Goal: Task Accomplishment & Management: Use online tool/utility

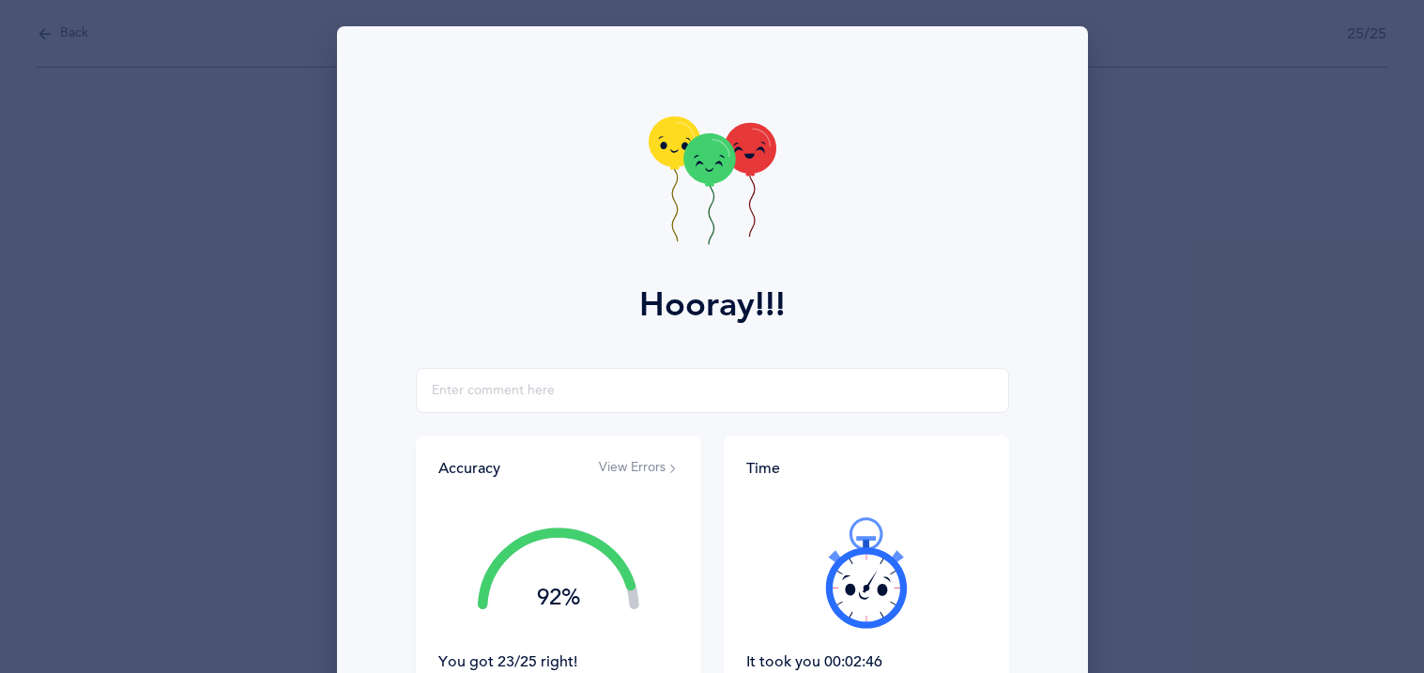
click at [153, 59] on div "Hooray!!! Accuracy View Errors 92% You got 23/25 right! Great Job! You are an a…" at bounding box center [712, 336] width 1424 height 673
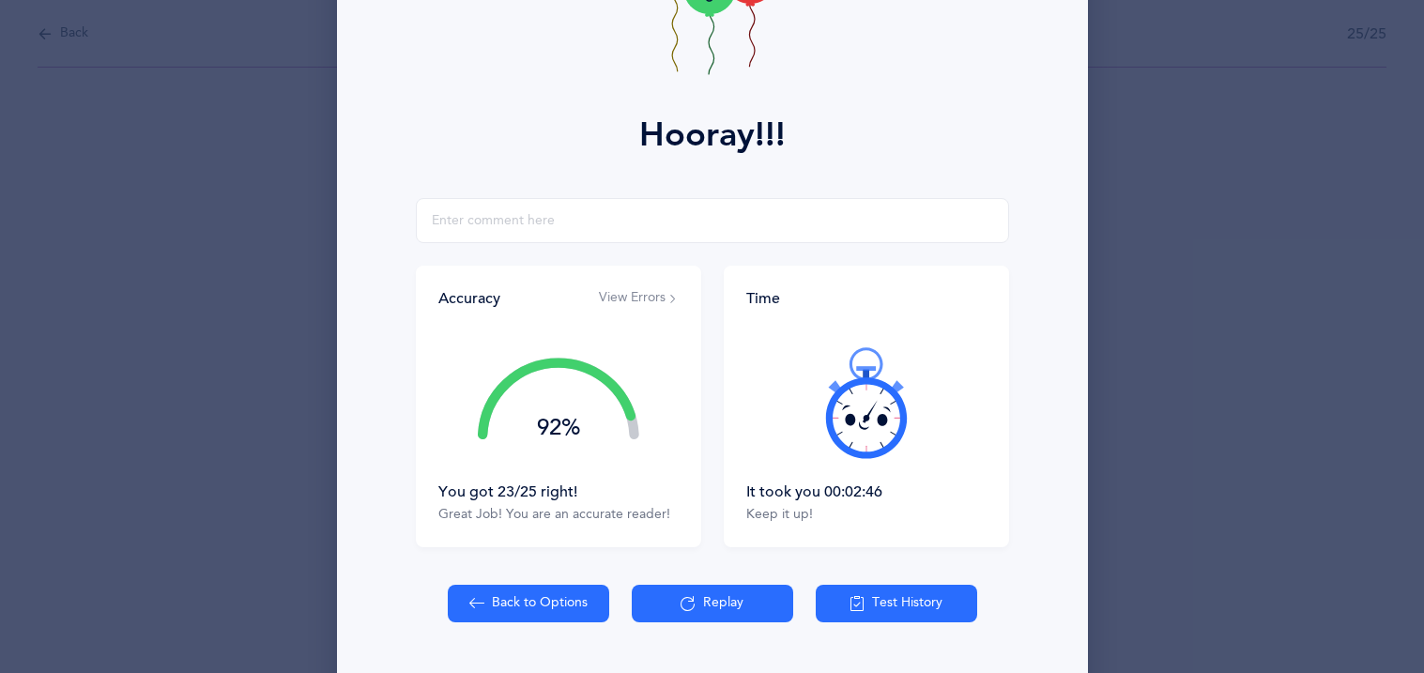
scroll to position [220, 0]
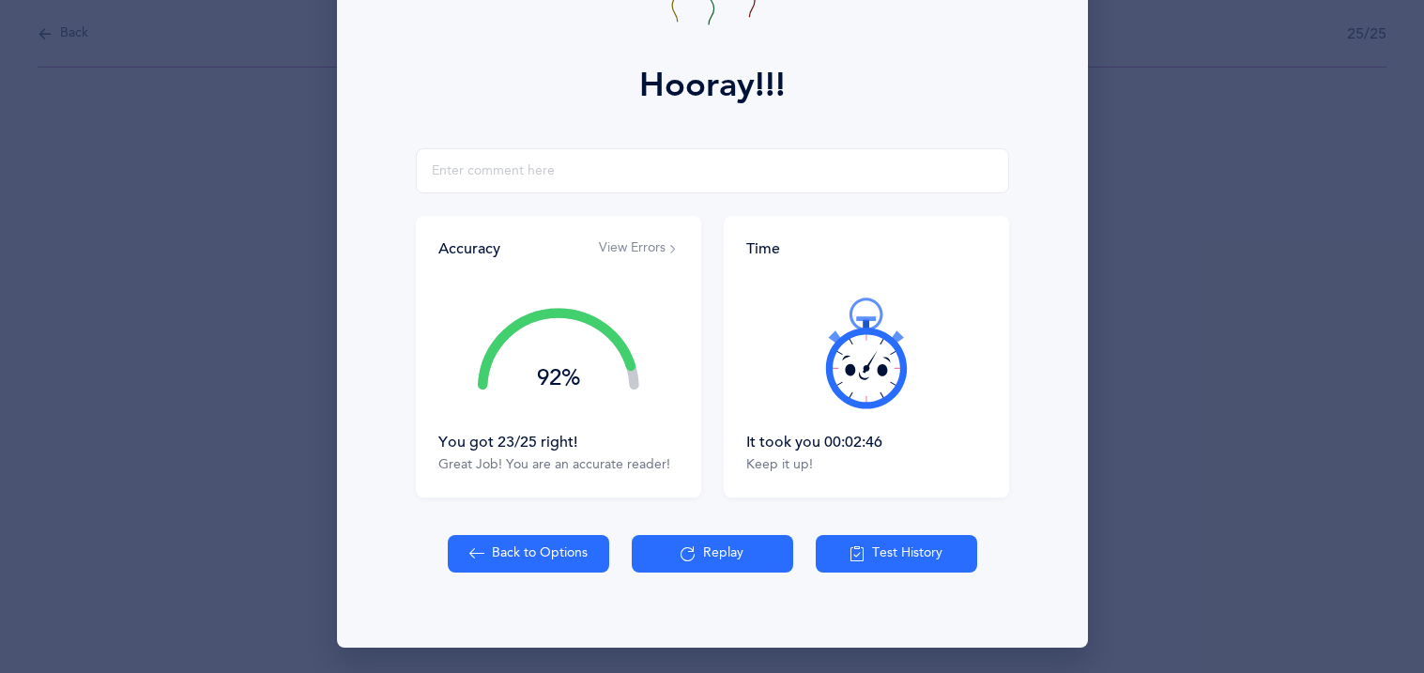
click at [495, 561] on button "Back to Options" at bounding box center [528, 554] width 161 height 38
select select "27"
select select "1"
select select "single"
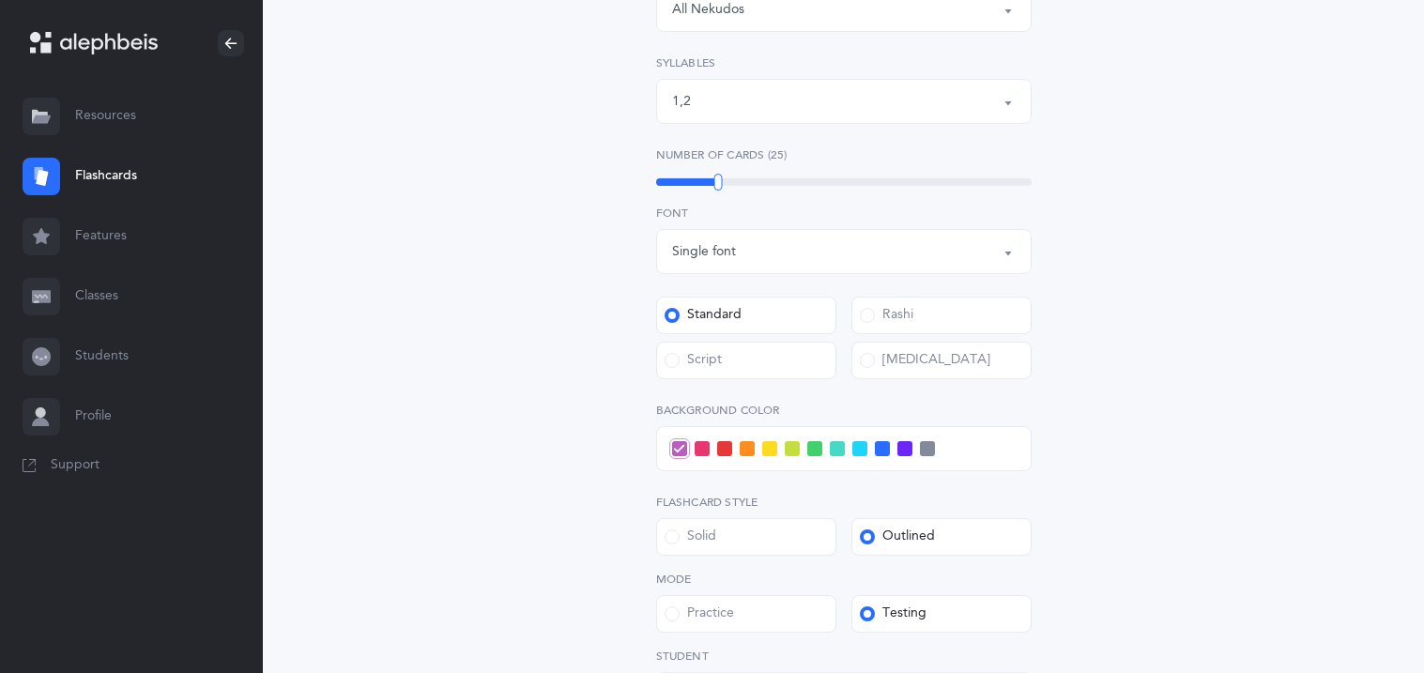
scroll to position [525, 0]
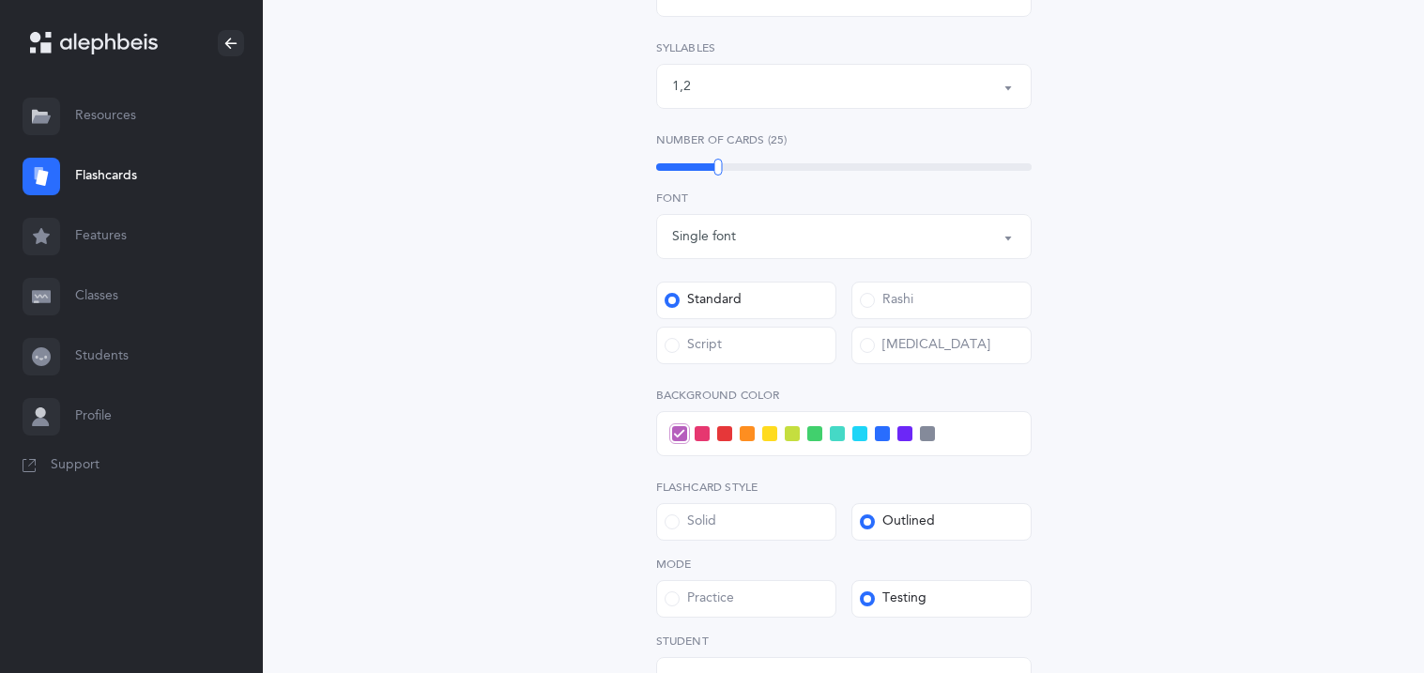
click at [902, 435] on span at bounding box center [904, 433] width 15 height 15
click at [0, 0] on input "checkbox" at bounding box center [0, 0] width 0 height 0
click at [505, 396] on div "Open Words Choose your Flashcards options Letters to include Accumulative [PERS…" at bounding box center [844, 235] width 856 height 1264
click at [858, 436] on span at bounding box center [859, 433] width 15 height 15
click at [0, 0] on input "checkbox" at bounding box center [0, 0] width 0 height 0
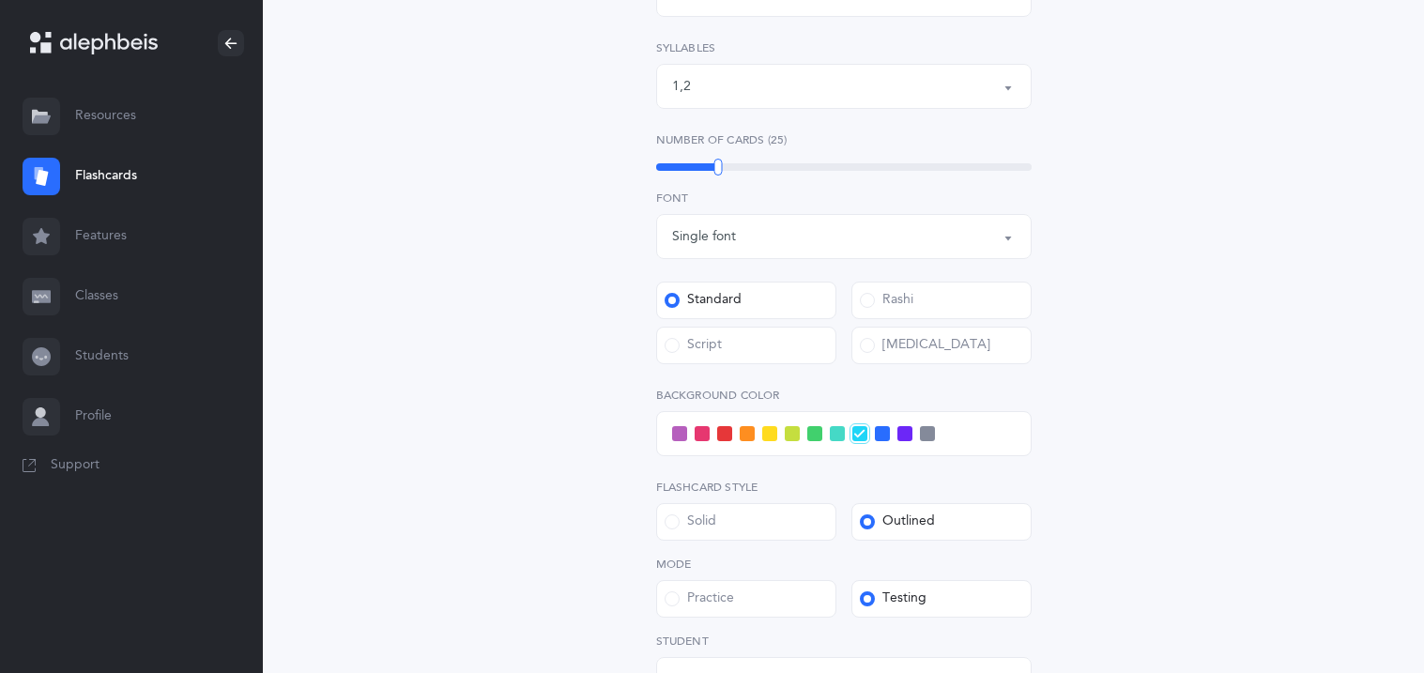
click at [858, 436] on icon at bounding box center [859, 434] width 10 height 10
click at [0, 0] on input "checkbox" at bounding box center [0, 0] width 0 height 0
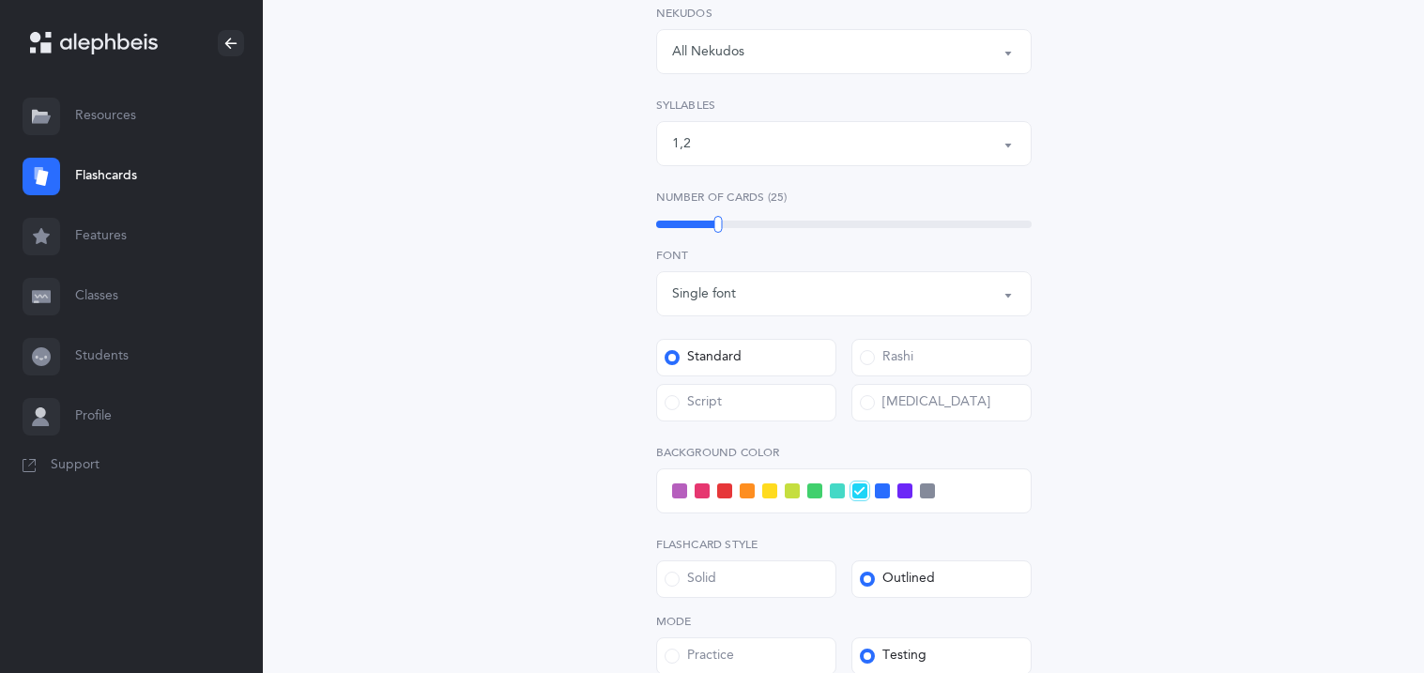
scroll to position [337, 0]
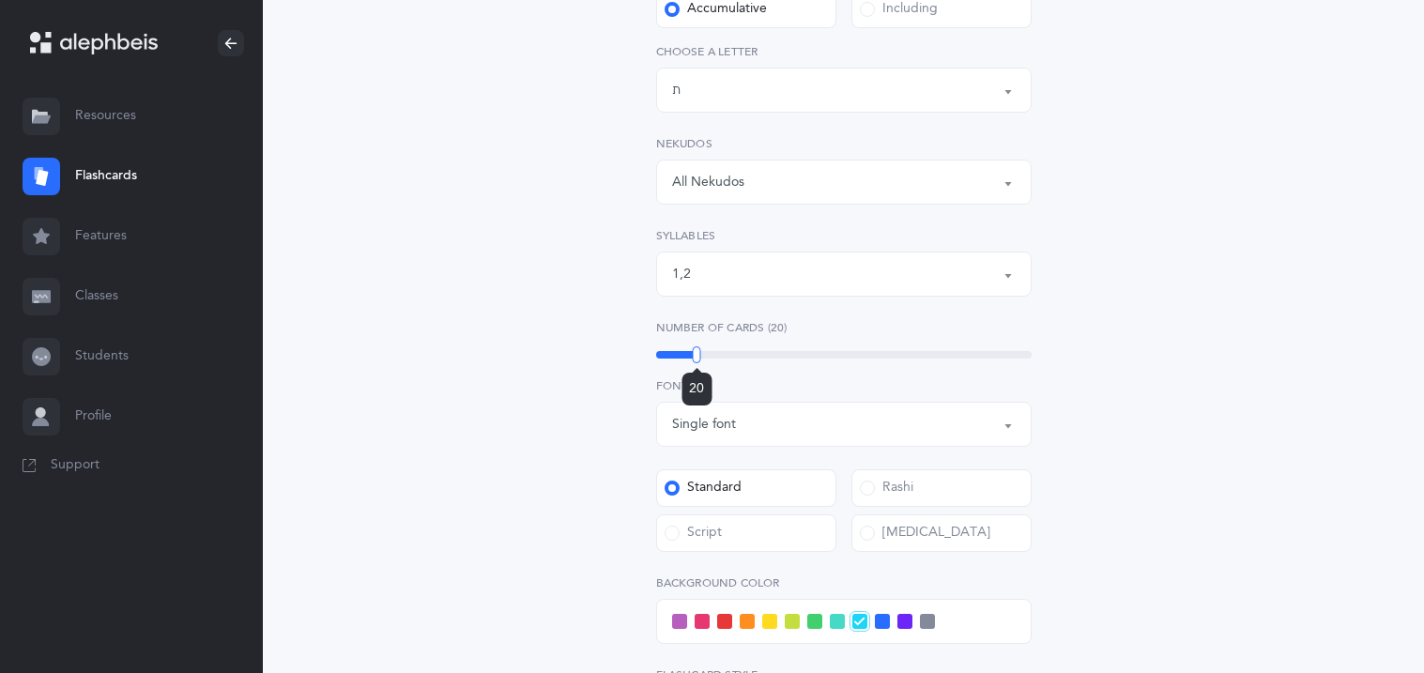
drag, startPoint x: 718, startPoint y: 359, endPoint x: 697, endPoint y: 355, distance: 21.9
click at [697, 355] on div at bounding box center [697, 354] width 8 height 17
click at [518, 358] on div "Open Words Choose your Flashcards options Letters to include Accumulative [PERS…" at bounding box center [844, 423] width 856 height 1264
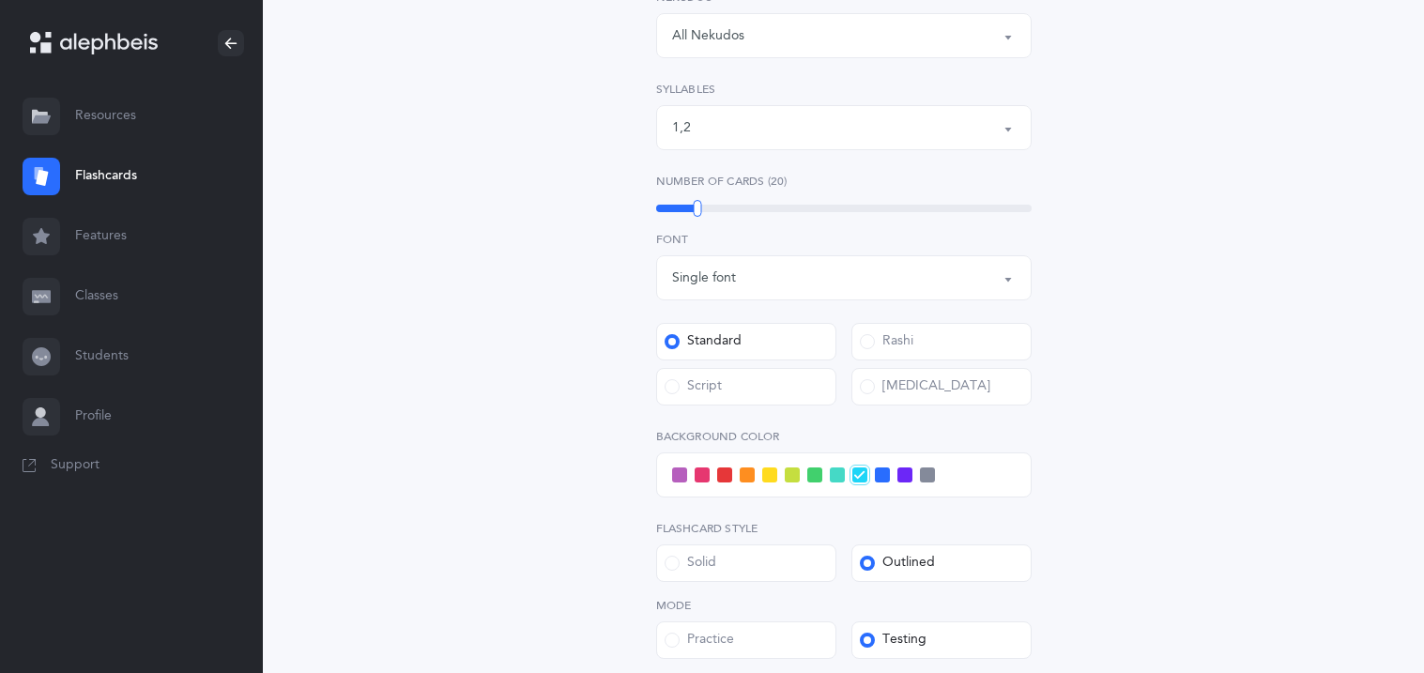
scroll to position [487, 0]
click at [694, 388] on div "Script" at bounding box center [693, 383] width 57 height 19
click at [0, 0] on input "Script" at bounding box center [0, 0] width 0 height 0
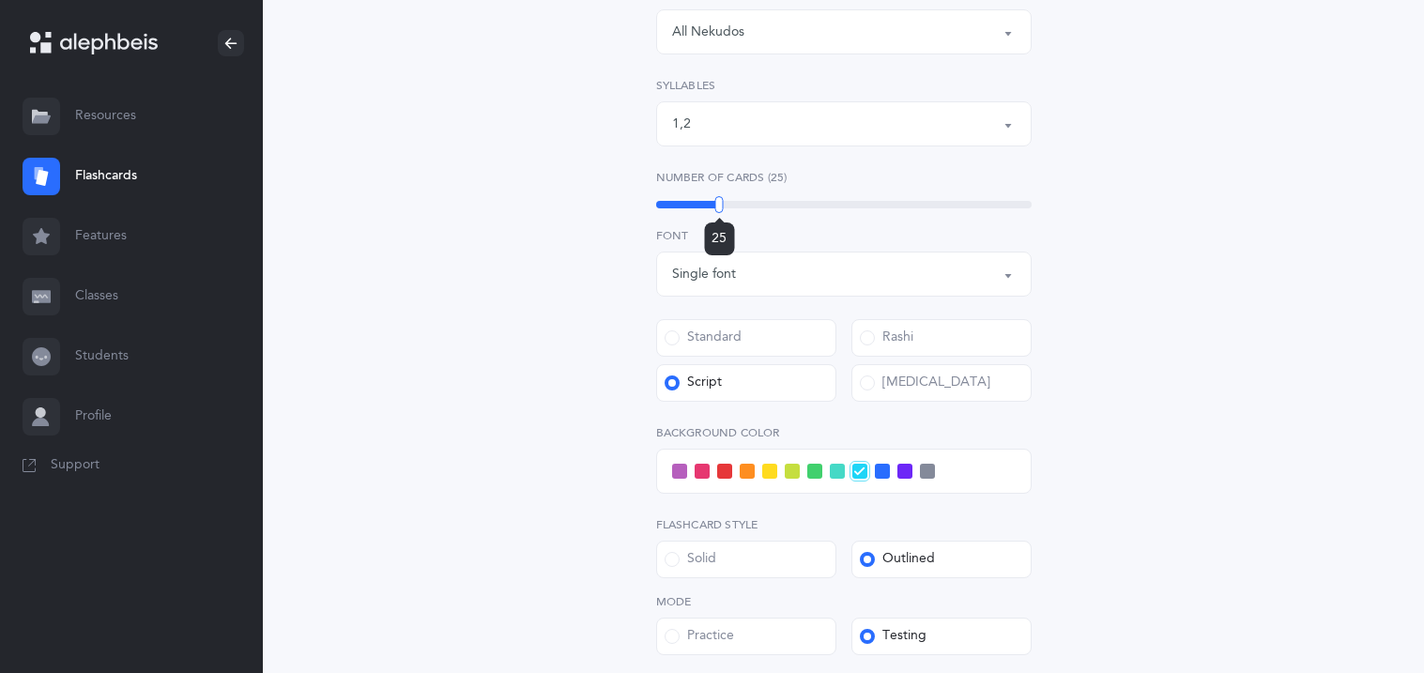
drag, startPoint x: 695, startPoint y: 206, endPoint x: 719, endPoint y: 206, distance: 24.4
click at [719, 206] on div at bounding box center [719, 204] width 8 height 17
click at [543, 226] on div "Open Words Choose your Flashcards options Letters to include Accumulative [PERS…" at bounding box center [844, 272] width 856 height 1264
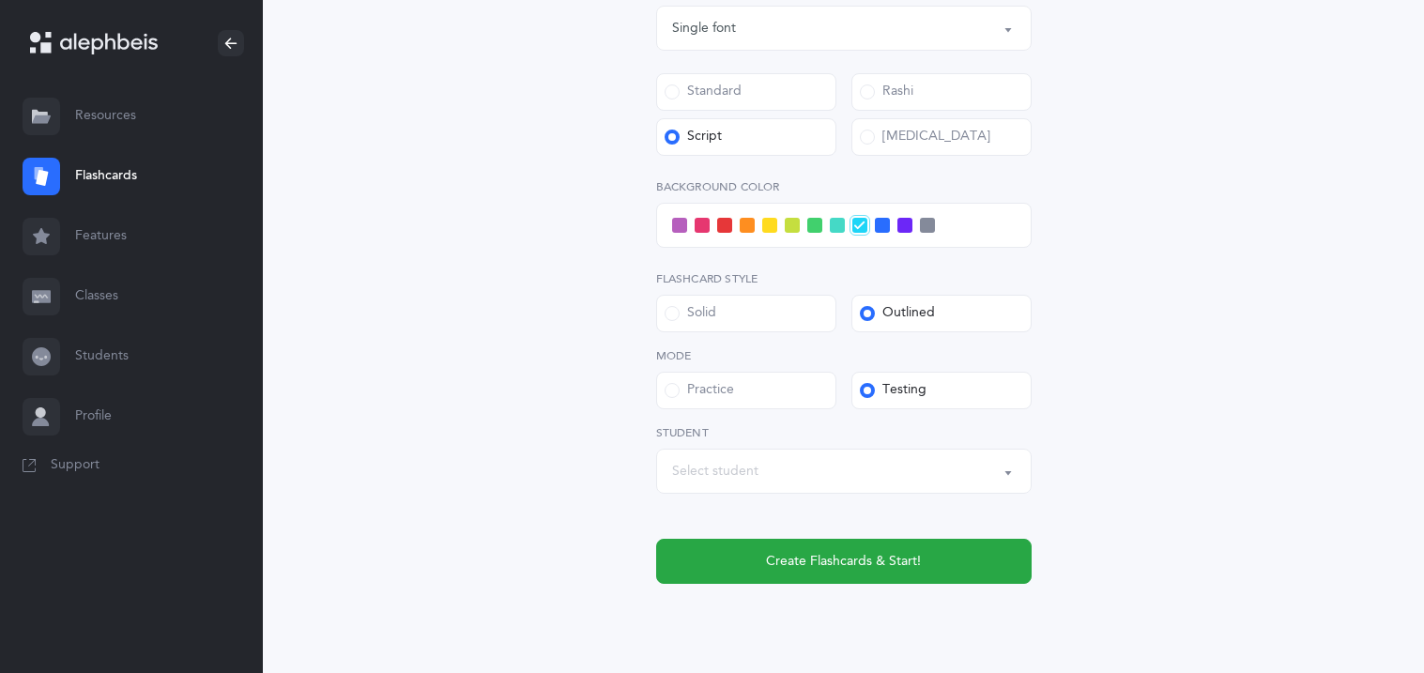
scroll to position [750, 0]
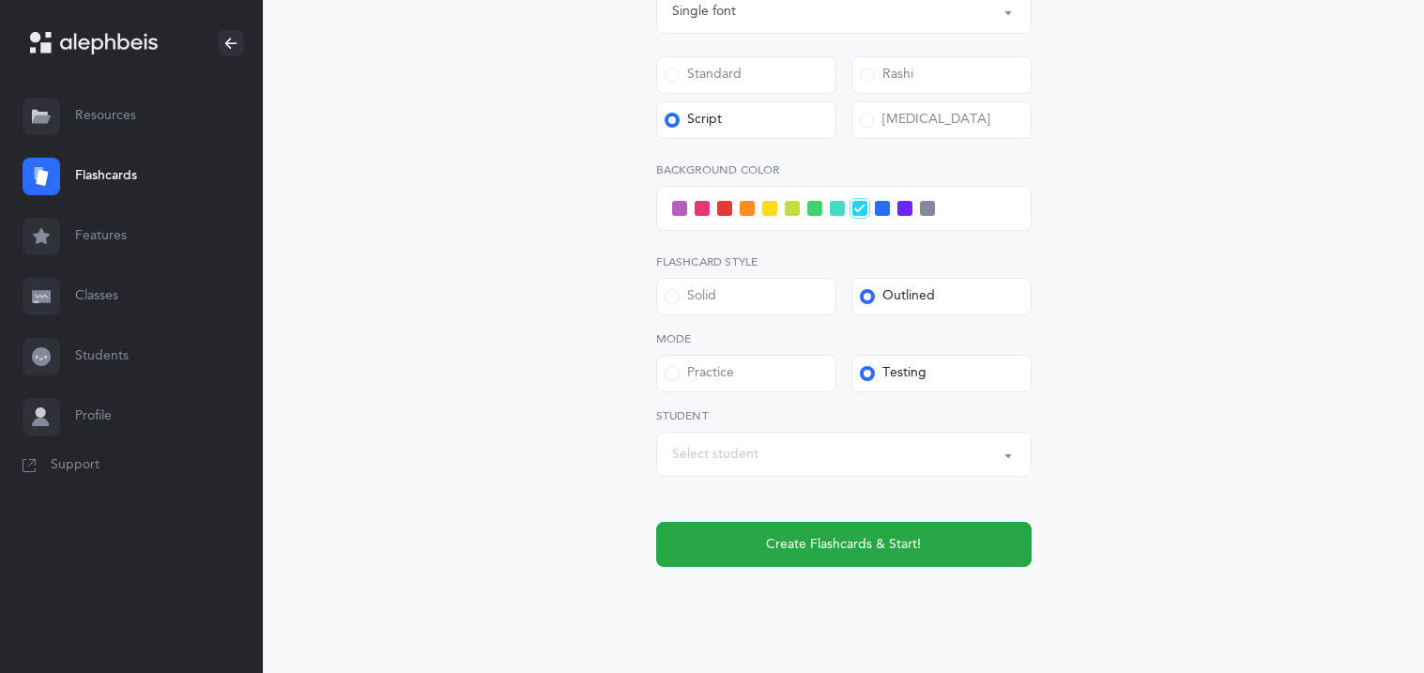
click at [116, 172] on link "Flashcards" at bounding box center [131, 176] width 263 height 60
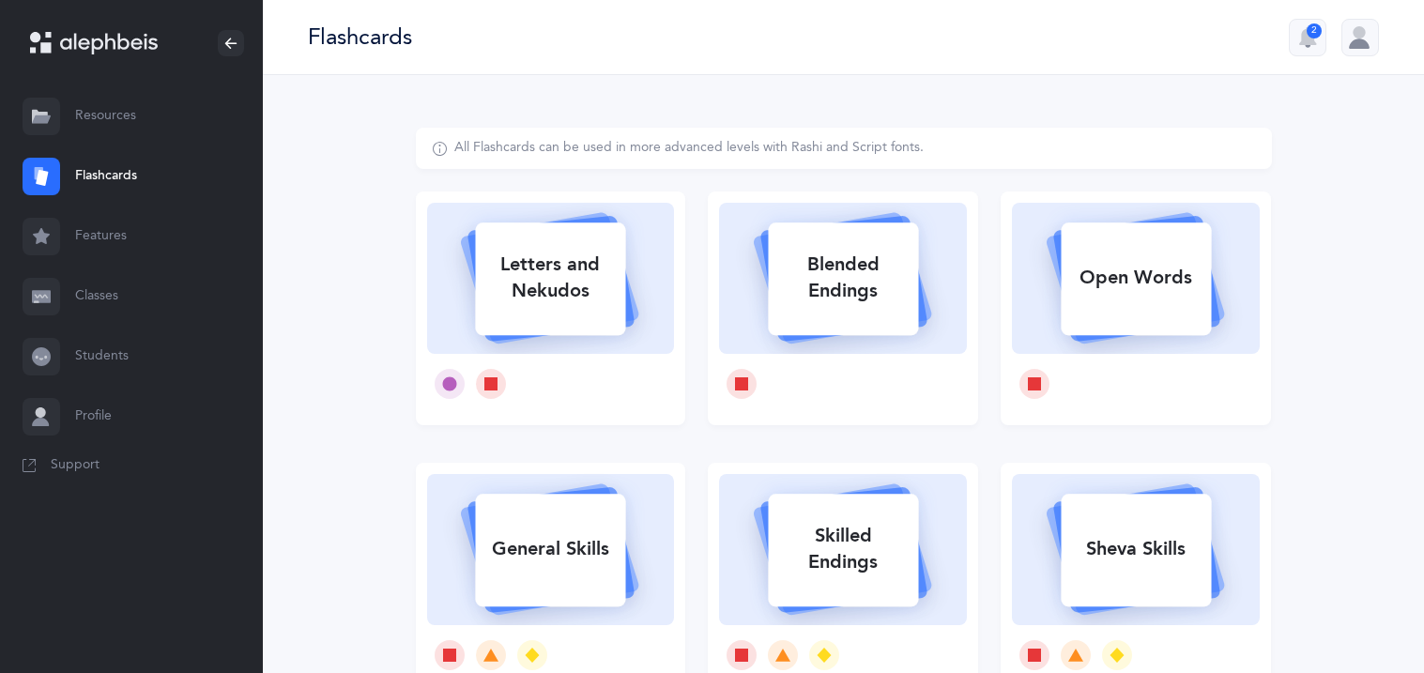
click at [598, 234] on rect at bounding box center [551, 278] width 150 height 113
select select
select select "single"
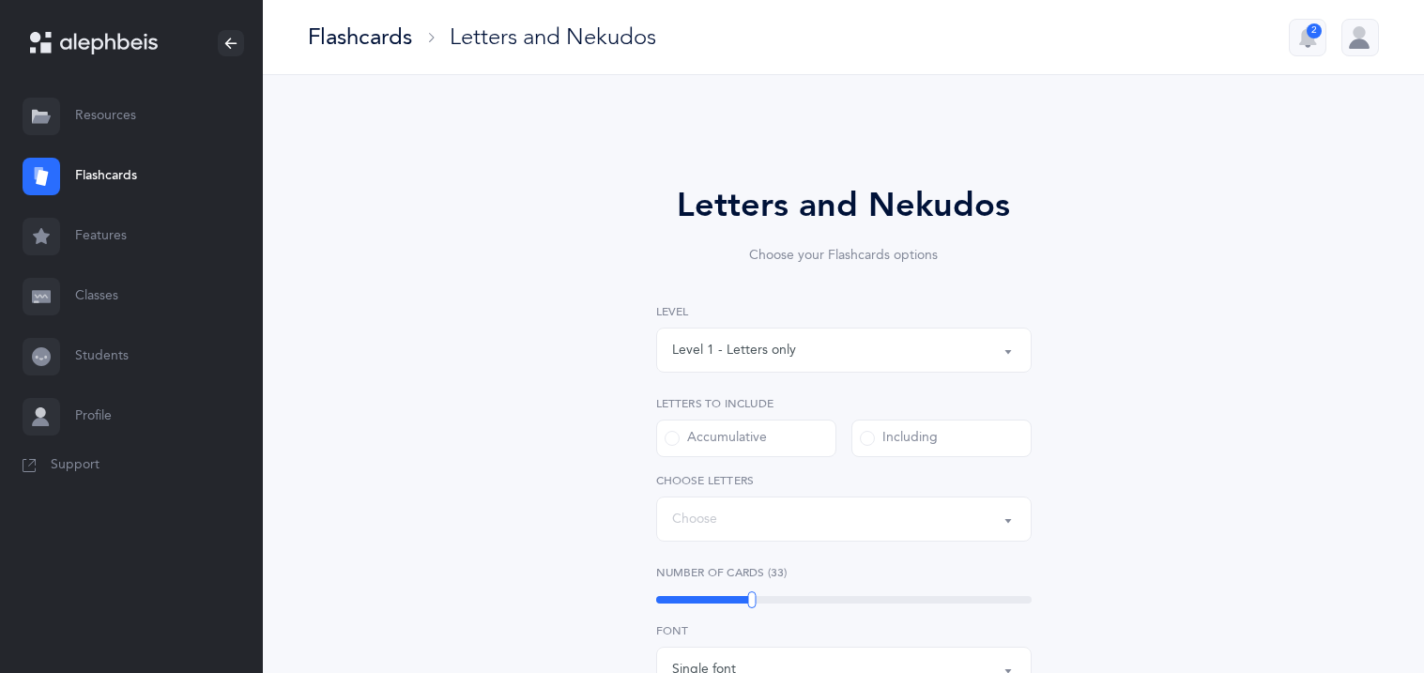
select select "27"
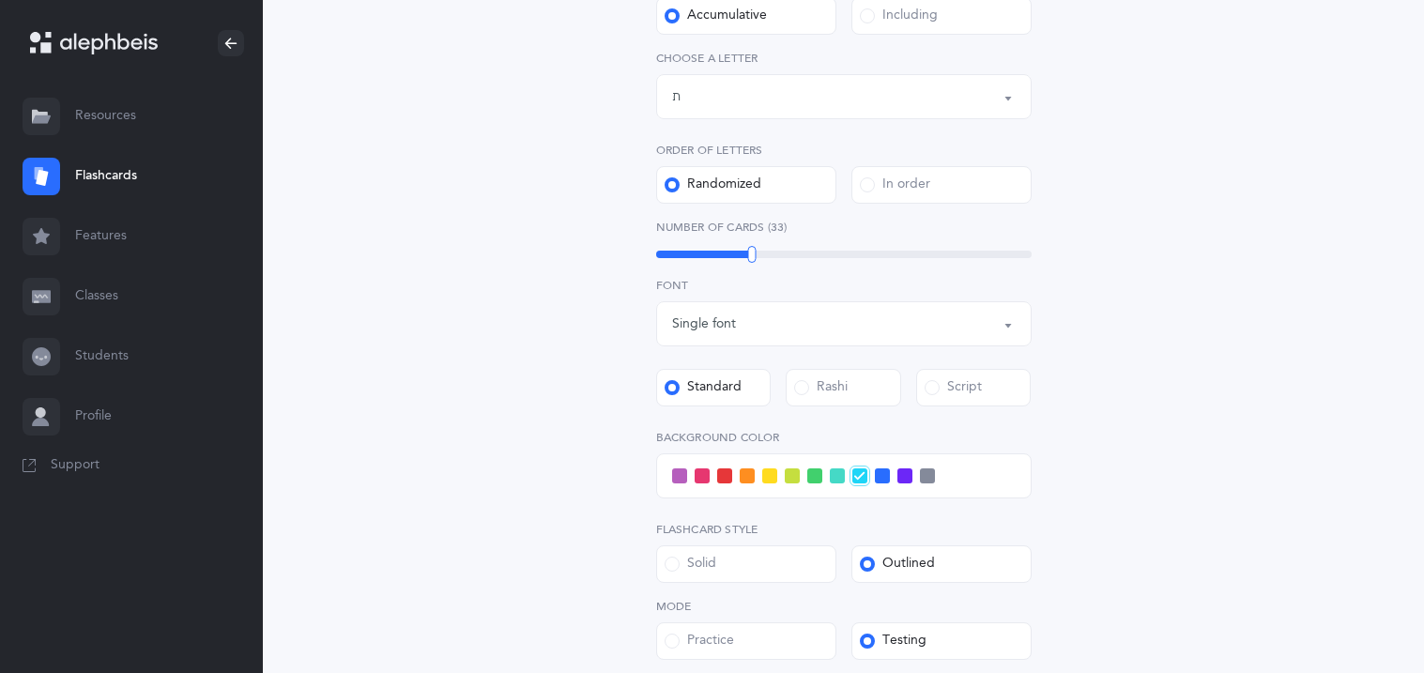
scroll to position [450, 0]
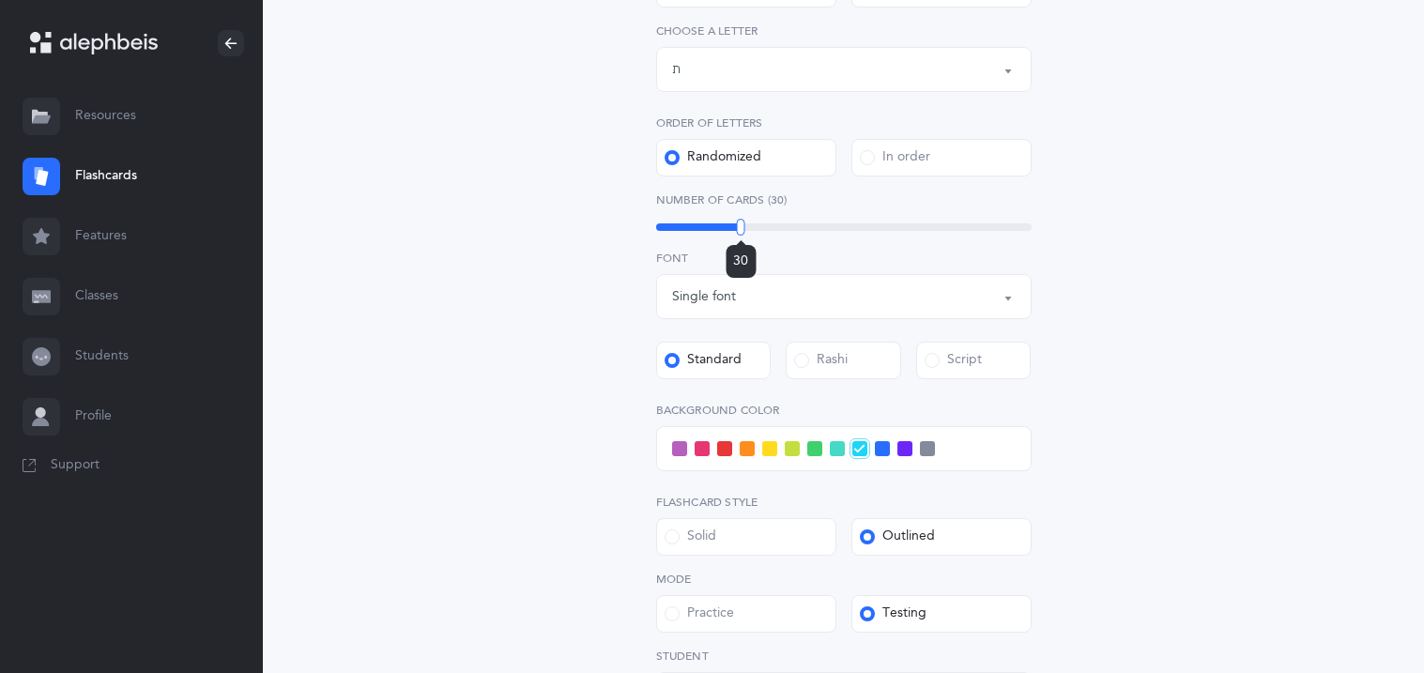
drag, startPoint x: 752, startPoint y: 226, endPoint x: 741, endPoint y: 227, distance: 11.3
click at [741, 227] on div at bounding box center [741, 227] width 8 height 17
click at [973, 355] on div "Script" at bounding box center [953, 360] width 57 height 19
click at [0, 0] on input "Script" at bounding box center [0, 0] width 0 height 0
click at [904, 449] on span at bounding box center [904, 448] width 15 height 15
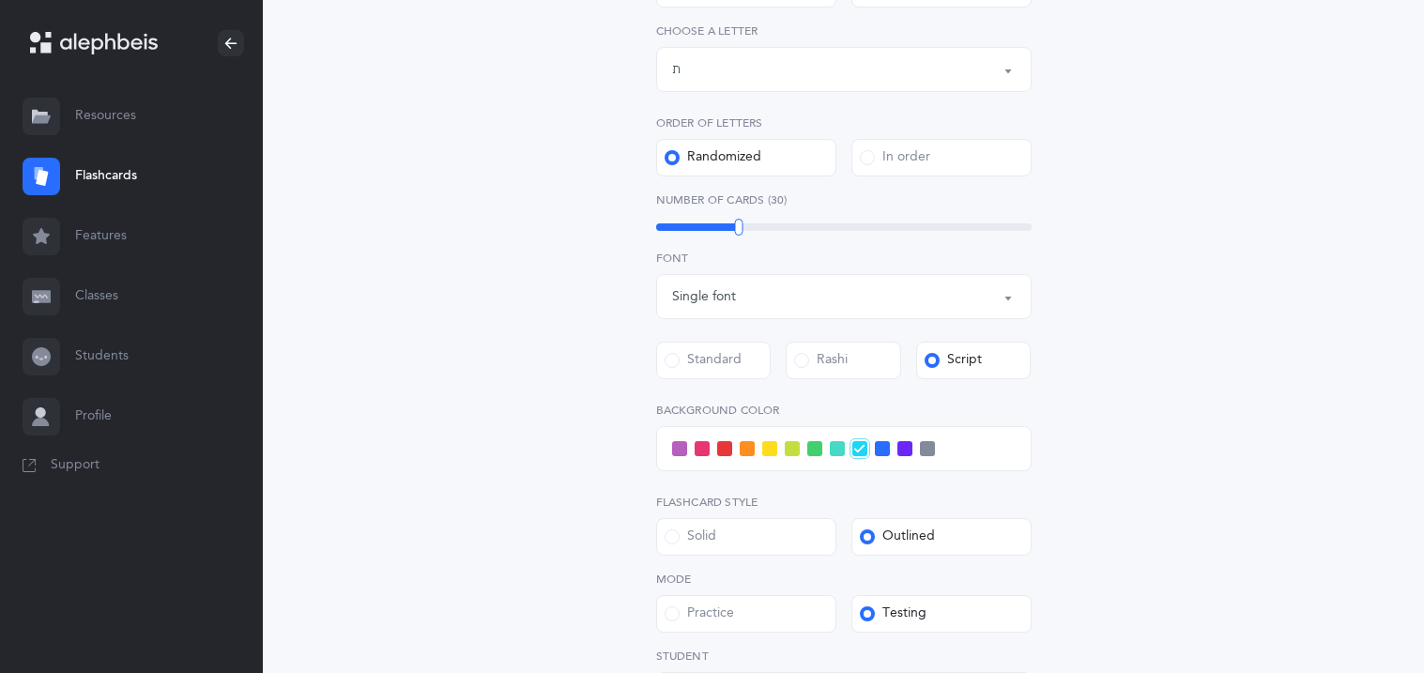
click at [0, 0] on input "checkbox" at bounding box center [0, 0] width 0 height 0
click at [886, 443] on span at bounding box center [882, 448] width 15 height 15
click at [0, 0] on input "checkbox" at bounding box center [0, 0] width 0 height 0
click at [854, 445] on span at bounding box center [859, 448] width 15 height 15
click at [0, 0] on input "checkbox" at bounding box center [0, 0] width 0 height 0
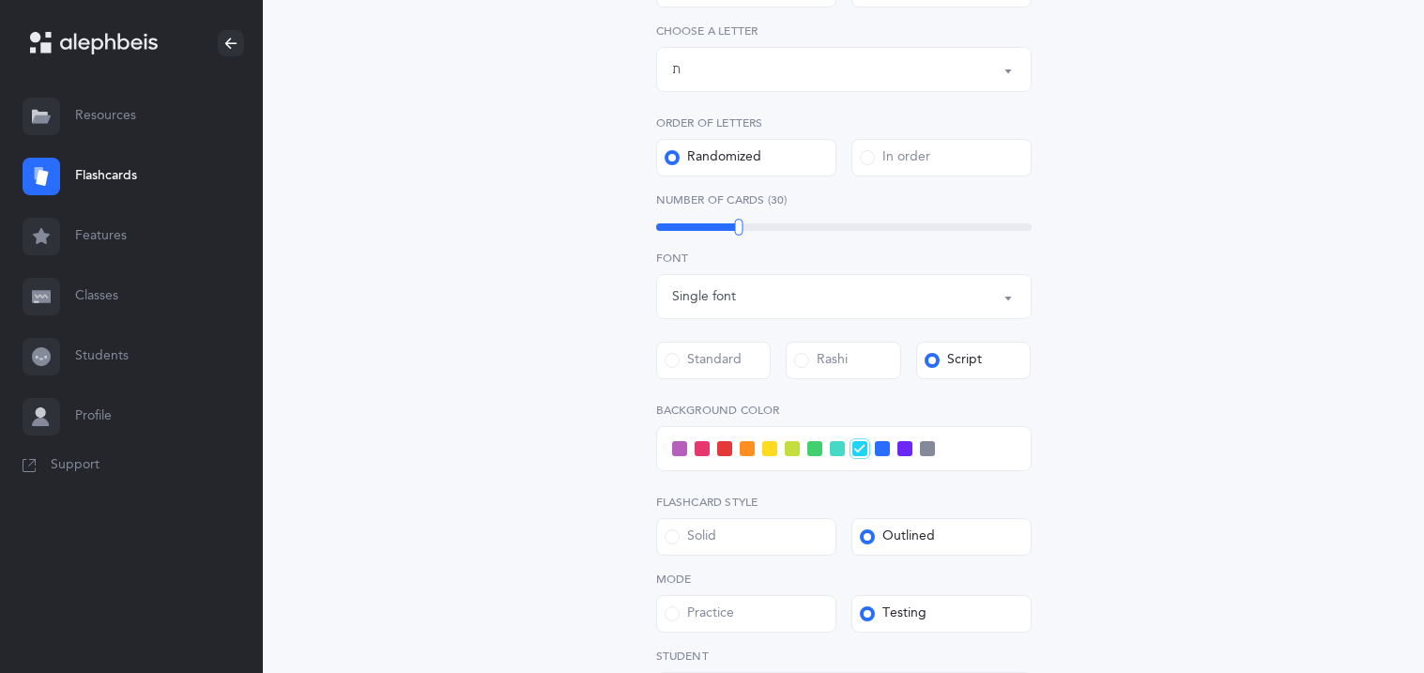
click at [484, 348] on div "Letters and Nekudos Choose your Flashcards options Level 1 - Letters only Level…" at bounding box center [844, 280] width 856 height 1204
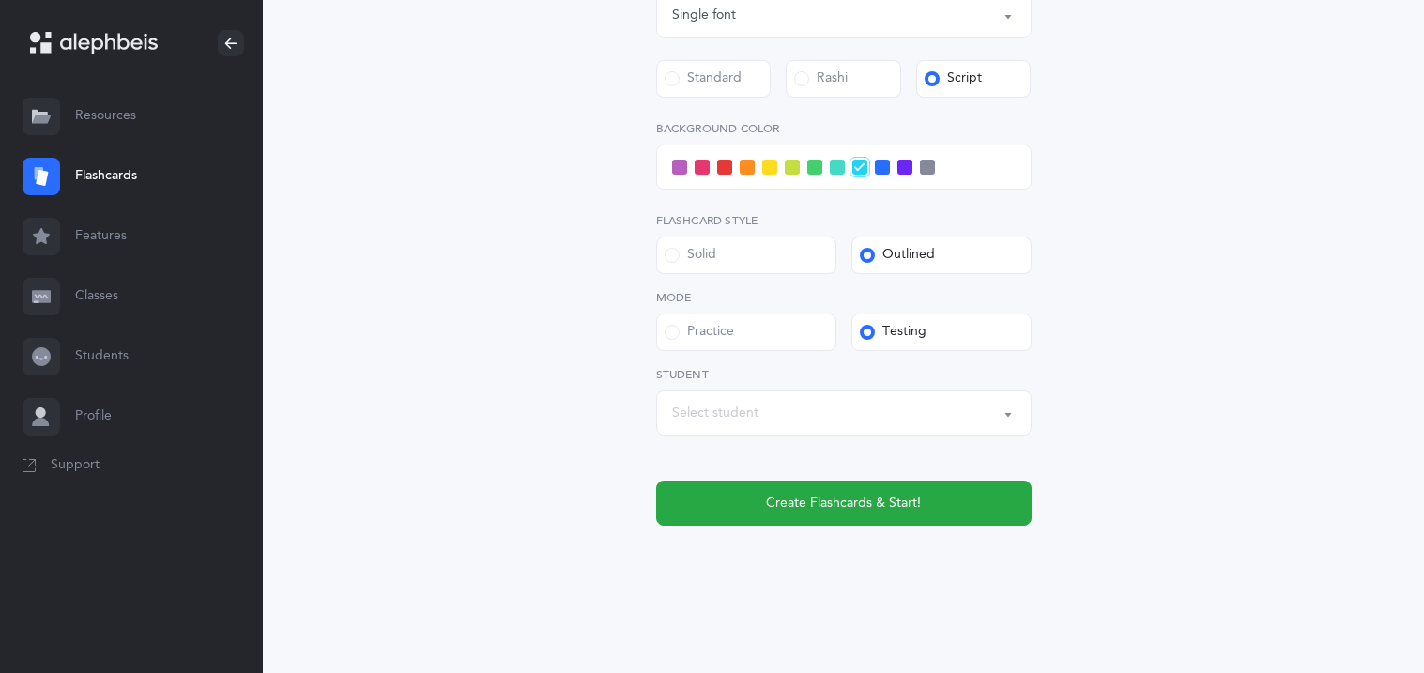
scroll to position [733, 0]
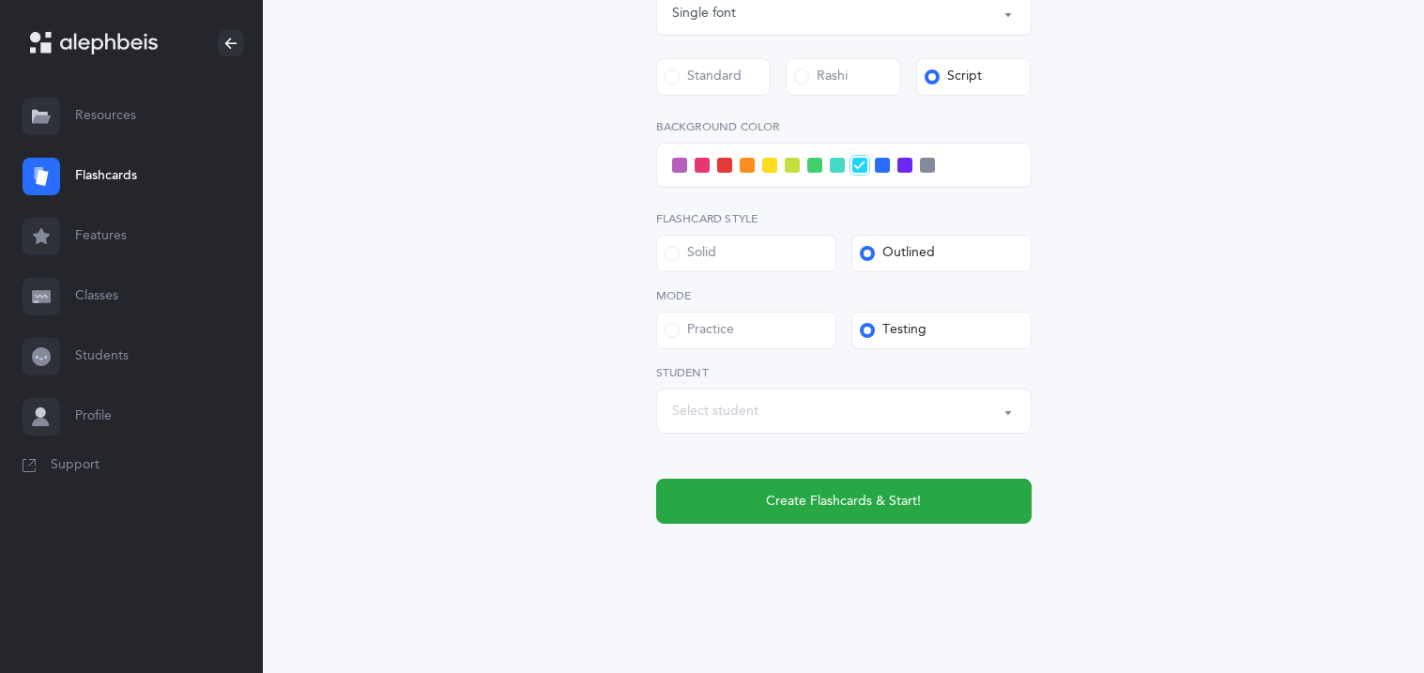
click at [758, 415] on div "Select student" at bounding box center [844, 411] width 344 height 32
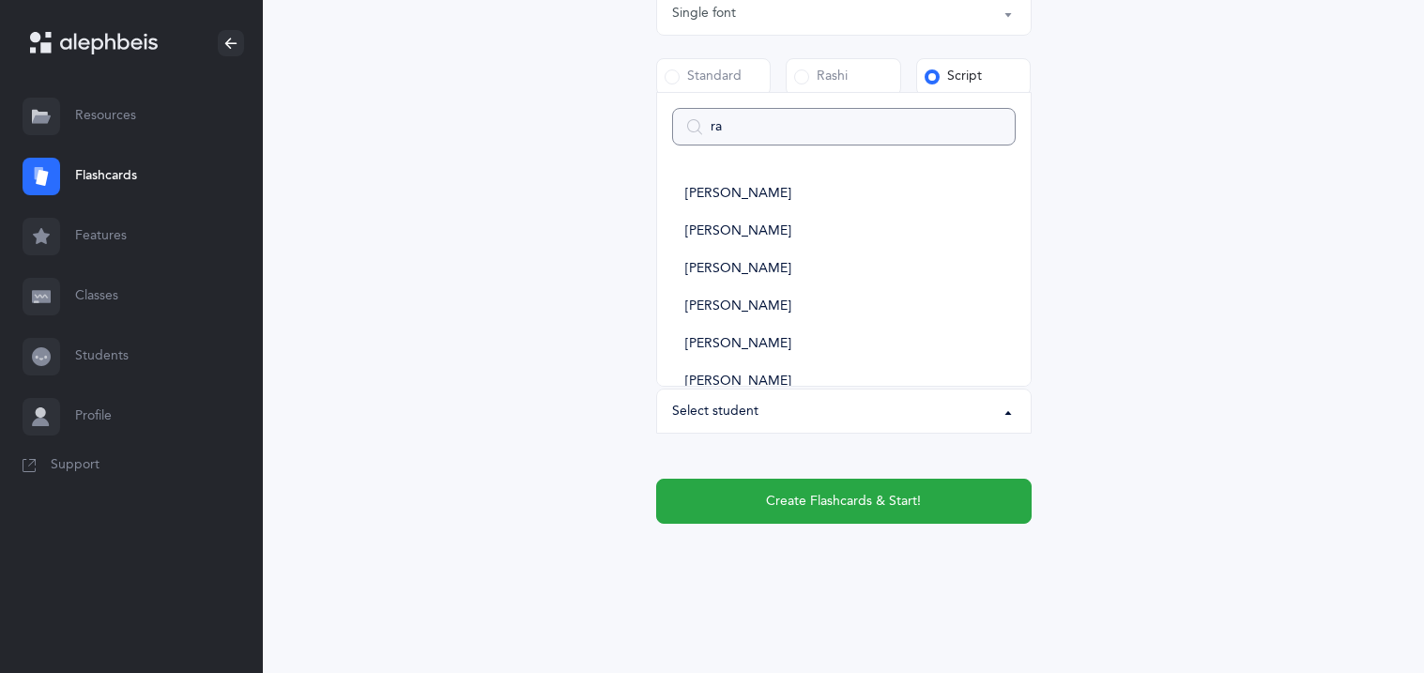
type input "raf"
select select
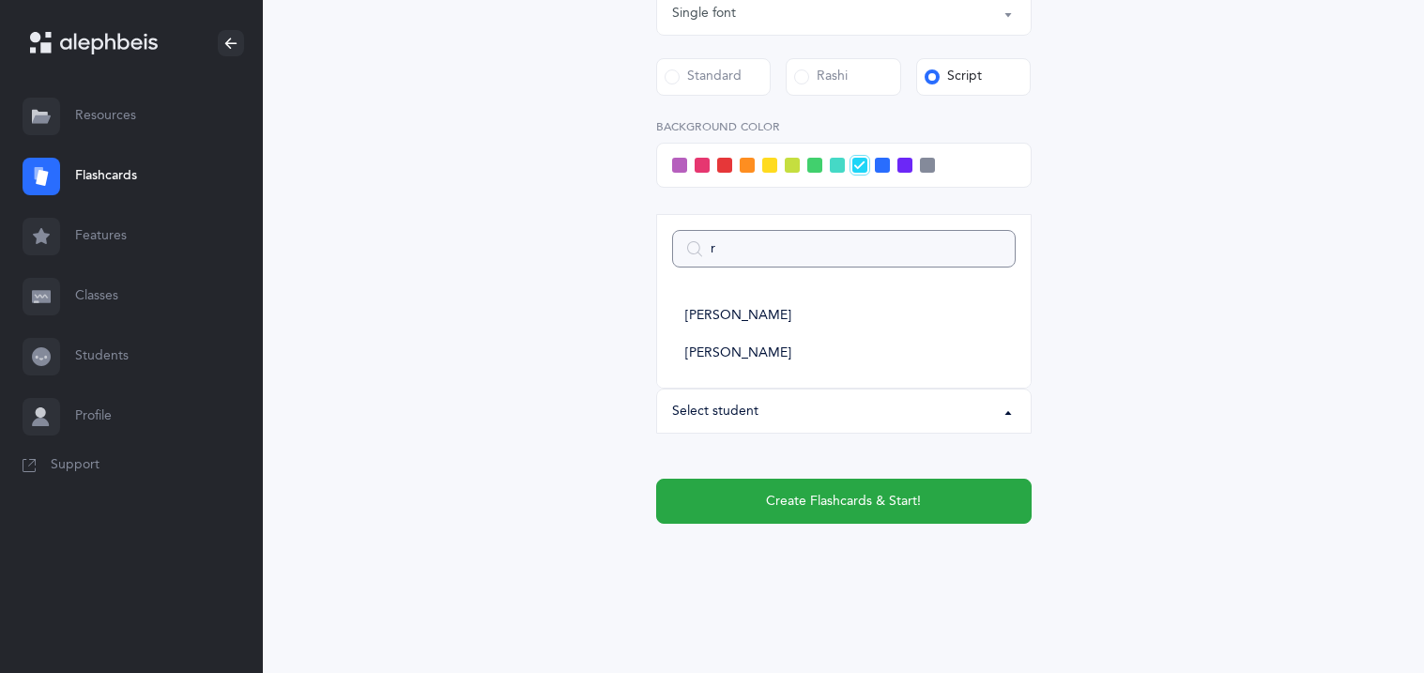
type input "re"
click at [720, 314] on span "Refael Drabkin" at bounding box center [728, 316] width 86 height 17
select select "11310"
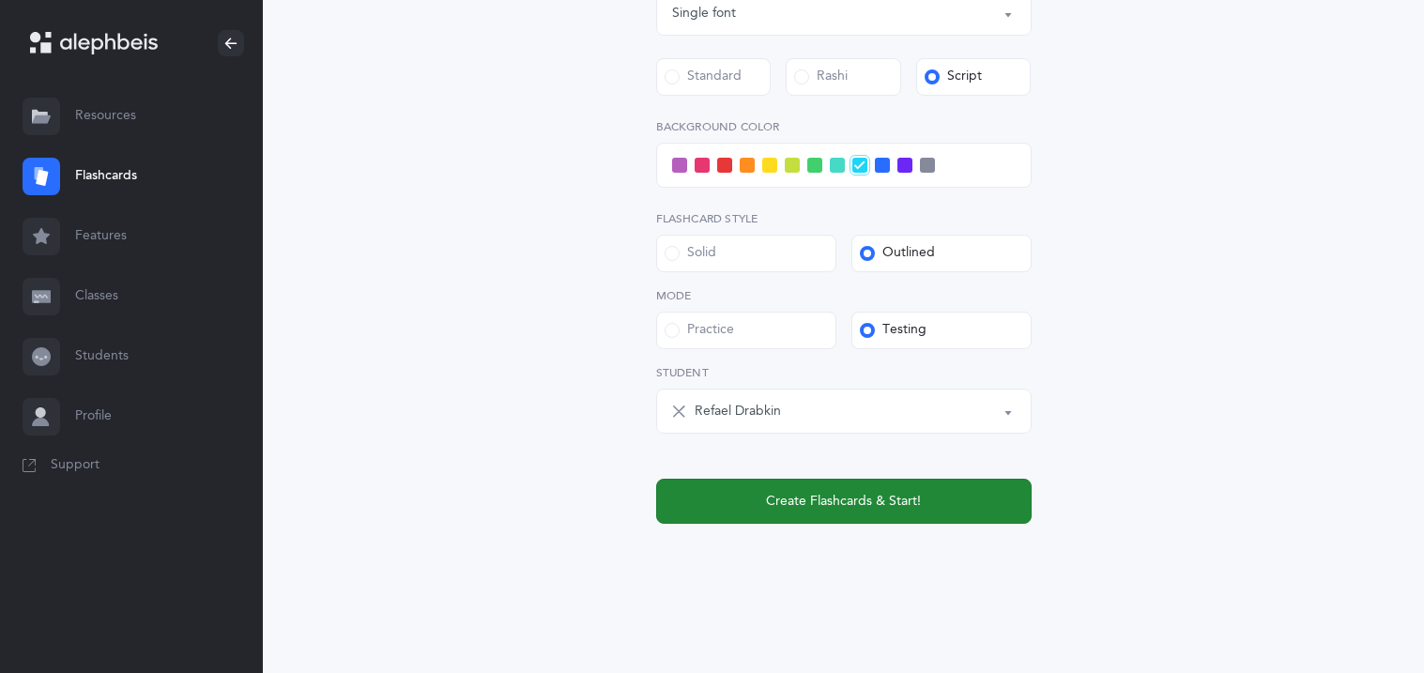
click at [785, 493] on span "Create Flashcards & Start!" at bounding box center [843, 502] width 155 height 20
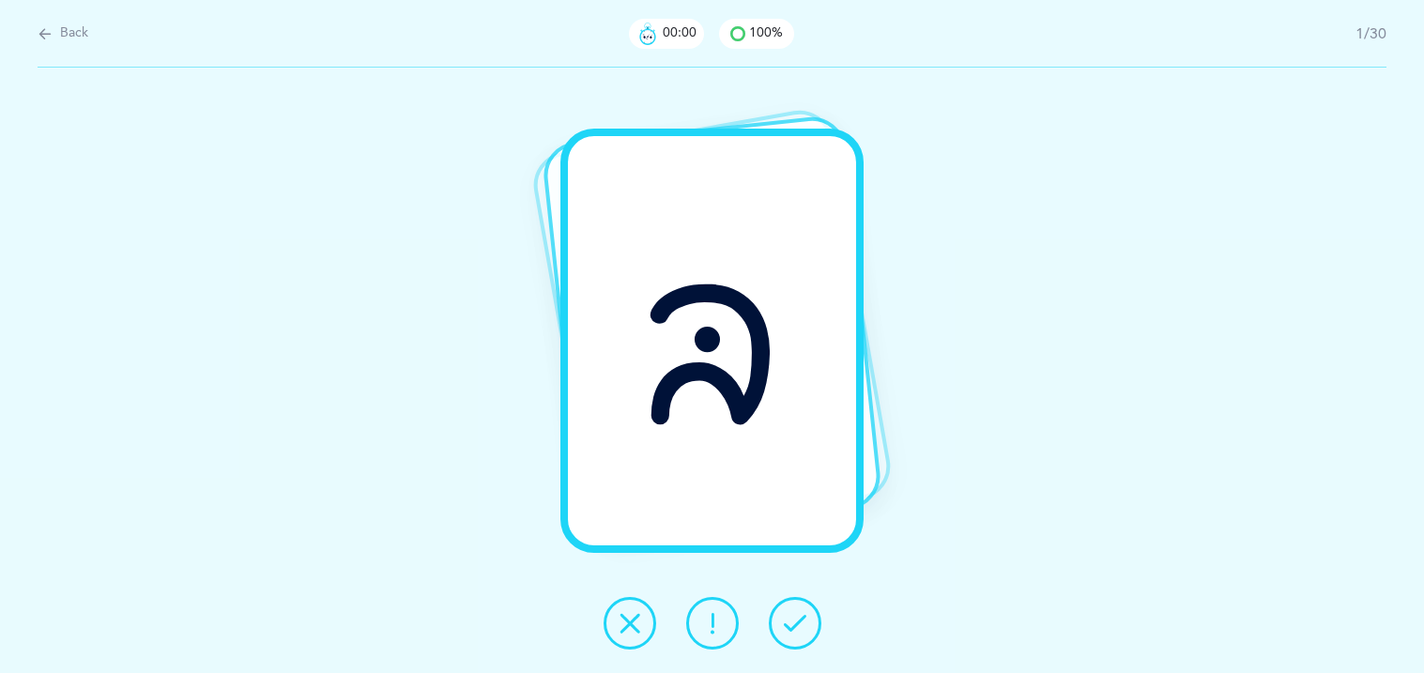
scroll to position [0, 0]
click at [809, 629] on button at bounding box center [795, 623] width 53 height 53
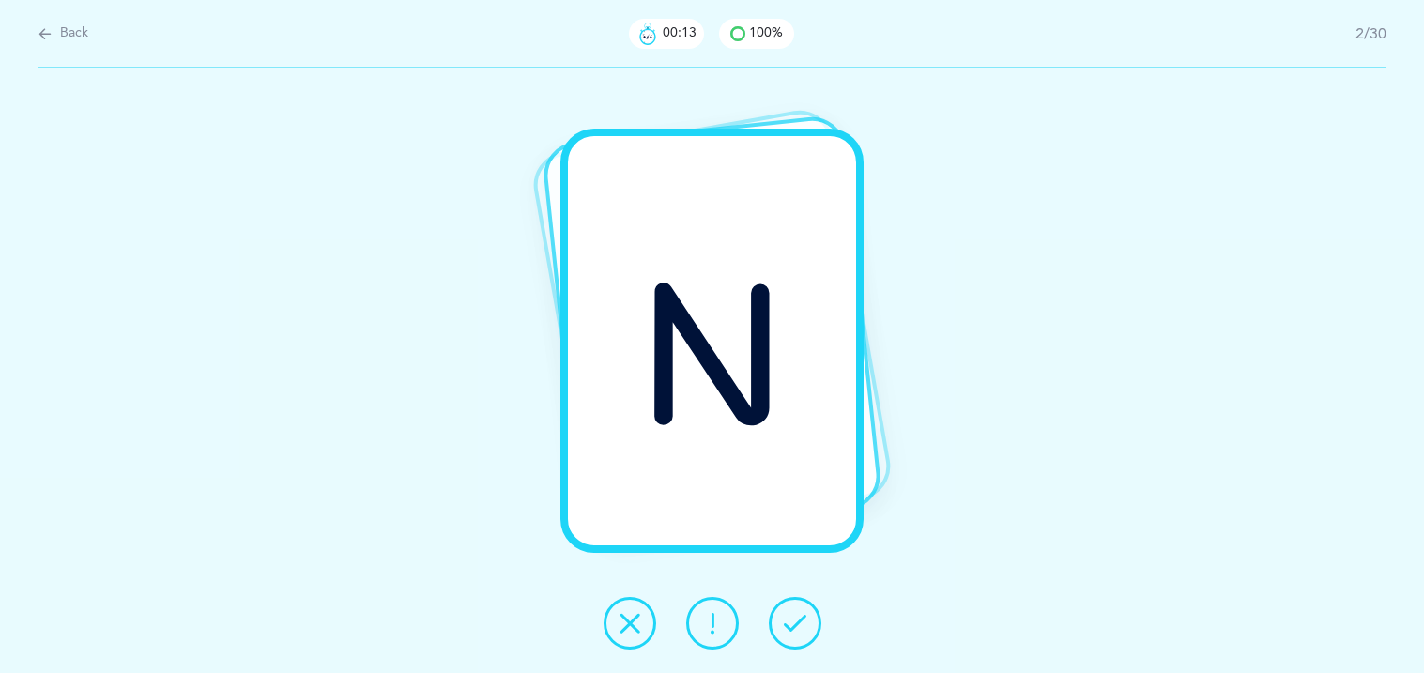
click at [809, 629] on button at bounding box center [795, 623] width 53 height 53
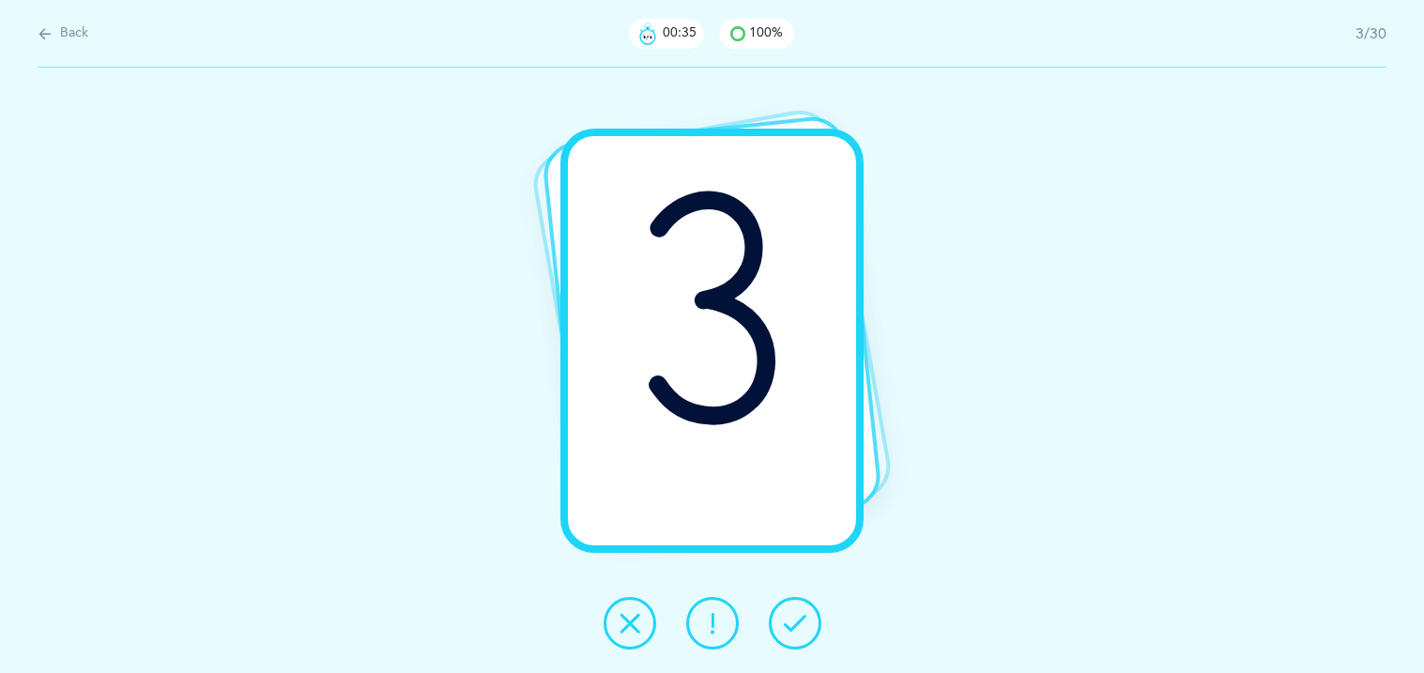
click at [634, 633] on icon at bounding box center [630, 623] width 23 height 23
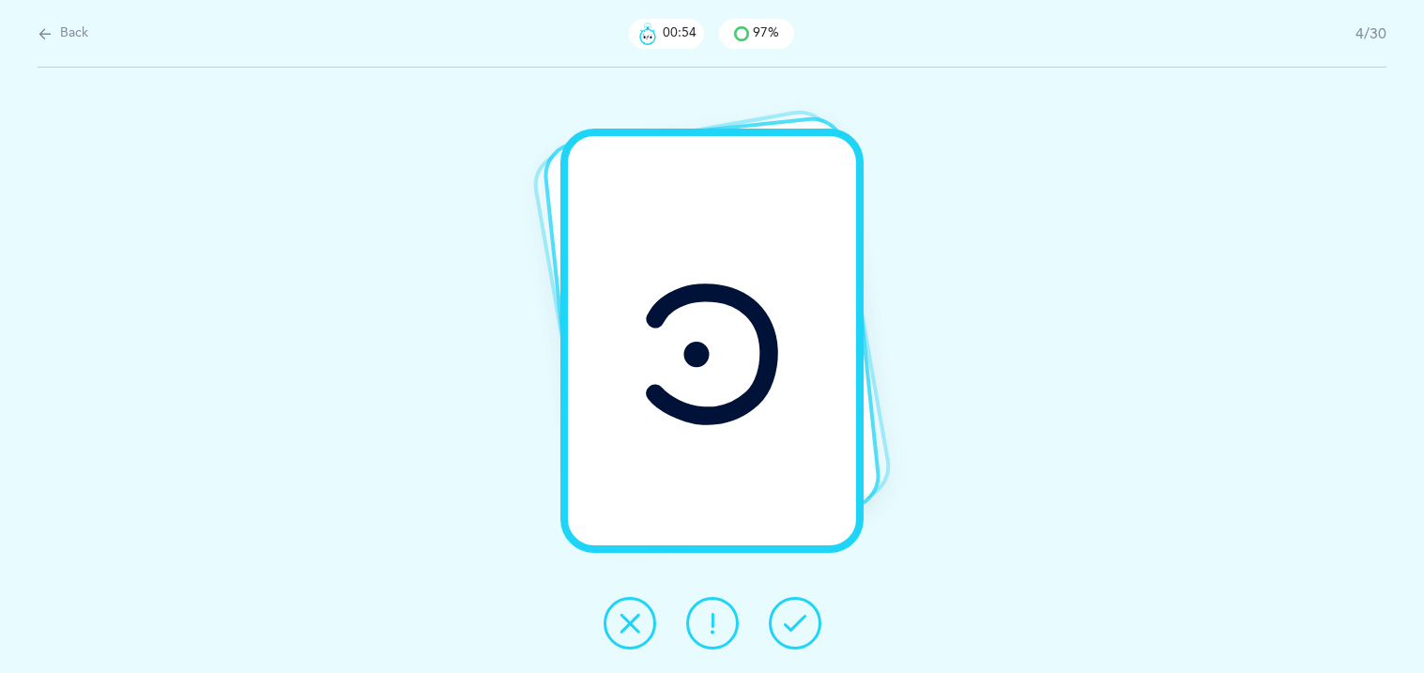
click at [636, 625] on icon at bounding box center [630, 623] width 23 height 23
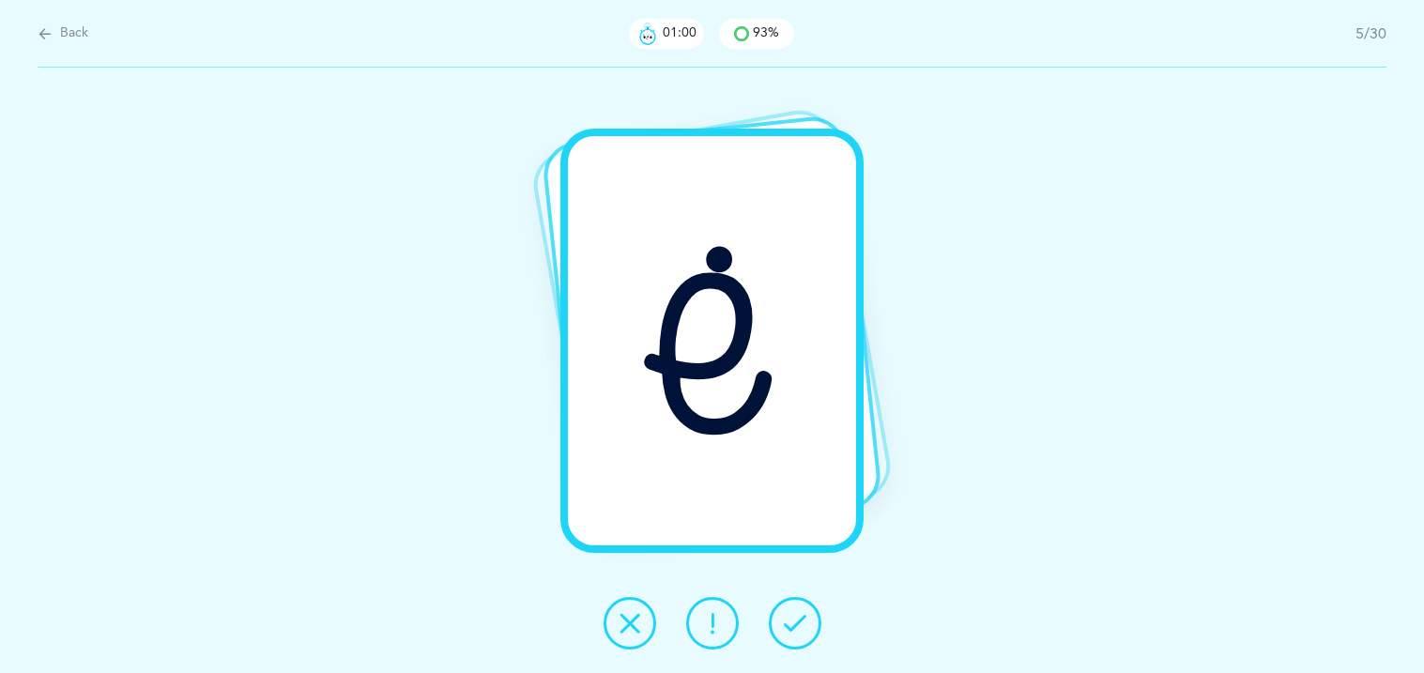
click at [798, 629] on icon at bounding box center [795, 623] width 23 height 23
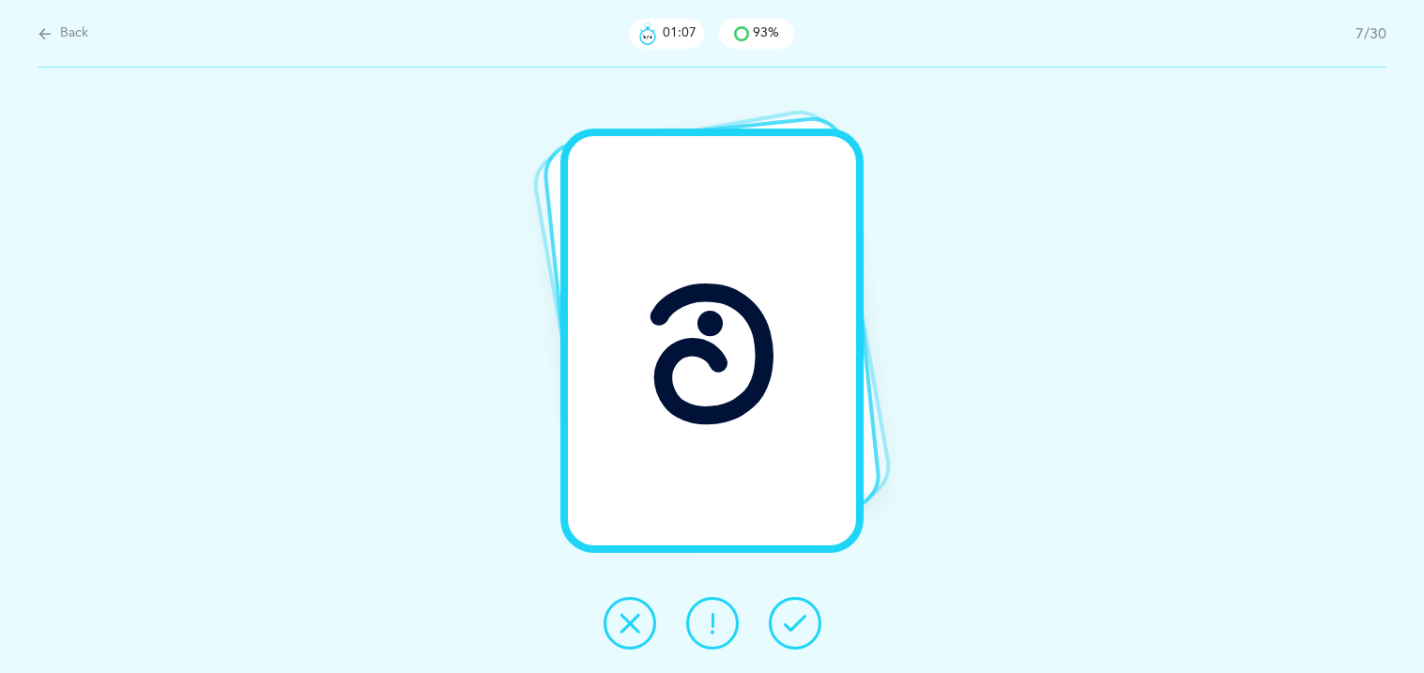
click at [798, 629] on icon at bounding box center [795, 623] width 23 height 23
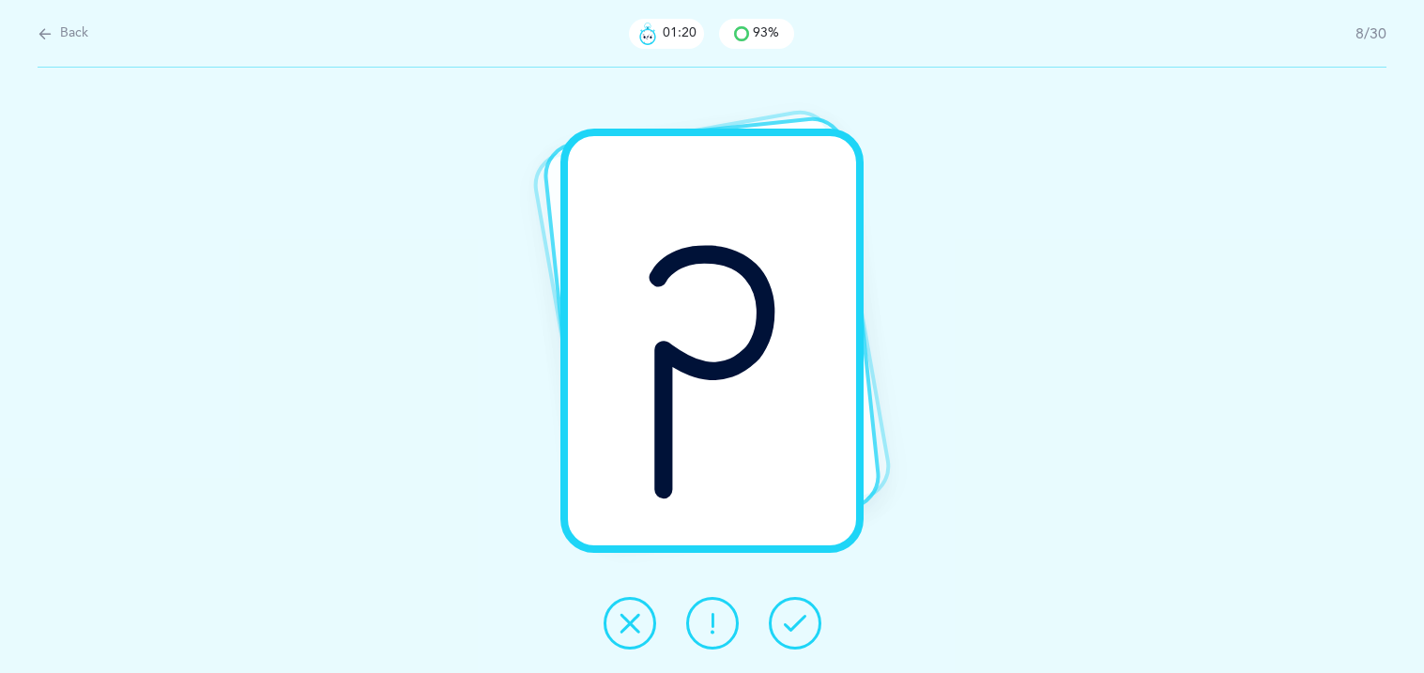
click at [638, 612] on icon at bounding box center [630, 623] width 23 height 23
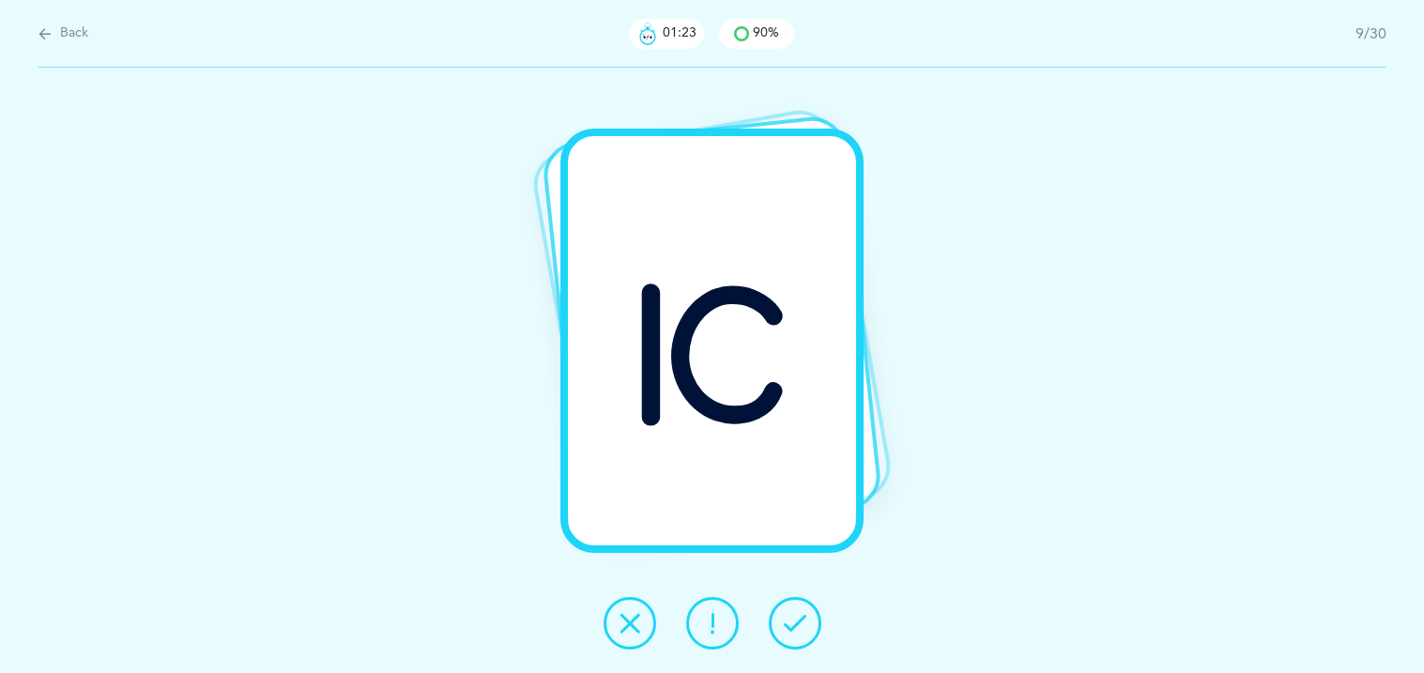
click at [785, 627] on icon at bounding box center [795, 623] width 23 height 23
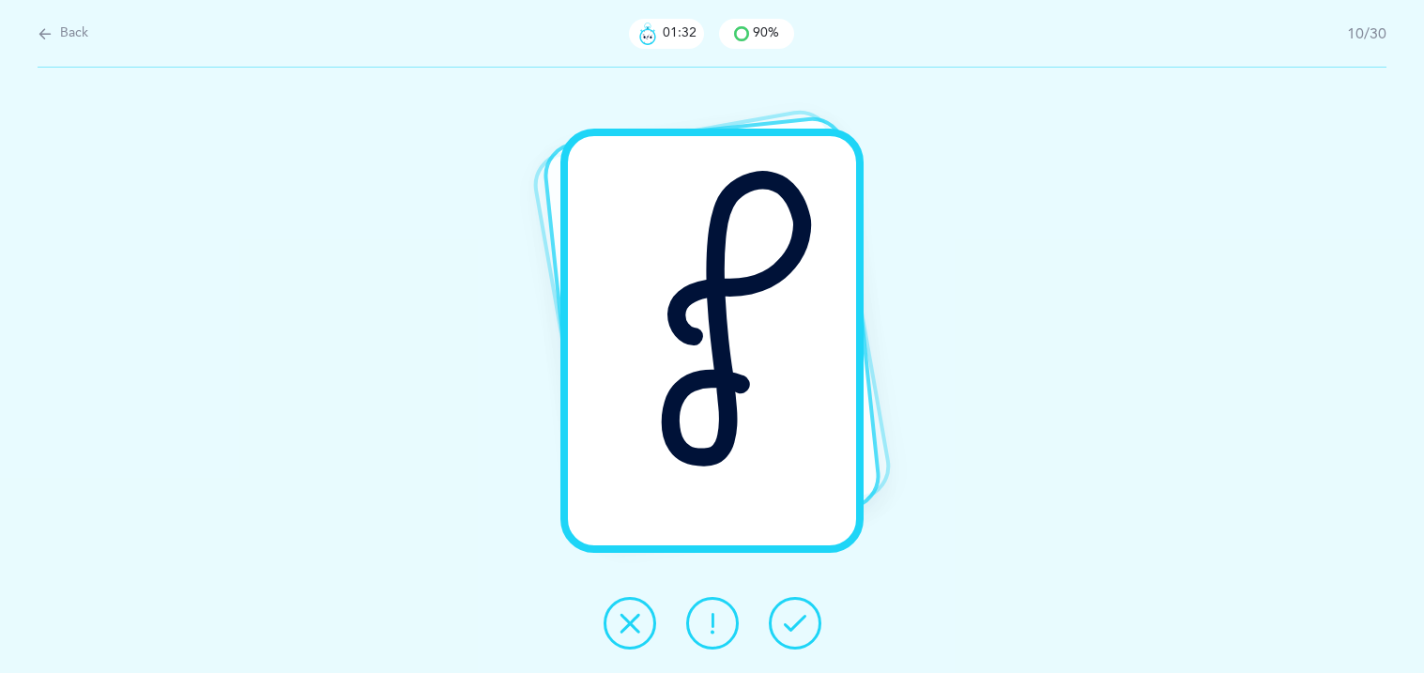
click at [631, 612] on icon at bounding box center [630, 623] width 23 height 23
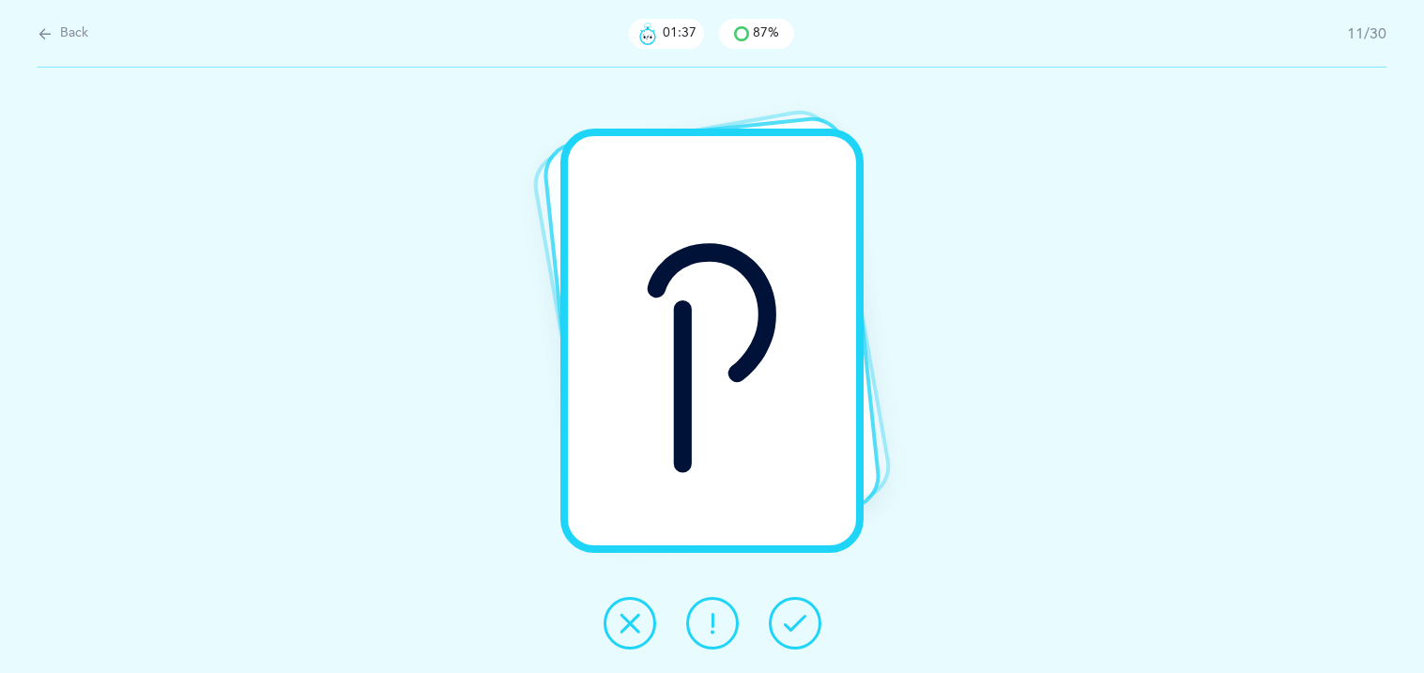
click at [796, 632] on icon at bounding box center [795, 623] width 23 height 23
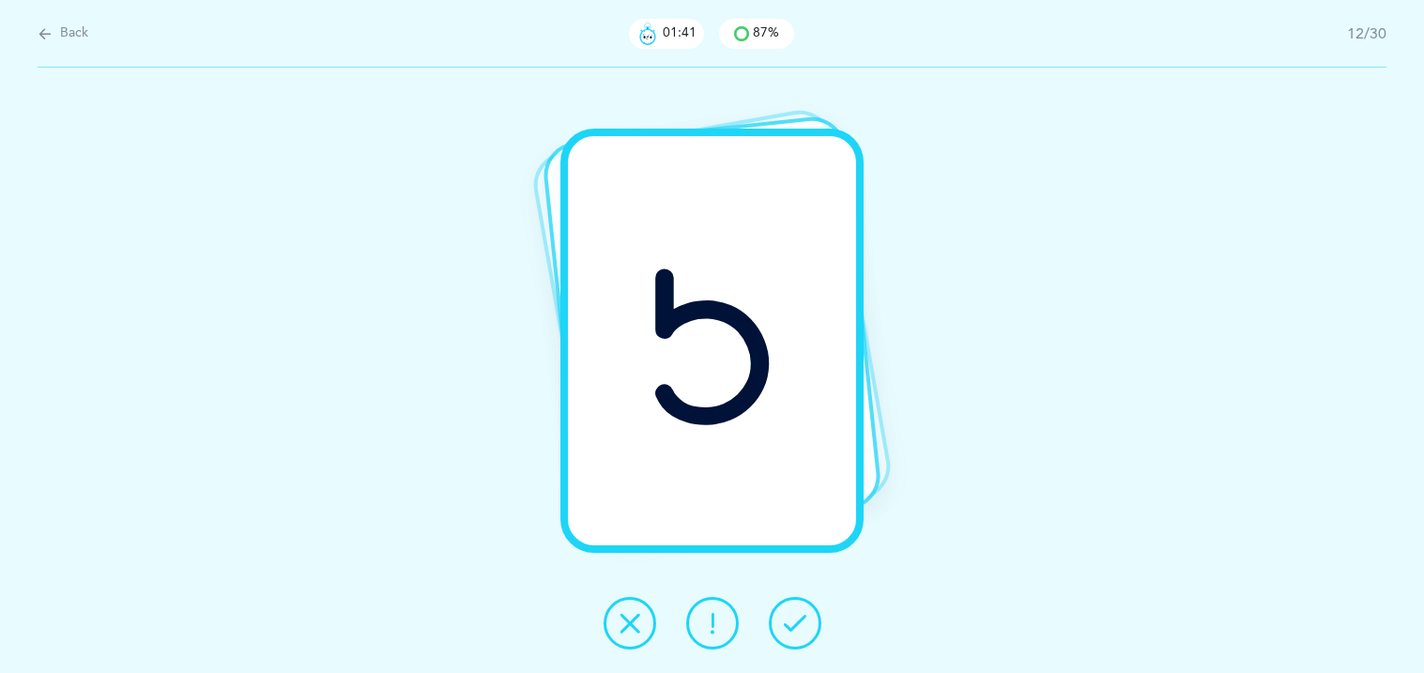
click at [796, 632] on icon at bounding box center [795, 623] width 23 height 23
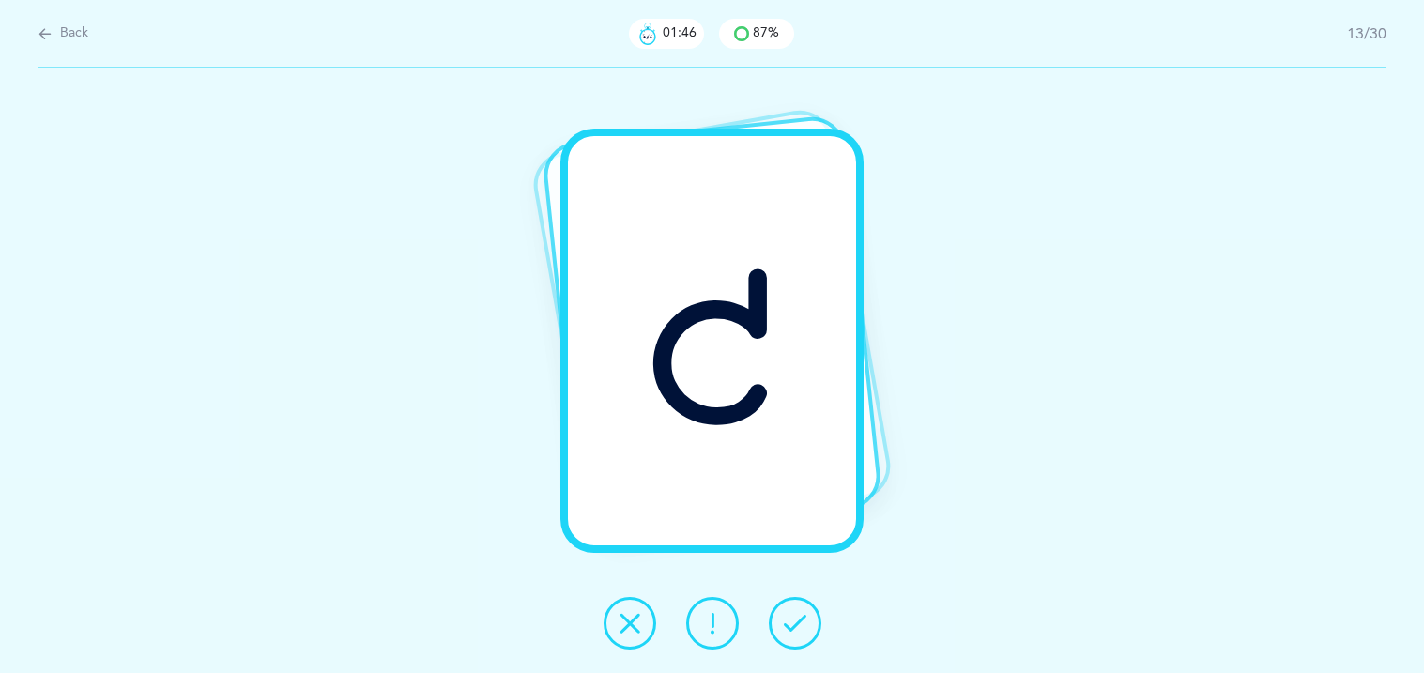
click at [805, 631] on icon at bounding box center [795, 623] width 23 height 23
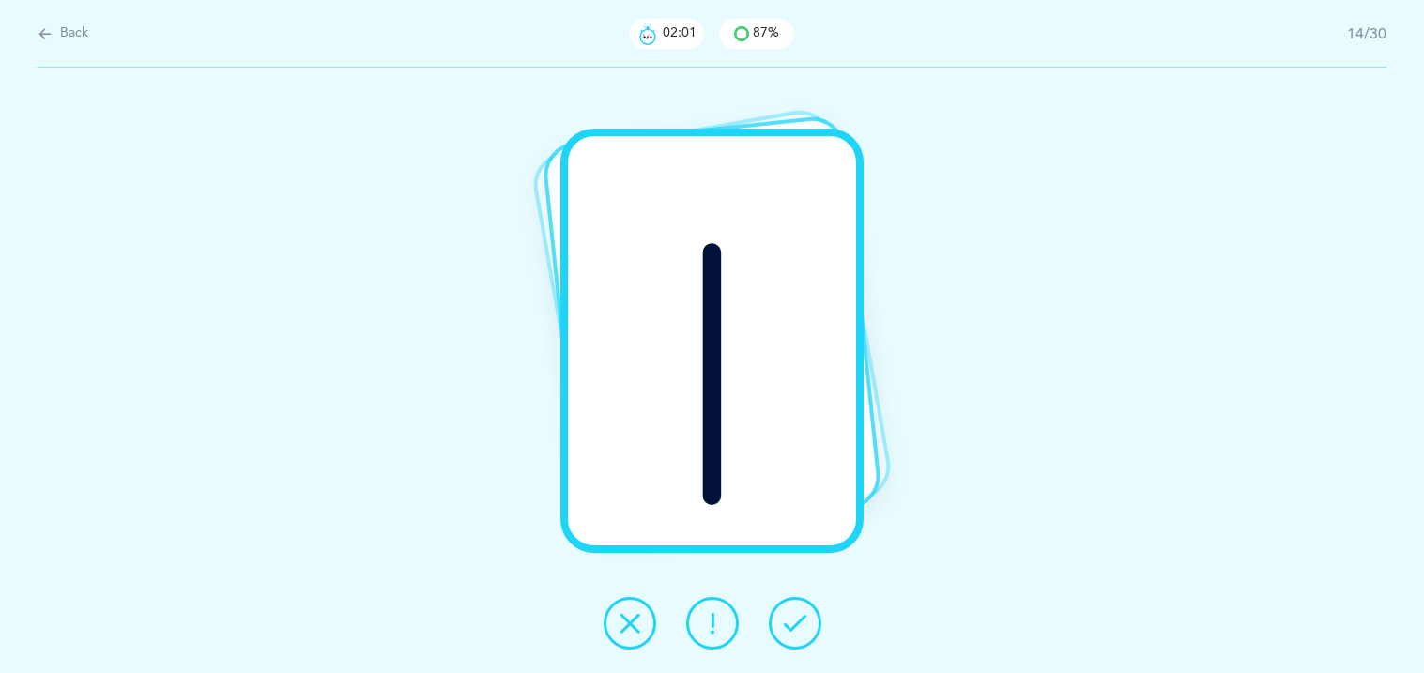
click at [638, 607] on button at bounding box center [630, 623] width 53 height 53
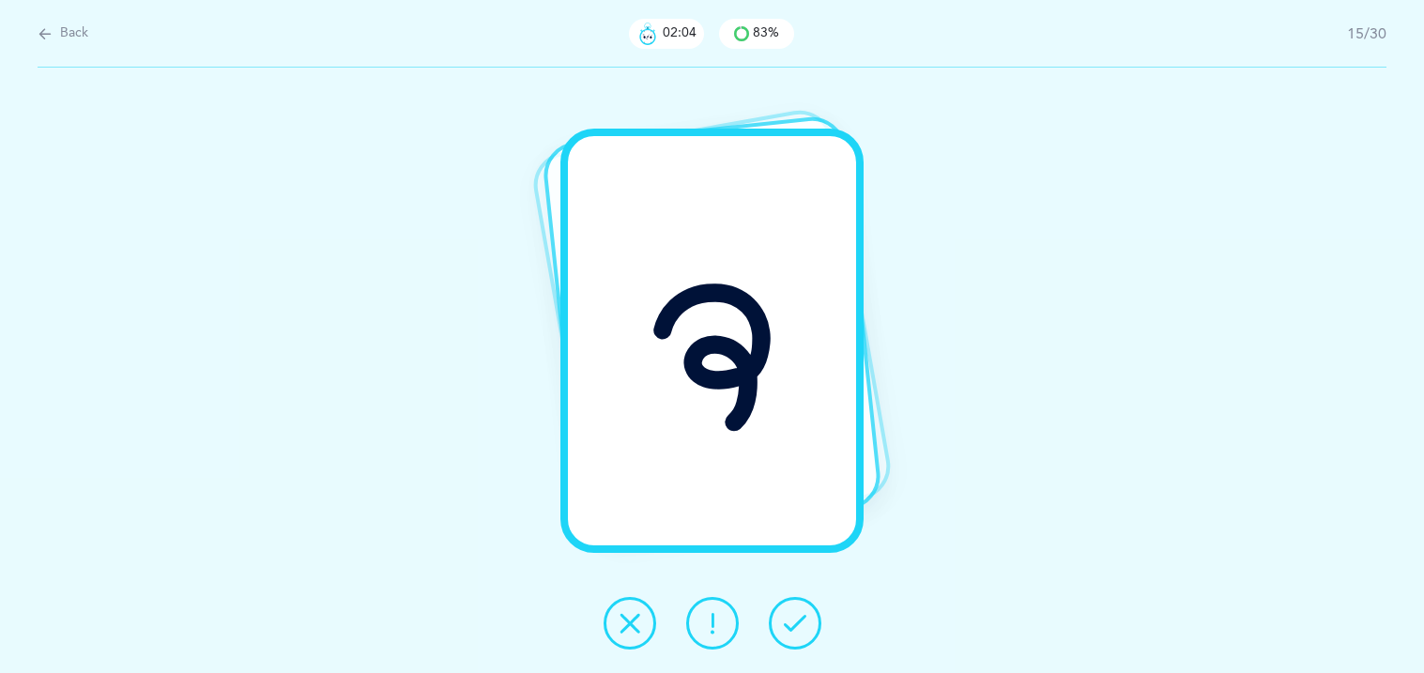
click at [817, 630] on button at bounding box center [795, 623] width 53 height 53
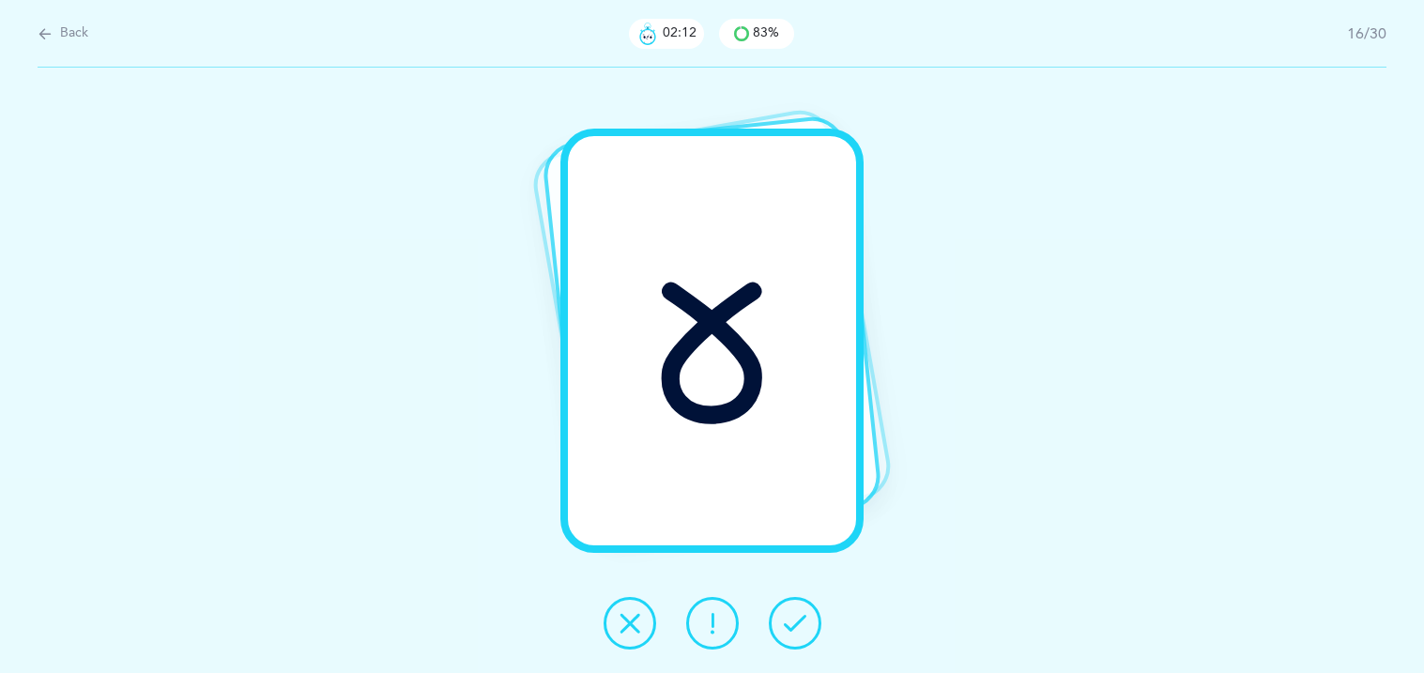
click at [817, 630] on button at bounding box center [795, 623] width 53 height 53
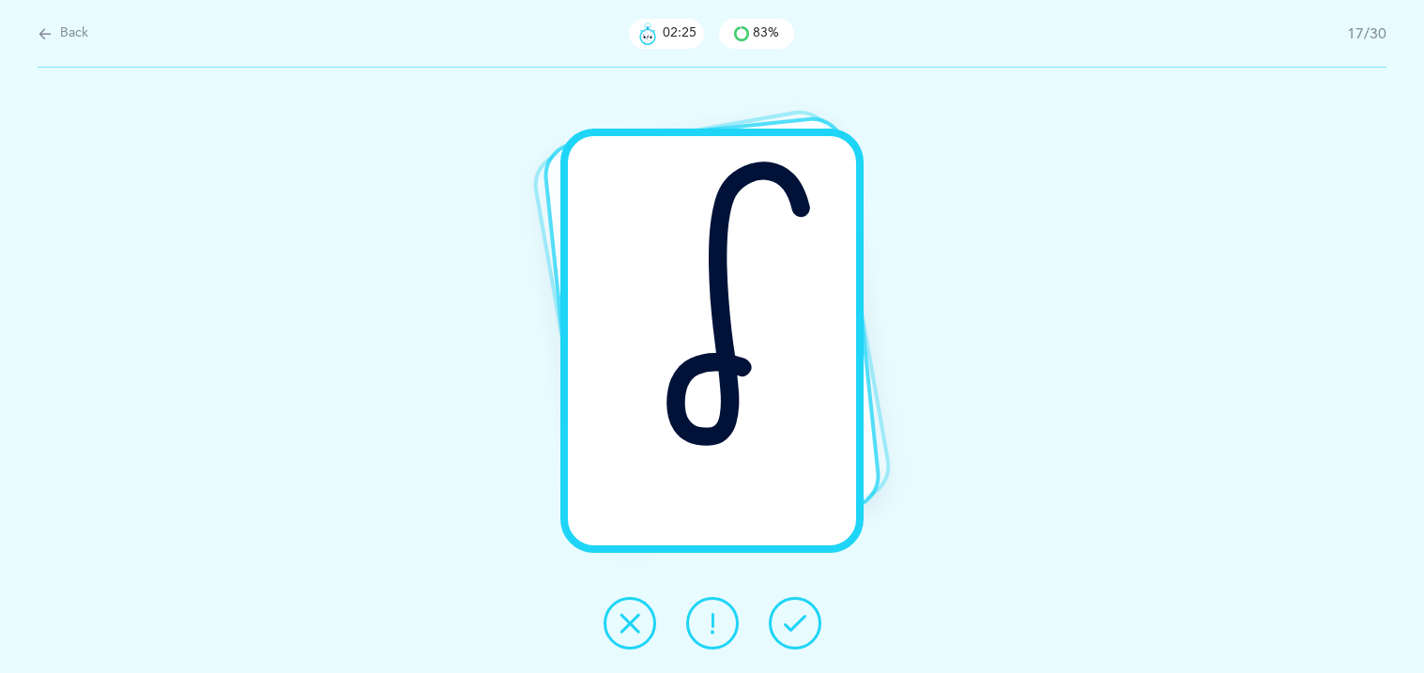
click at [817, 630] on button at bounding box center [795, 623] width 53 height 53
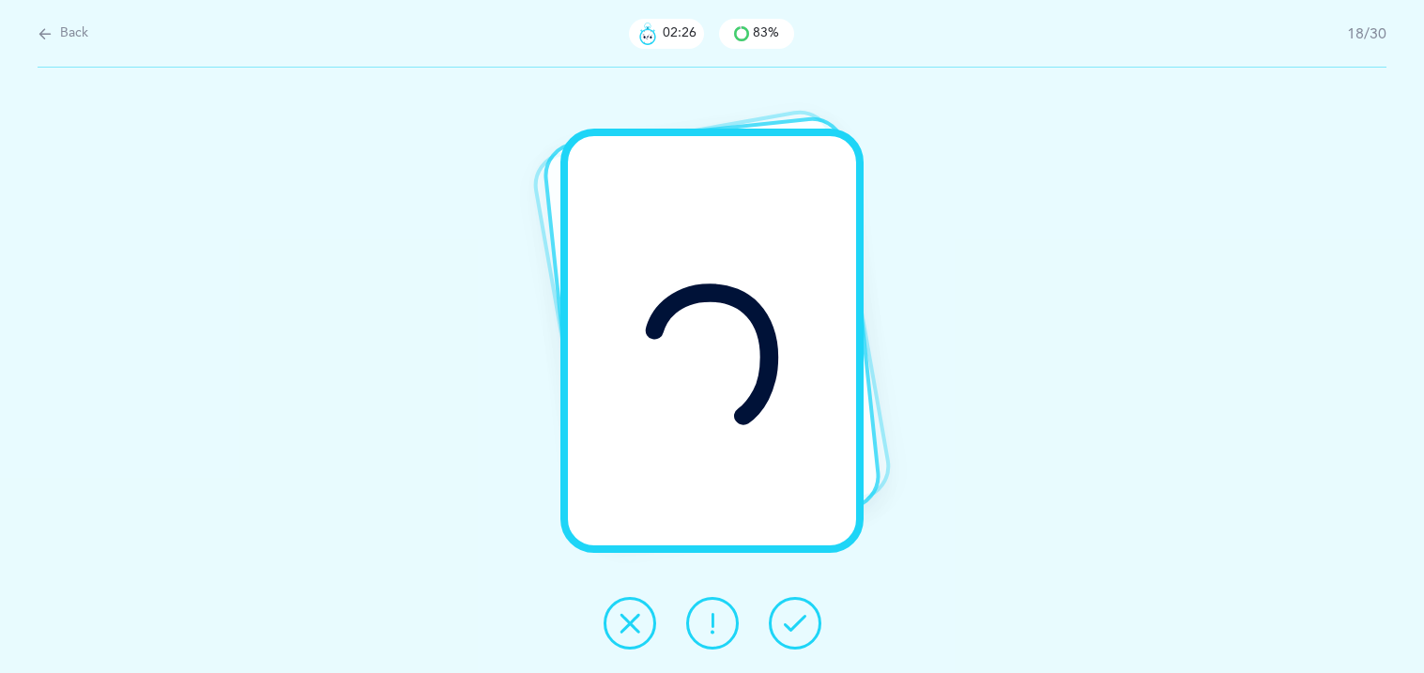
click at [817, 630] on button at bounding box center [795, 623] width 53 height 53
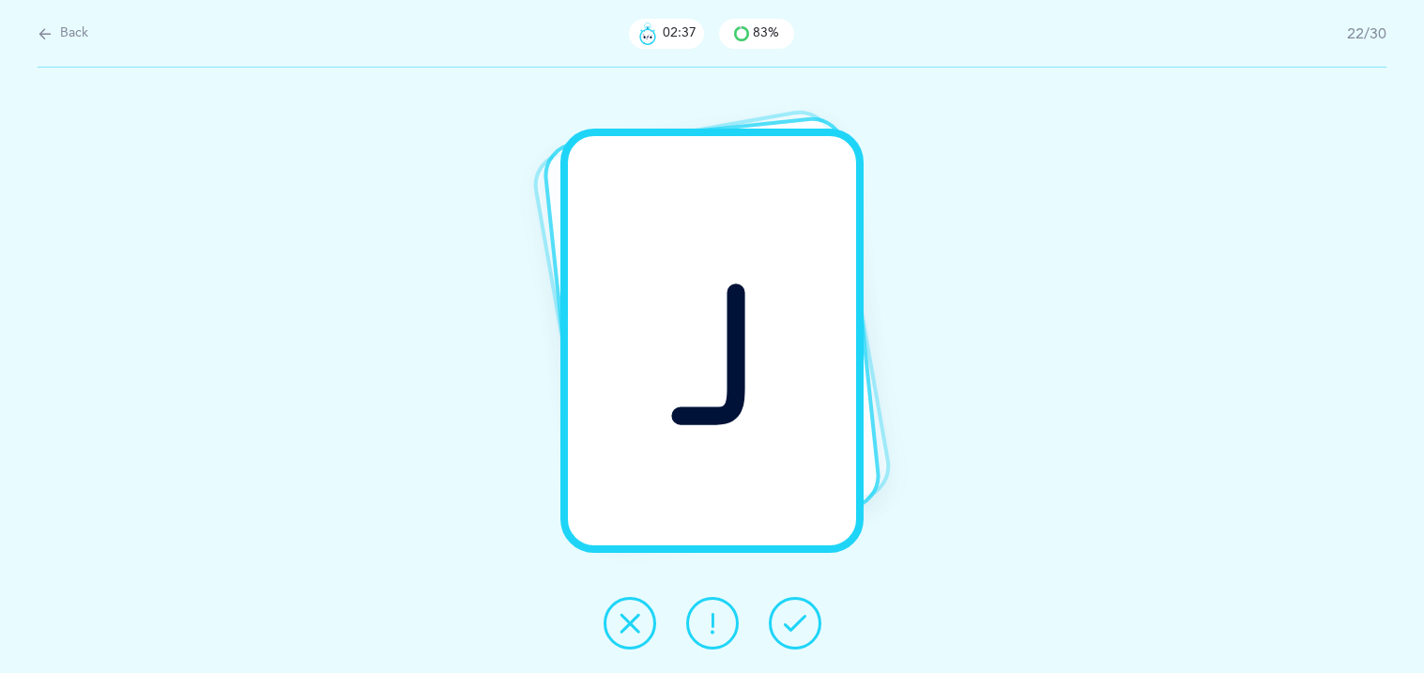
click at [817, 630] on button at bounding box center [795, 623] width 53 height 53
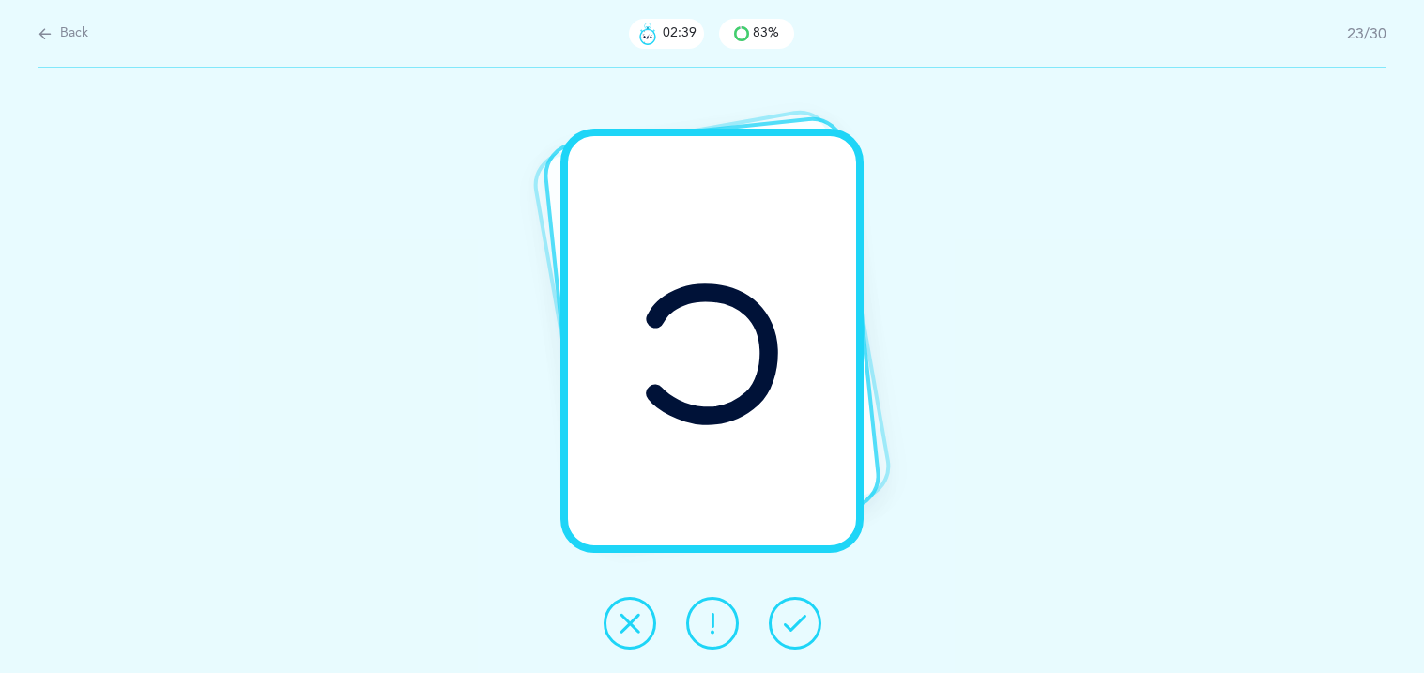
click at [817, 630] on button at bounding box center [795, 623] width 53 height 53
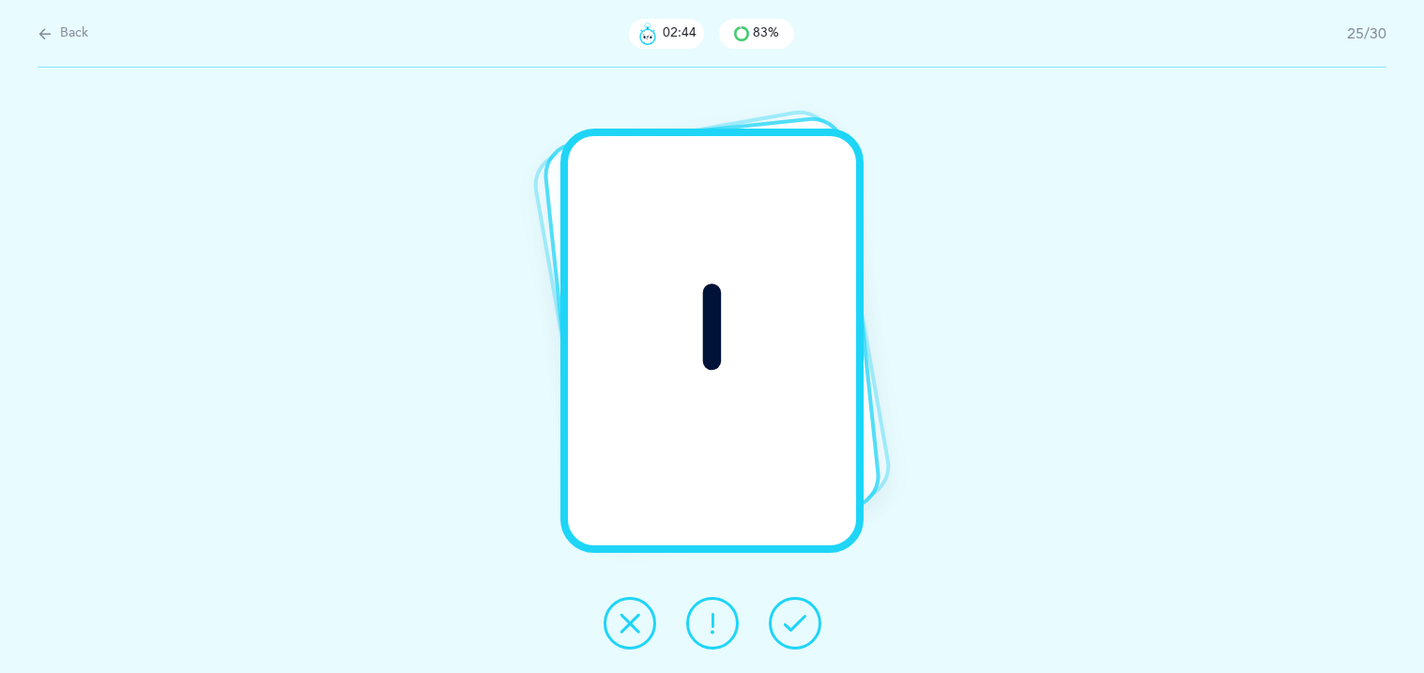
click at [817, 630] on button at bounding box center [795, 623] width 53 height 53
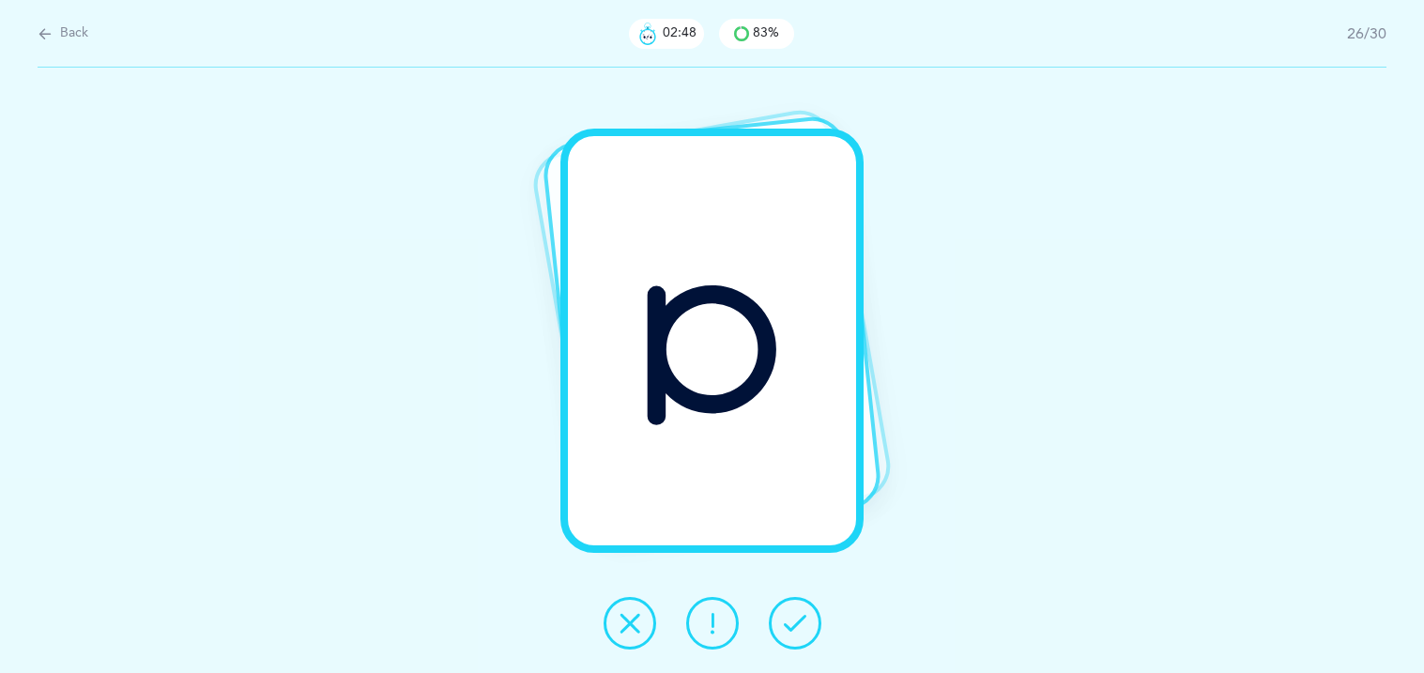
click at [817, 630] on button at bounding box center [795, 623] width 53 height 53
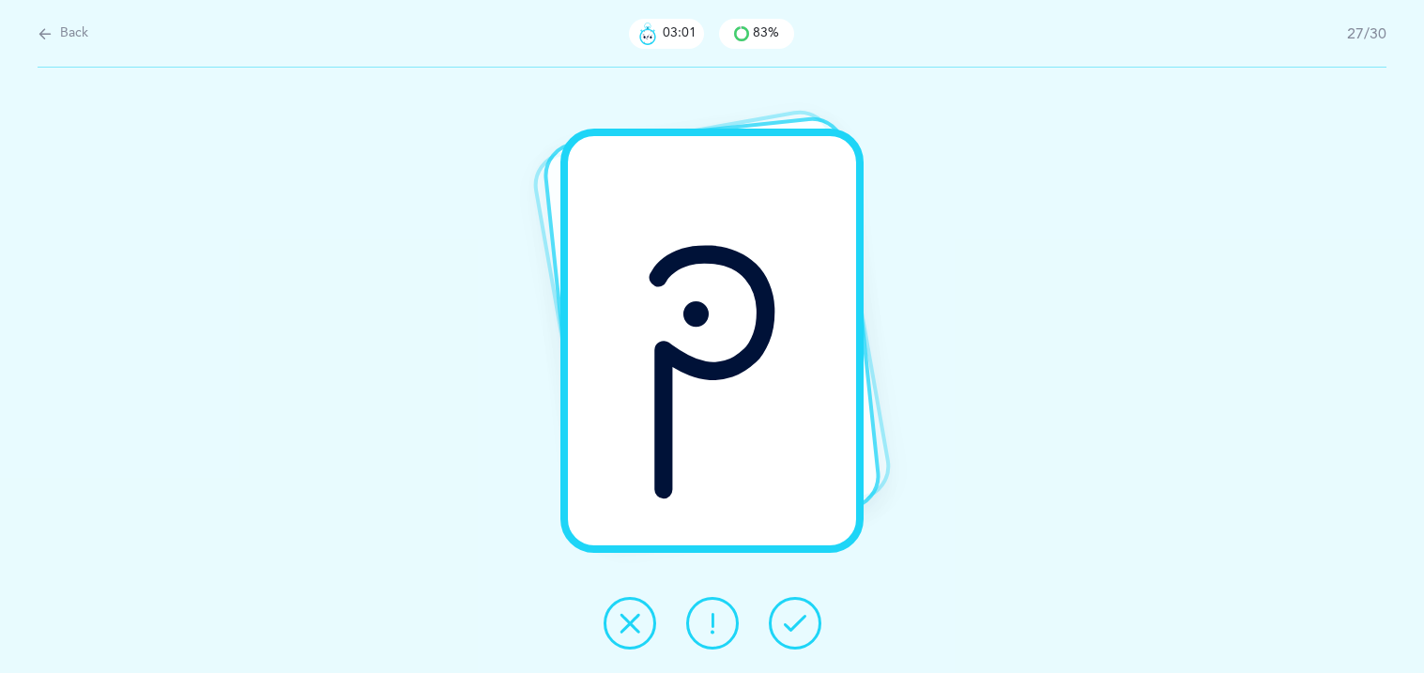
click at [621, 634] on icon at bounding box center [630, 623] width 23 height 23
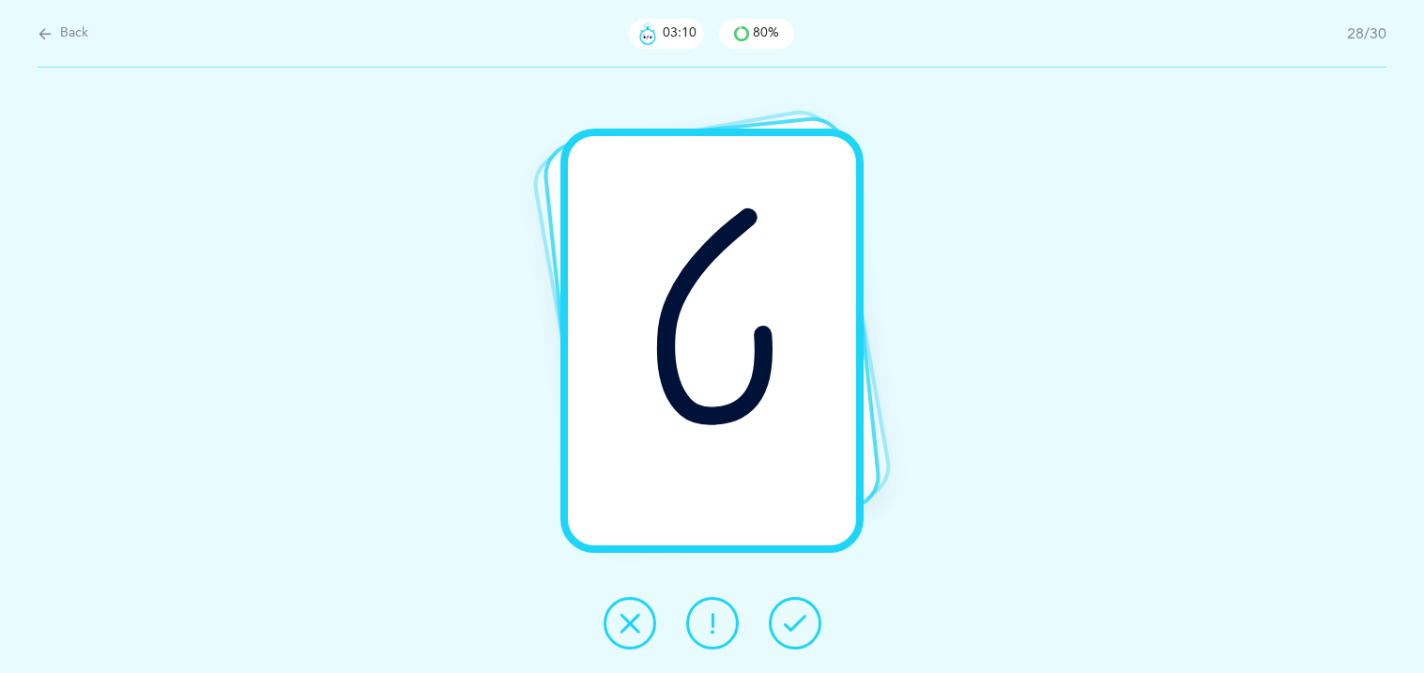
click at [621, 634] on icon at bounding box center [630, 623] width 23 height 23
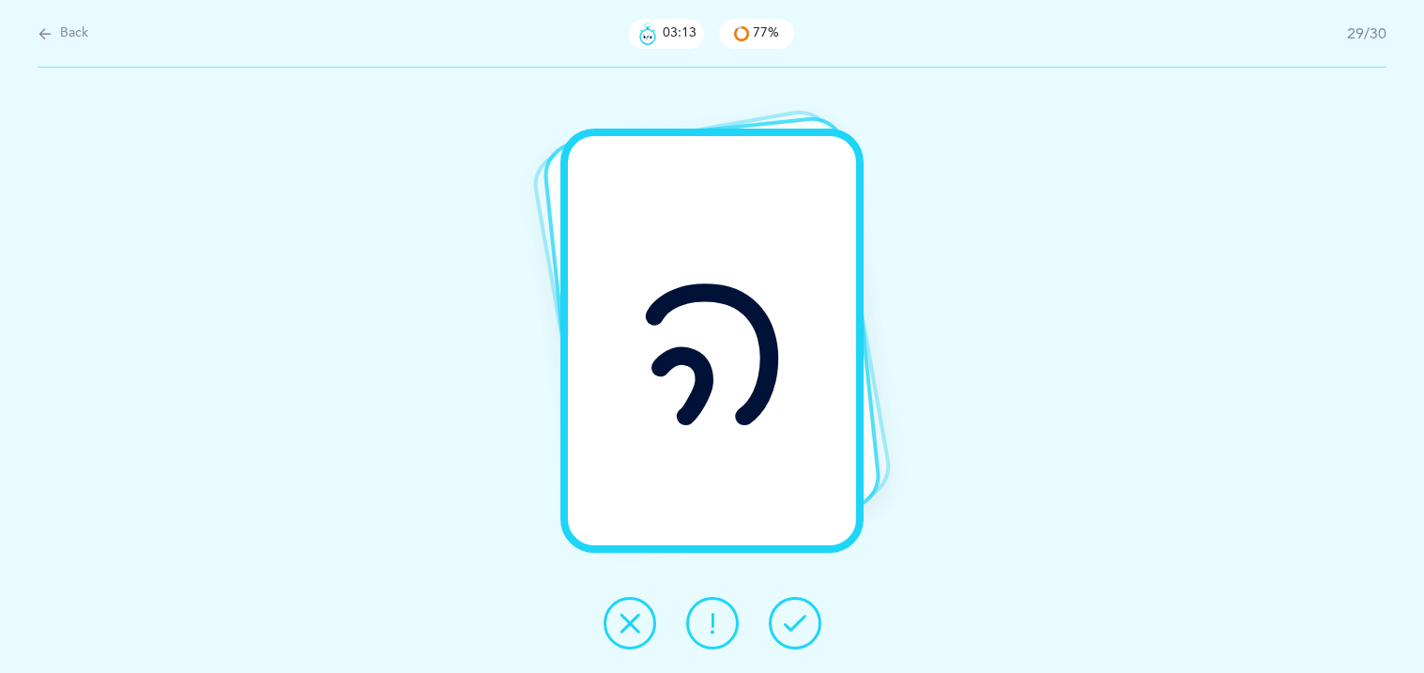
click at [788, 635] on button at bounding box center [795, 623] width 53 height 53
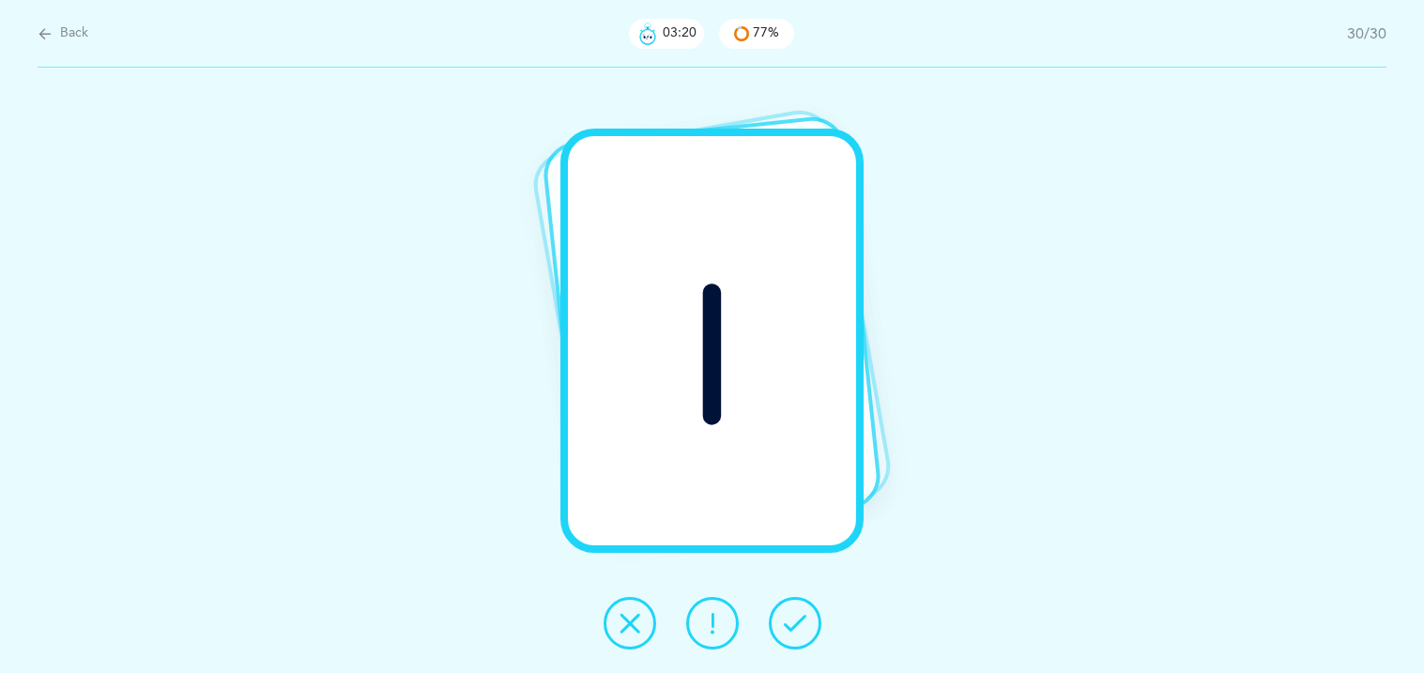
click at [788, 635] on button at bounding box center [795, 623] width 53 height 53
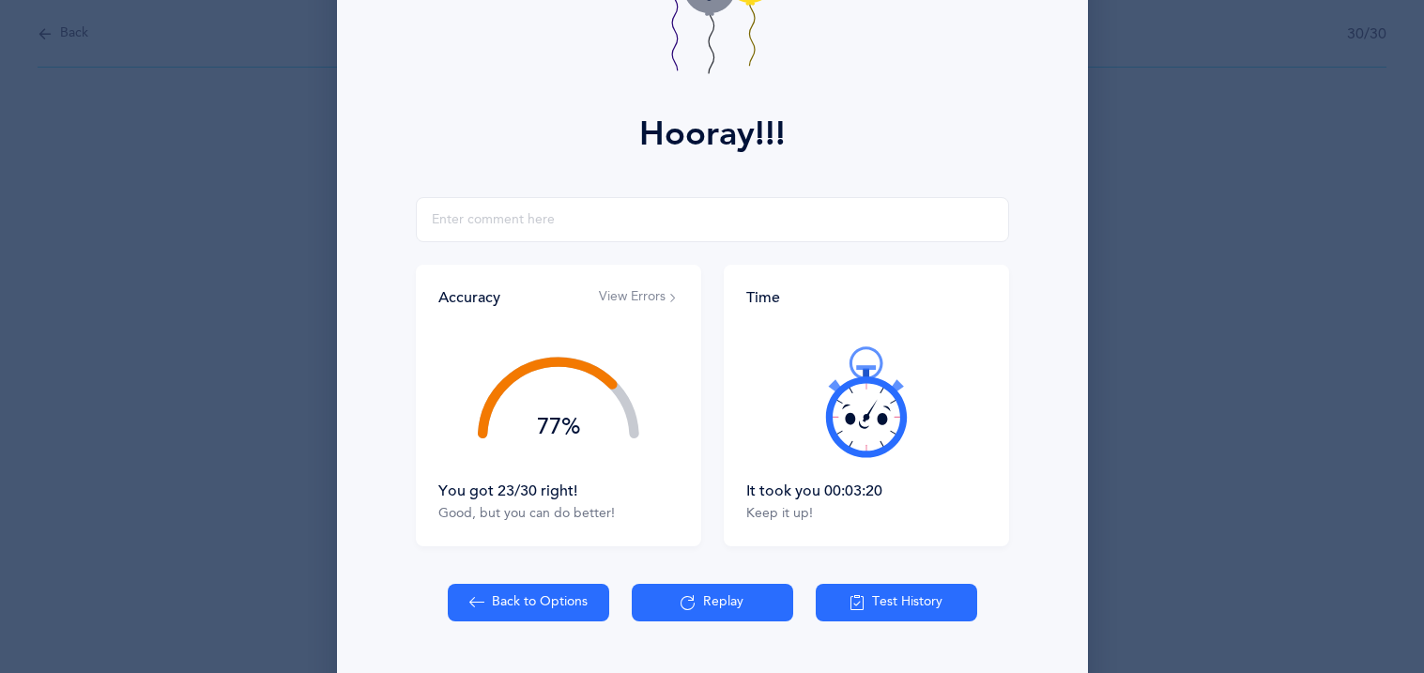
scroll to position [220, 0]
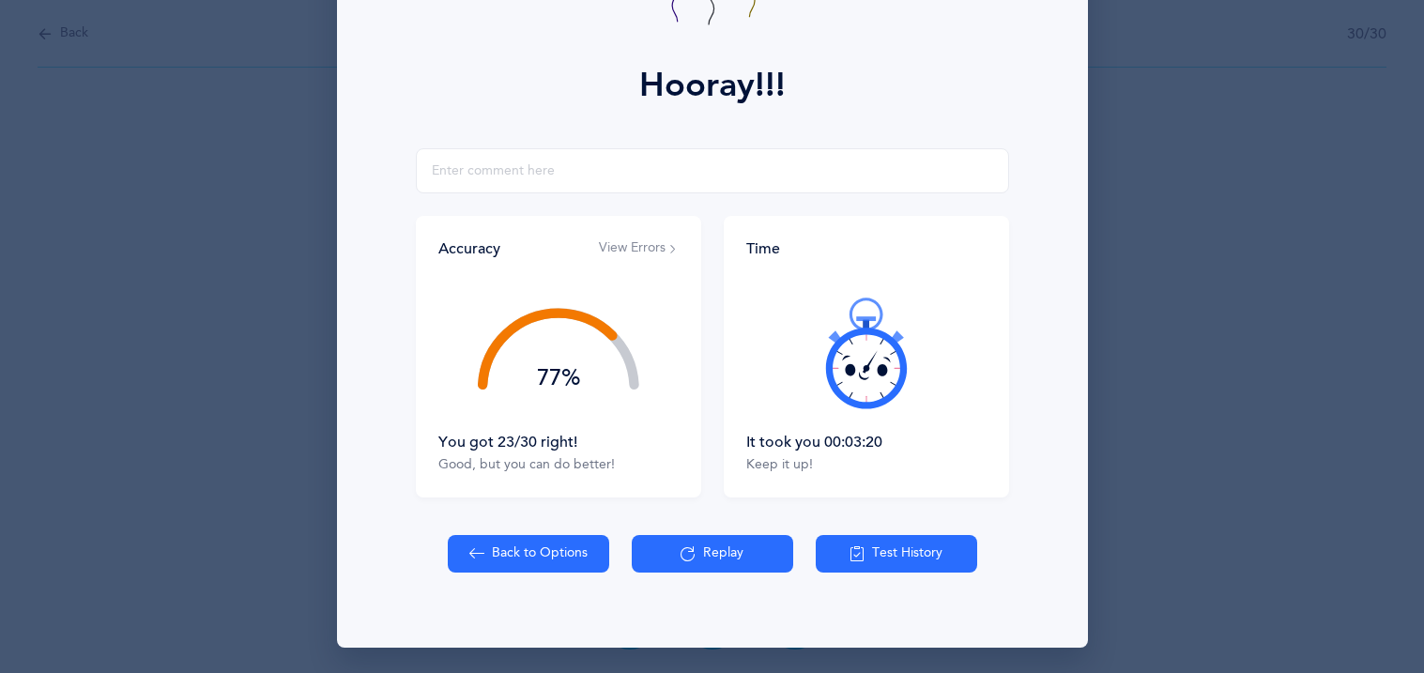
click at [544, 564] on button "Back to Options" at bounding box center [528, 554] width 161 height 38
select select "27"
select select "single"
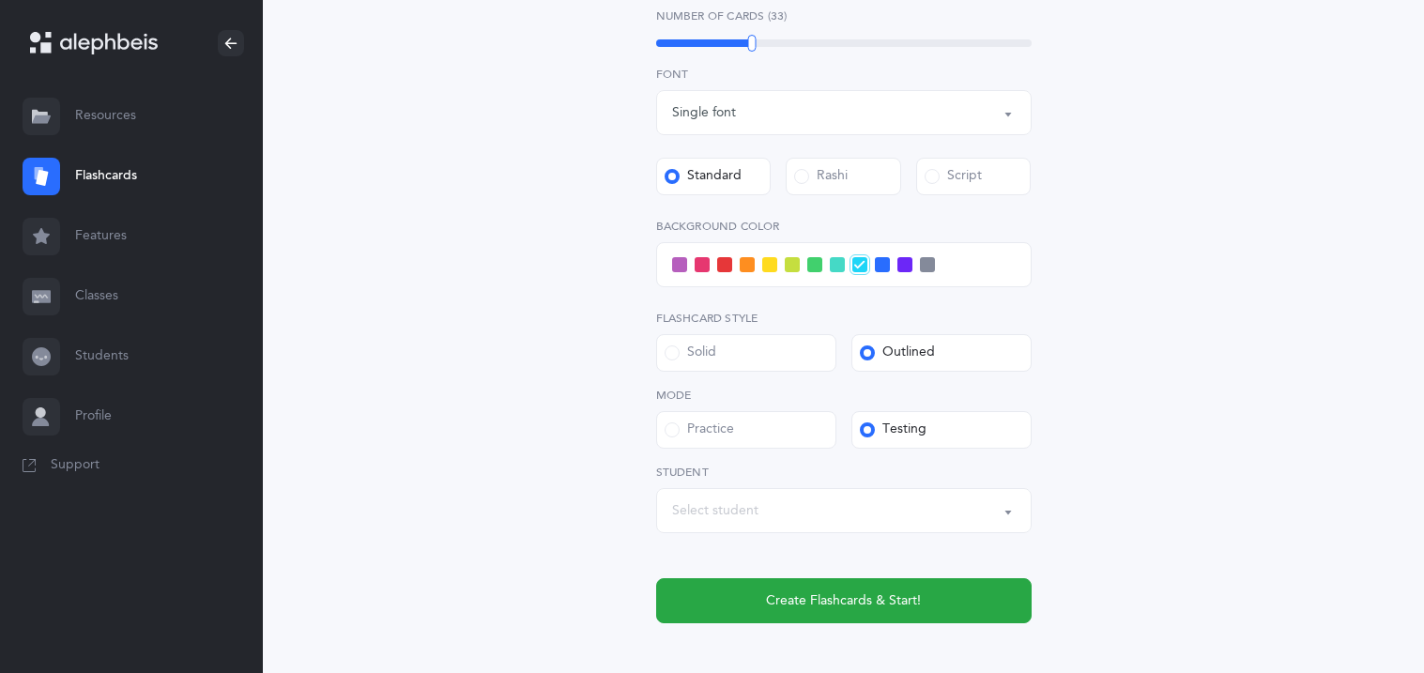
scroll to position [637, 0]
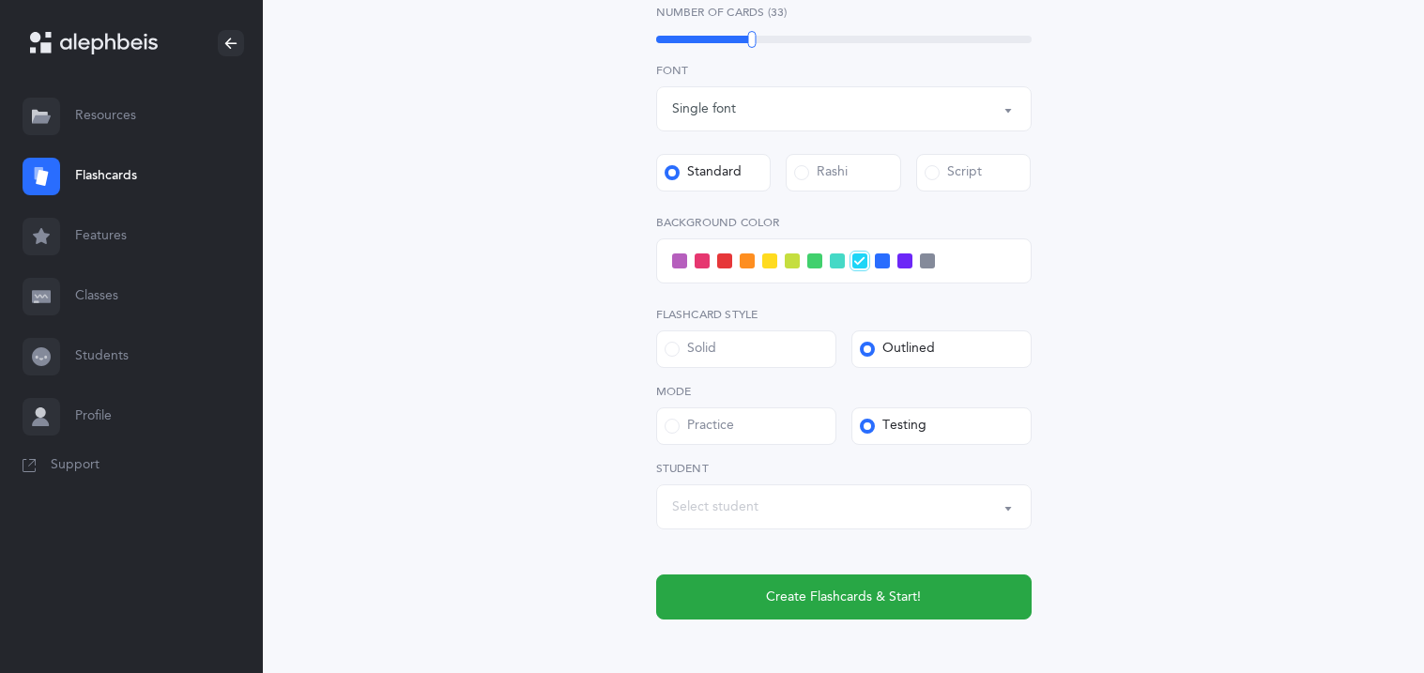
click at [956, 177] on div "Script" at bounding box center [953, 172] width 57 height 19
click at [0, 0] on input "Script" at bounding box center [0, 0] width 0 height 0
click at [920, 261] on span at bounding box center [927, 260] width 15 height 15
click at [0, 0] on input "checkbox" at bounding box center [0, 0] width 0 height 0
click at [801, 523] on button "Select student" at bounding box center [843, 506] width 375 height 45
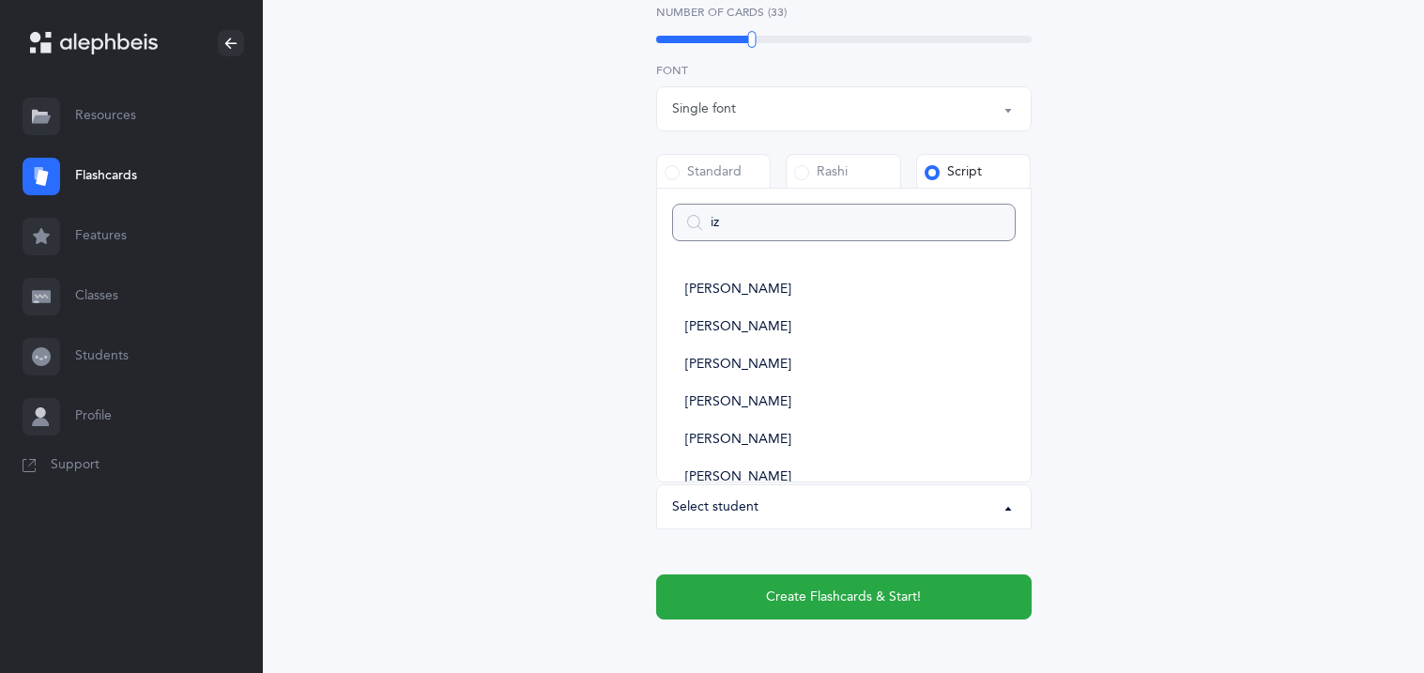
type input "izz"
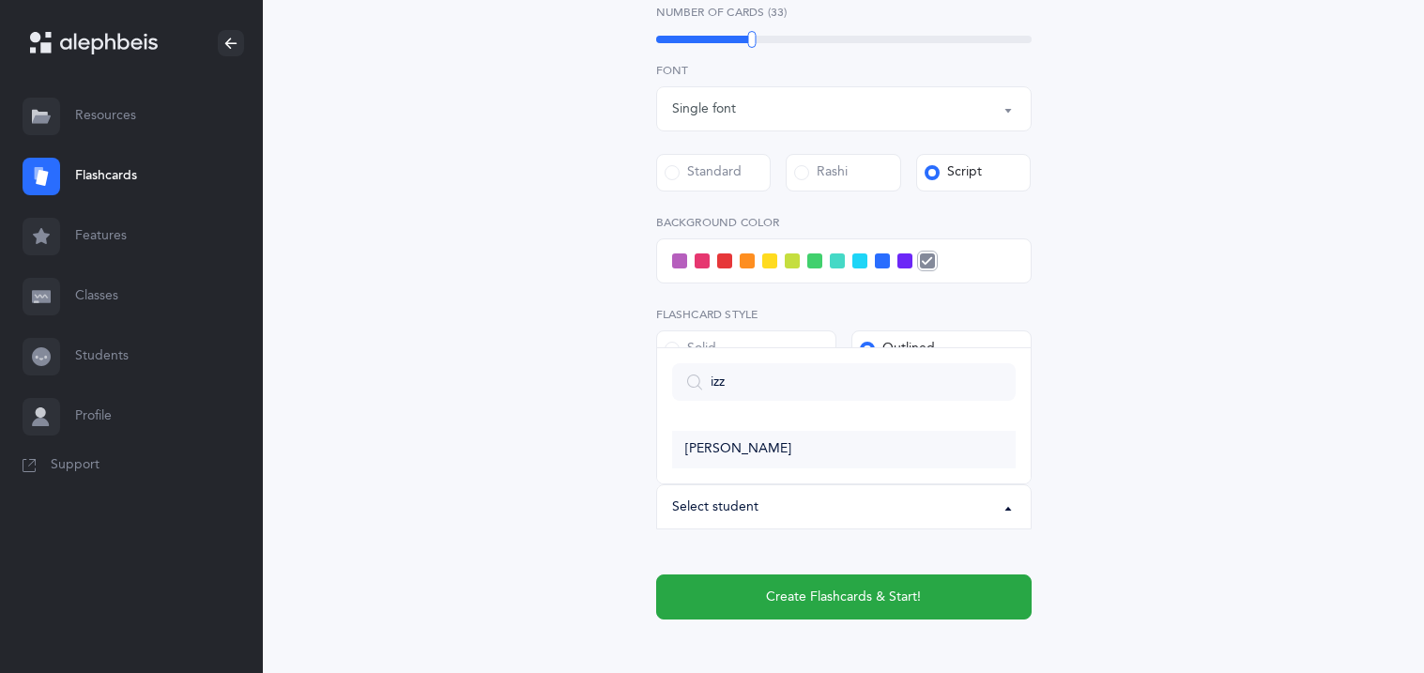
click at [784, 446] on link "[PERSON_NAME]" at bounding box center [844, 450] width 344 height 38
select select "11351"
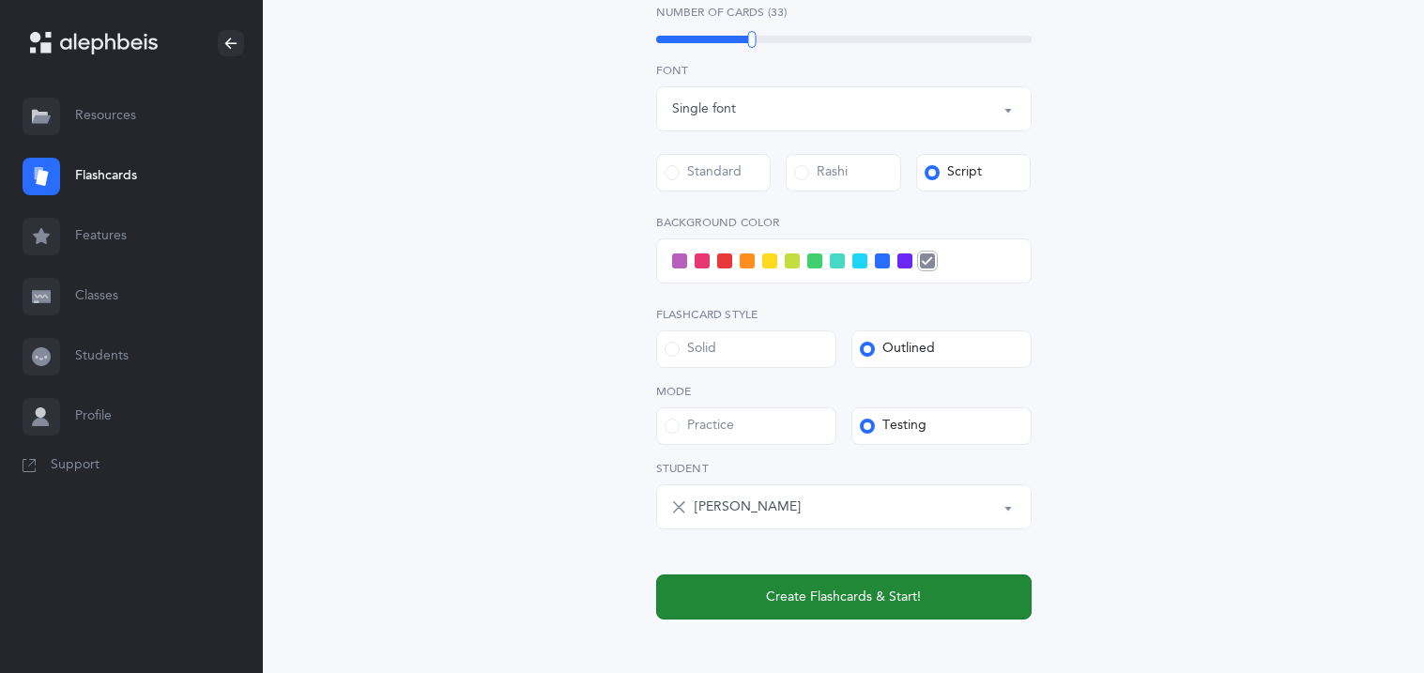
click at [760, 593] on button "Create Flashcards & Start!" at bounding box center [843, 596] width 375 height 45
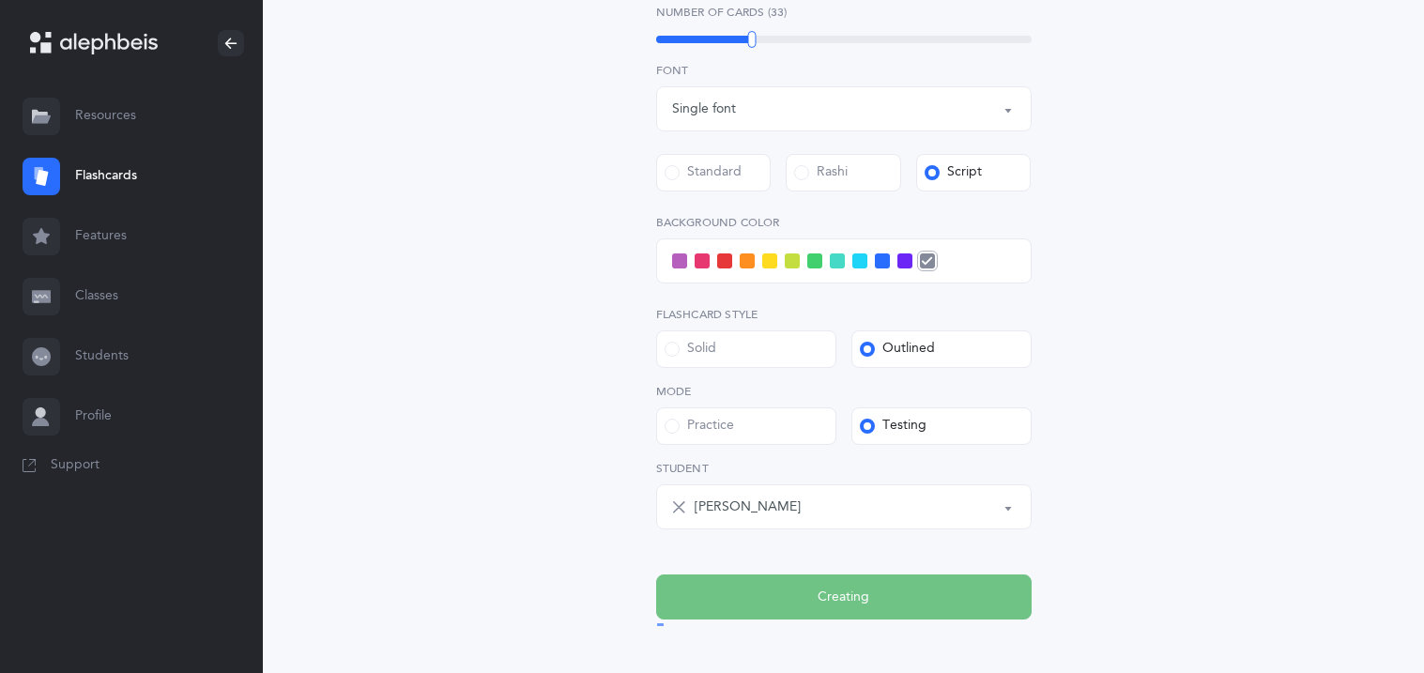
scroll to position [0, 0]
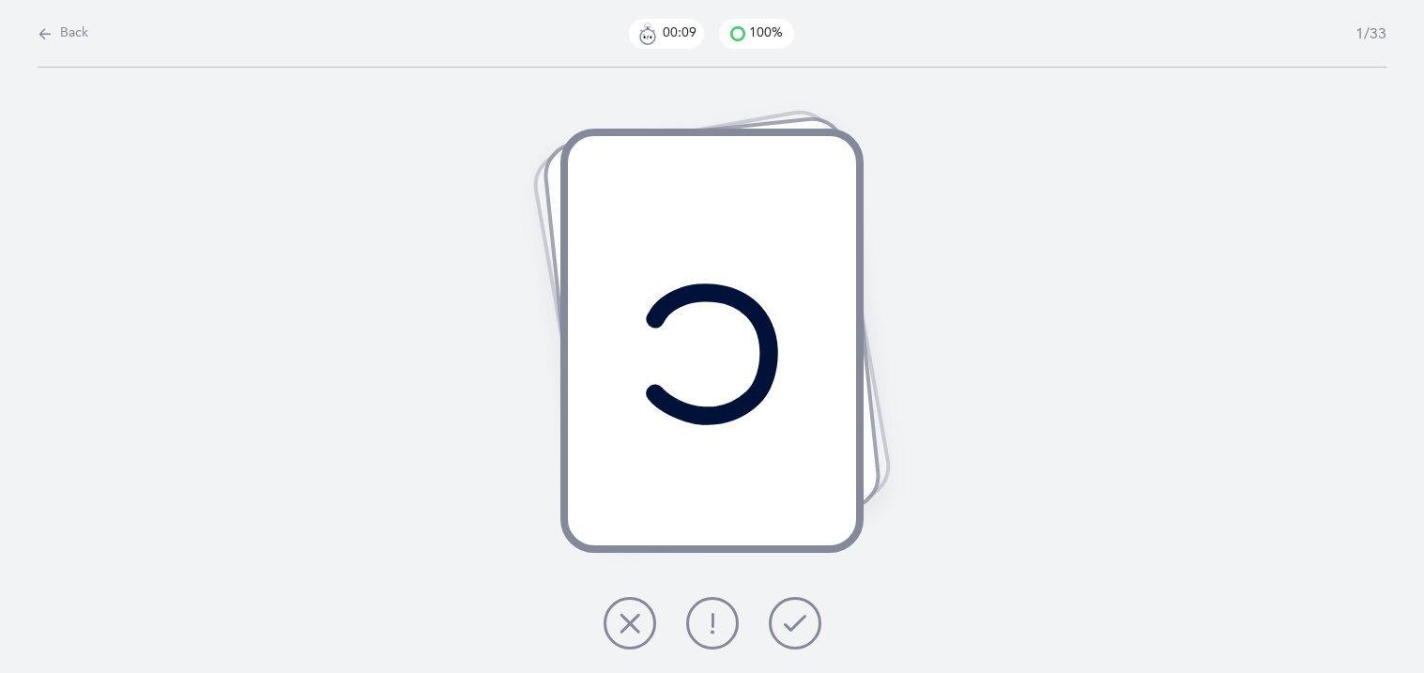
click at [720, 612] on icon at bounding box center [712, 623] width 23 height 23
click at [801, 623] on icon at bounding box center [795, 623] width 23 height 23
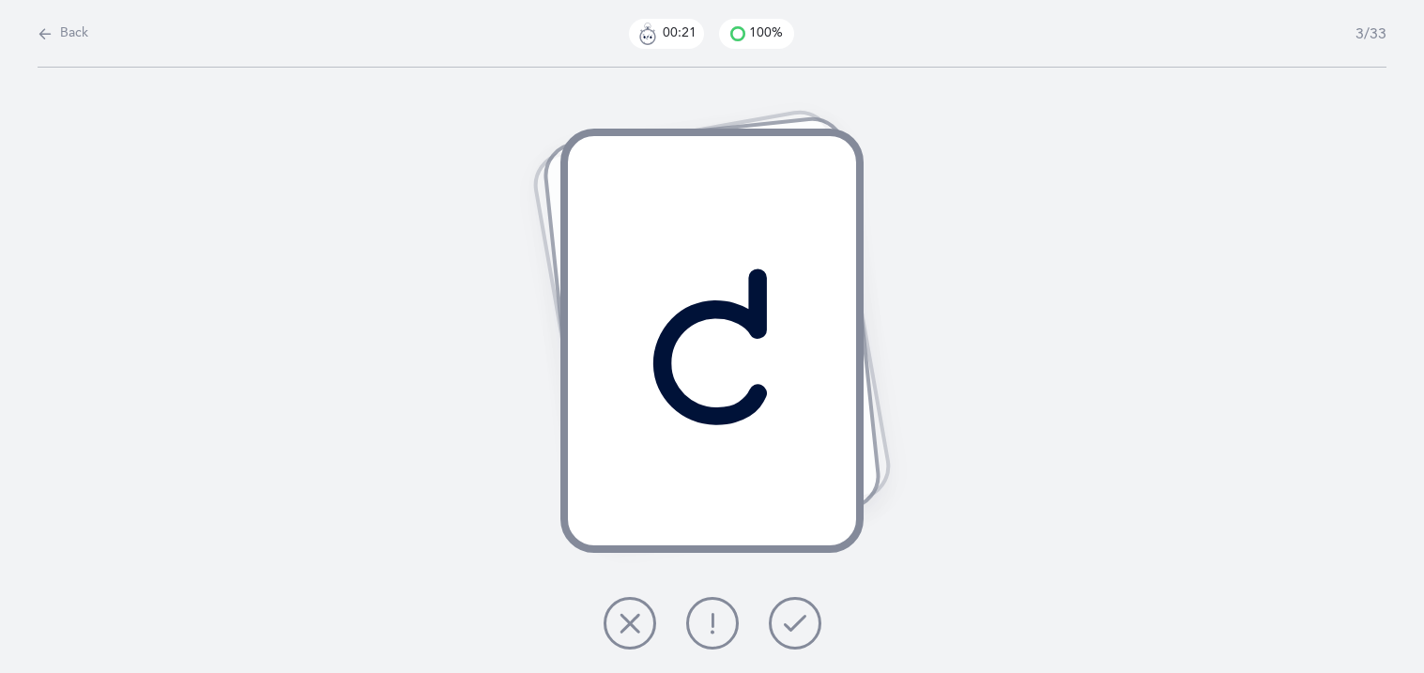
click at [695, 618] on button at bounding box center [712, 623] width 53 height 53
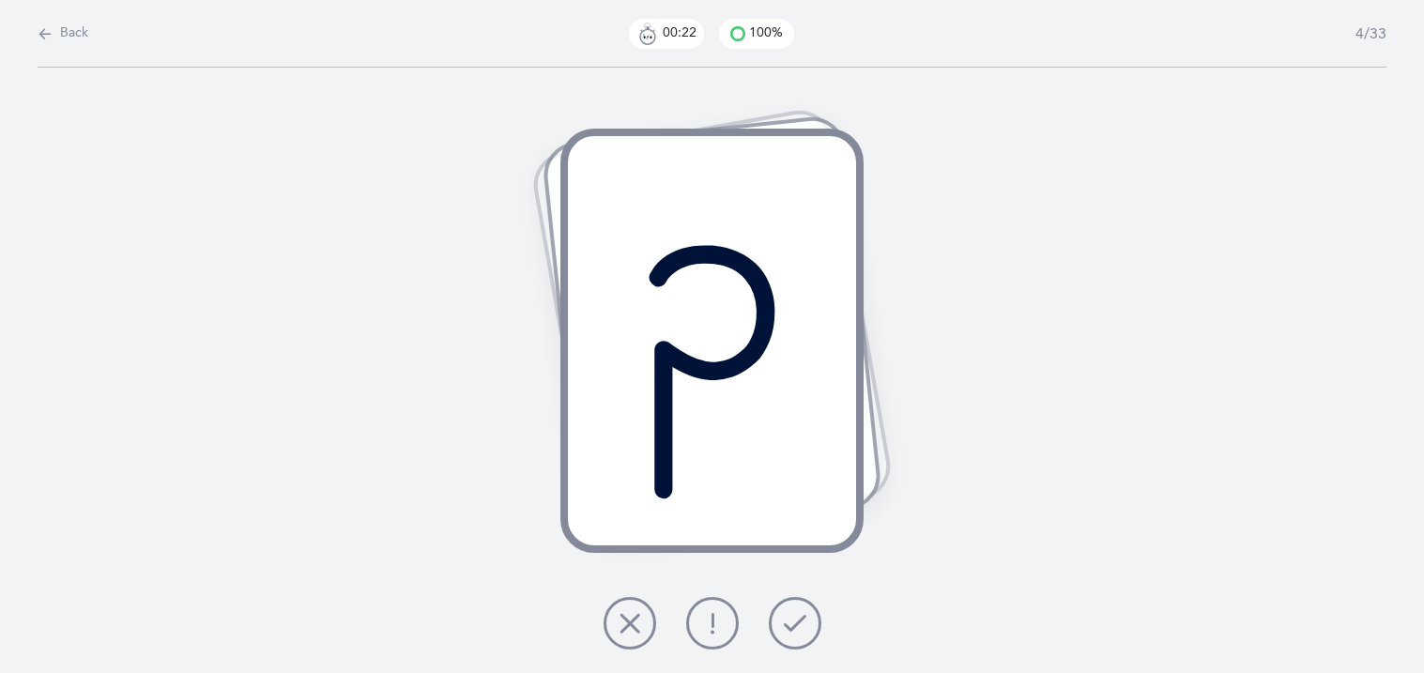
click at [784, 630] on icon at bounding box center [795, 623] width 23 height 23
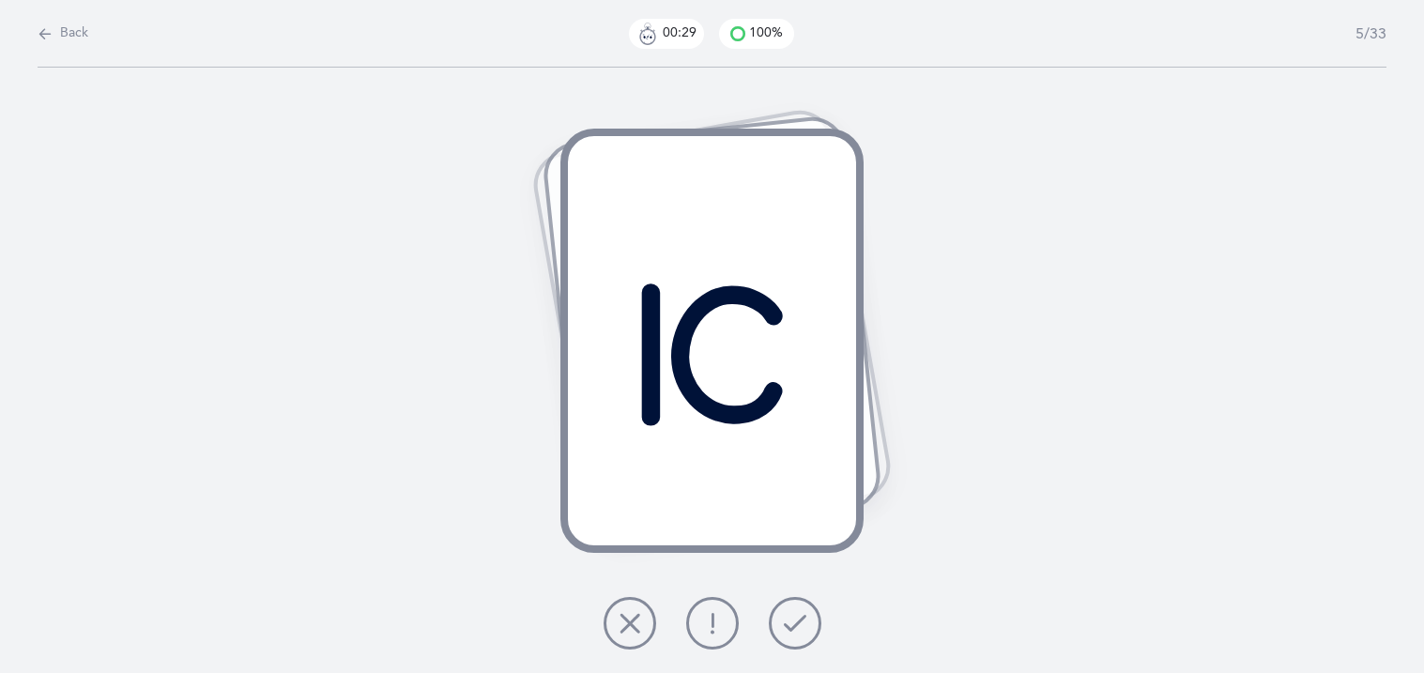
click at [788, 613] on icon at bounding box center [795, 623] width 23 height 23
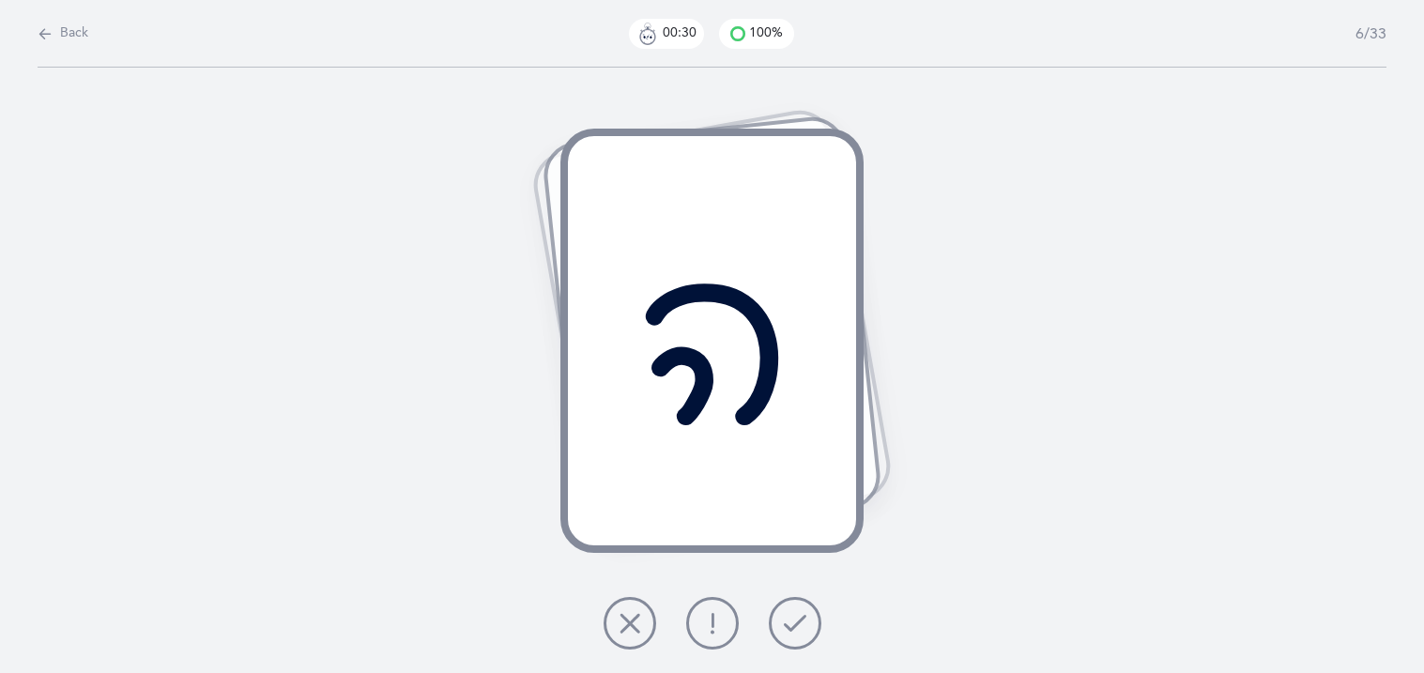
click at [788, 613] on icon at bounding box center [795, 623] width 23 height 23
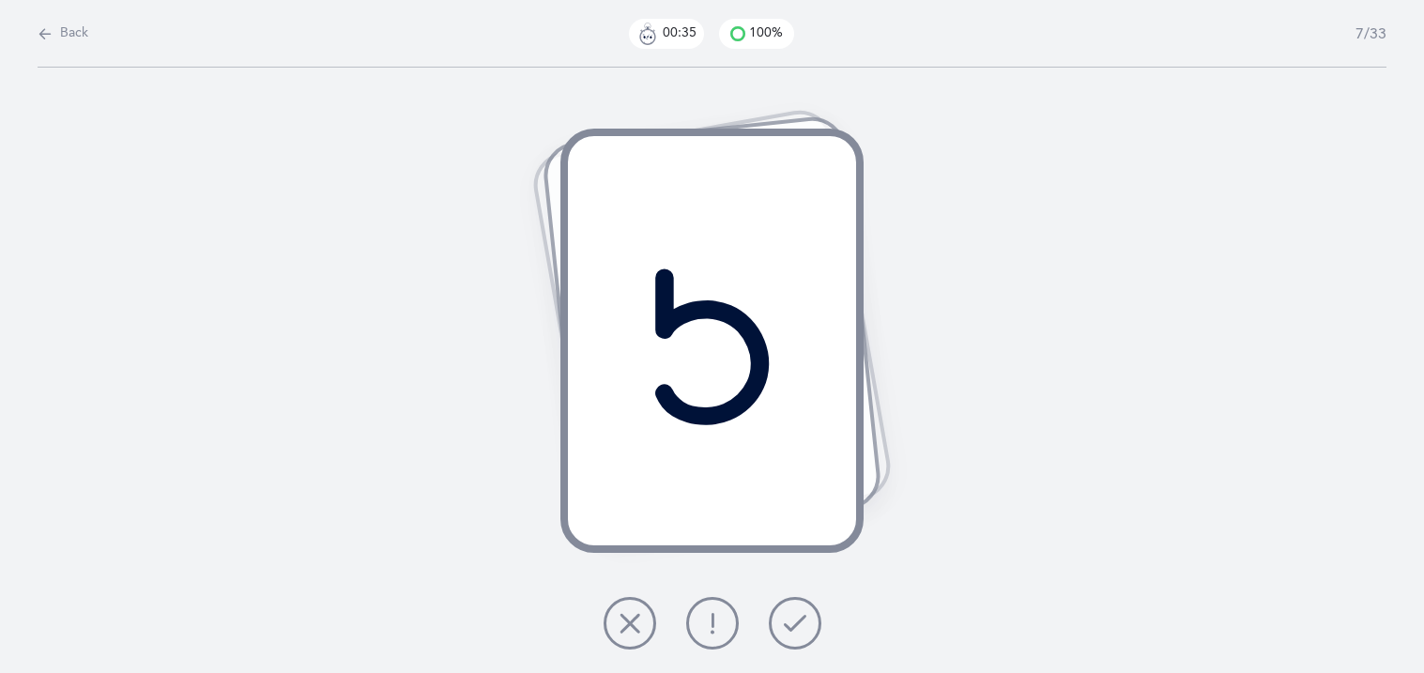
click at [725, 625] on button at bounding box center [712, 623] width 53 height 53
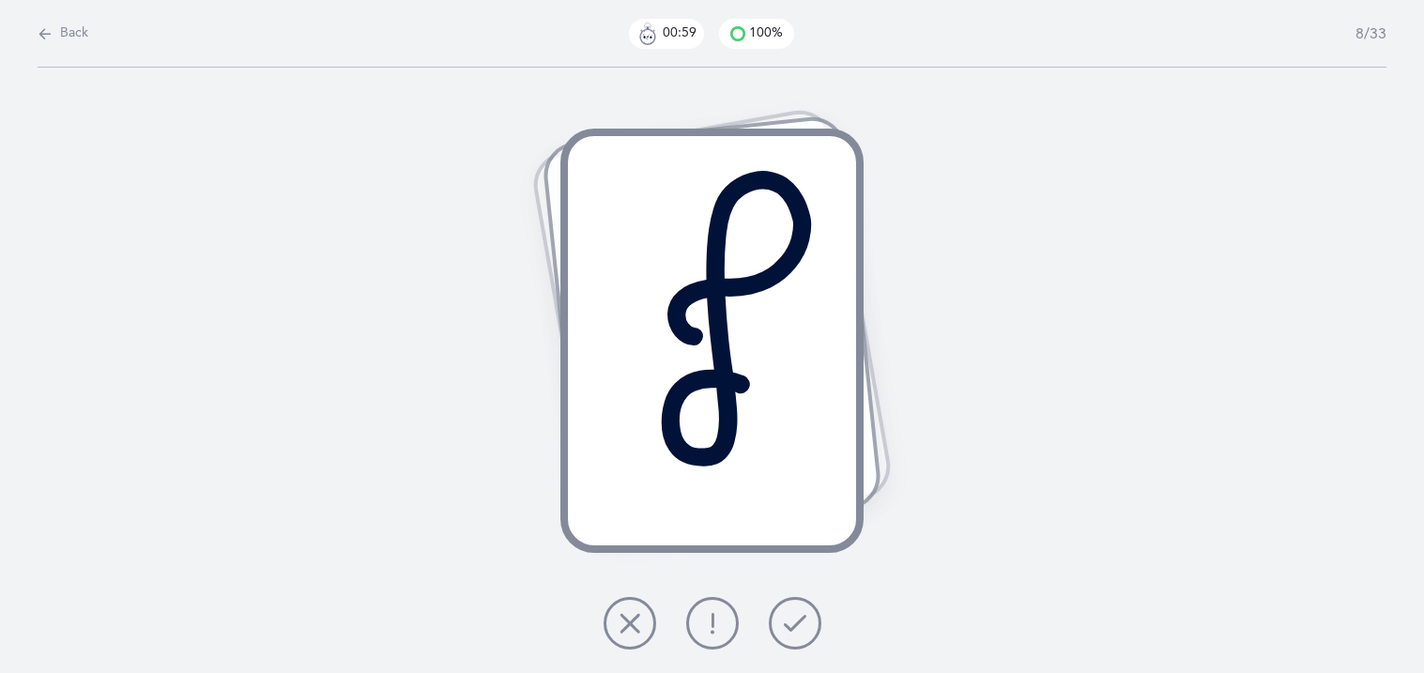
click at [784, 625] on icon at bounding box center [795, 623] width 23 height 23
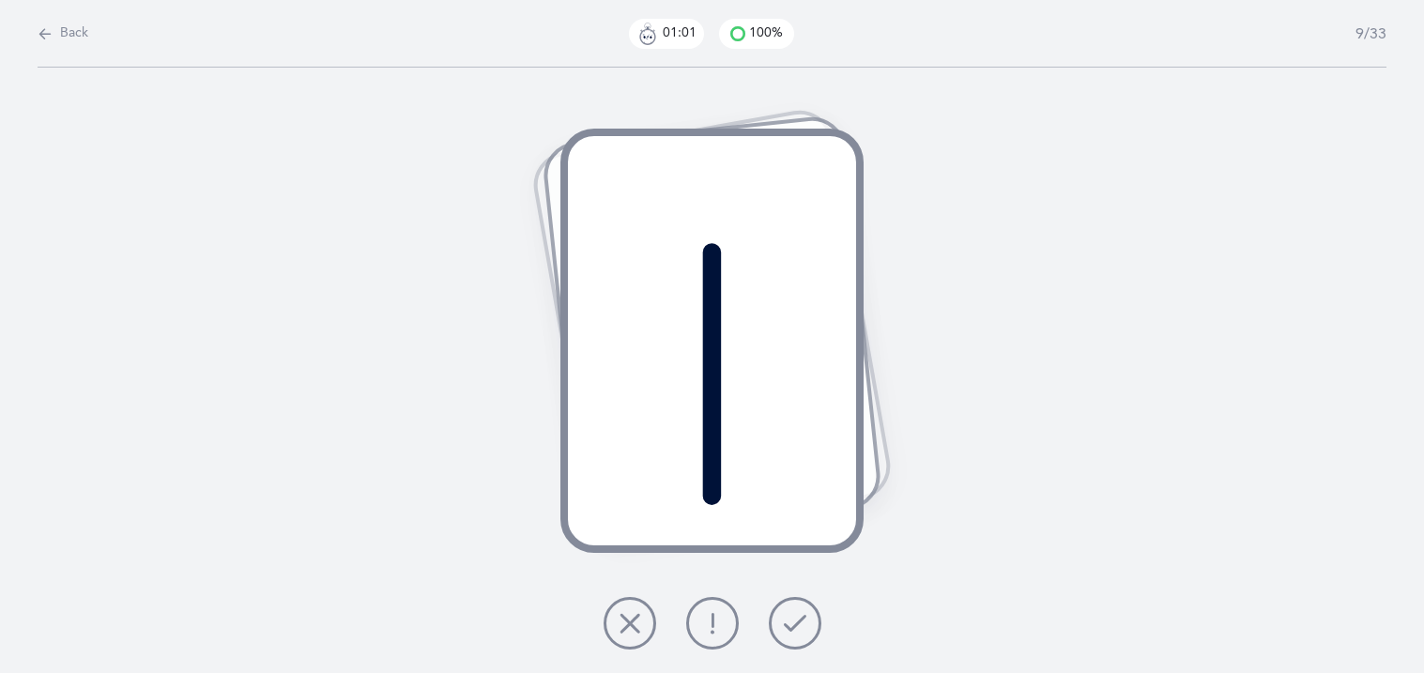
click at [784, 625] on icon at bounding box center [795, 623] width 23 height 23
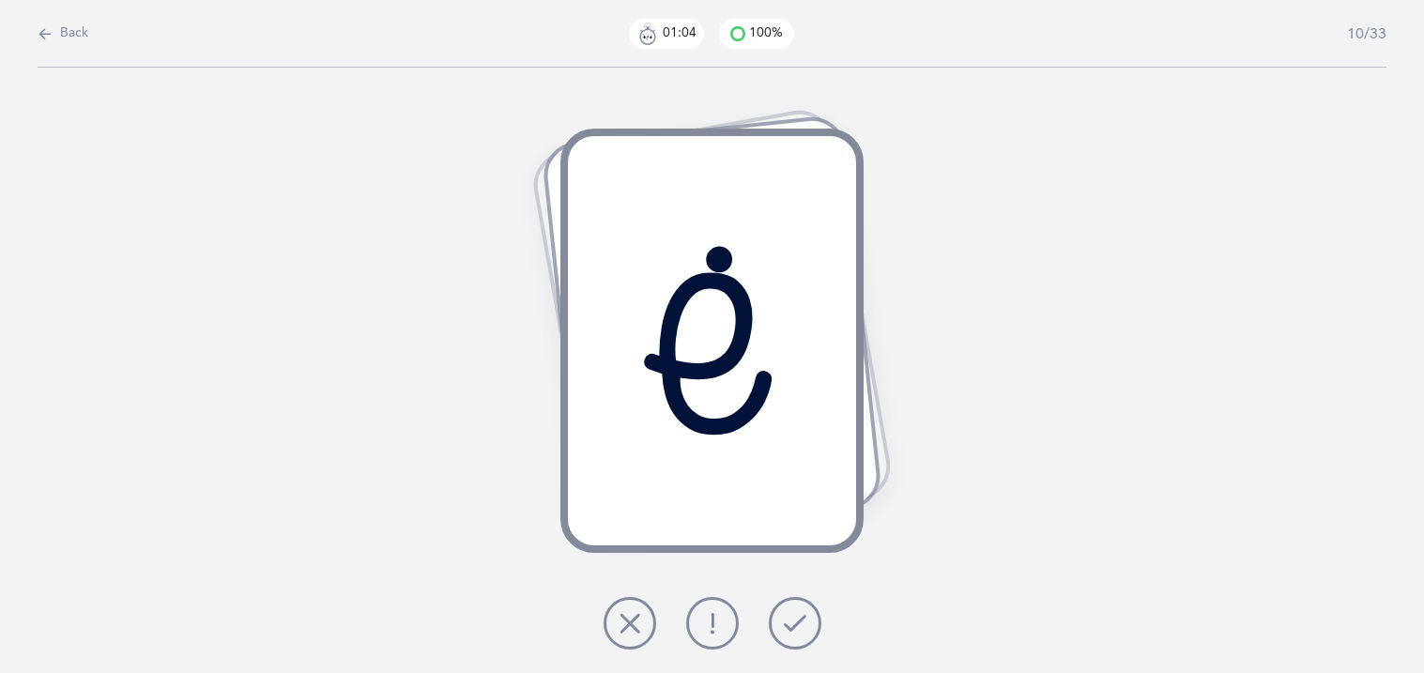
click at [784, 625] on icon at bounding box center [795, 623] width 23 height 23
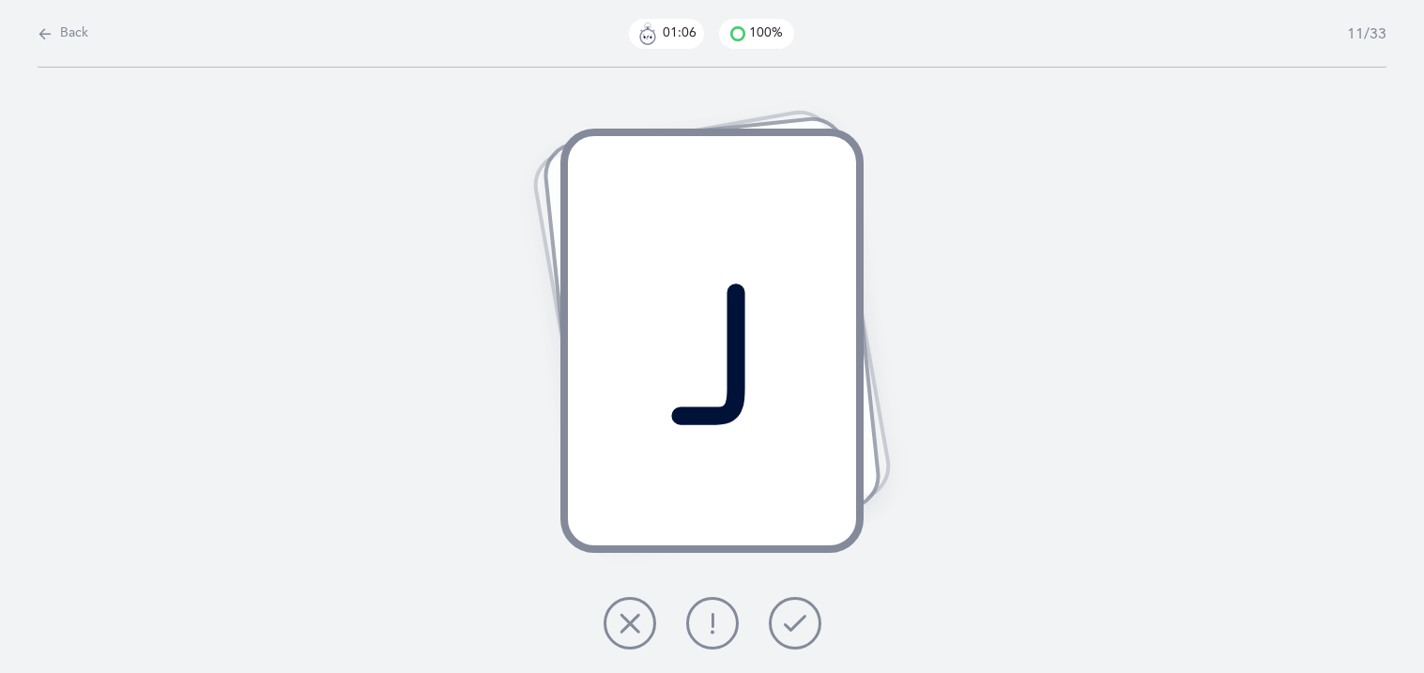
click at [784, 625] on icon at bounding box center [795, 623] width 23 height 23
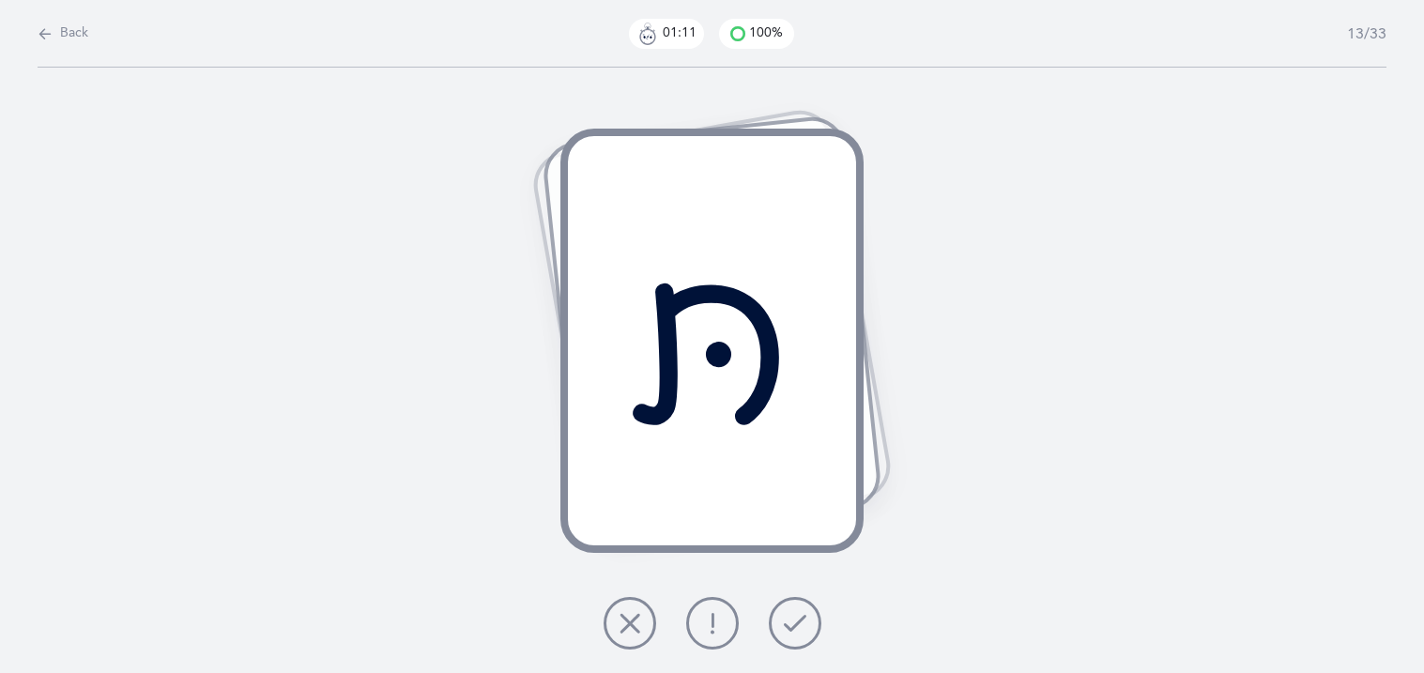
click at [784, 625] on icon at bounding box center [795, 623] width 23 height 23
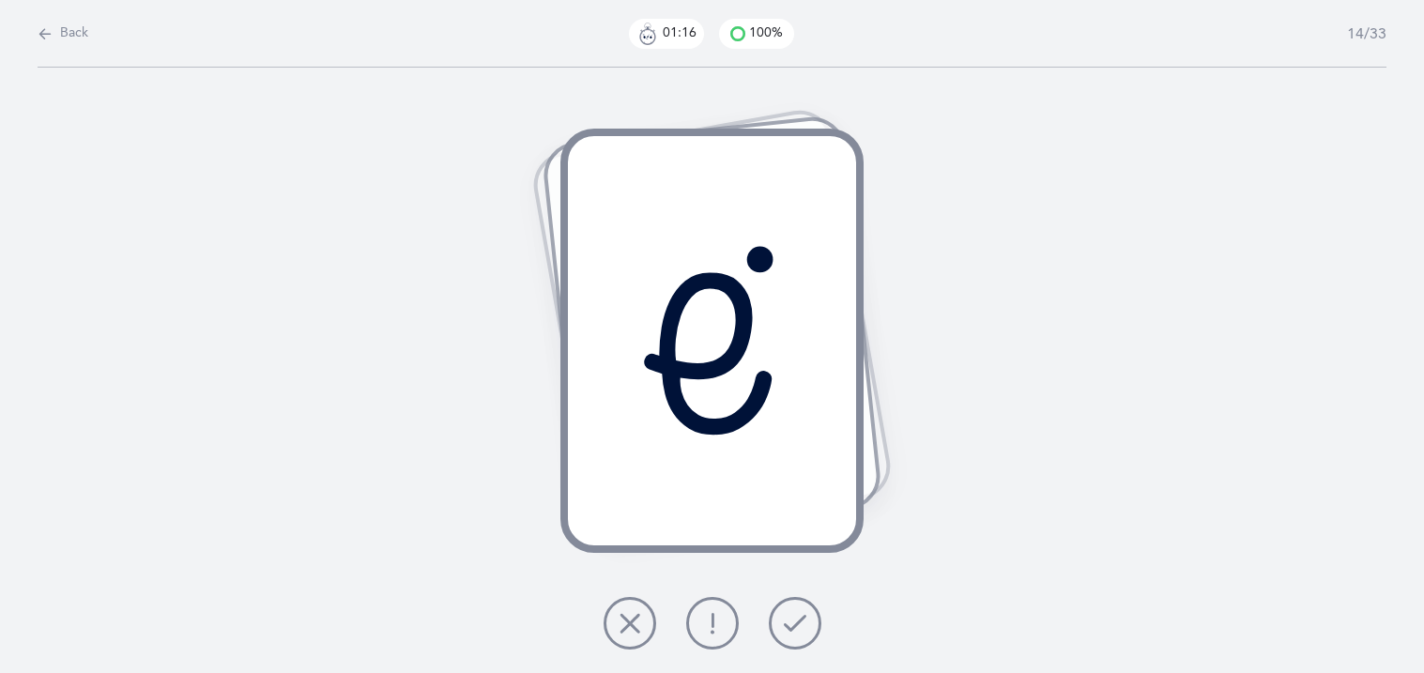
click at [640, 627] on button at bounding box center [630, 623] width 53 height 53
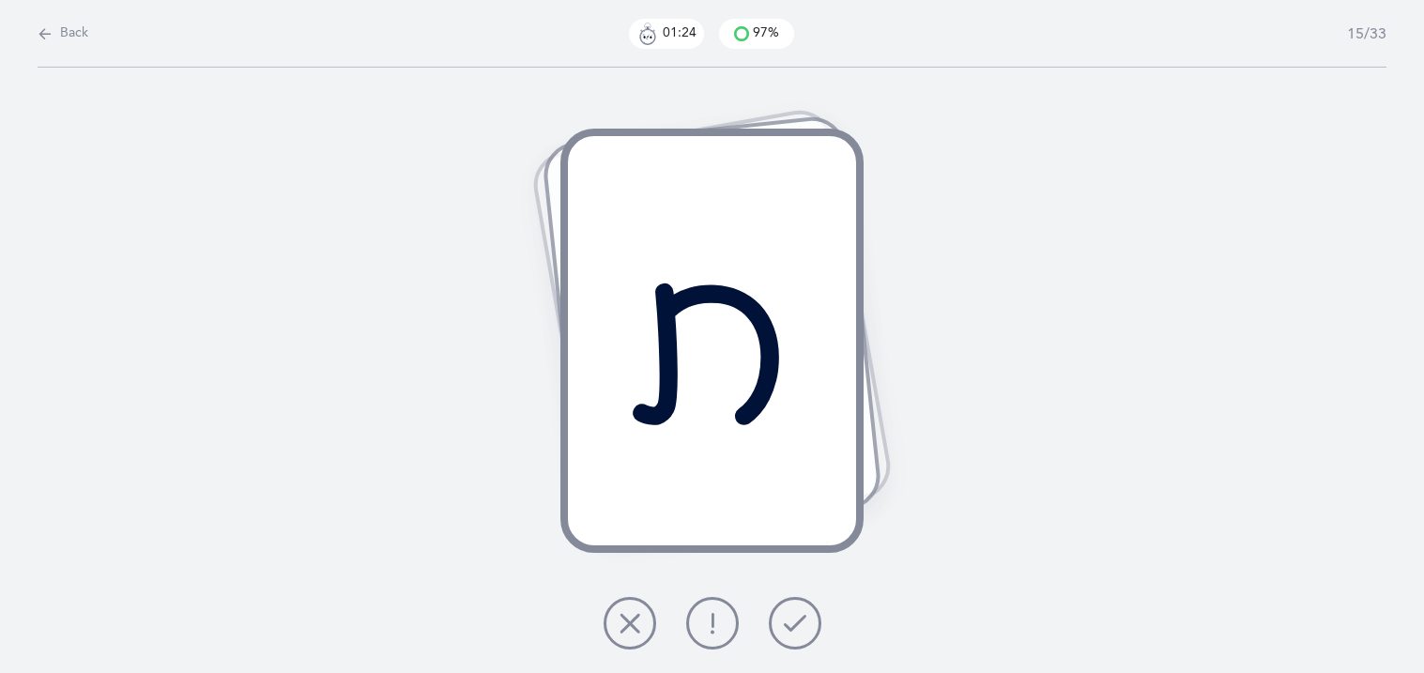
click at [697, 614] on button at bounding box center [712, 623] width 53 height 53
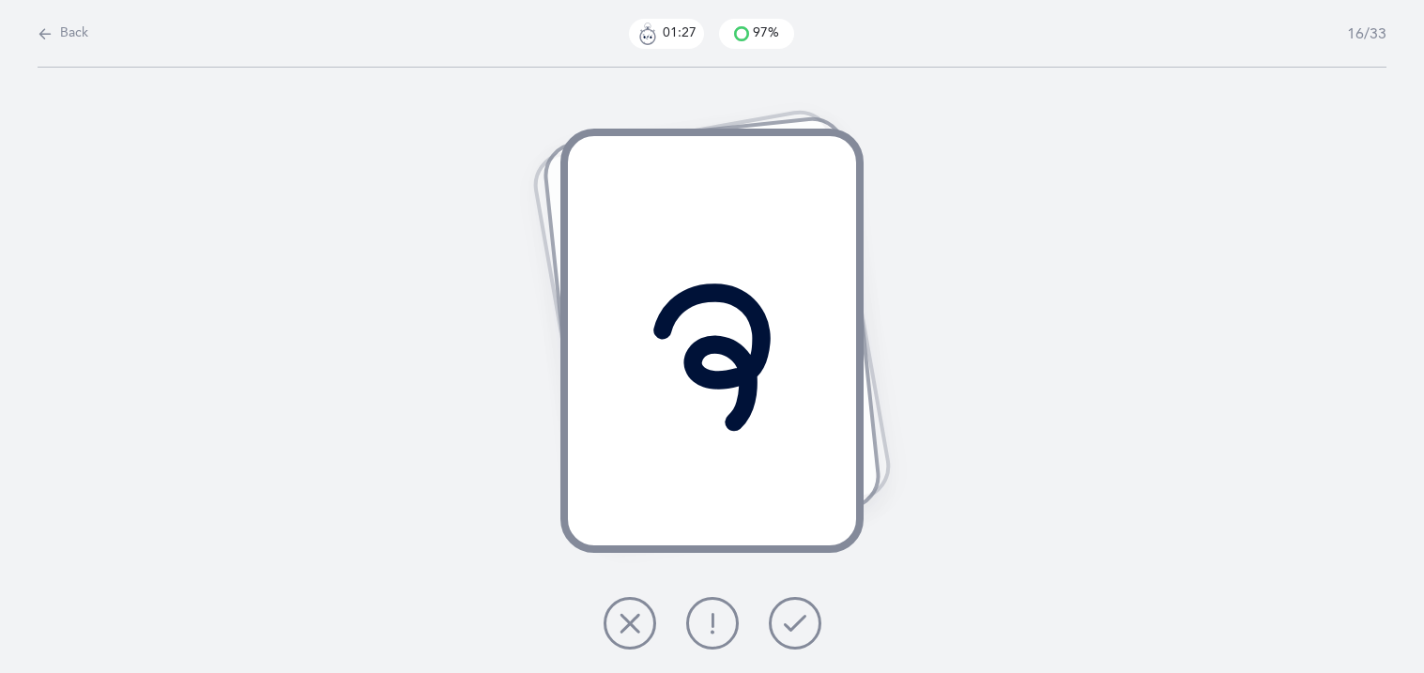
click at [768, 607] on div at bounding box center [713, 623] width 248 height 53
click at [776, 620] on button at bounding box center [795, 623] width 53 height 53
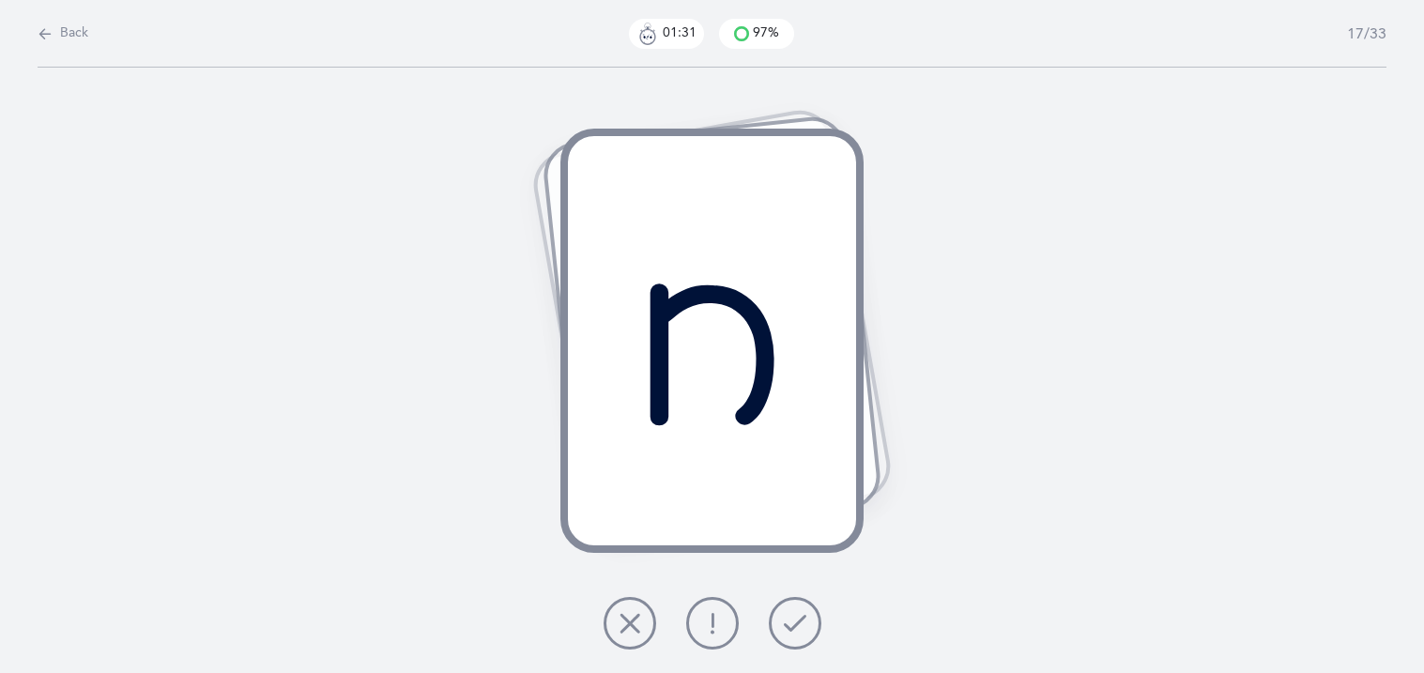
click at [776, 627] on button at bounding box center [795, 623] width 53 height 53
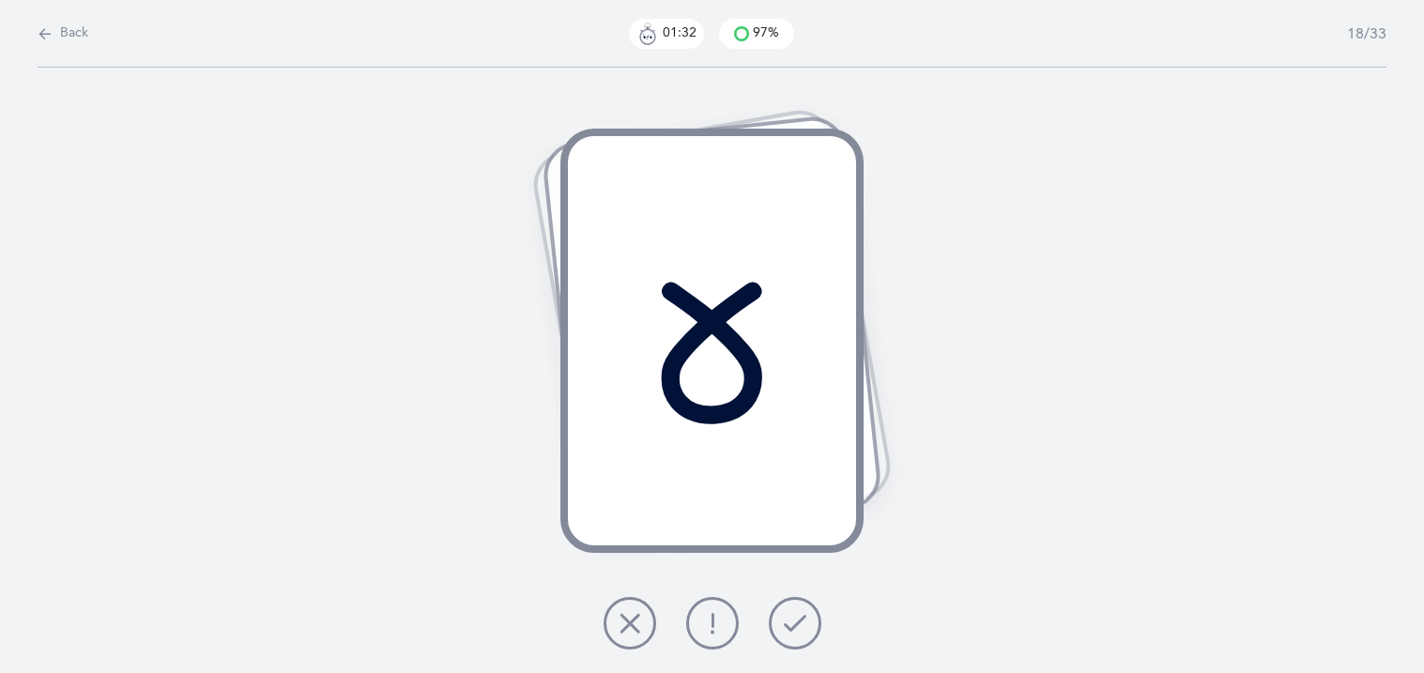
click at [776, 627] on button at bounding box center [795, 623] width 53 height 53
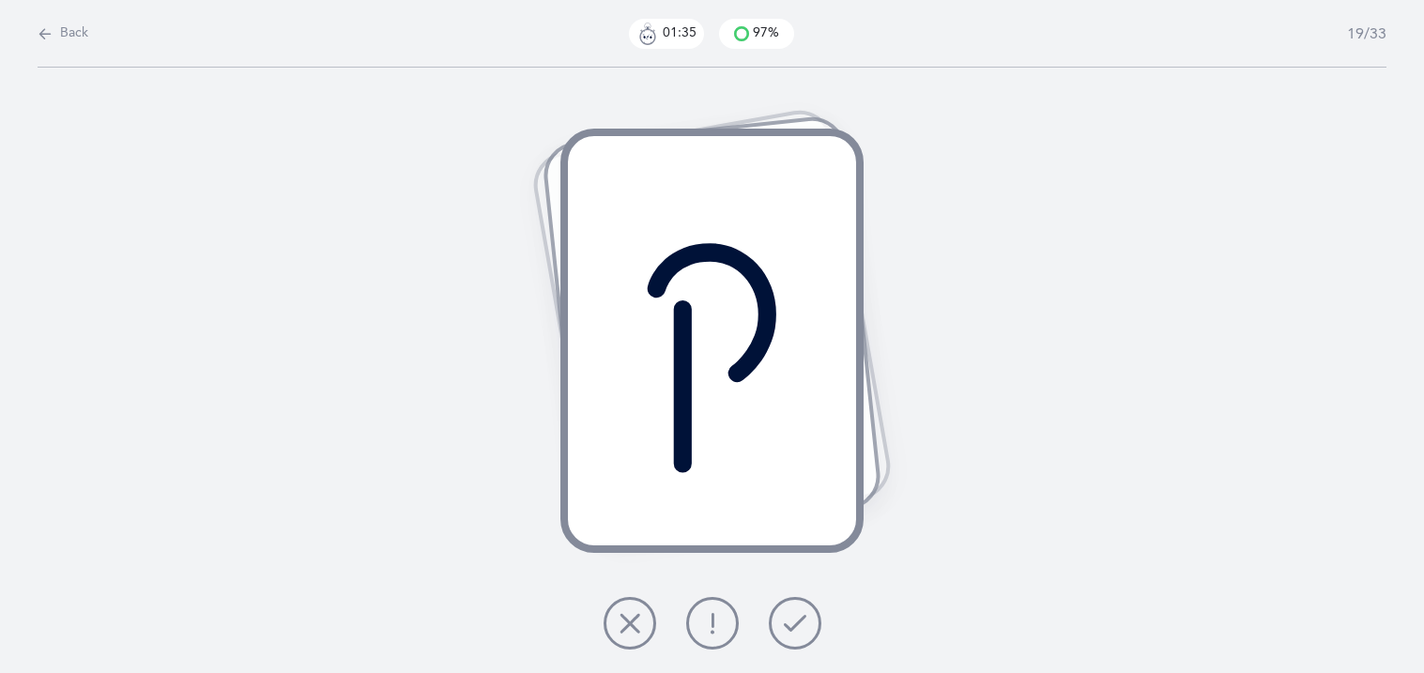
click at [776, 627] on button at bounding box center [795, 623] width 53 height 53
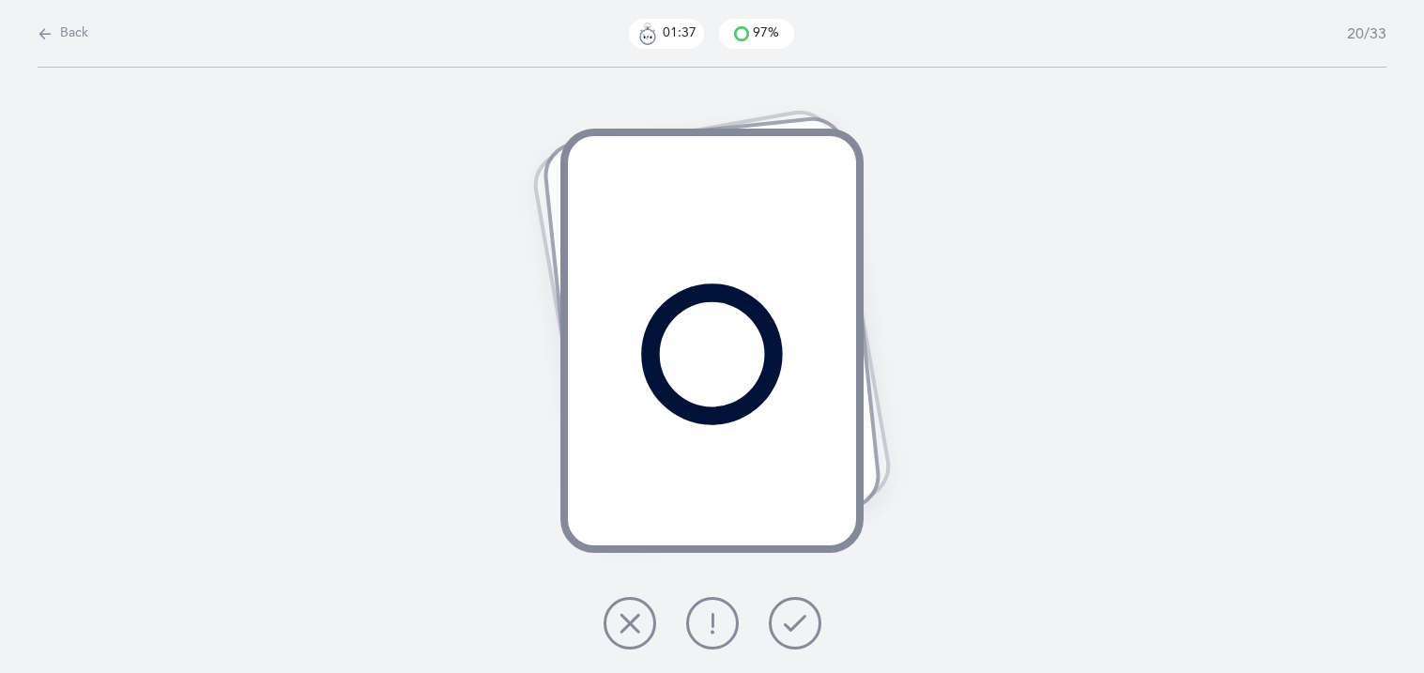
click at [776, 627] on button at bounding box center [795, 623] width 53 height 53
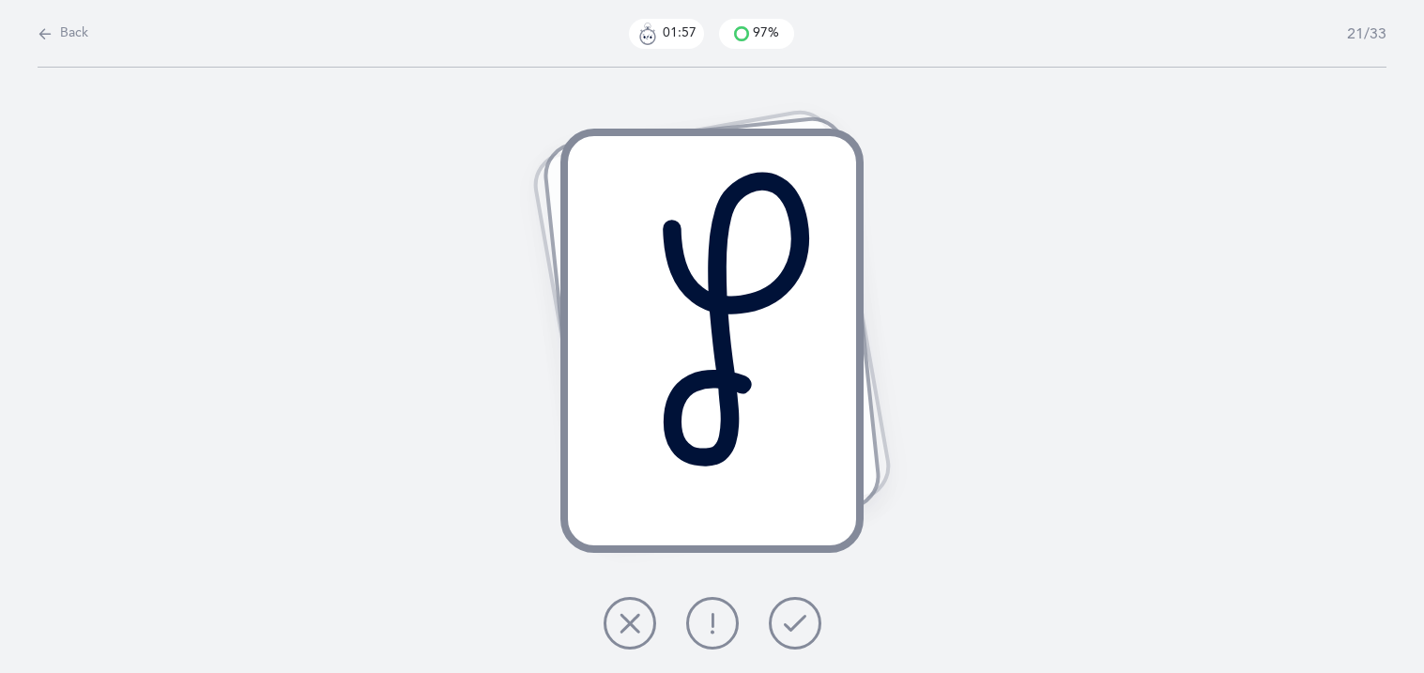
click at [776, 627] on button at bounding box center [795, 623] width 53 height 53
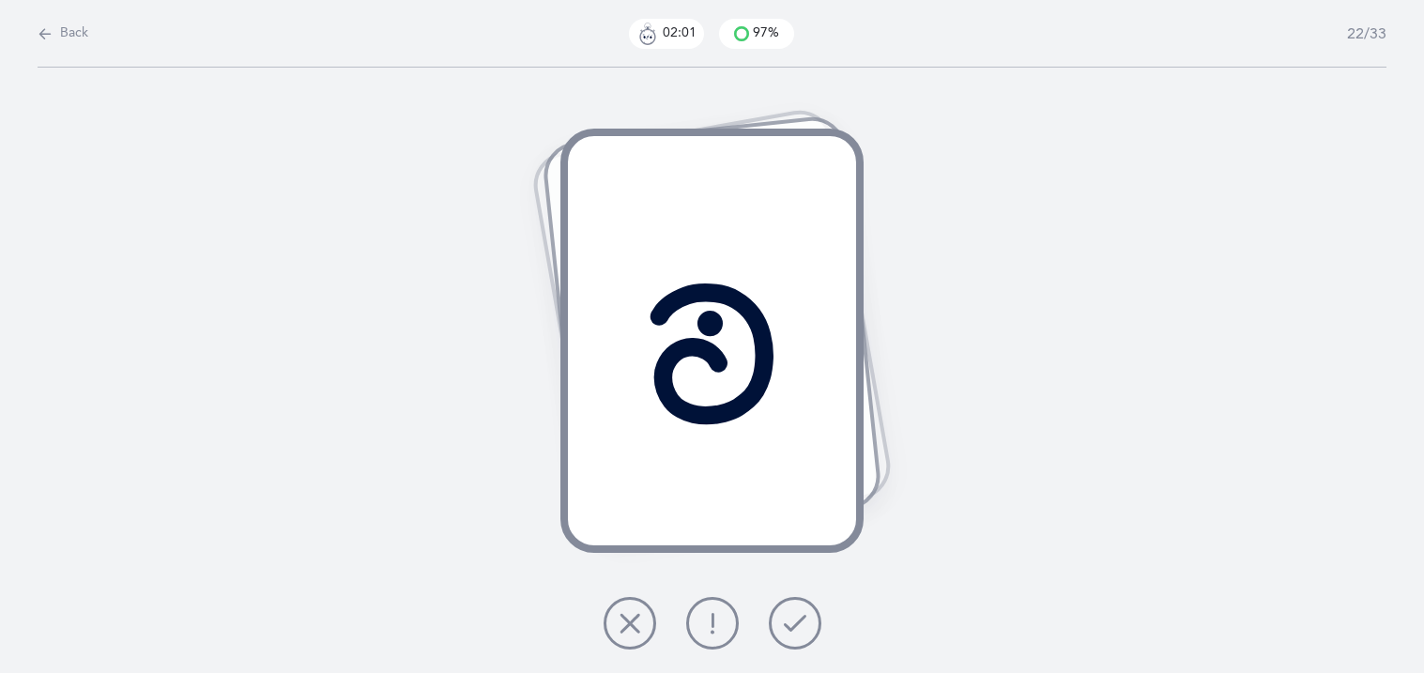
click at [776, 627] on button at bounding box center [795, 623] width 53 height 53
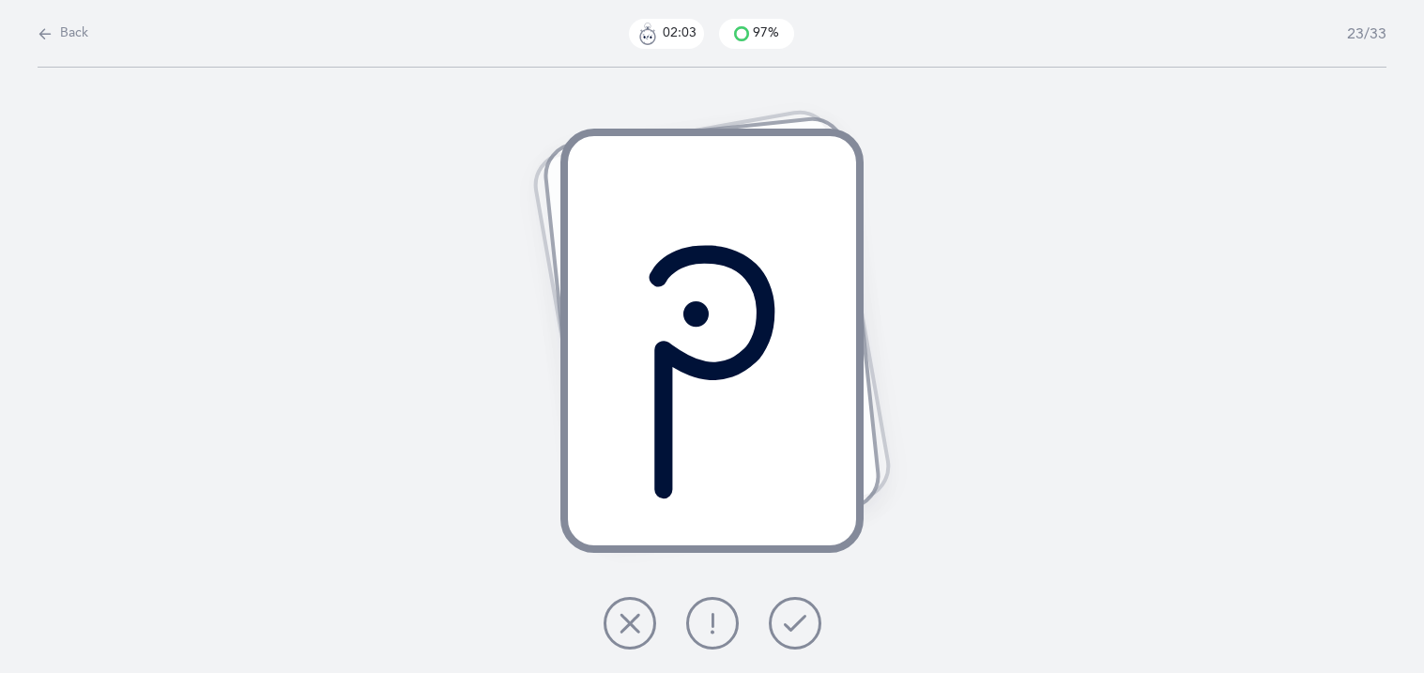
click at [776, 627] on button at bounding box center [795, 623] width 53 height 53
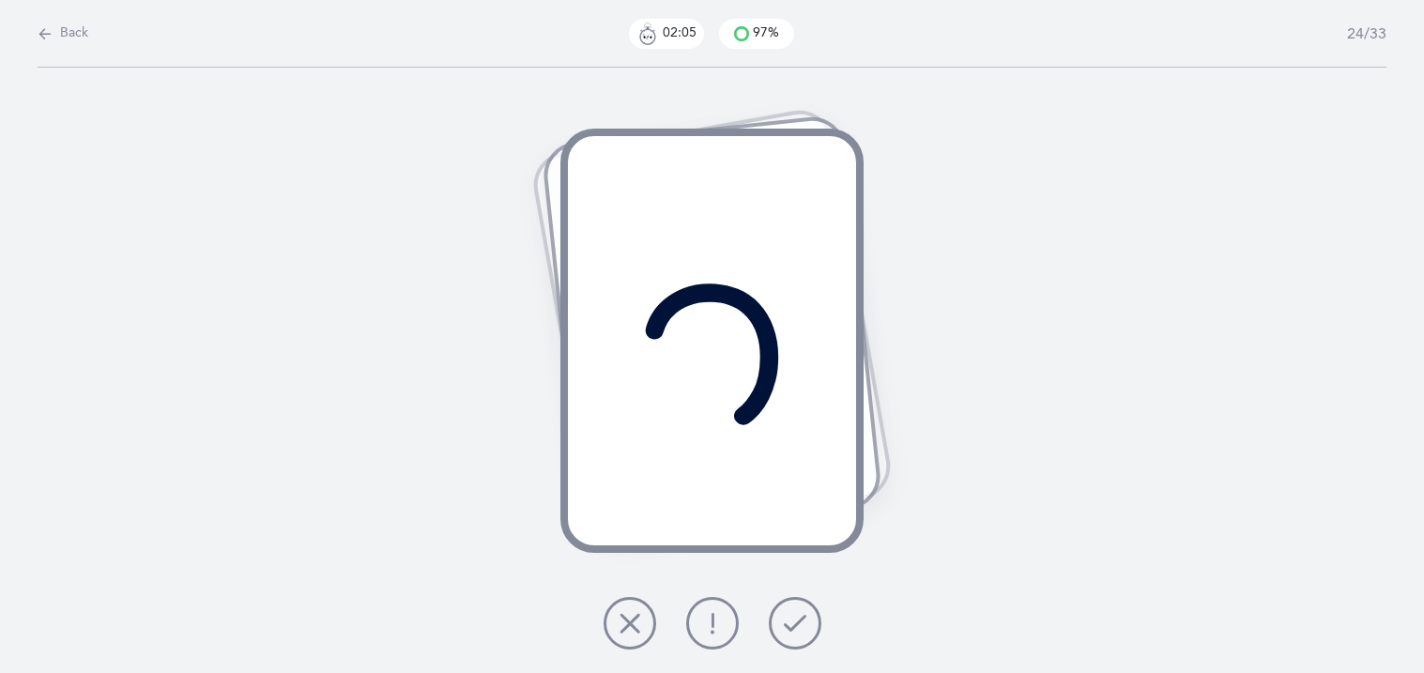
click at [776, 627] on button at bounding box center [795, 623] width 53 height 53
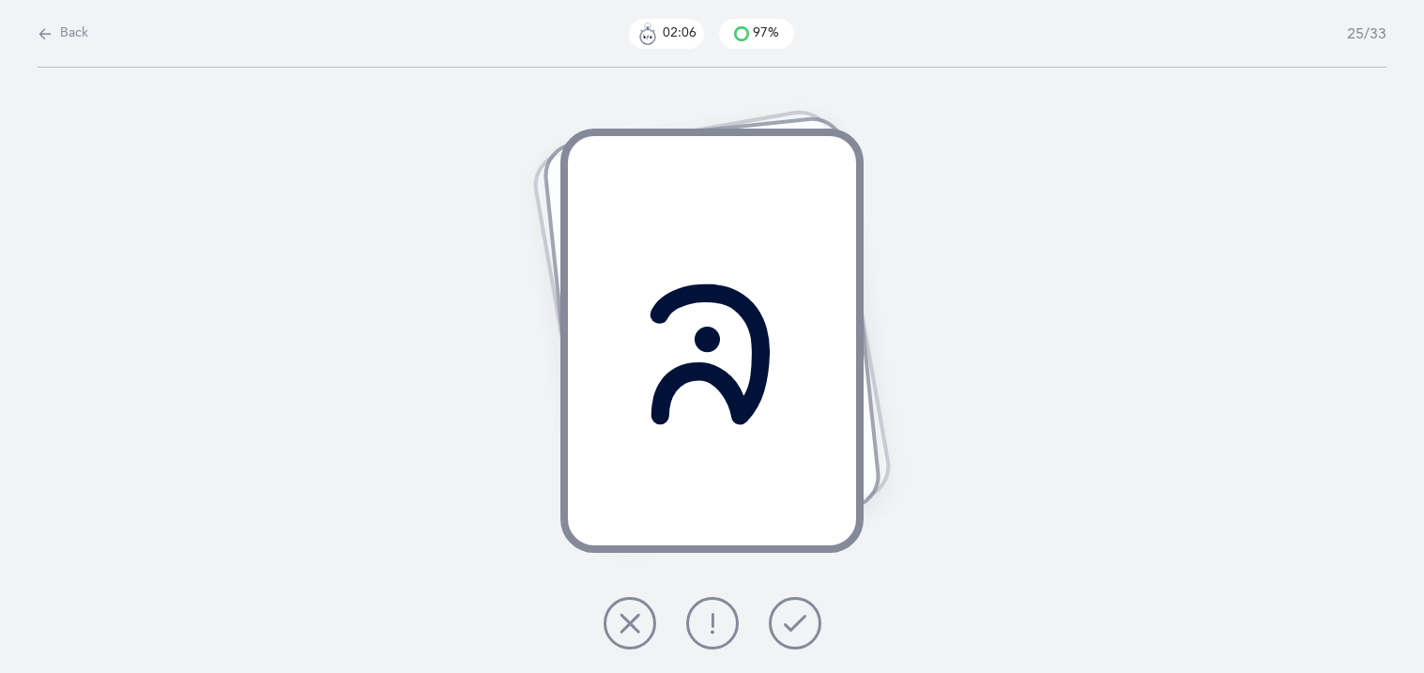
click at [776, 627] on button at bounding box center [795, 623] width 53 height 53
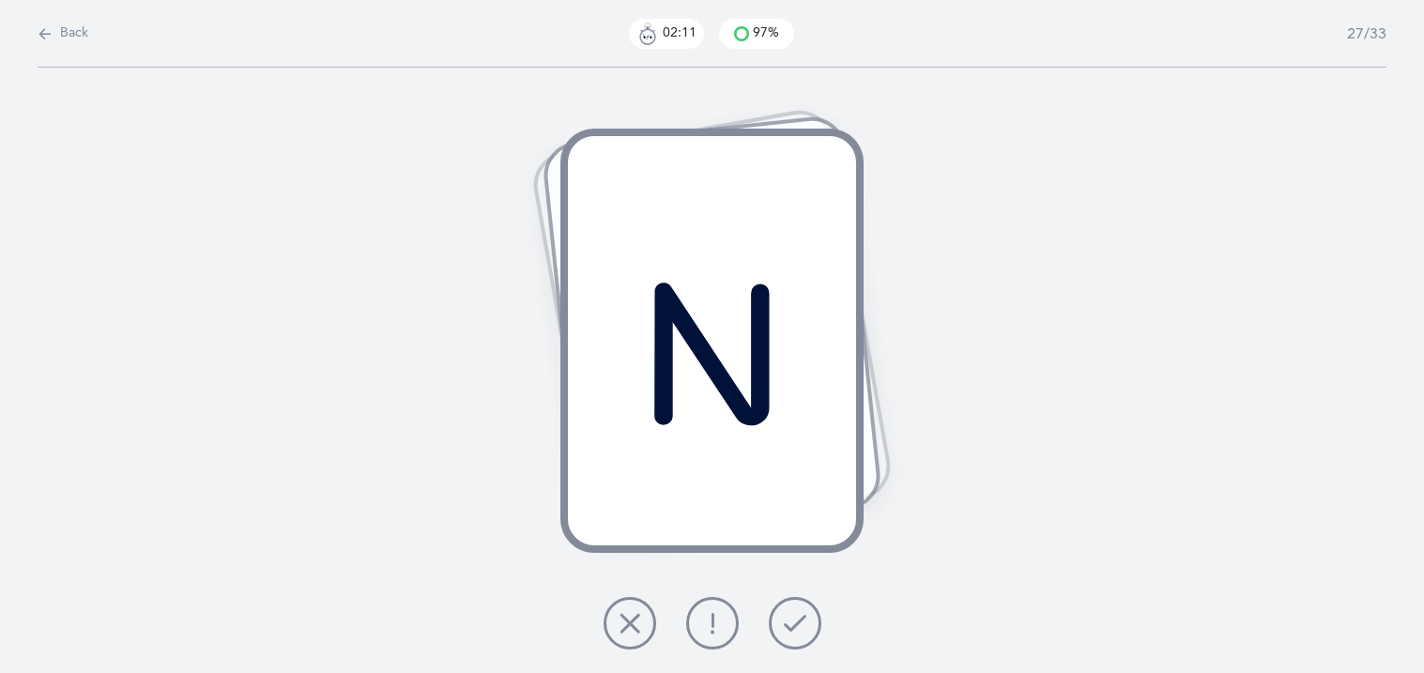
click at [776, 627] on button at bounding box center [795, 623] width 53 height 53
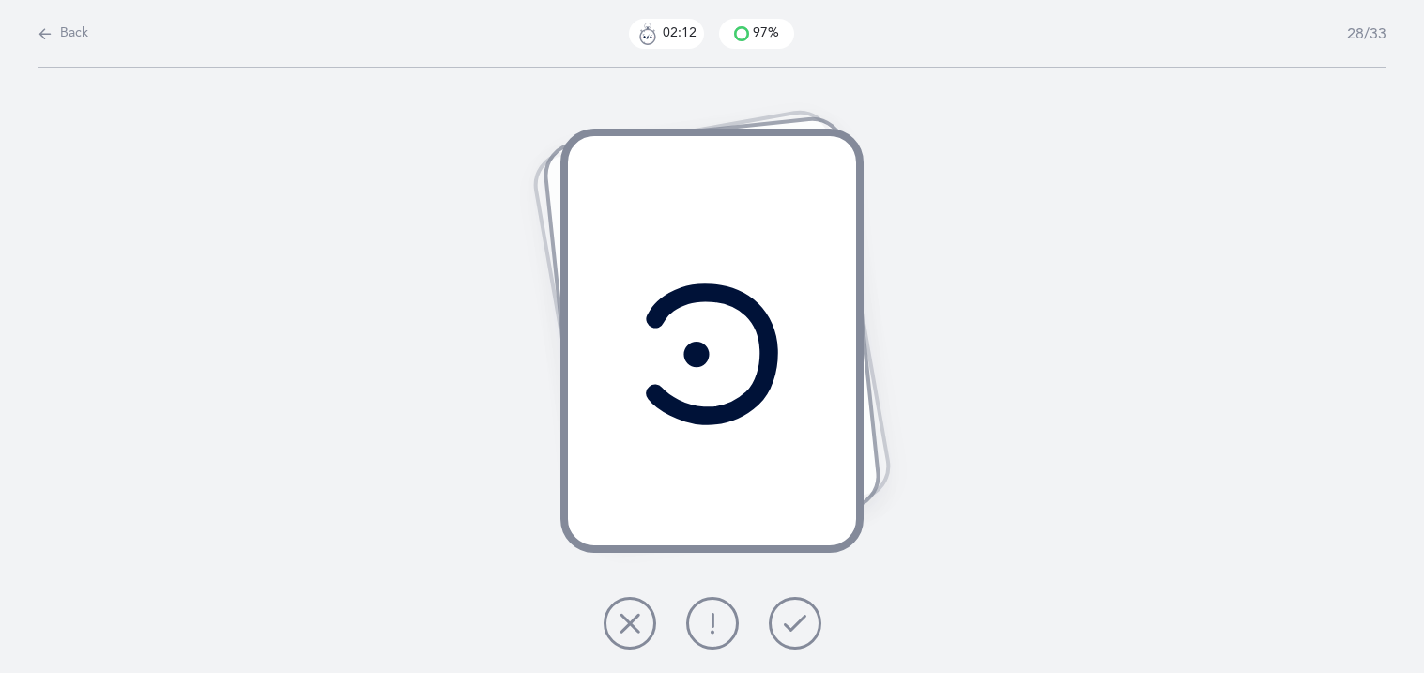
click at [776, 627] on button at bounding box center [795, 623] width 53 height 53
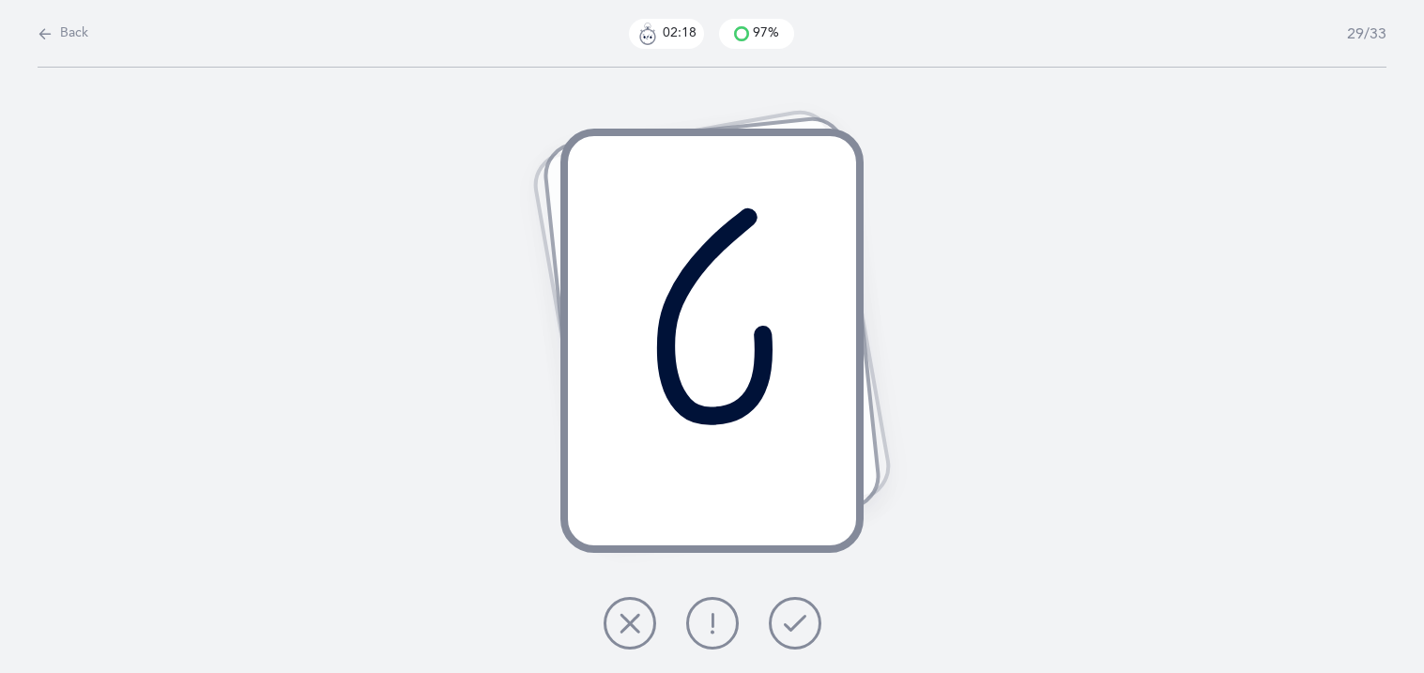
click at [776, 627] on button at bounding box center [795, 623] width 53 height 53
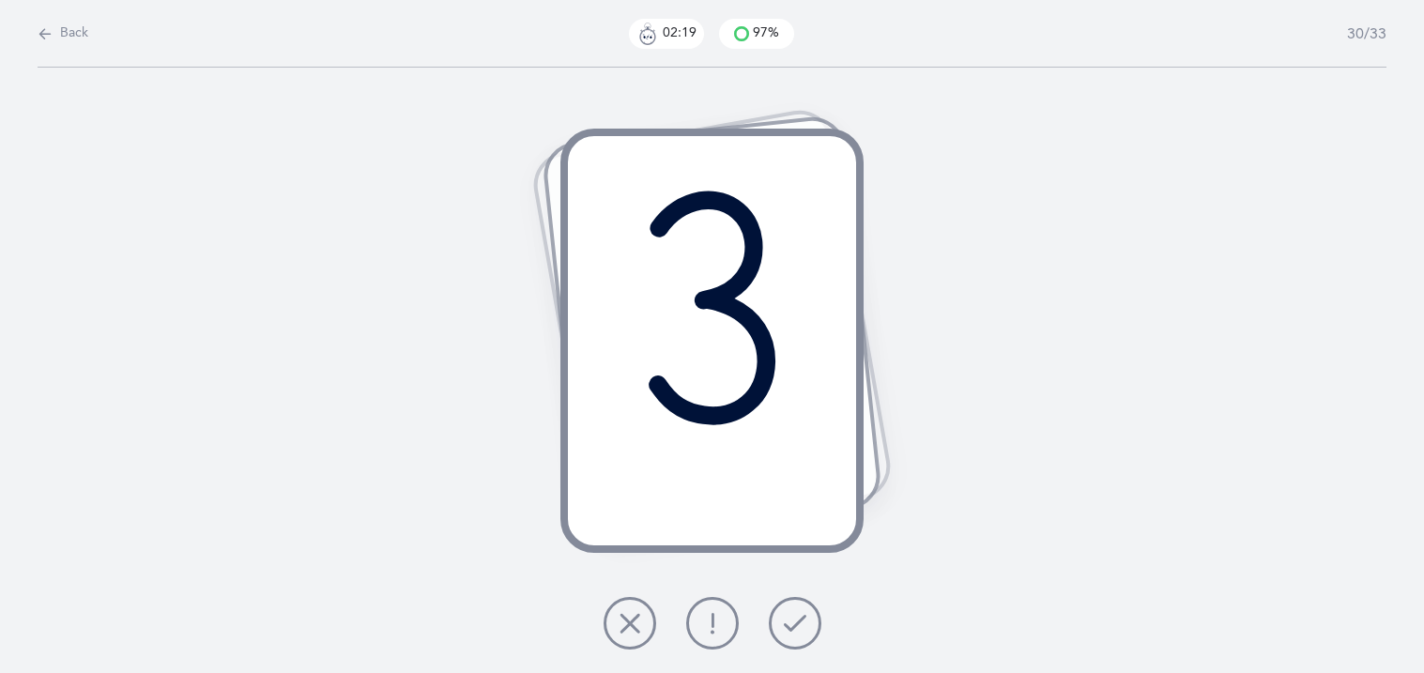
click at [776, 627] on button at bounding box center [795, 623] width 53 height 53
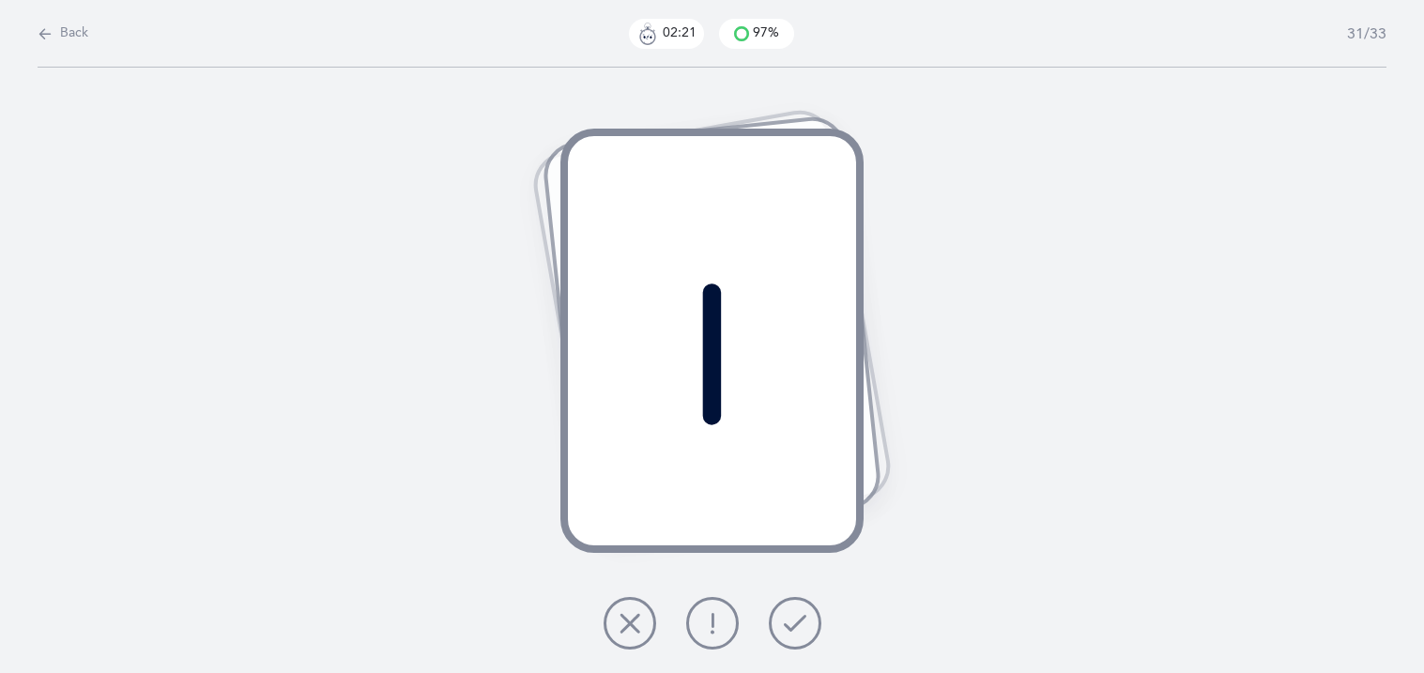
click at [776, 627] on button at bounding box center [795, 623] width 53 height 53
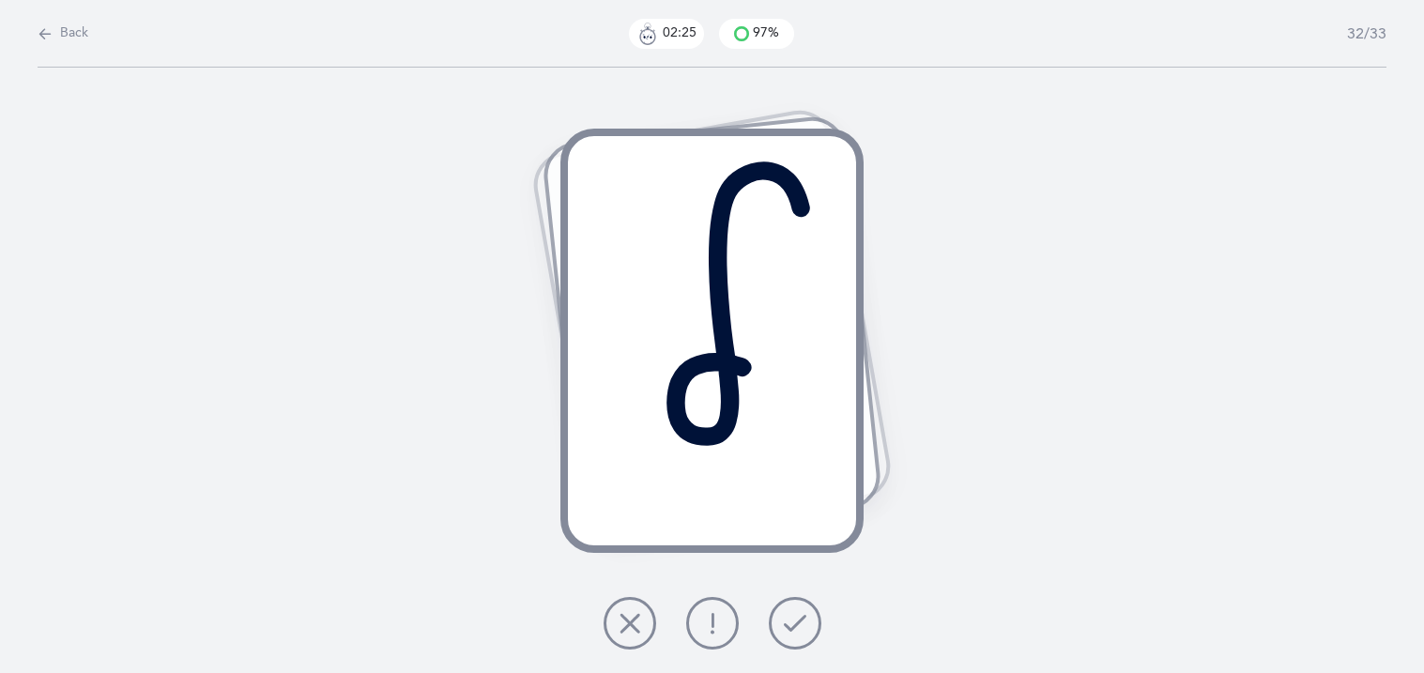
click at [776, 627] on button at bounding box center [795, 623] width 53 height 53
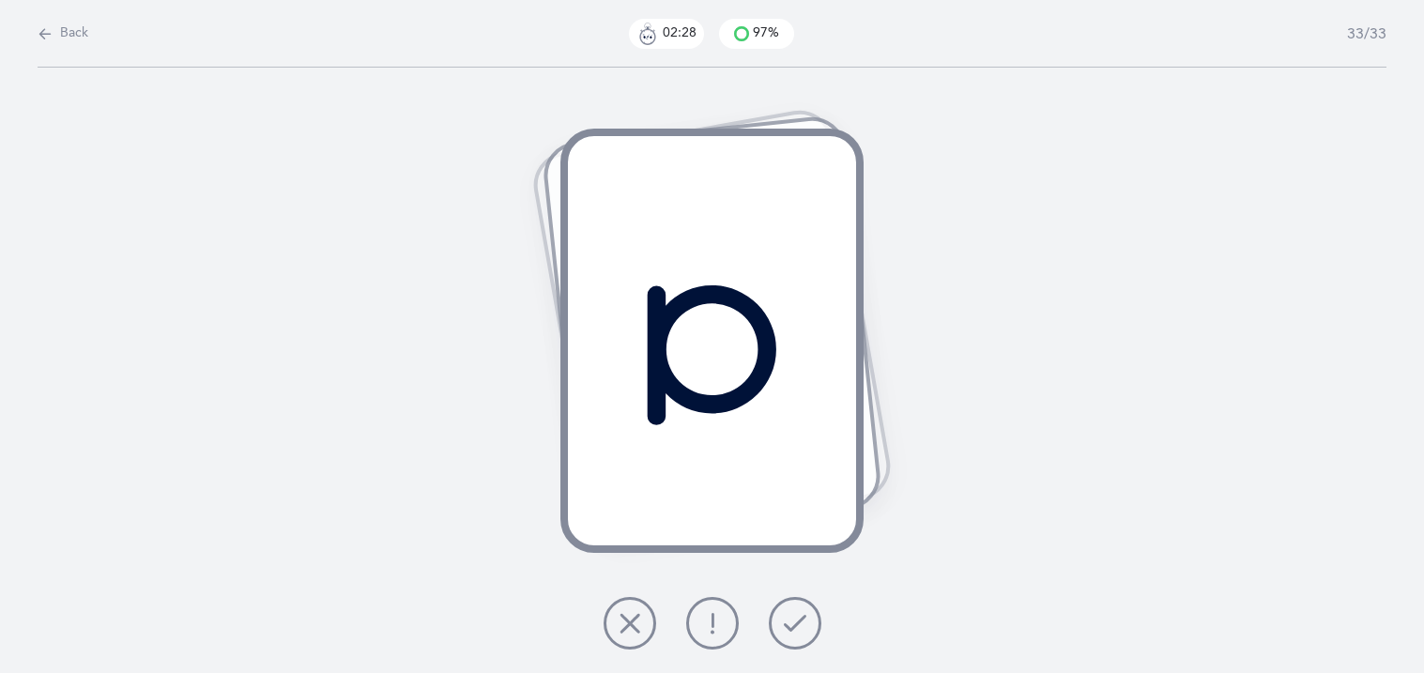
click at [776, 627] on button at bounding box center [795, 623] width 53 height 53
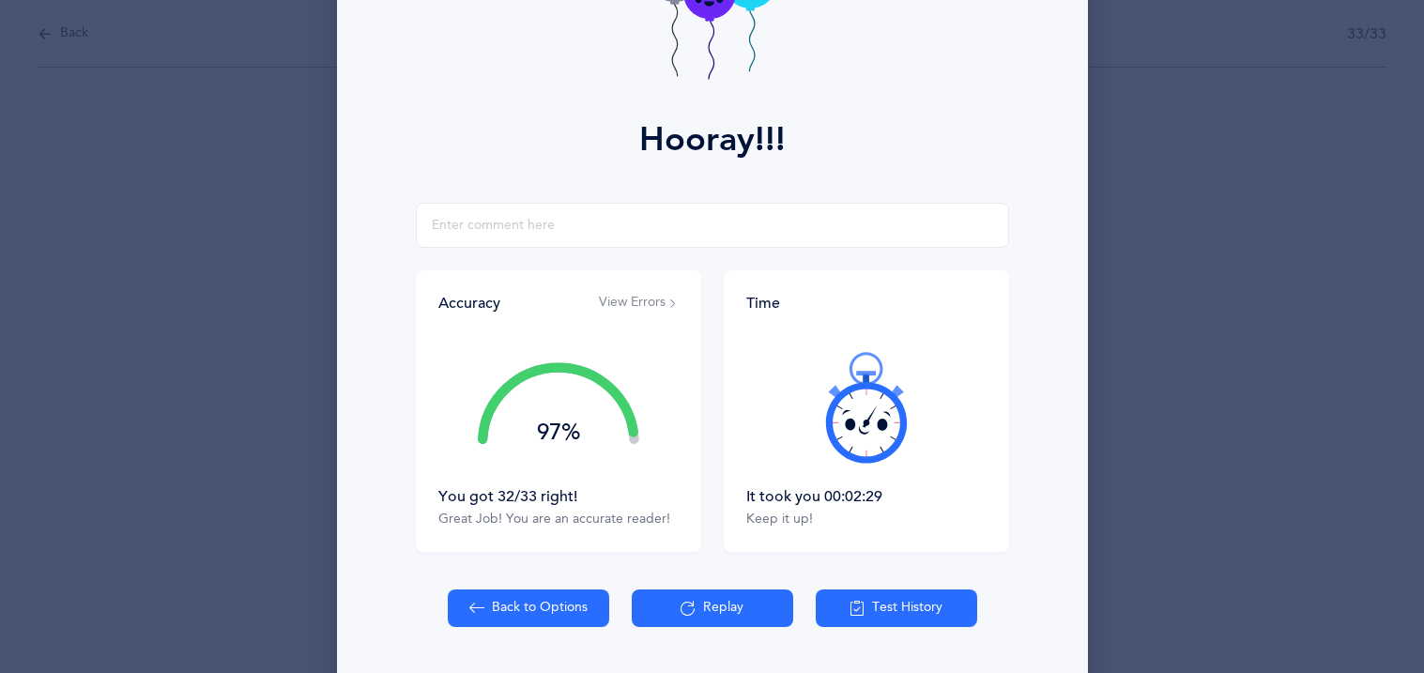
scroll to position [187, 0]
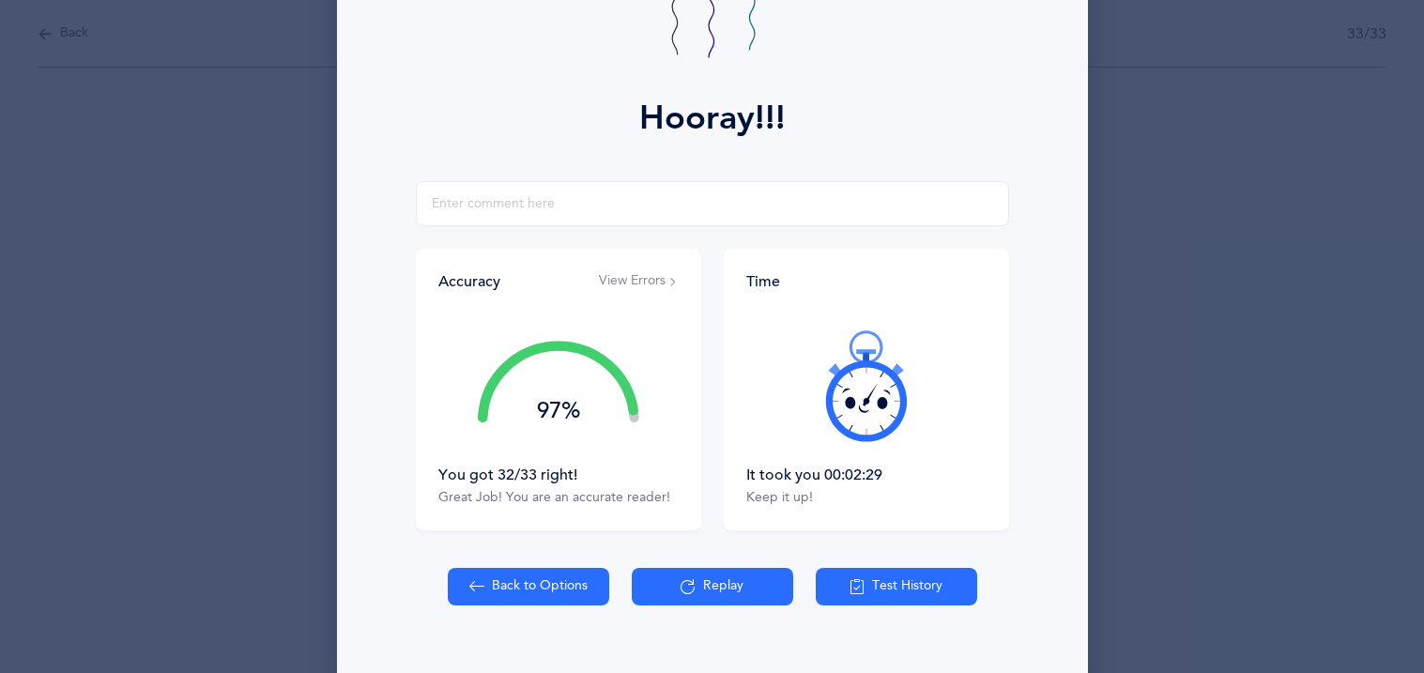
click at [580, 585] on button "Back to Options" at bounding box center [528, 587] width 161 height 38
select select "27"
select select "single"
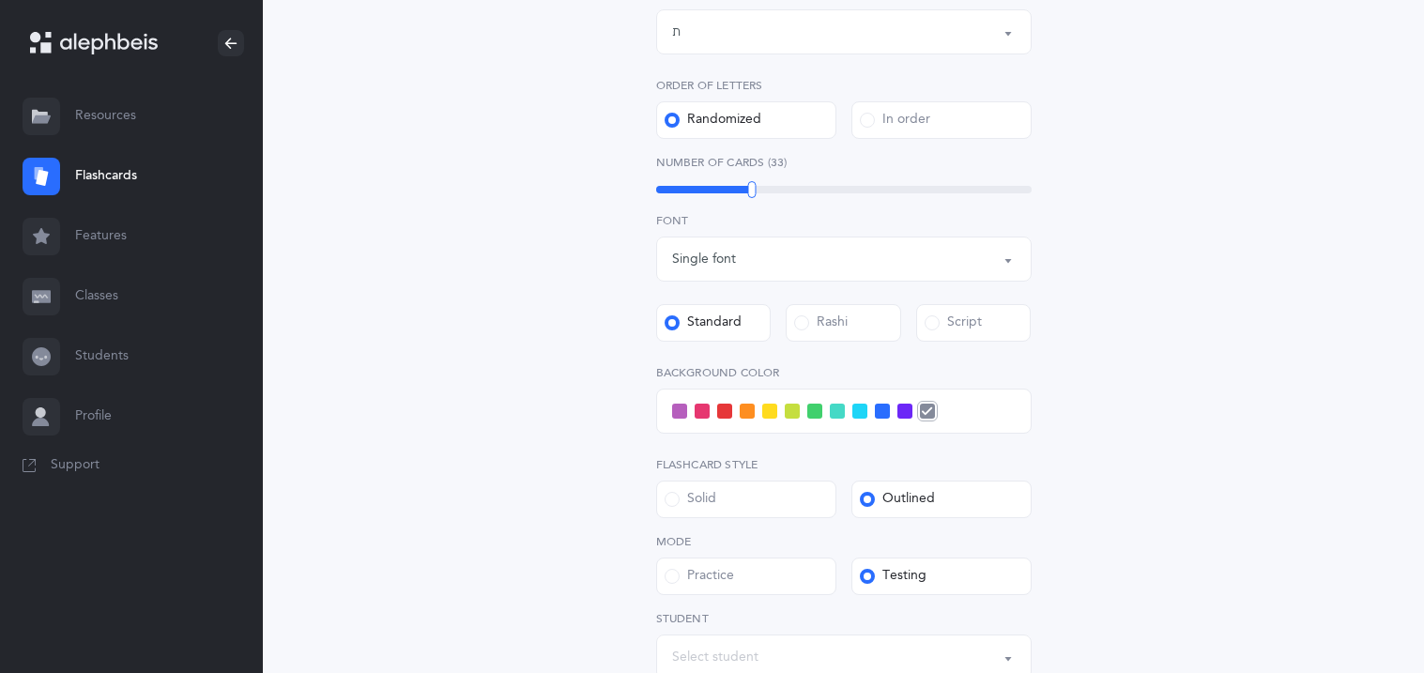
scroll to position [525, 0]
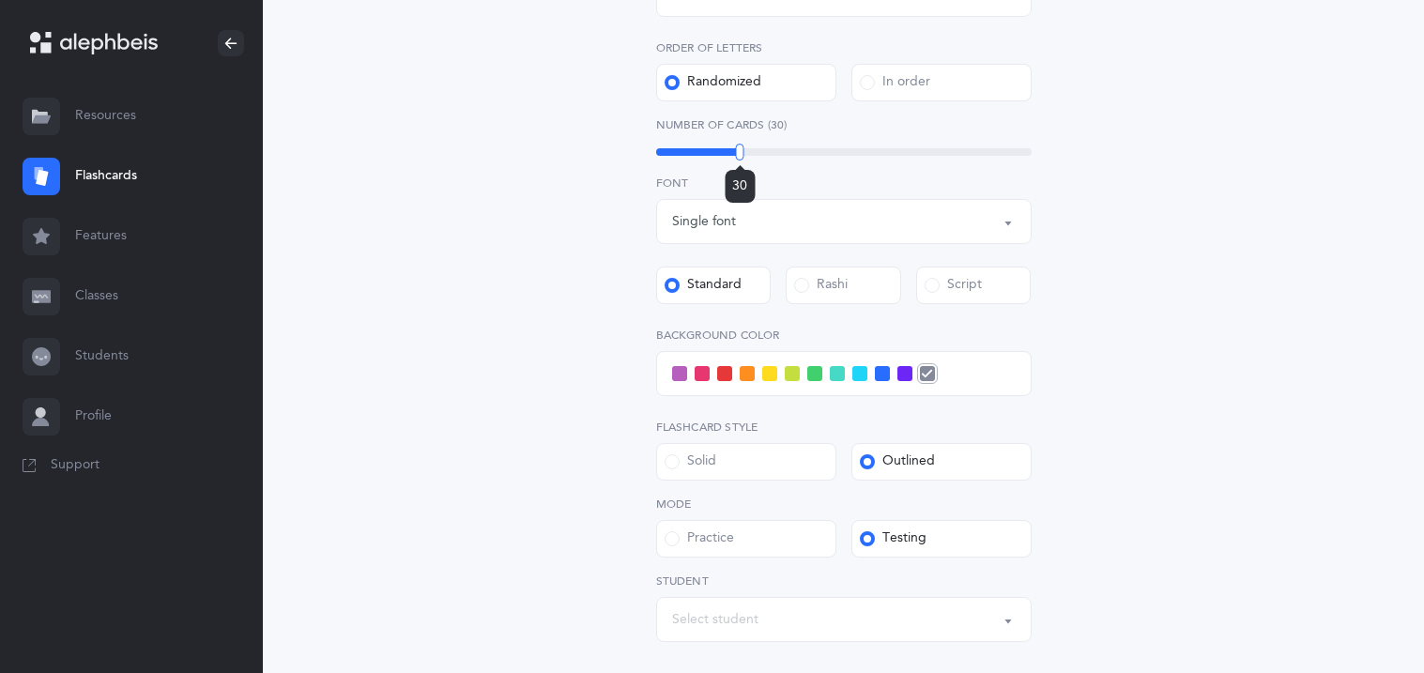
drag, startPoint x: 751, startPoint y: 156, endPoint x: 740, endPoint y: 156, distance: 11.3
click at [740, 156] on div at bounding box center [740, 152] width 8 height 17
click at [569, 283] on div "Letters and Nekudos Choose your Flashcards options Level 1 - Letters only Level…" at bounding box center [844, 205] width 856 height 1204
click at [1002, 284] on label "Script" at bounding box center [973, 286] width 115 height 38
click at [0, 0] on input "Script" at bounding box center [0, 0] width 0 height 0
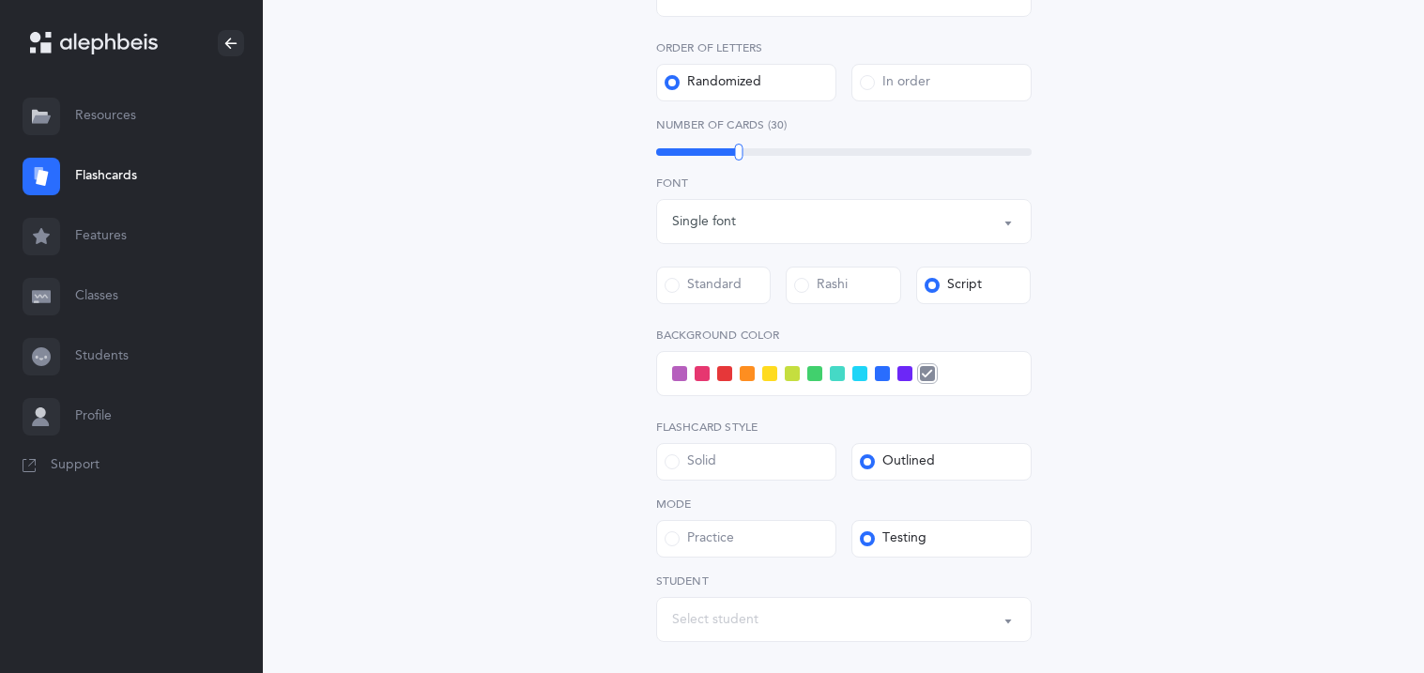
click at [679, 373] on span at bounding box center [679, 373] width 15 height 15
click at [0, 0] on input "checkbox" at bounding box center [0, 0] width 0 height 0
click at [1247, 565] on div "Letters and Nekudos Choose your Flashcards options Level 1 - Letters only Level…" at bounding box center [844, 205] width 856 height 1204
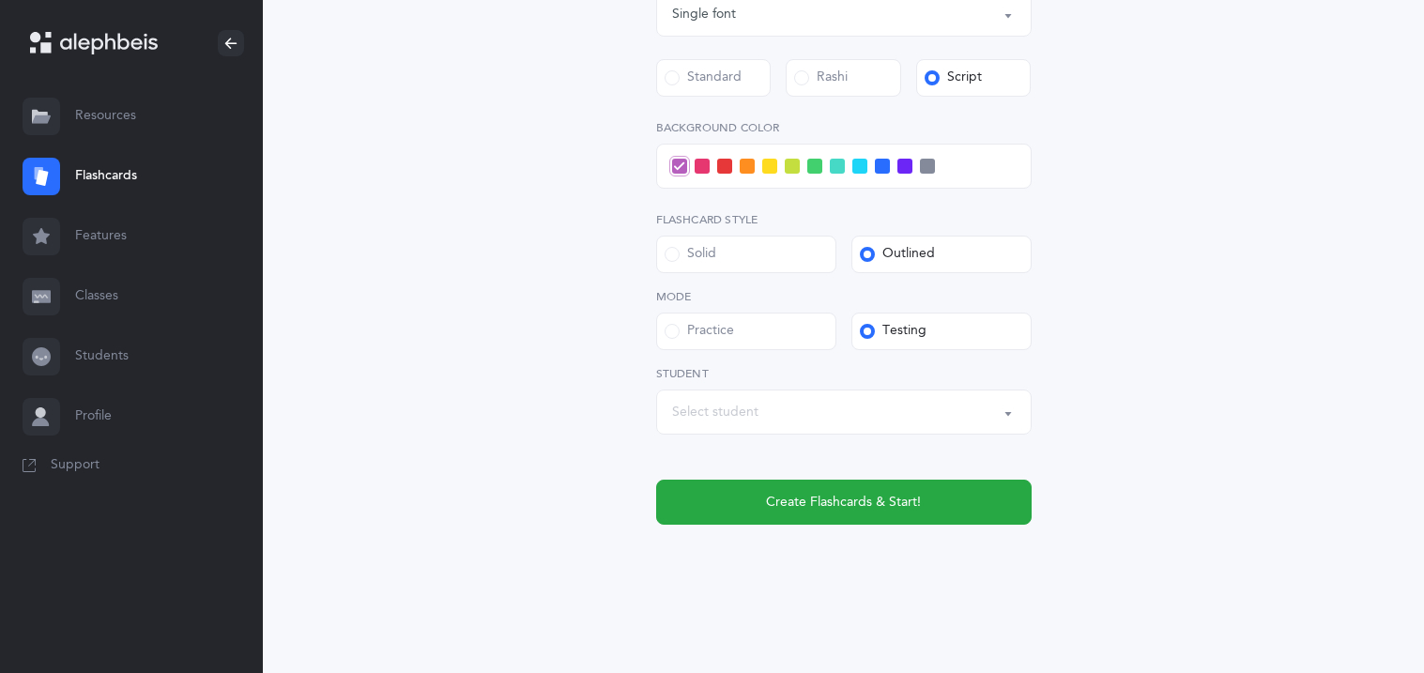
scroll to position [733, 0]
click at [888, 411] on div "Select student" at bounding box center [844, 411] width 344 height 32
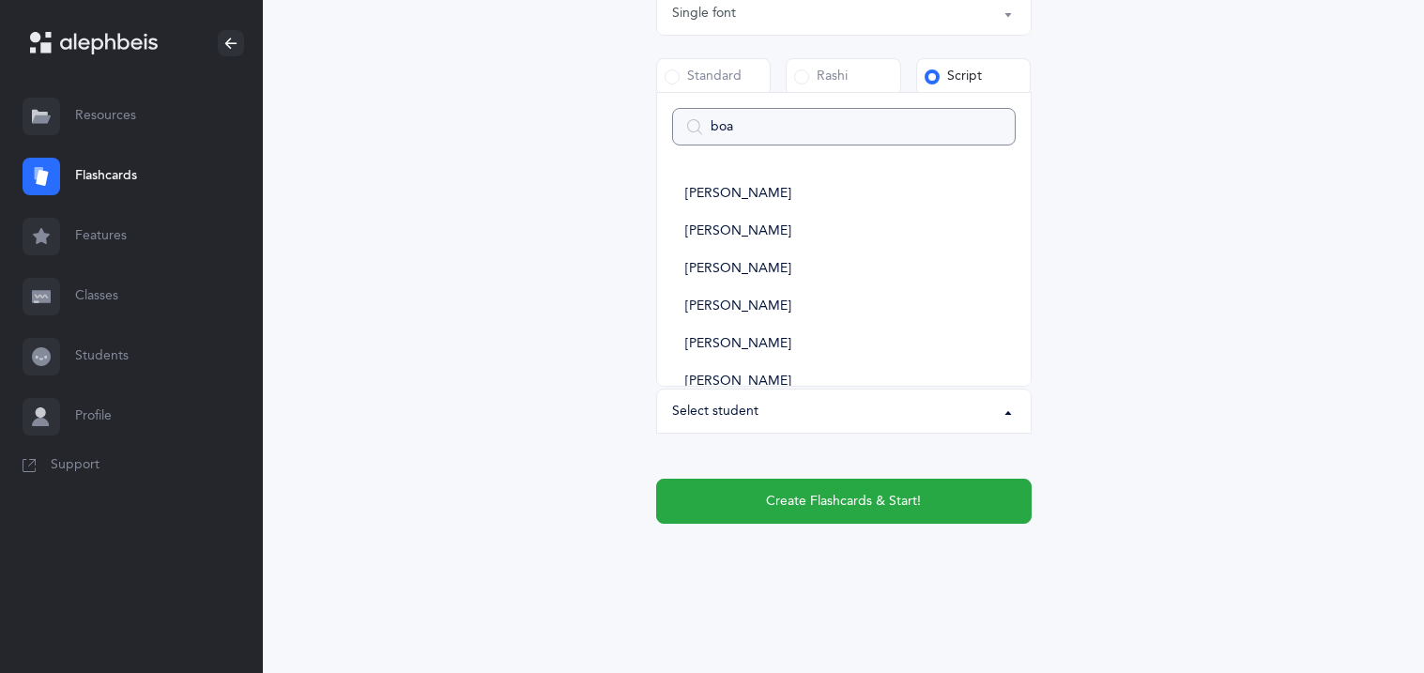
type input "boaz"
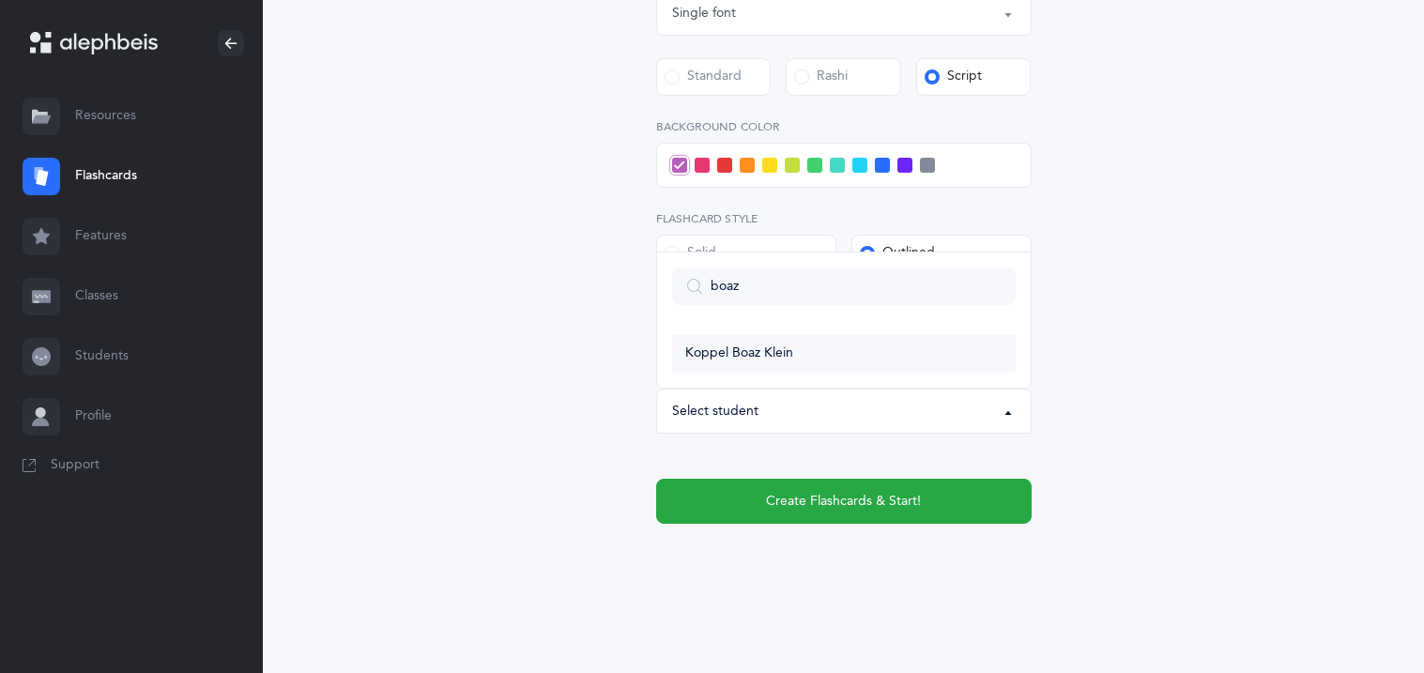
click at [834, 348] on link "Koppel Boaz Klein" at bounding box center [844, 354] width 344 height 38
select select "11353"
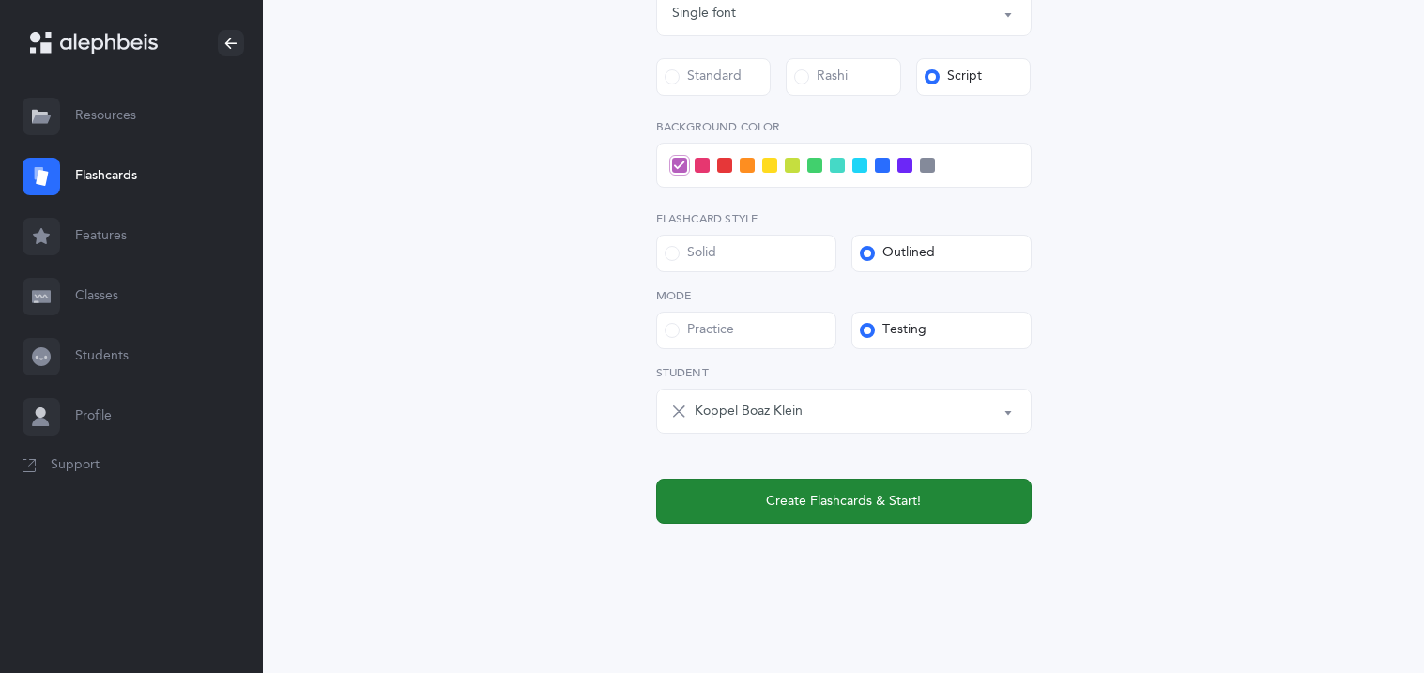
click at [809, 515] on button "Create Flashcards & Start!" at bounding box center [843, 501] width 375 height 45
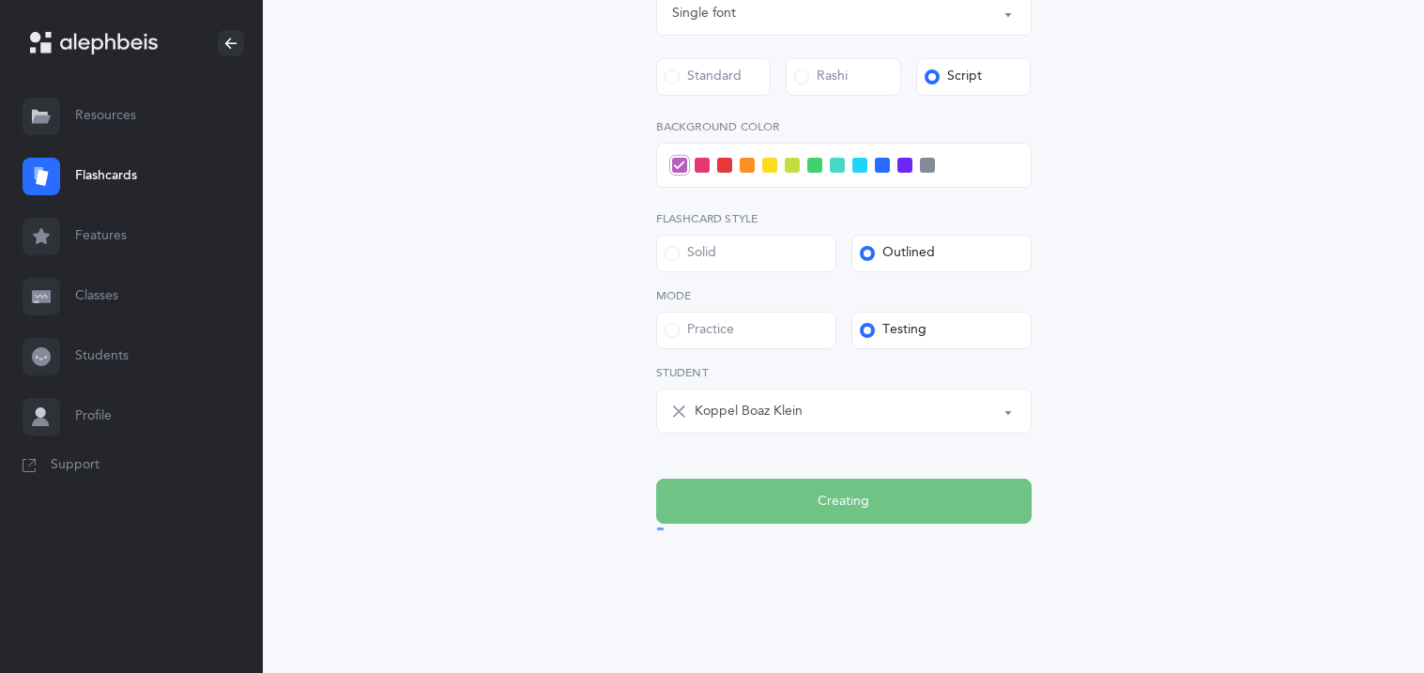
scroll to position [0, 0]
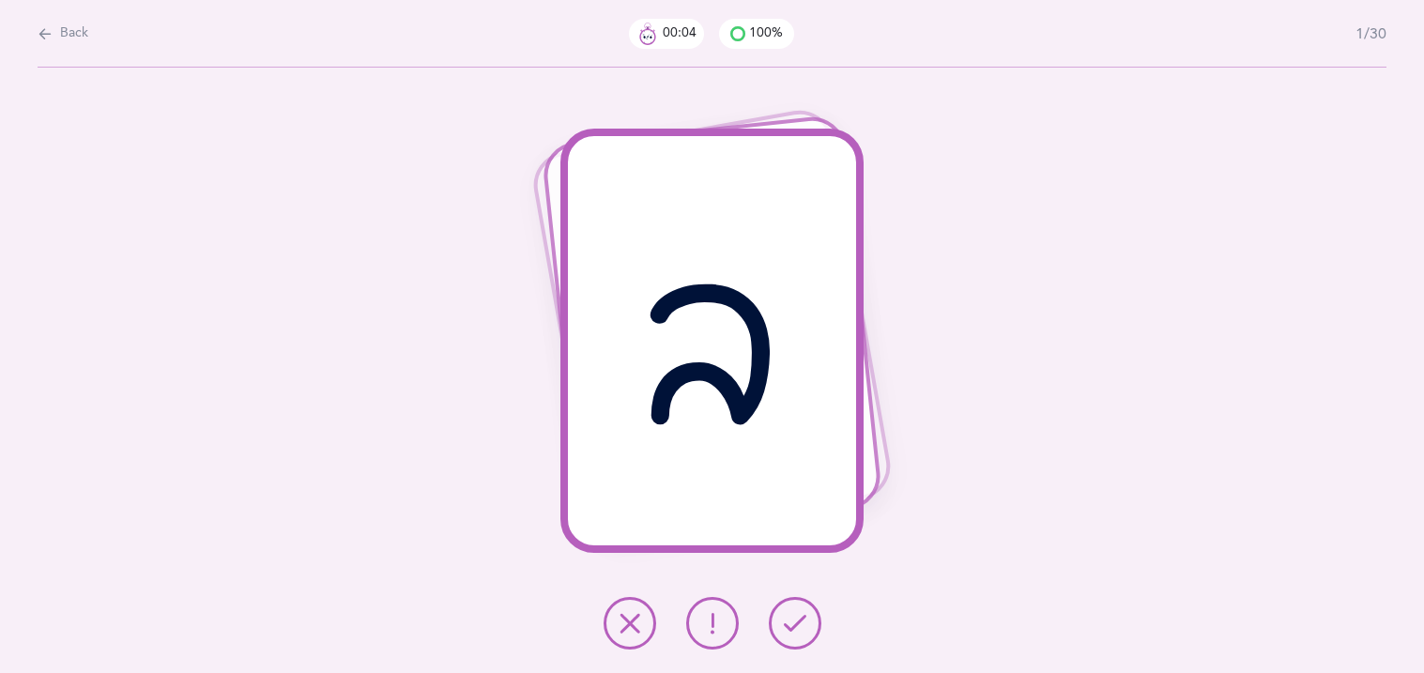
click at [792, 637] on button at bounding box center [795, 623] width 53 height 53
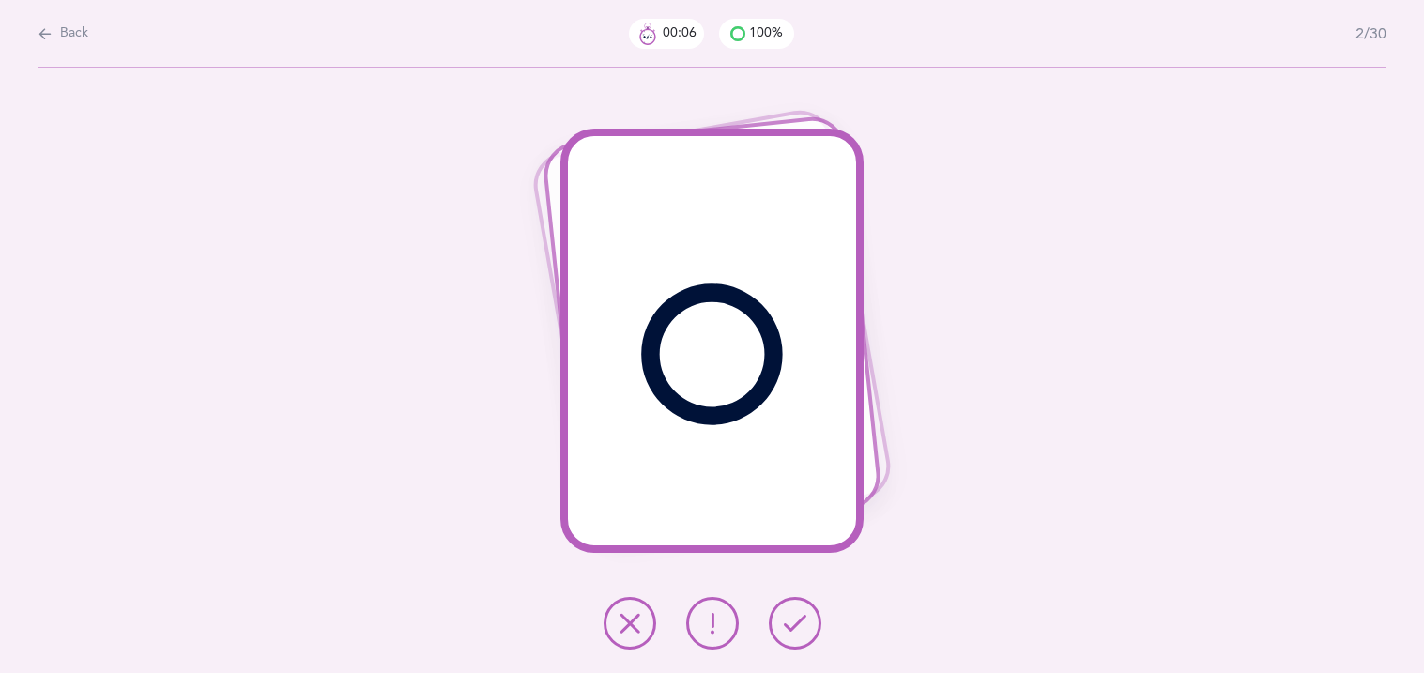
click at [792, 637] on button at bounding box center [795, 623] width 53 height 53
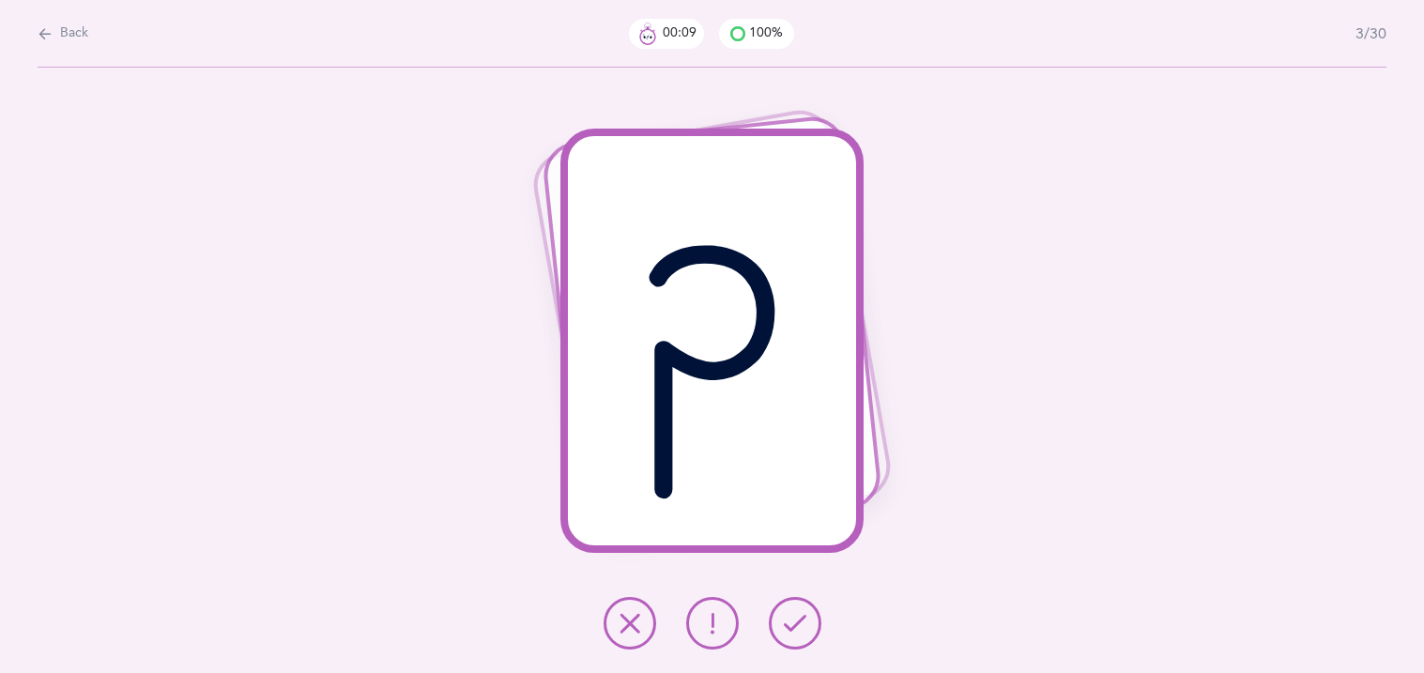
click at [792, 637] on button at bounding box center [795, 623] width 53 height 53
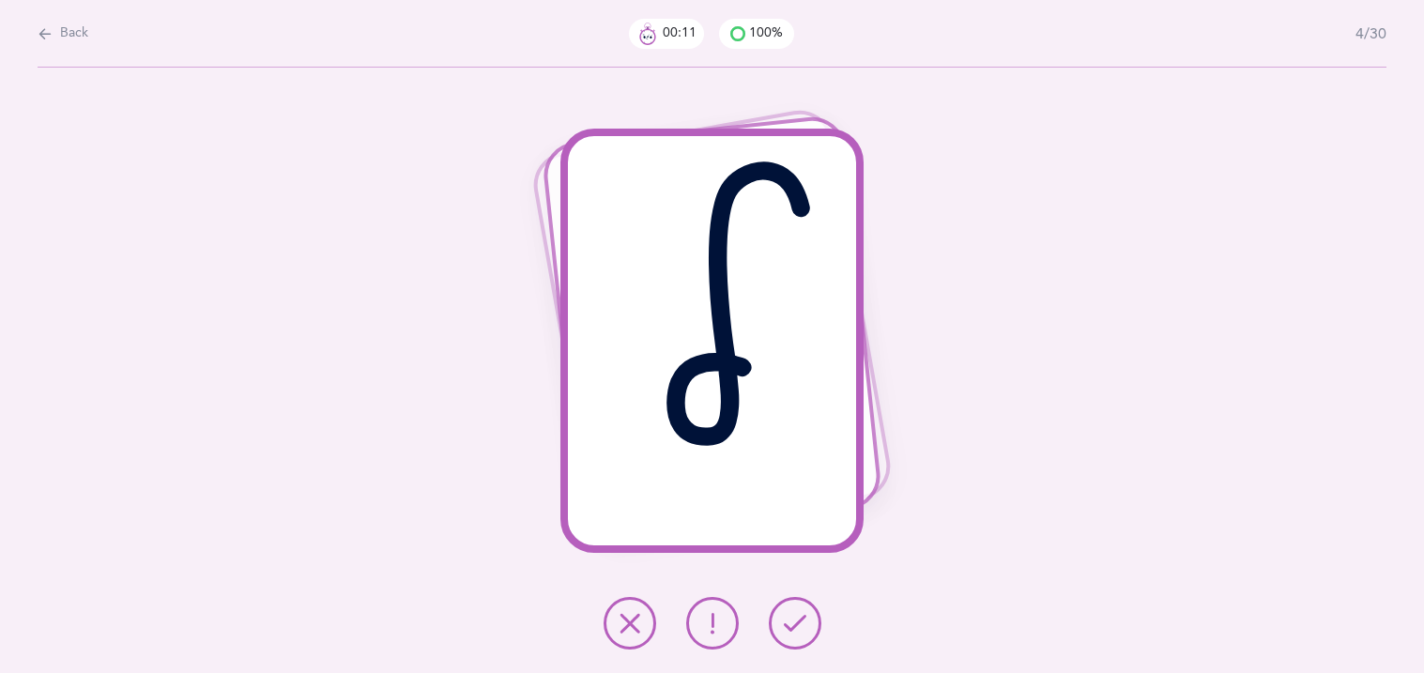
click at [792, 637] on button at bounding box center [795, 623] width 53 height 53
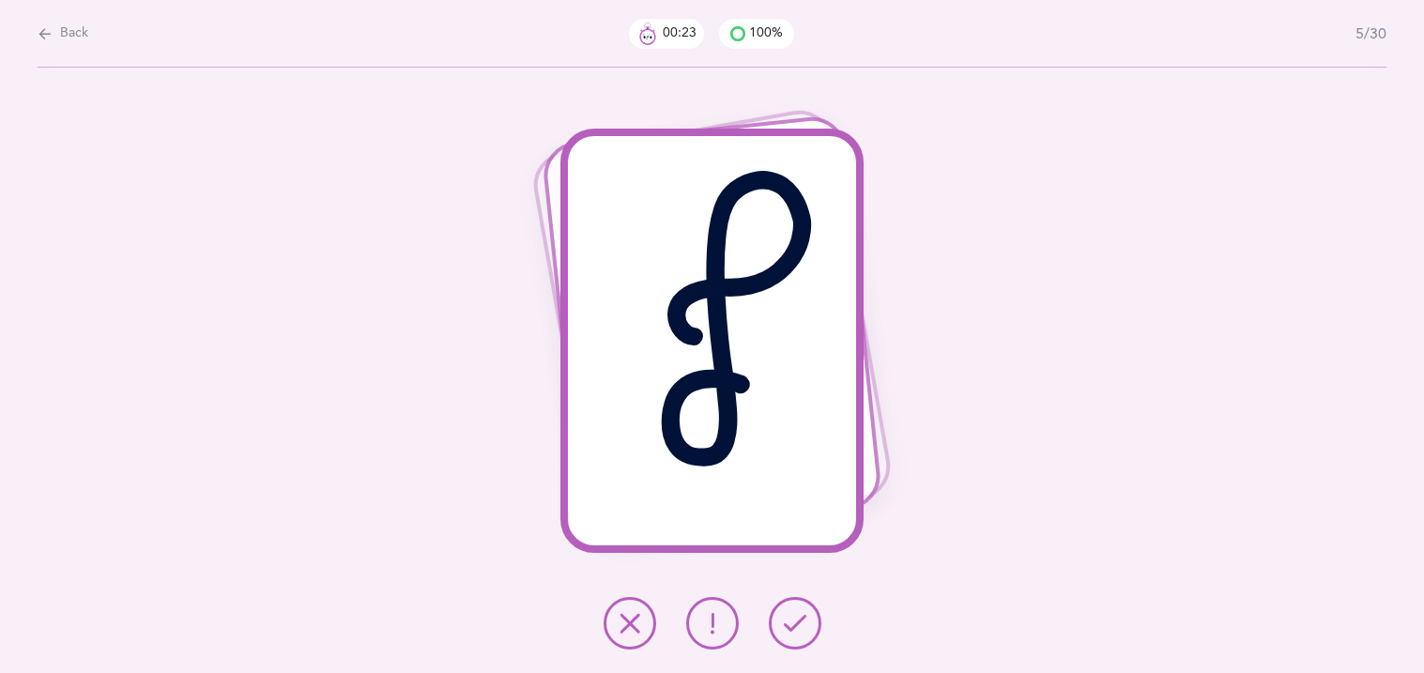
click at [792, 637] on button at bounding box center [795, 623] width 53 height 53
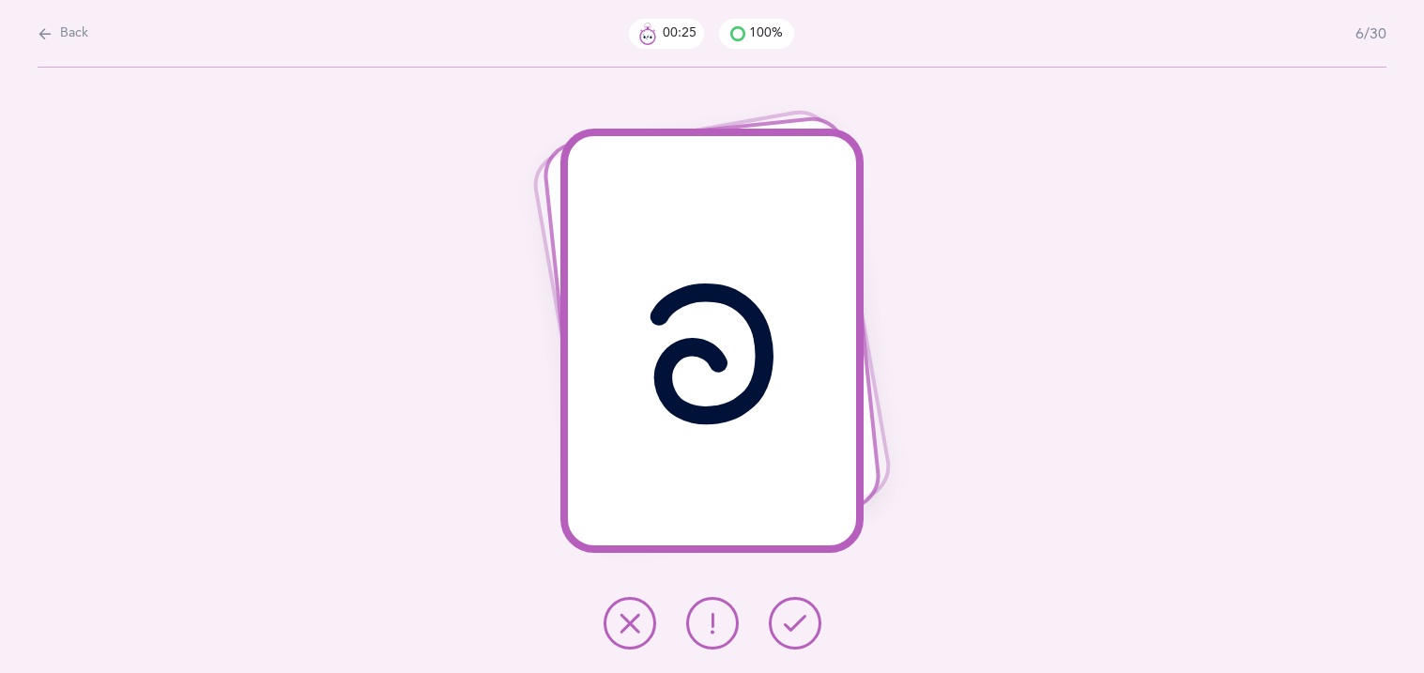
click at [792, 637] on button at bounding box center [795, 623] width 53 height 53
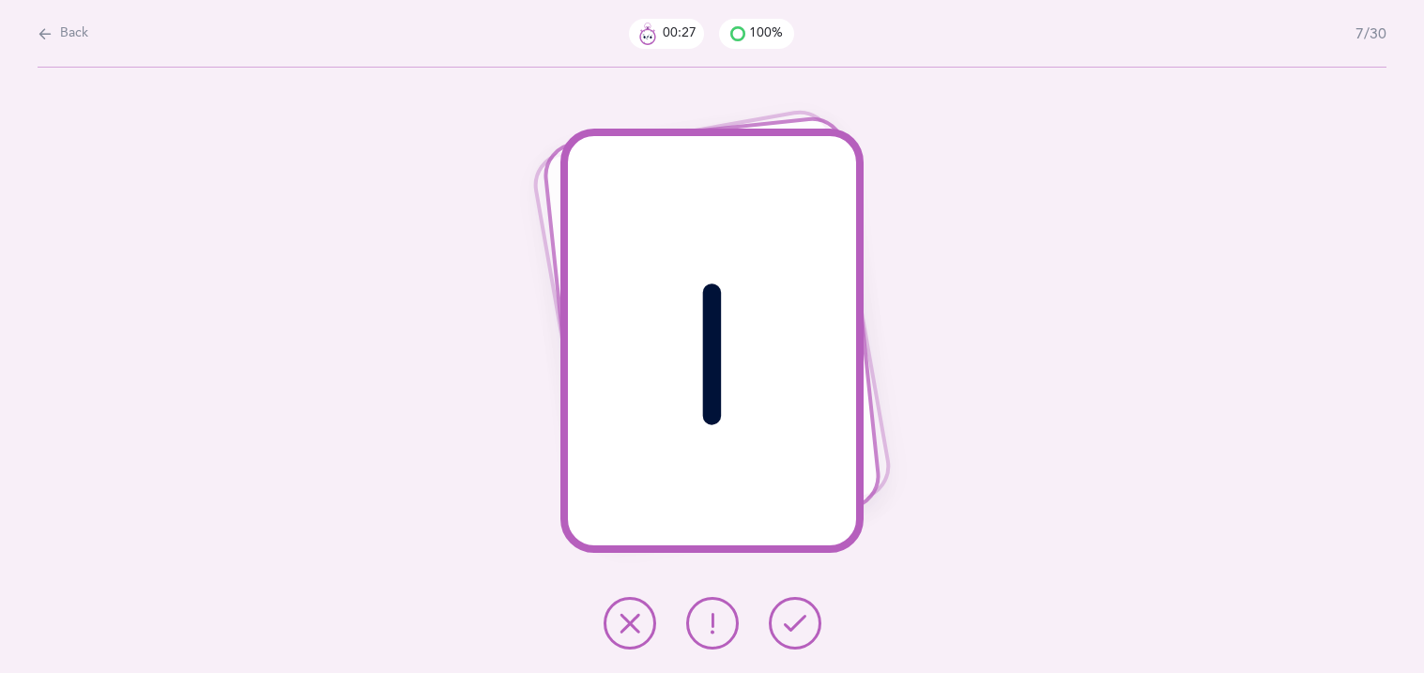
click at [792, 637] on button at bounding box center [795, 623] width 53 height 53
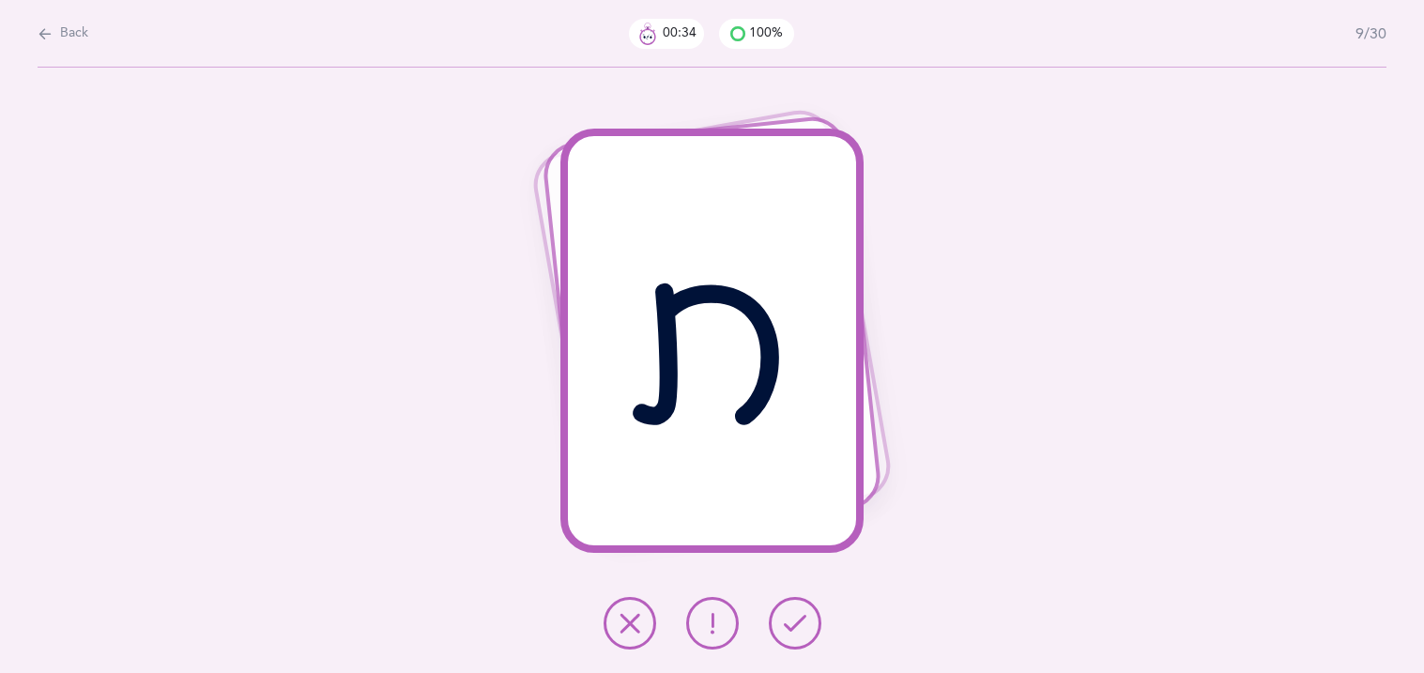
drag, startPoint x: 792, startPoint y: 637, endPoint x: 863, endPoint y: 576, distance: 93.2
click at [863, 576] on div "ת" at bounding box center [712, 370] width 1424 height 605
click at [731, 622] on button at bounding box center [712, 623] width 53 height 53
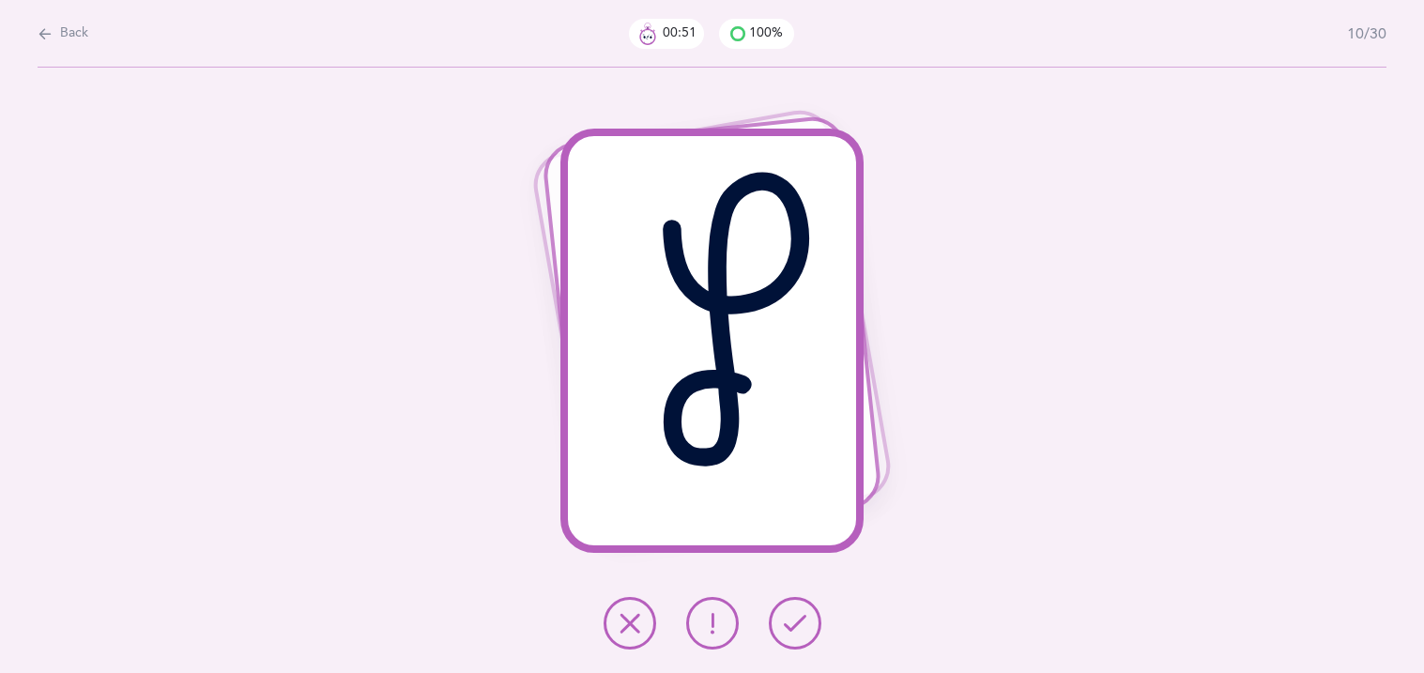
click at [799, 636] on button at bounding box center [795, 623] width 53 height 53
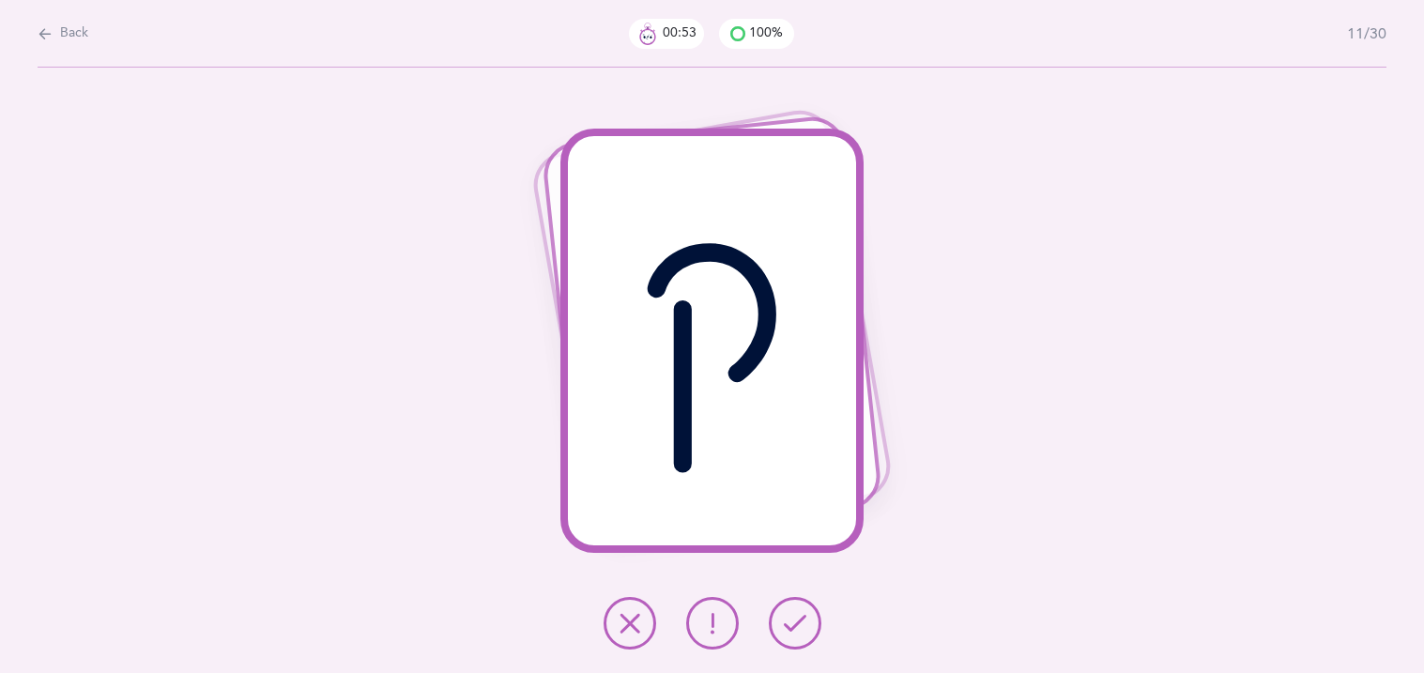
click at [799, 636] on button at bounding box center [795, 623] width 53 height 53
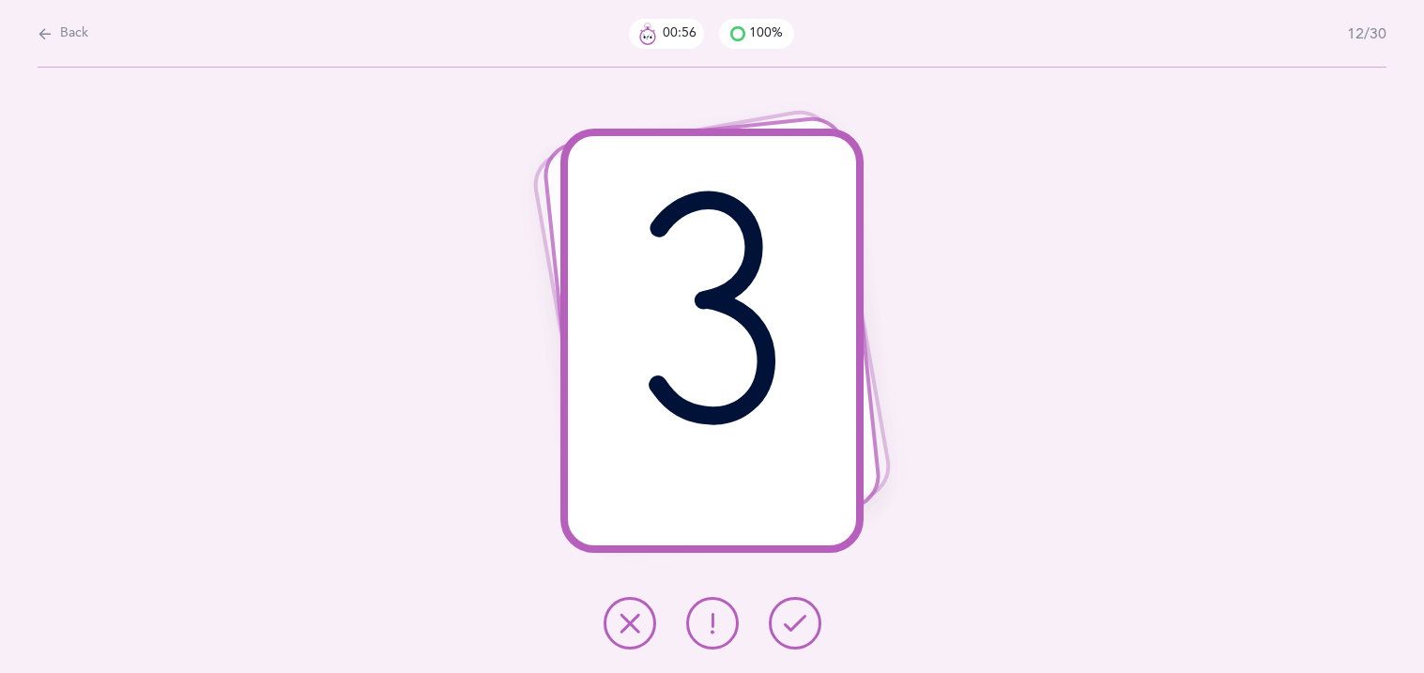
click at [799, 636] on button at bounding box center [795, 623] width 53 height 53
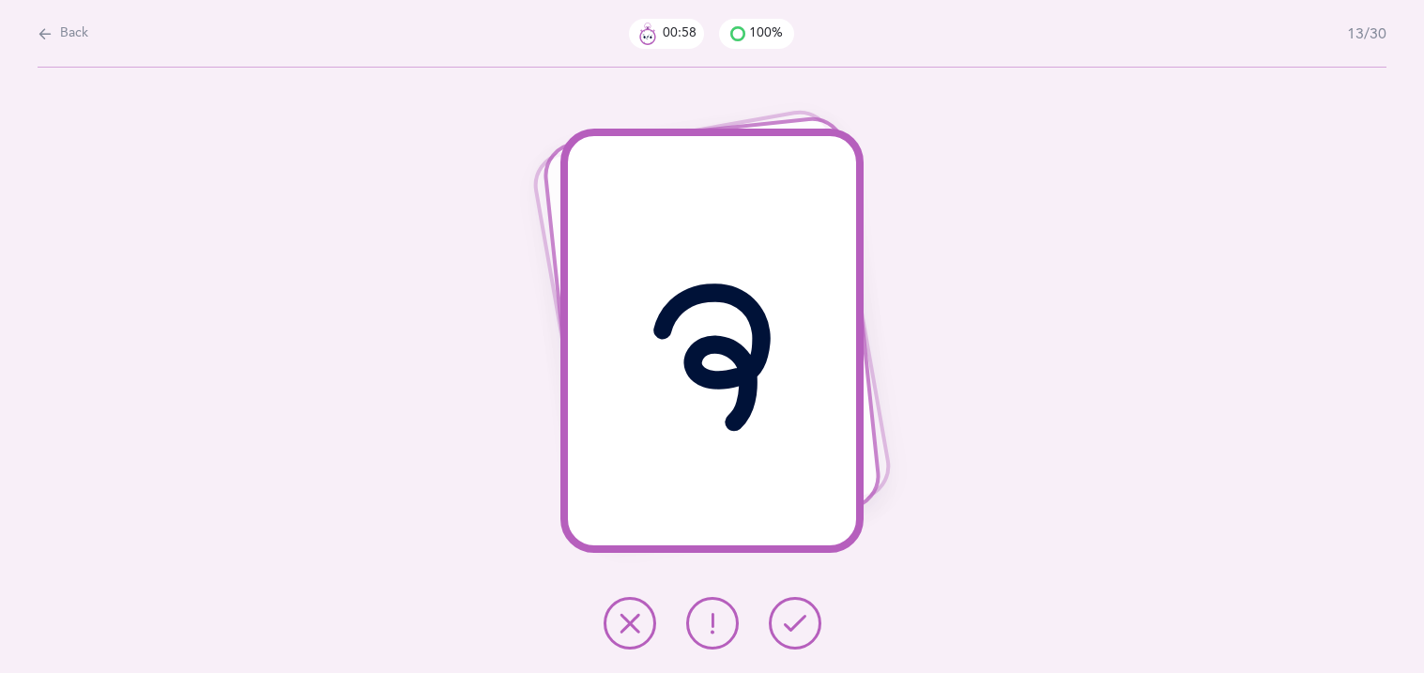
click at [799, 636] on button at bounding box center [795, 623] width 53 height 53
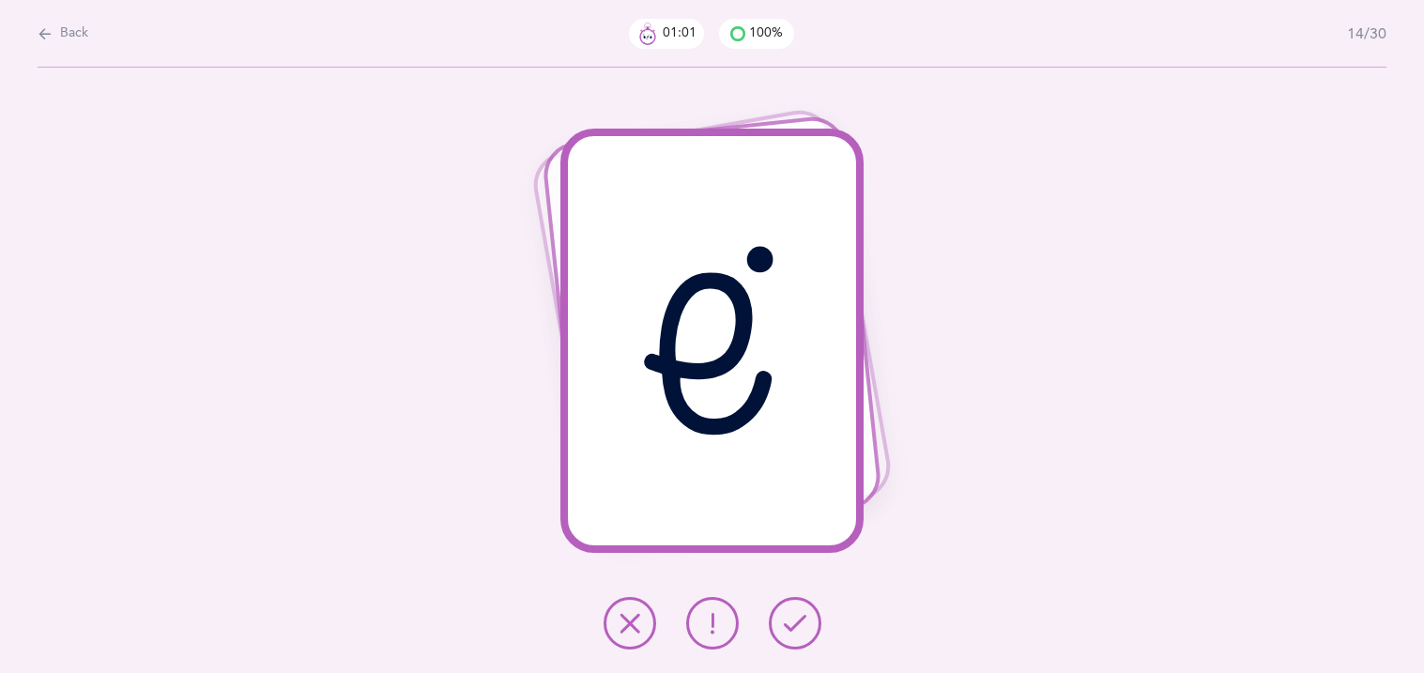
click at [799, 636] on button at bounding box center [795, 623] width 53 height 53
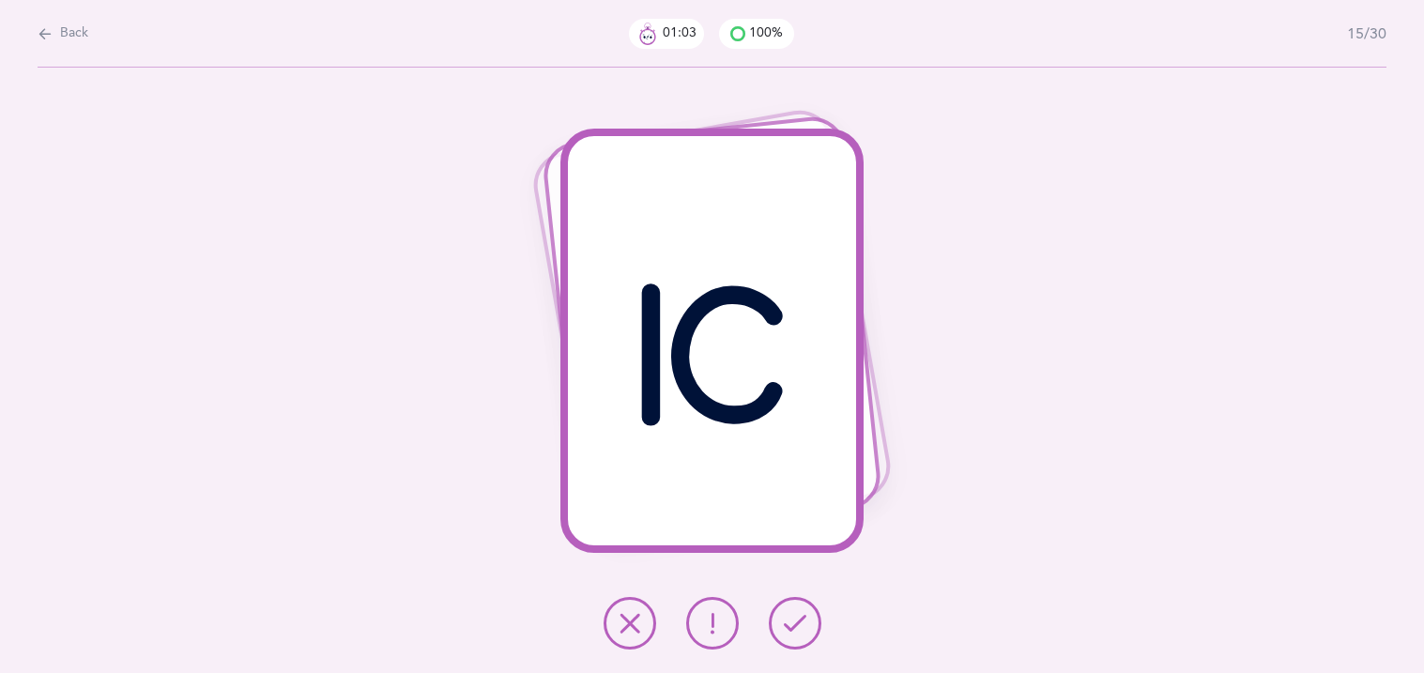
click at [799, 636] on button at bounding box center [795, 623] width 53 height 53
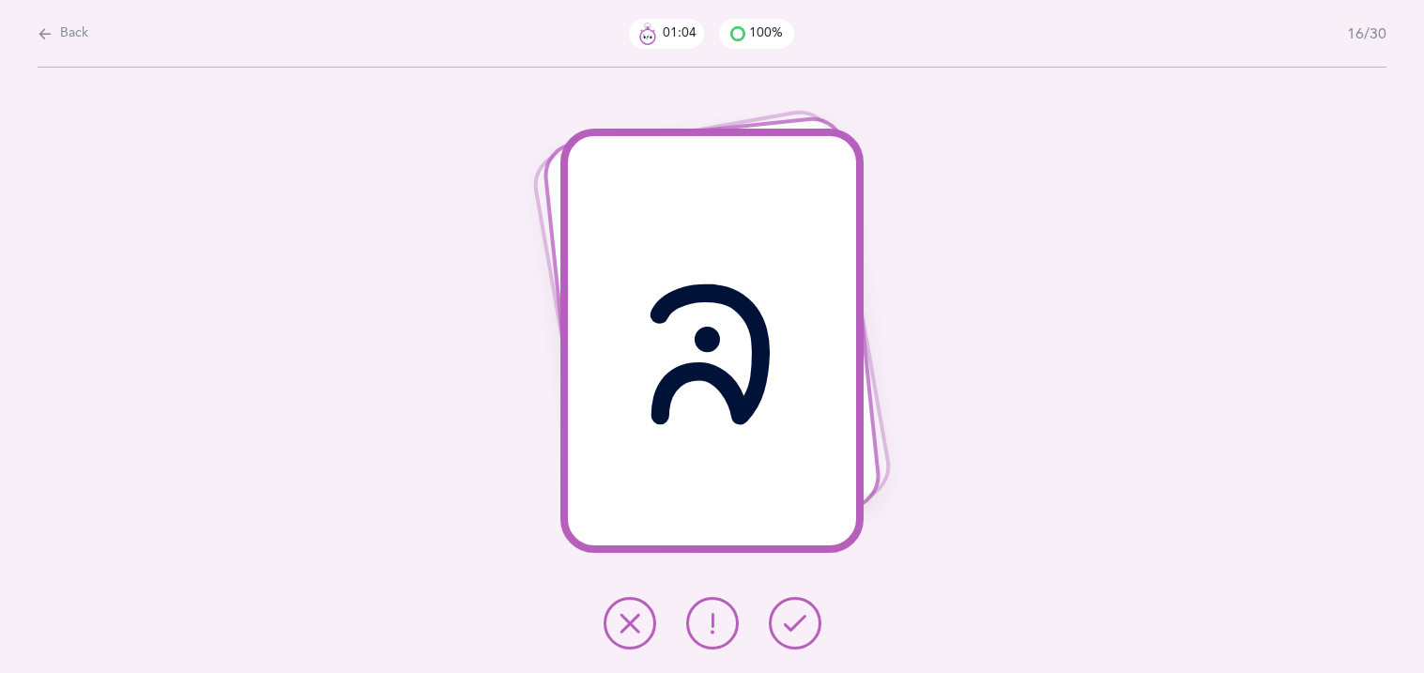
click at [799, 636] on button at bounding box center [795, 623] width 53 height 53
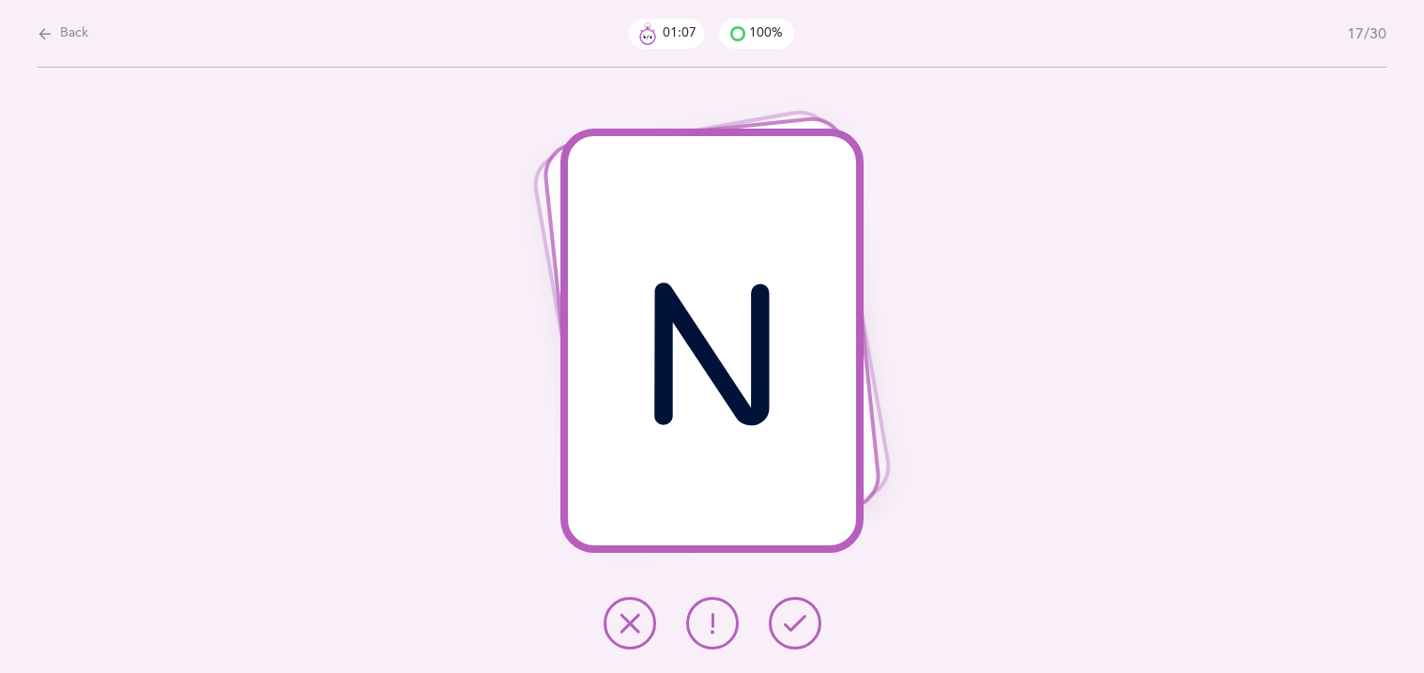
click at [799, 636] on button at bounding box center [795, 623] width 53 height 53
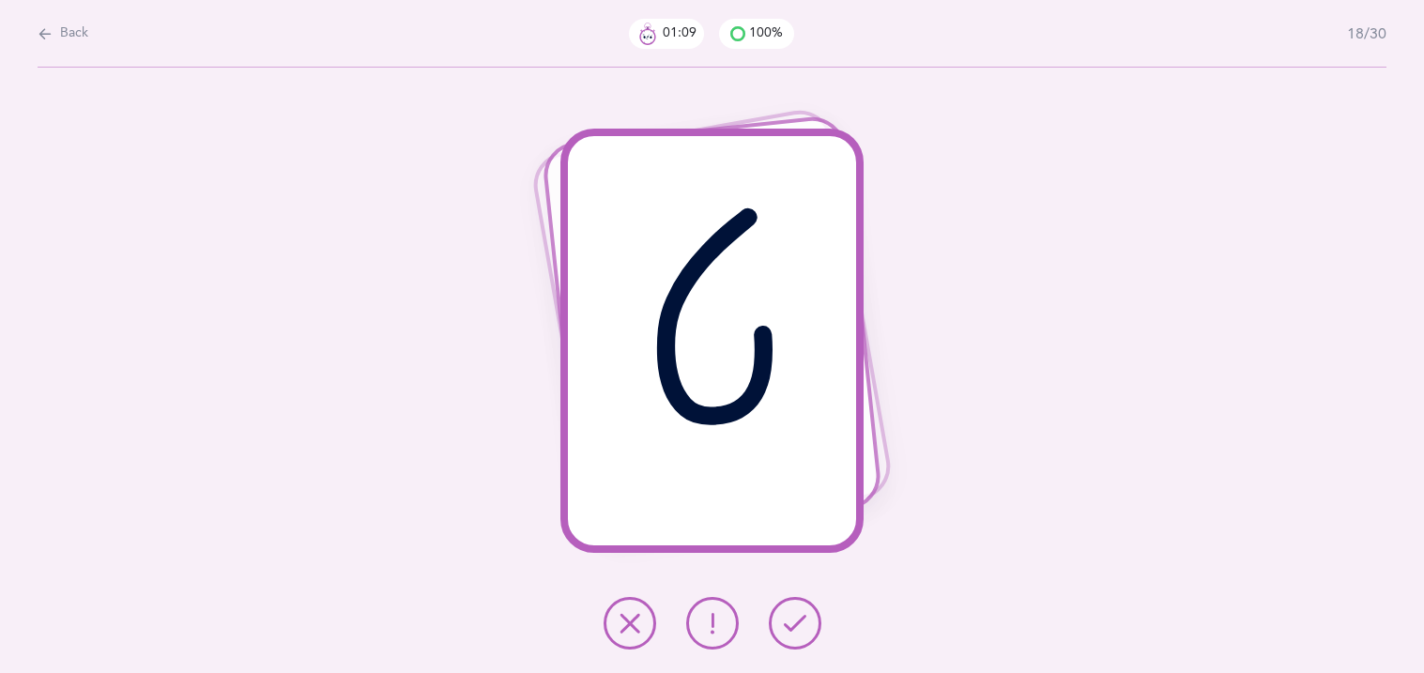
click at [799, 636] on button at bounding box center [795, 623] width 53 height 53
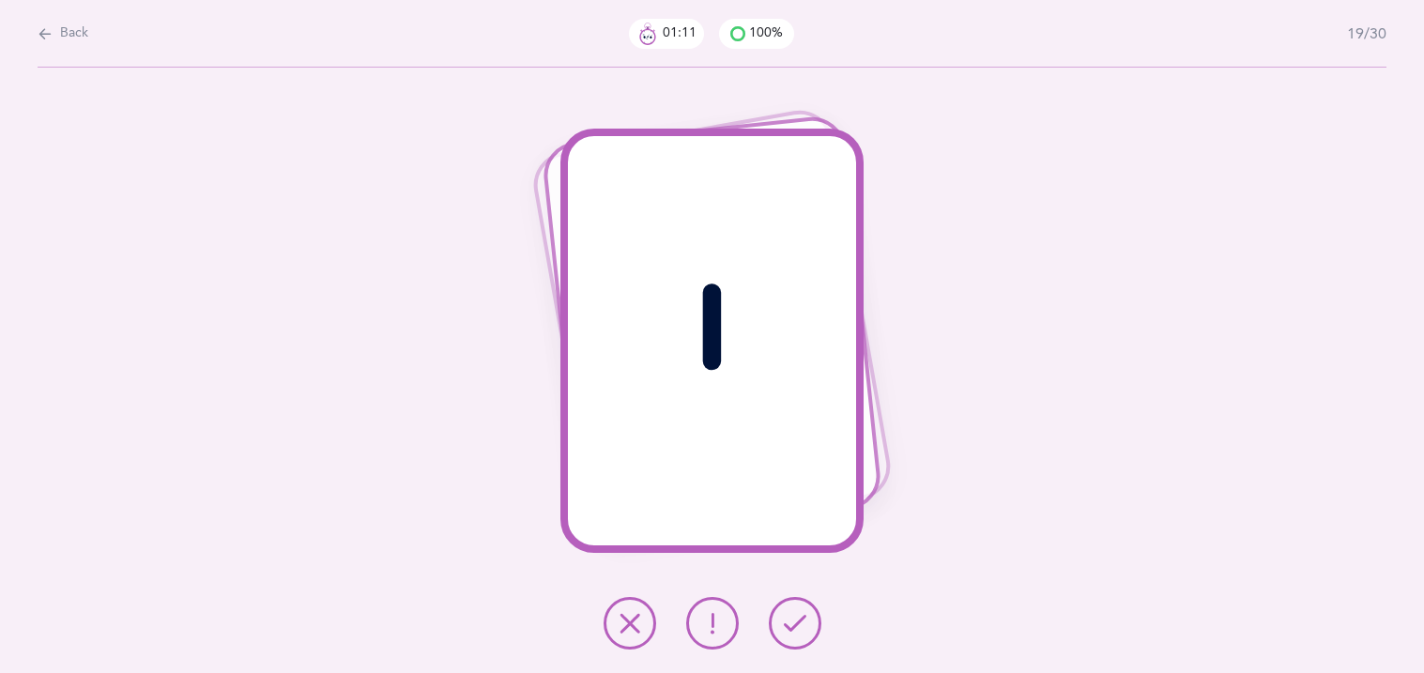
click at [799, 636] on button at bounding box center [795, 623] width 53 height 53
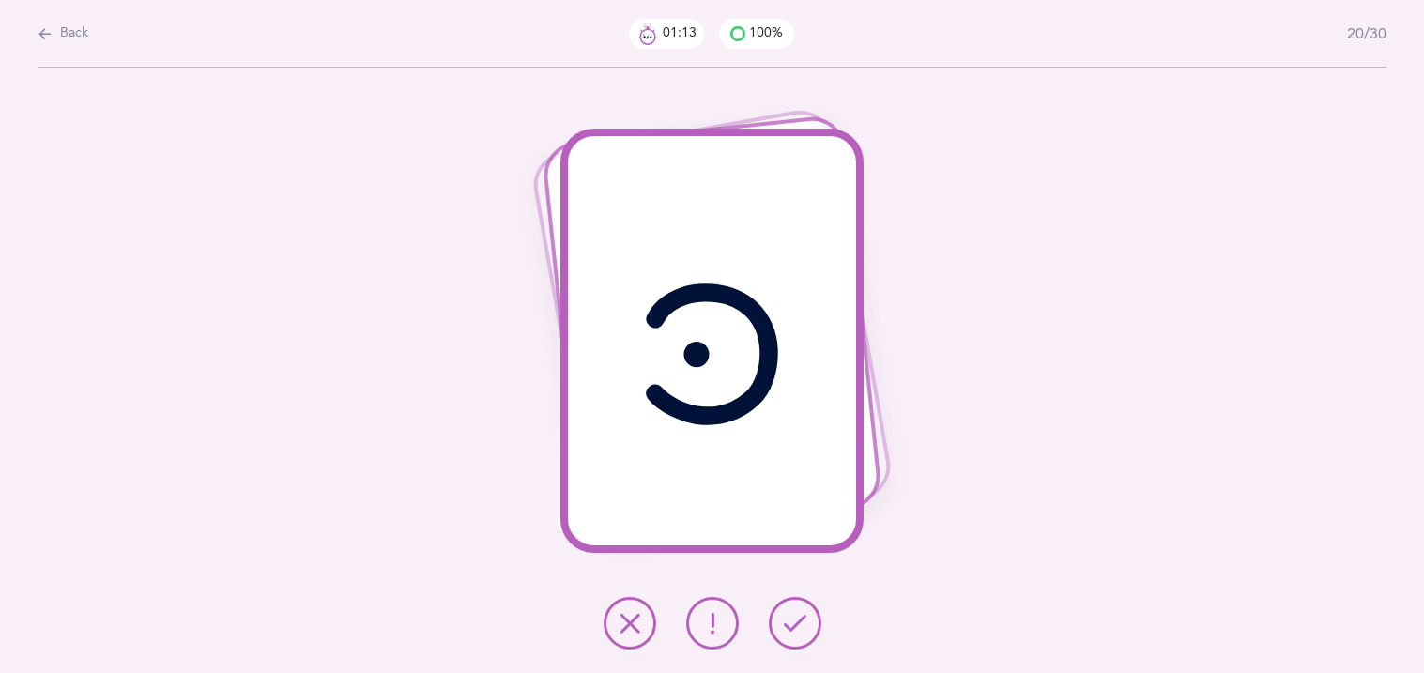
click at [799, 636] on button at bounding box center [795, 623] width 53 height 53
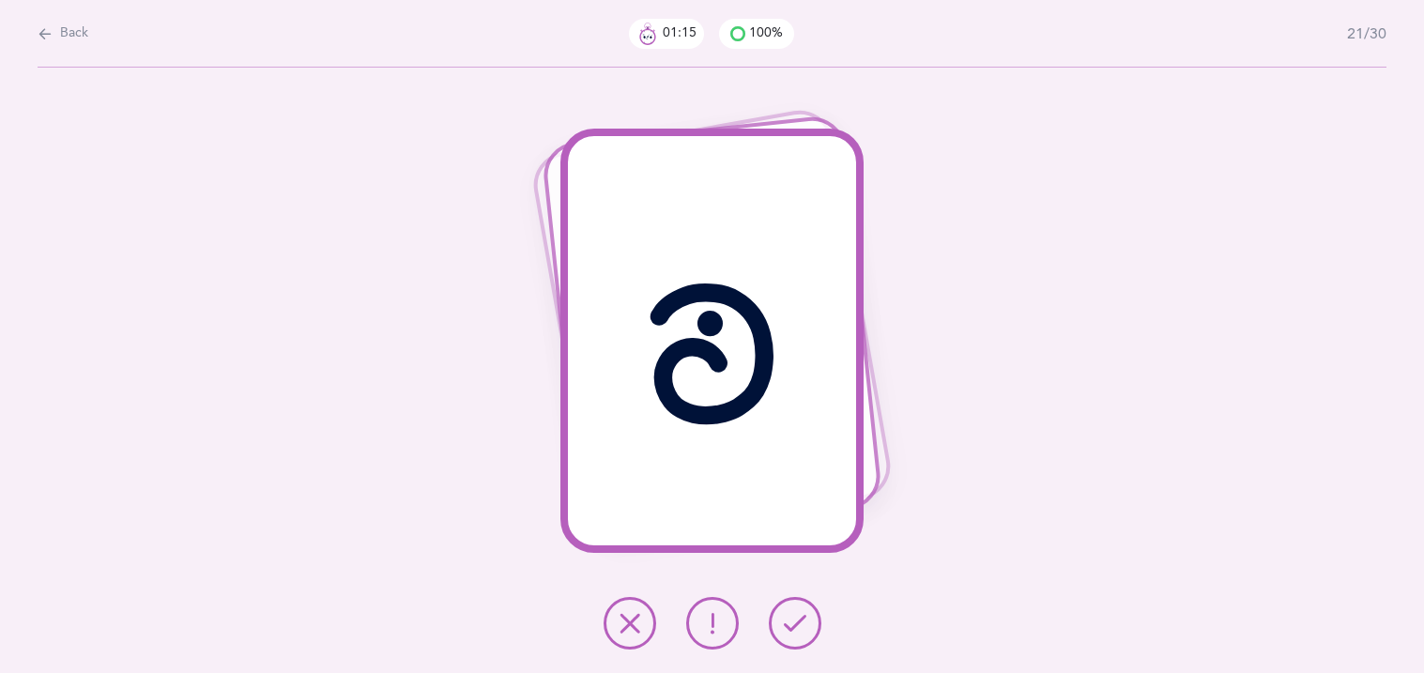
click at [799, 636] on button at bounding box center [795, 623] width 53 height 53
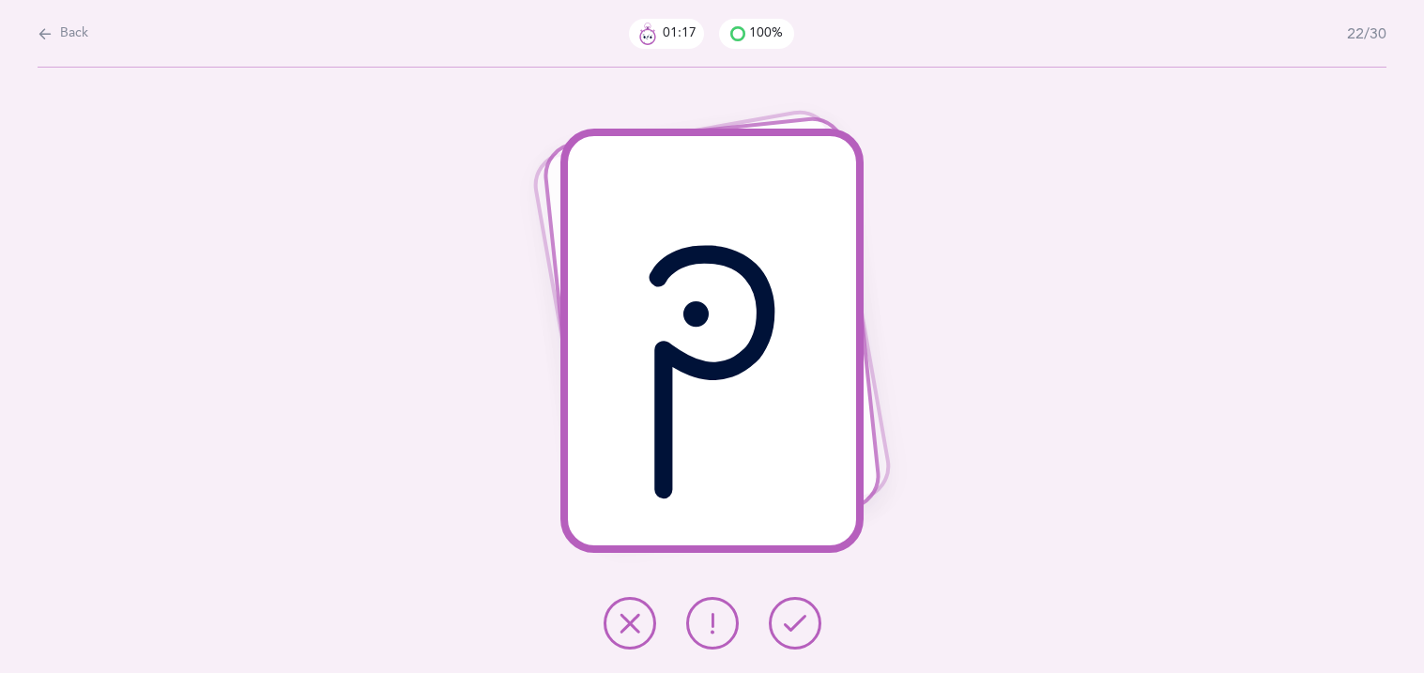
click at [799, 636] on button at bounding box center [795, 623] width 53 height 53
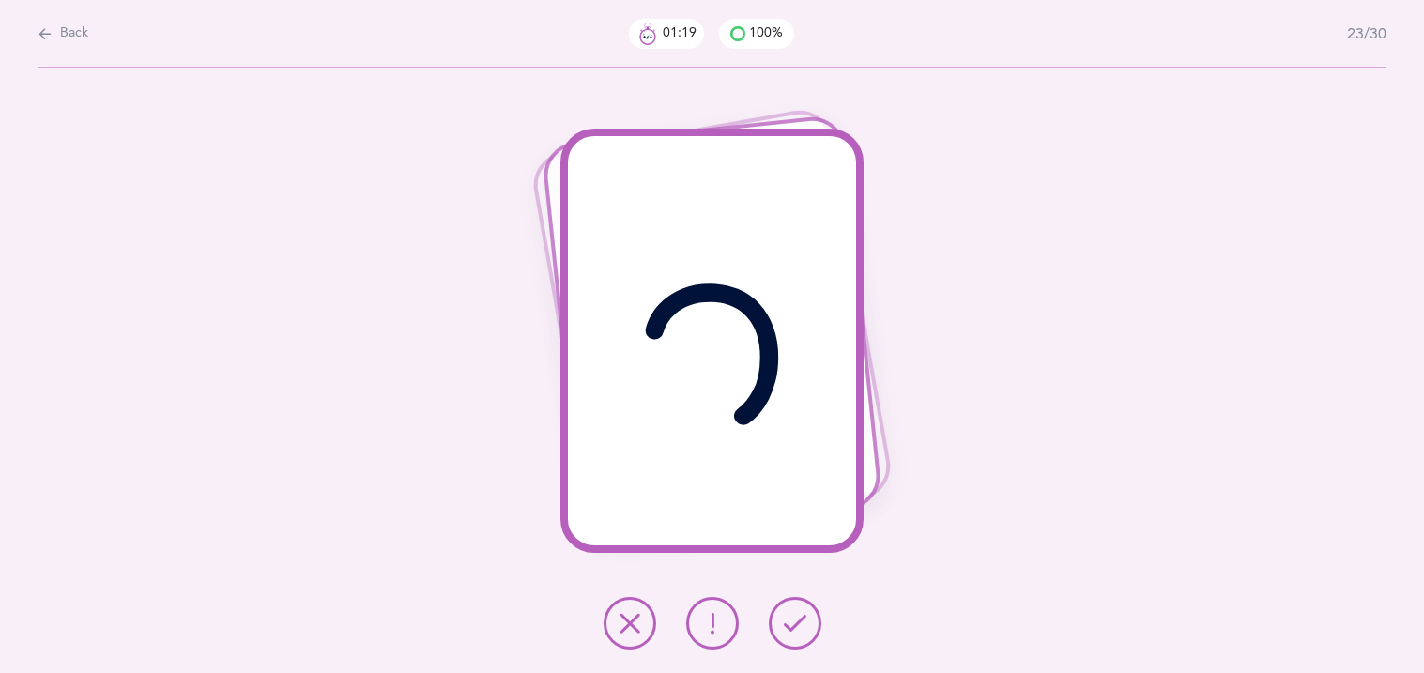
click at [799, 636] on button at bounding box center [795, 623] width 53 height 53
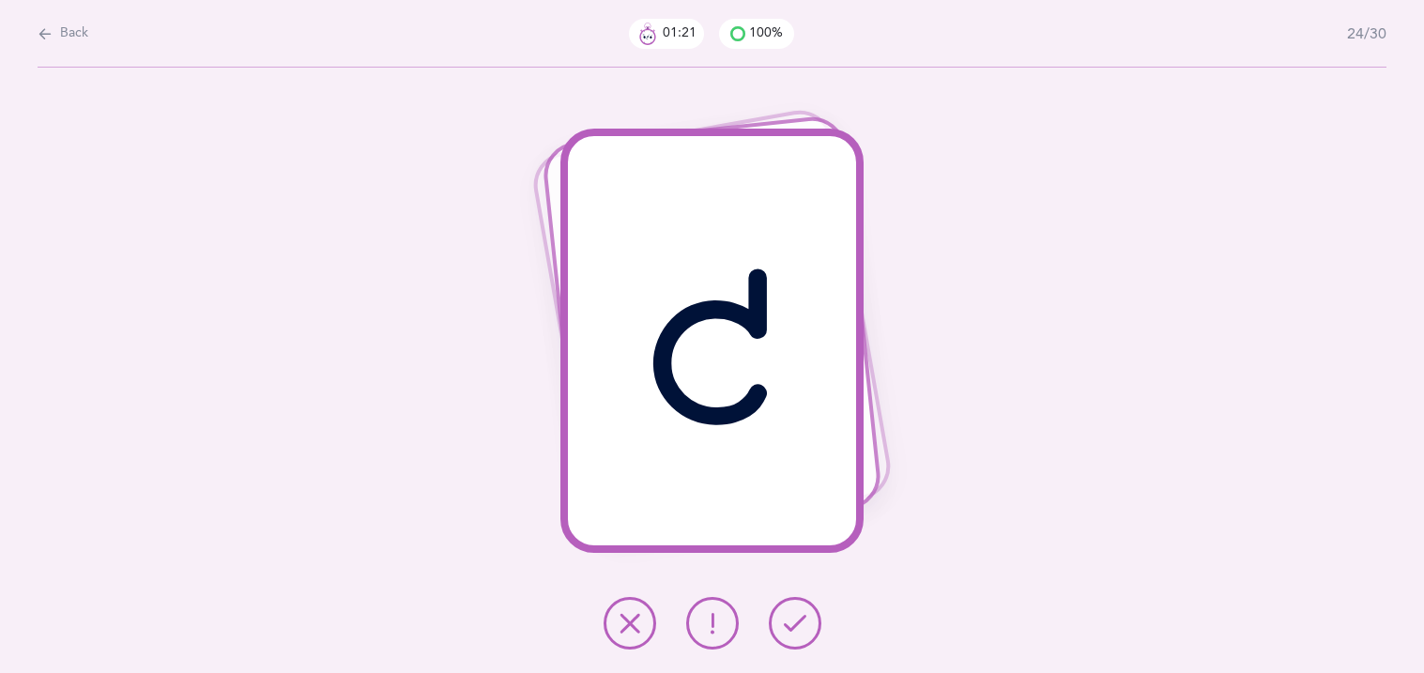
click at [799, 636] on button at bounding box center [795, 623] width 53 height 53
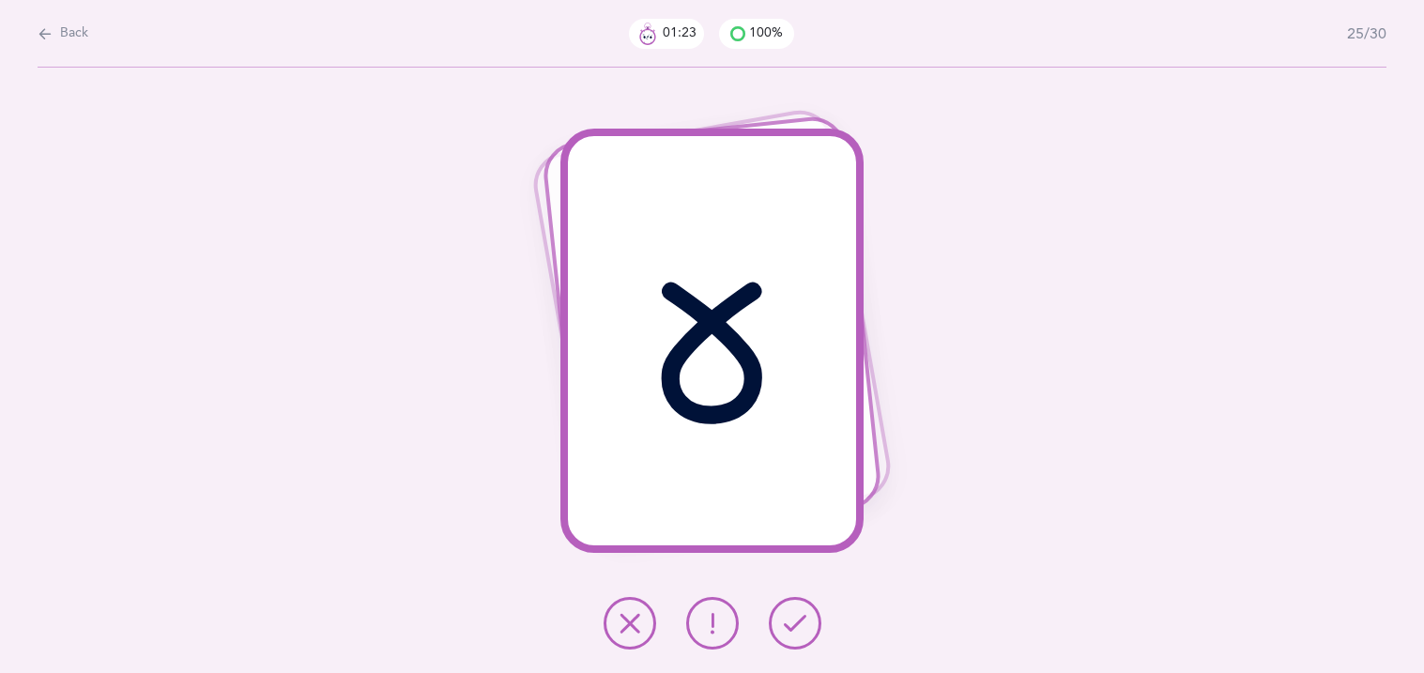
click at [799, 636] on button at bounding box center [795, 623] width 53 height 53
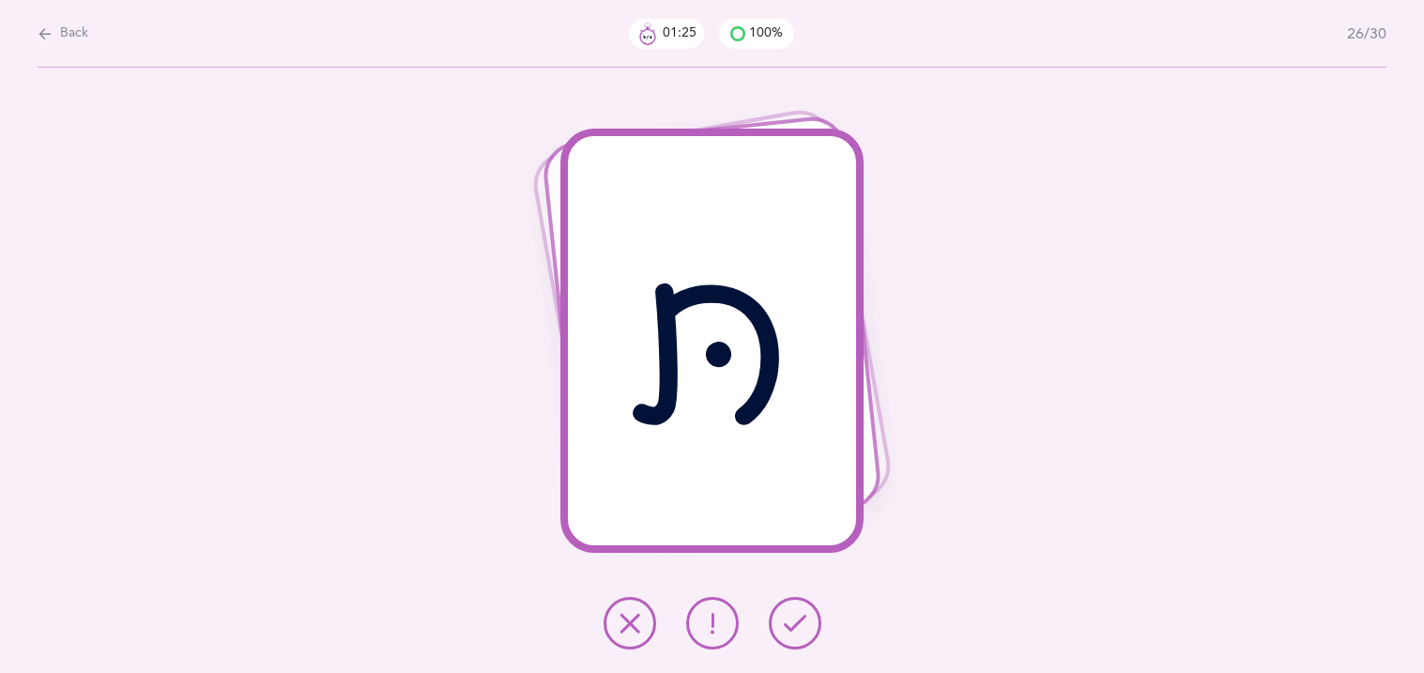
click at [799, 636] on button at bounding box center [795, 623] width 53 height 53
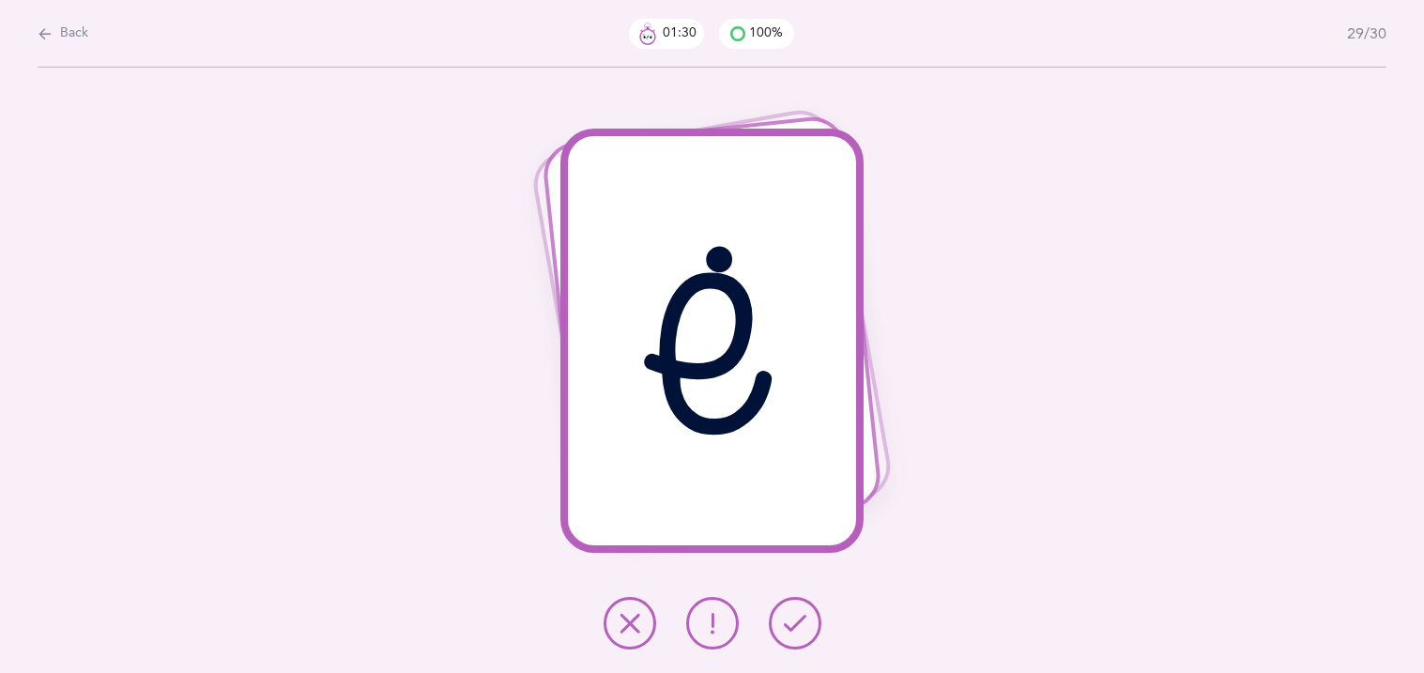
click at [799, 636] on button at bounding box center [795, 623] width 53 height 53
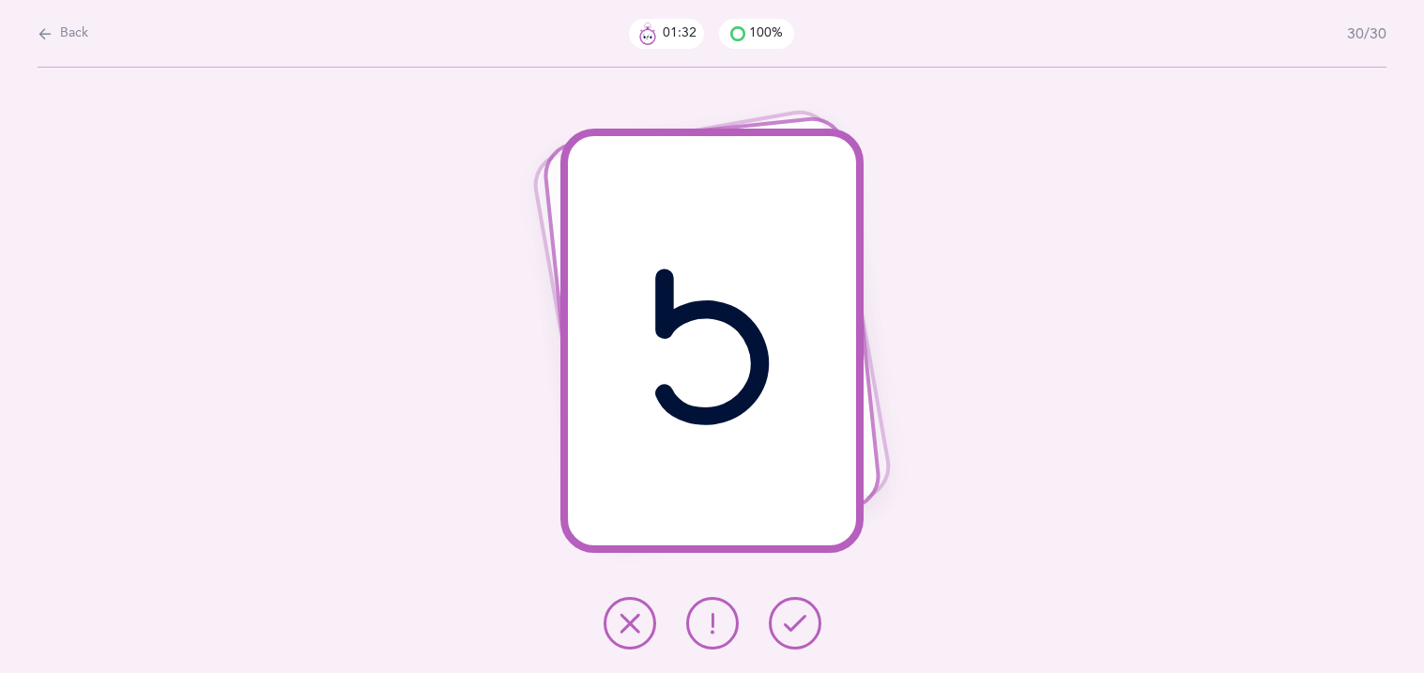
click at [799, 636] on button at bounding box center [795, 623] width 53 height 53
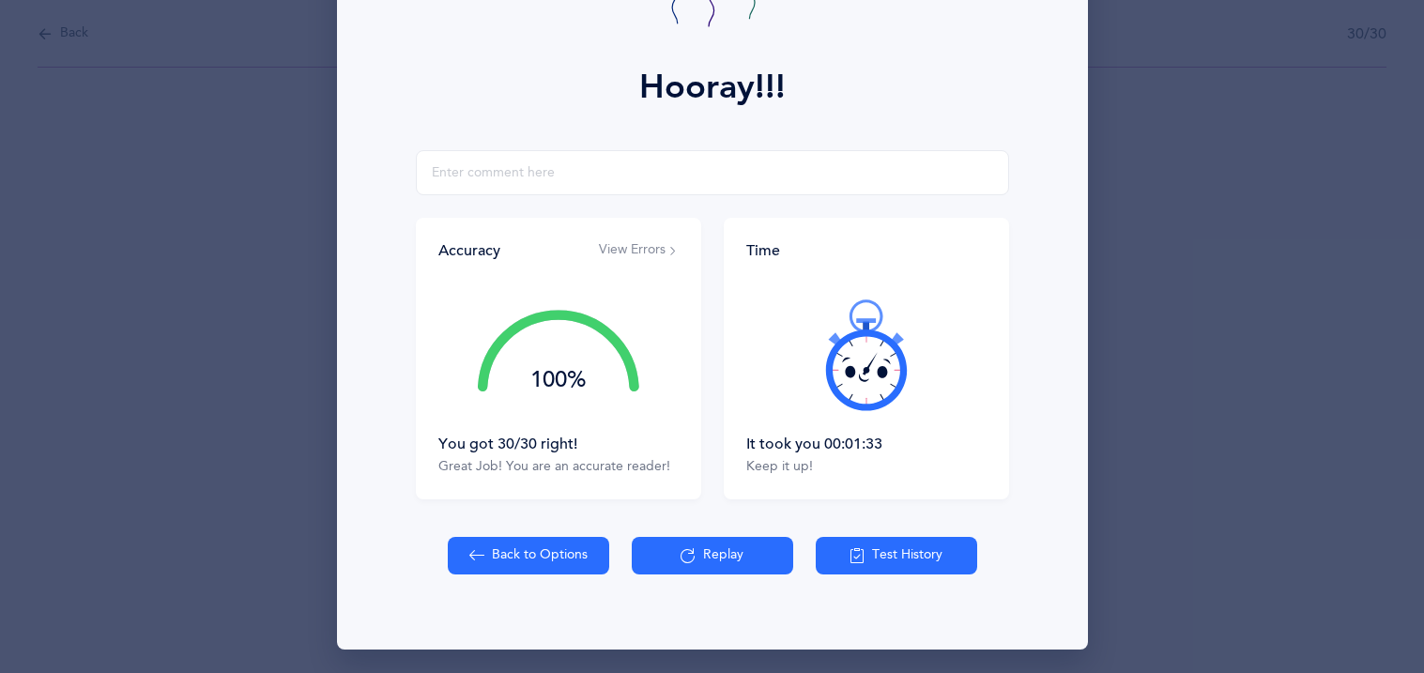
scroll to position [220, 0]
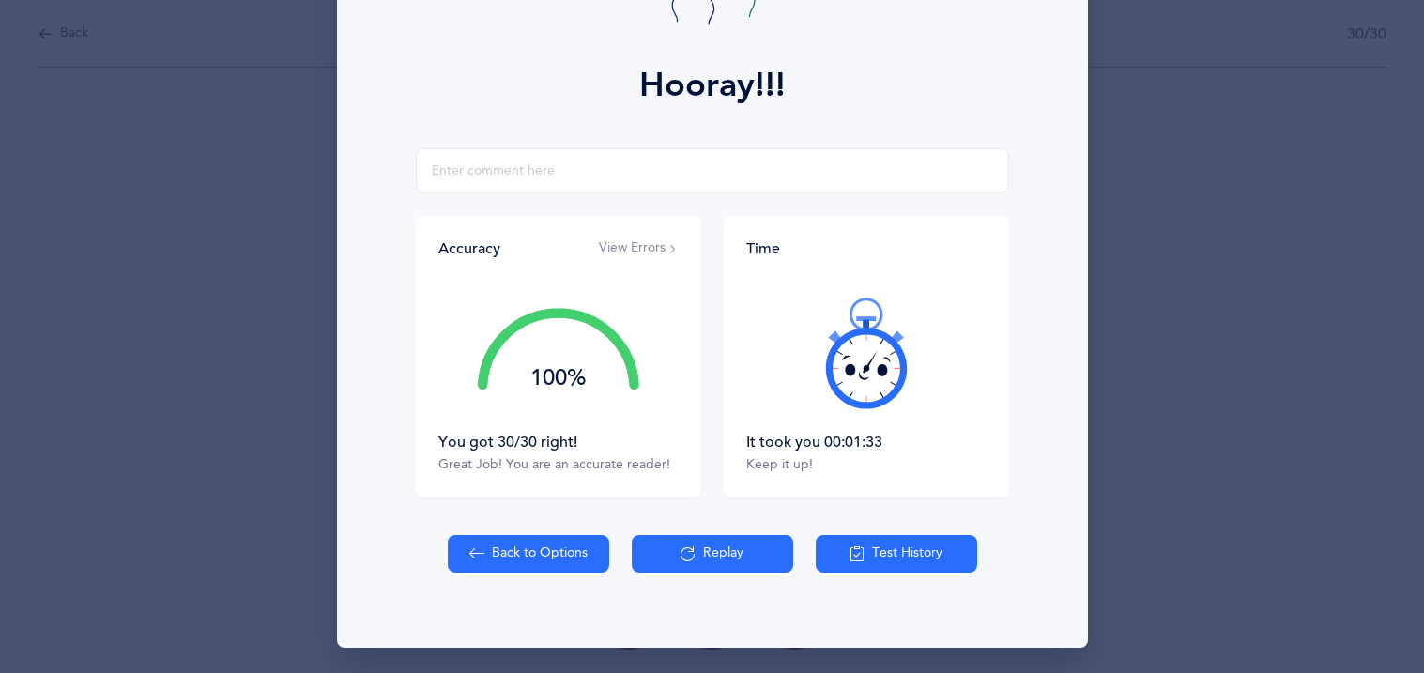
click at [532, 555] on button "Back to Options" at bounding box center [528, 554] width 161 height 38
select select "27"
select select "single"
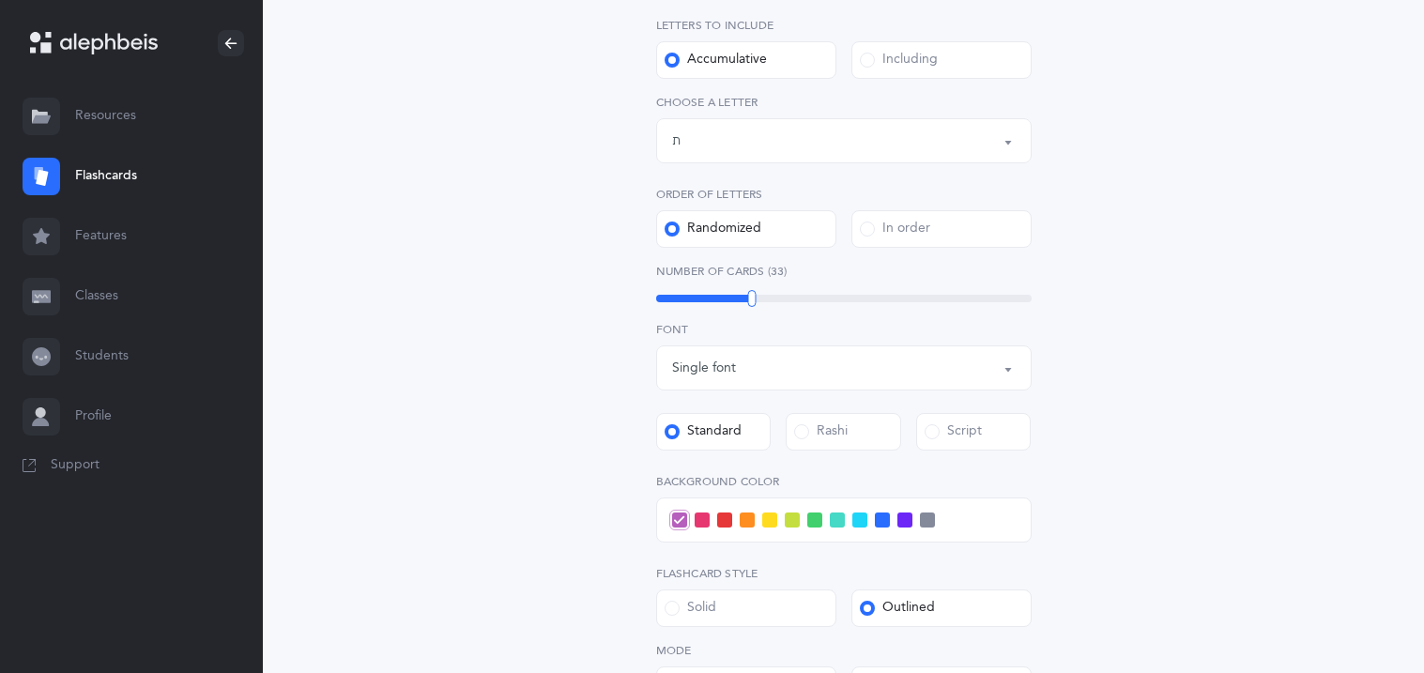
scroll to position [412, 0]
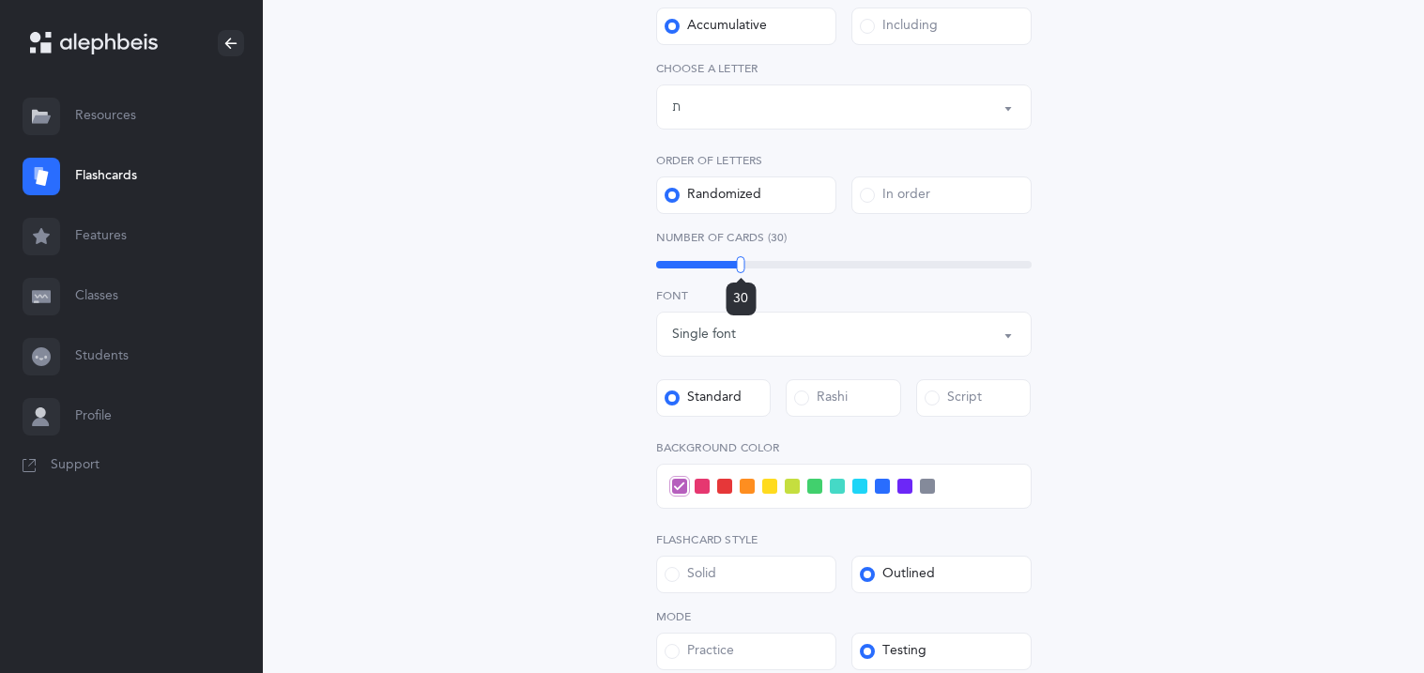
click at [741, 268] on div at bounding box center [741, 264] width 8 height 17
click at [942, 405] on div "Script" at bounding box center [953, 398] width 57 height 19
click at [0, 0] on input "Script" at bounding box center [0, 0] width 0 height 0
click at [1247, 400] on div "Letters and Nekudos Choose your Flashcards options Level 1 - Letters only Level…" at bounding box center [844, 318] width 856 height 1204
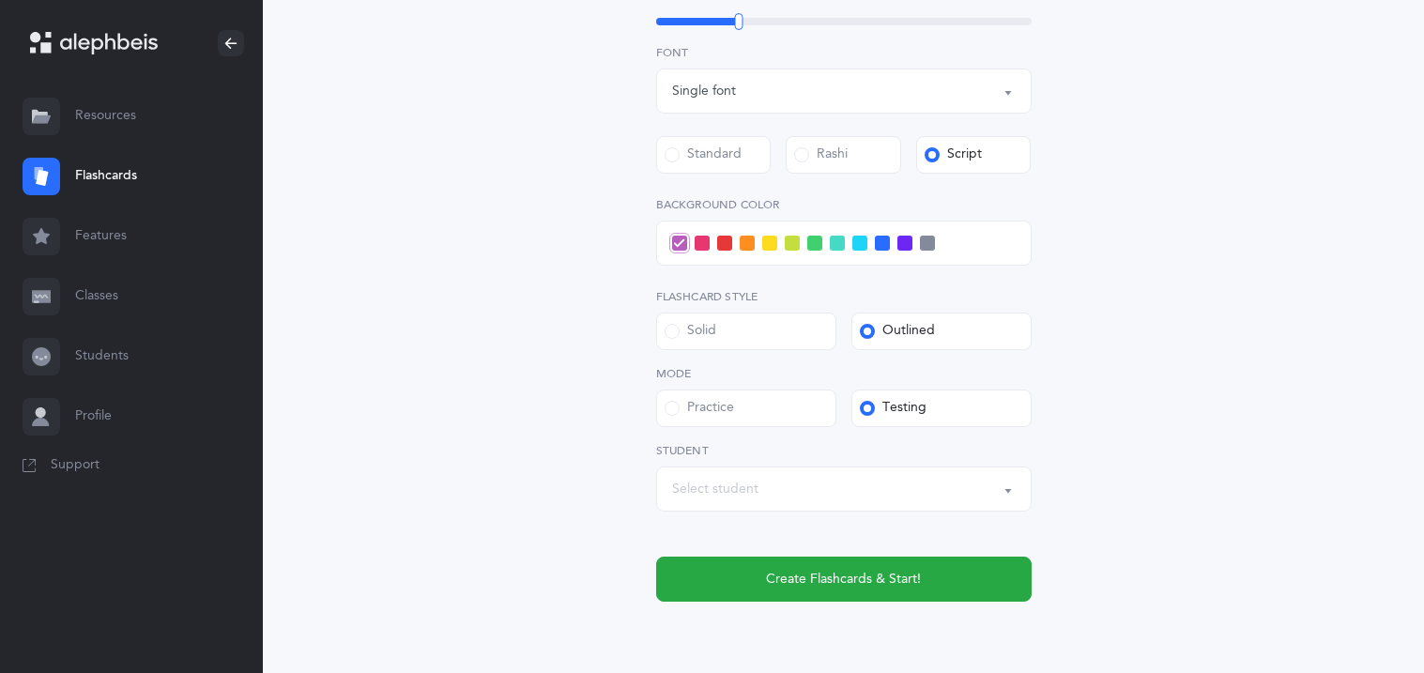
scroll to position [619, 0]
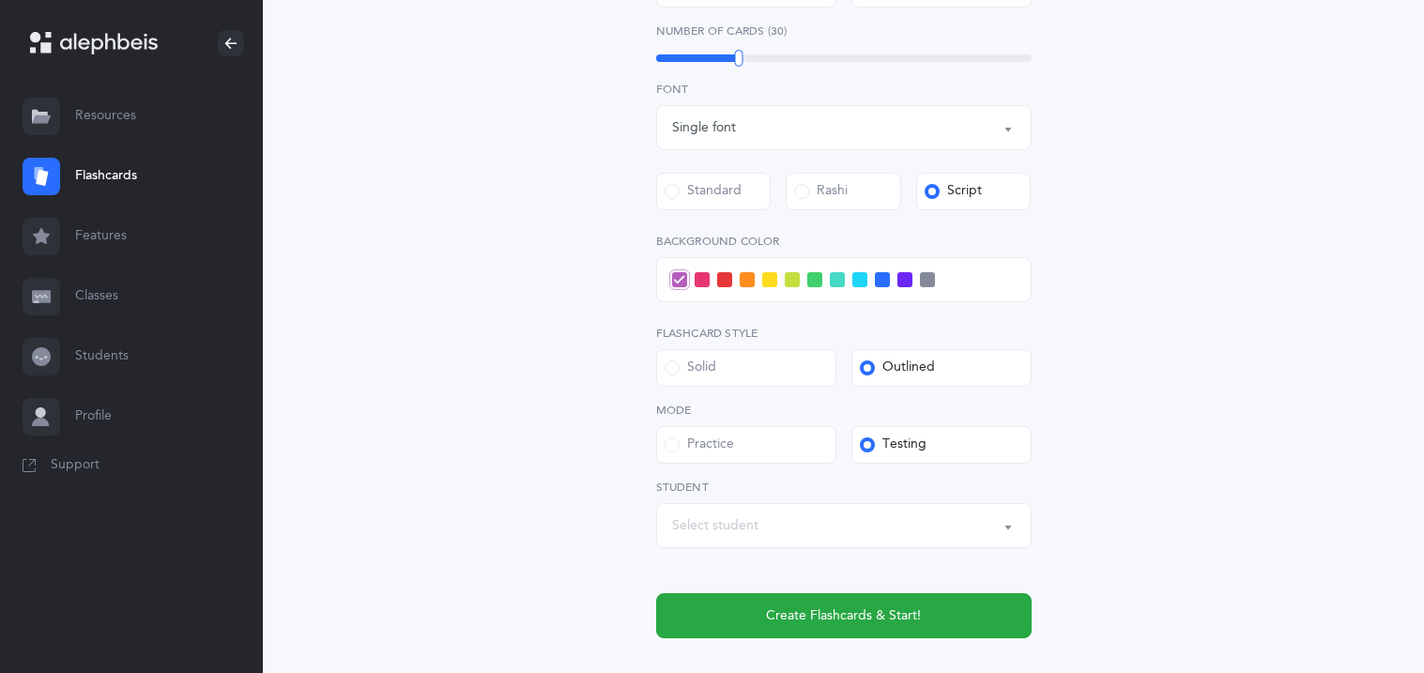
click at [882, 276] on span at bounding box center [882, 279] width 15 height 15
click at [0, 0] on input "checkbox" at bounding box center [0, 0] width 0 height 0
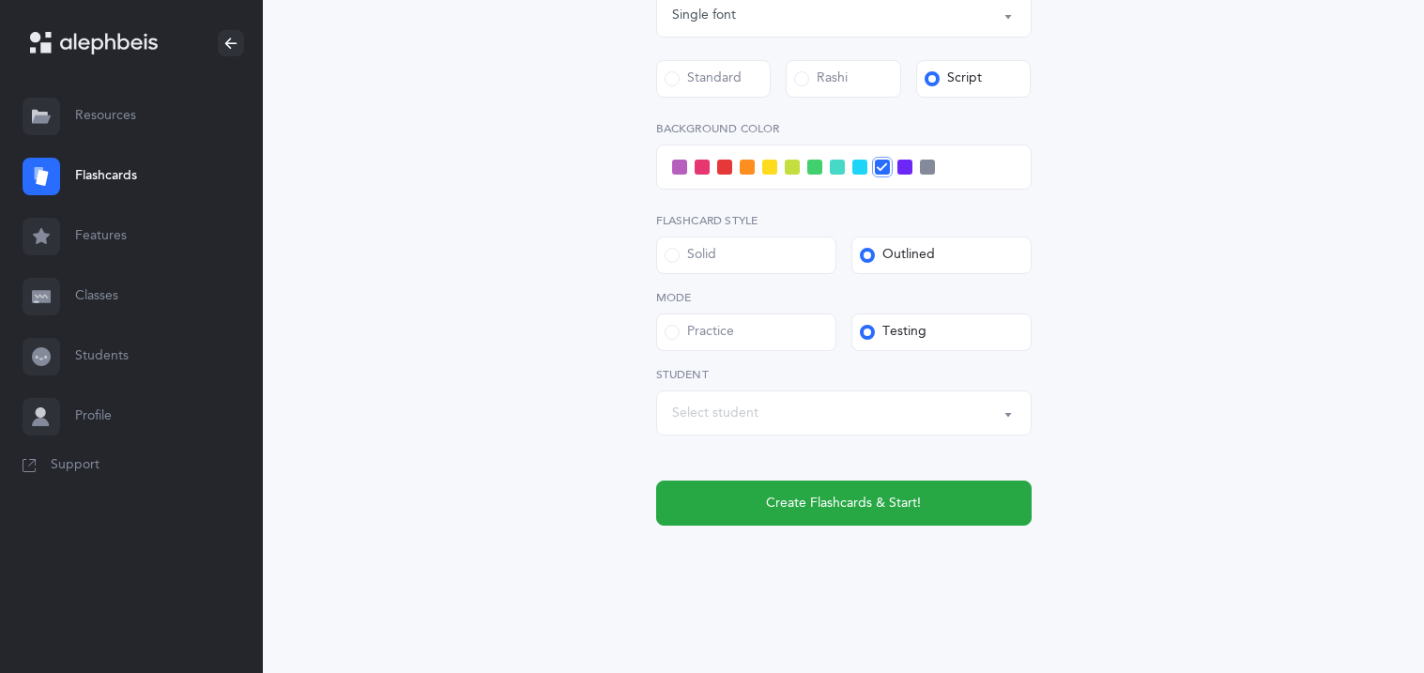
scroll to position [733, 0]
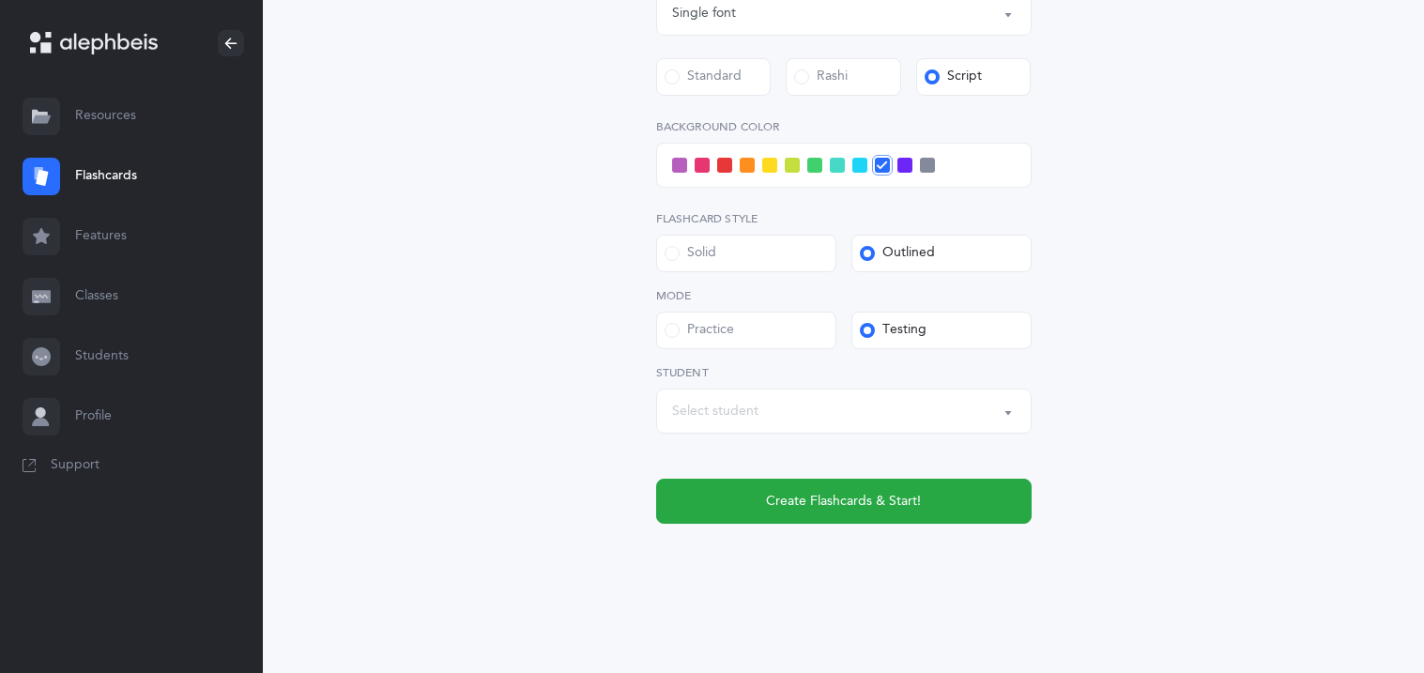
click at [724, 395] on div "Select student" at bounding box center [844, 411] width 344 height 32
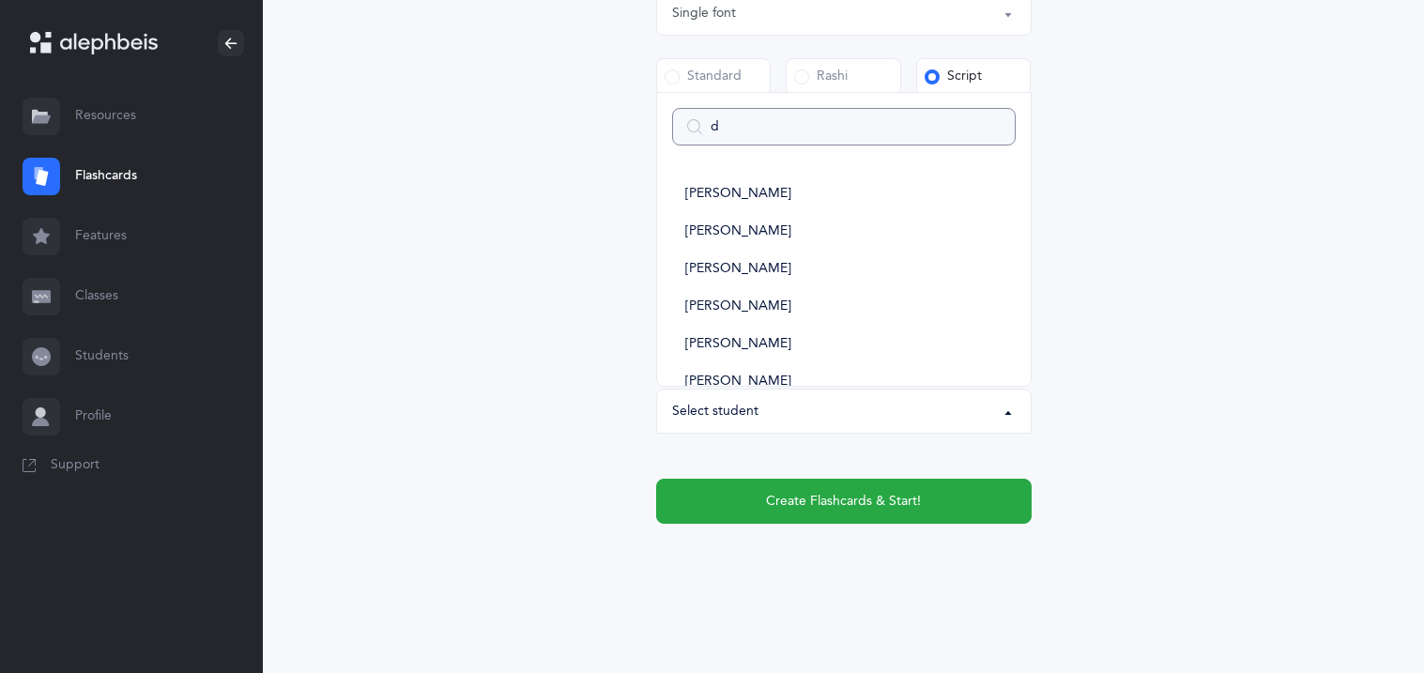
type input "da"
select select
type input "dann"
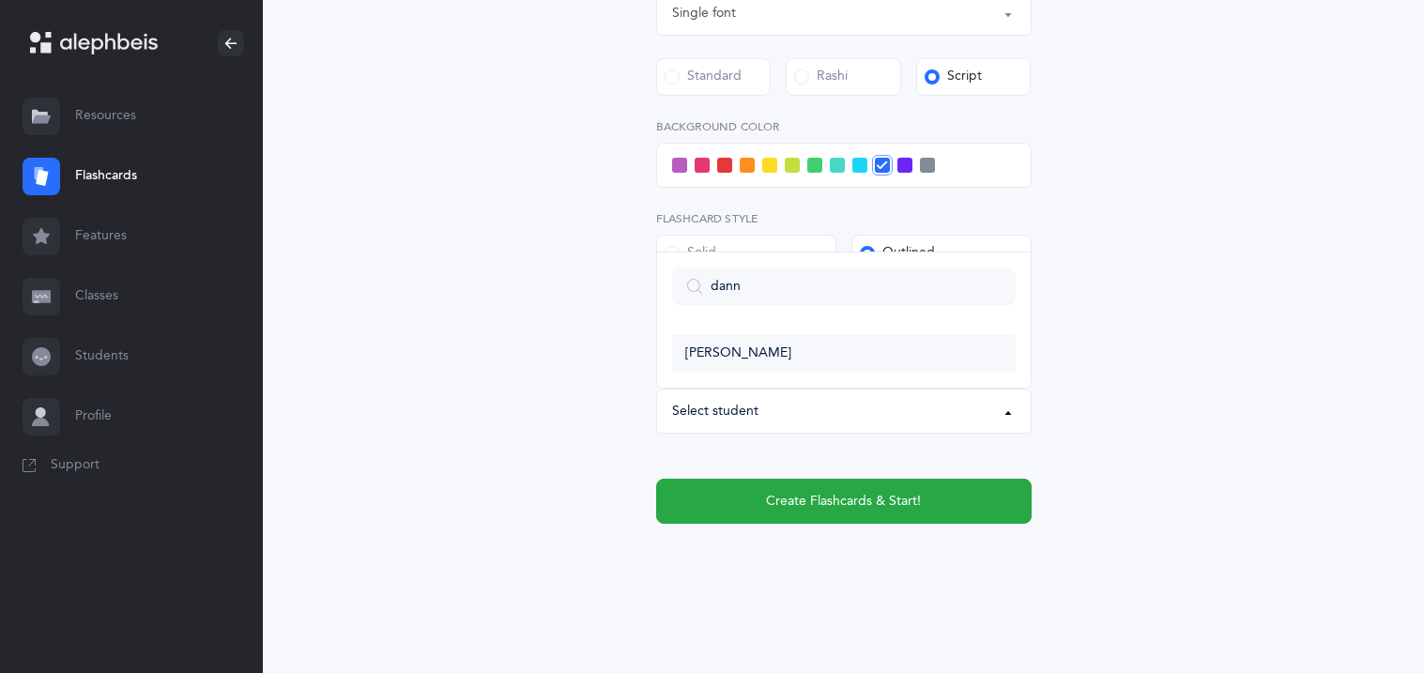
click at [735, 361] on link "[PERSON_NAME]" at bounding box center [844, 354] width 344 height 38
select select "11348"
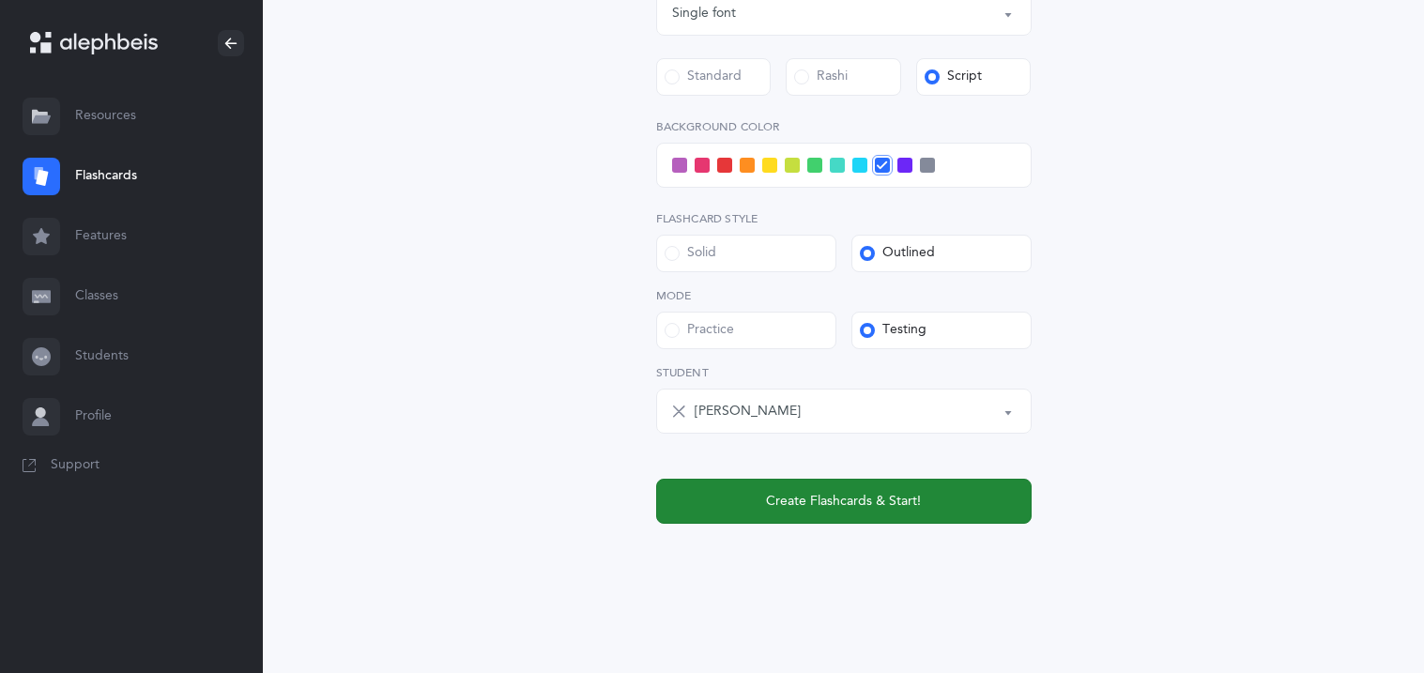
click at [789, 492] on span "Create Flashcards & Start!" at bounding box center [843, 502] width 155 height 20
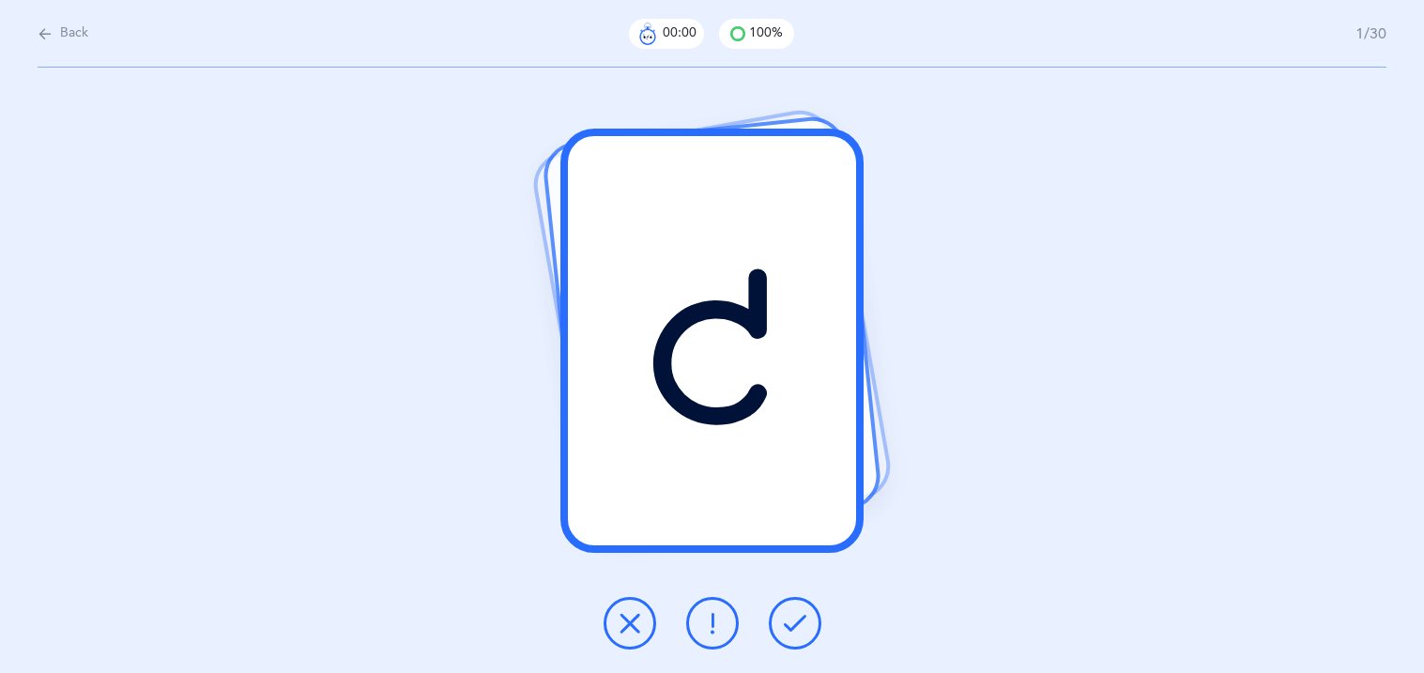
scroll to position [0, 0]
click at [797, 612] on icon at bounding box center [795, 623] width 23 height 23
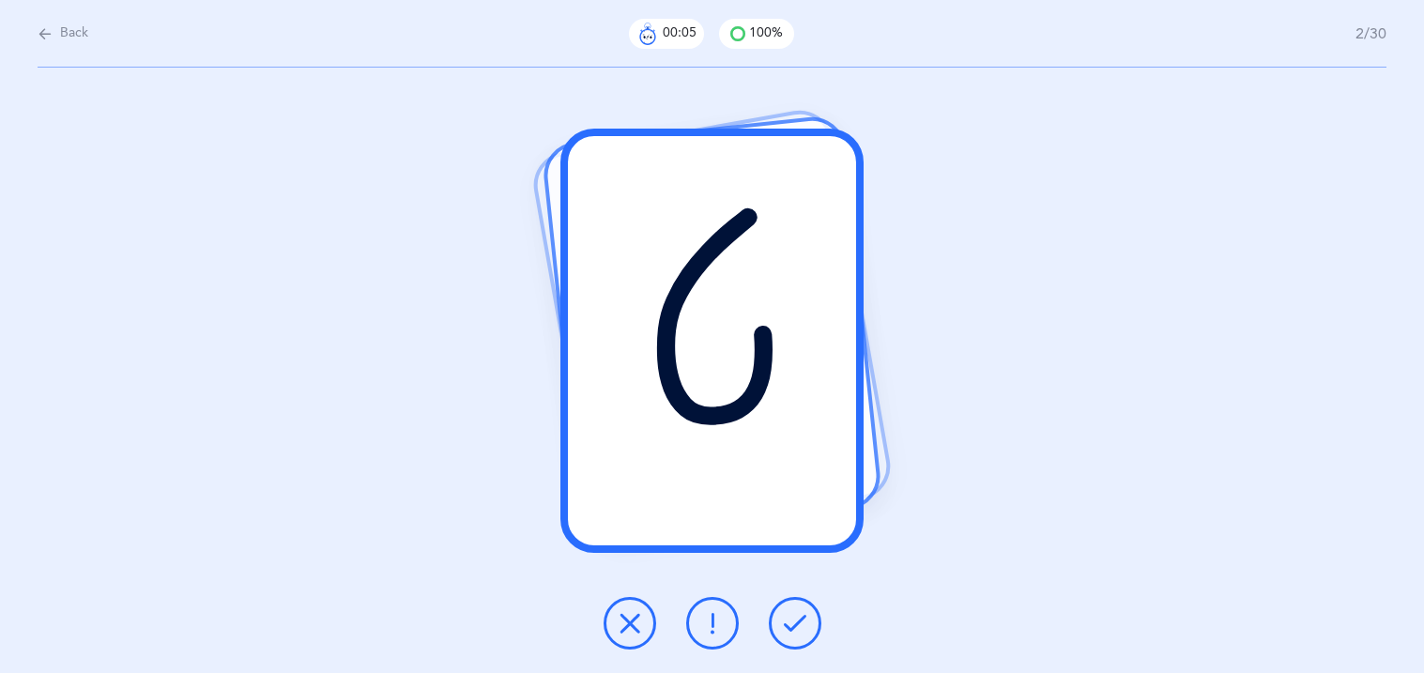
click at [797, 612] on icon at bounding box center [795, 623] width 23 height 23
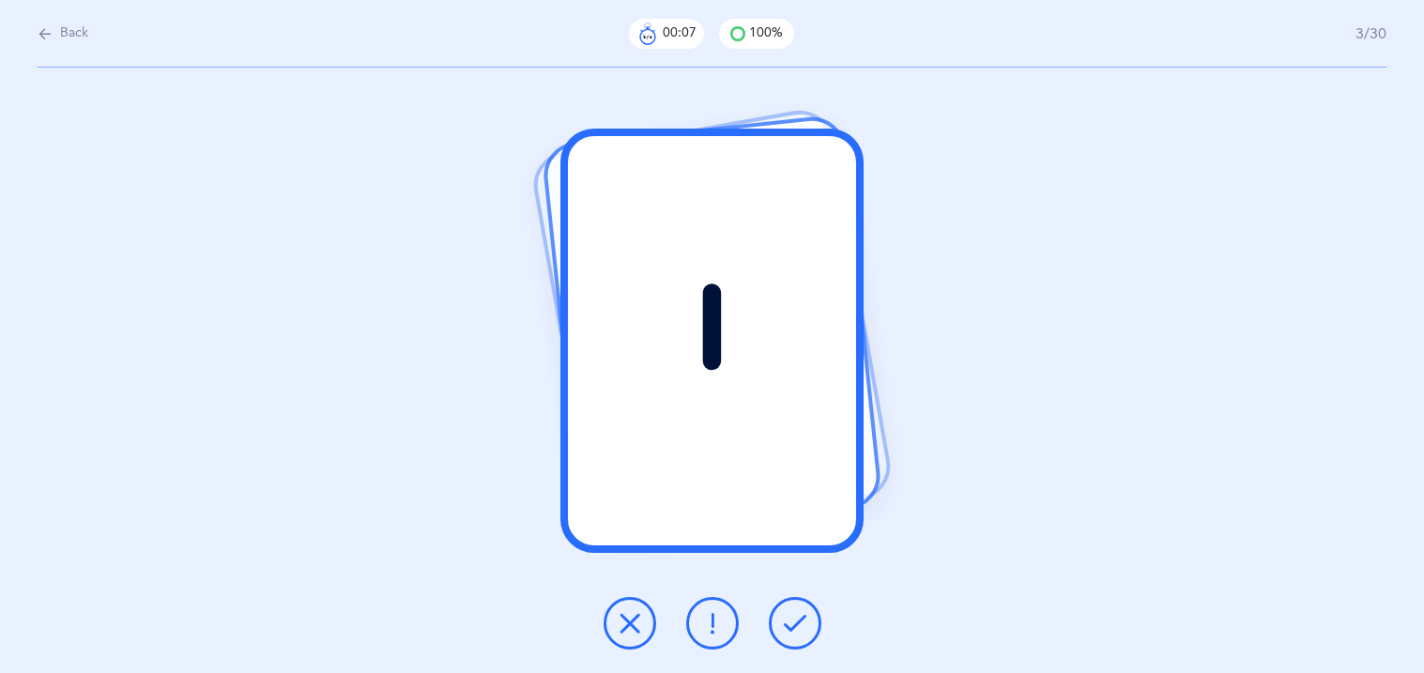
click at [797, 612] on icon at bounding box center [795, 623] width 23 height 23
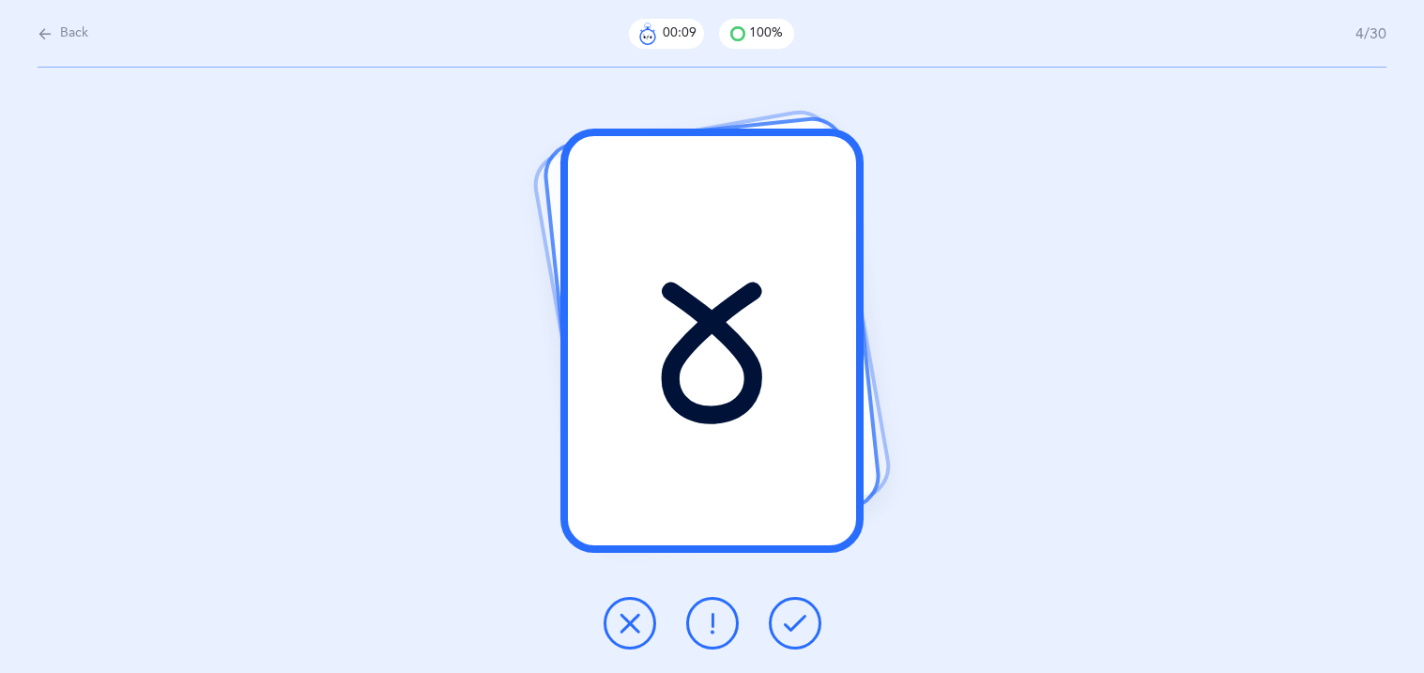
click at [797, 612] on icon at bounding box center [795, 623] width 23 height 23
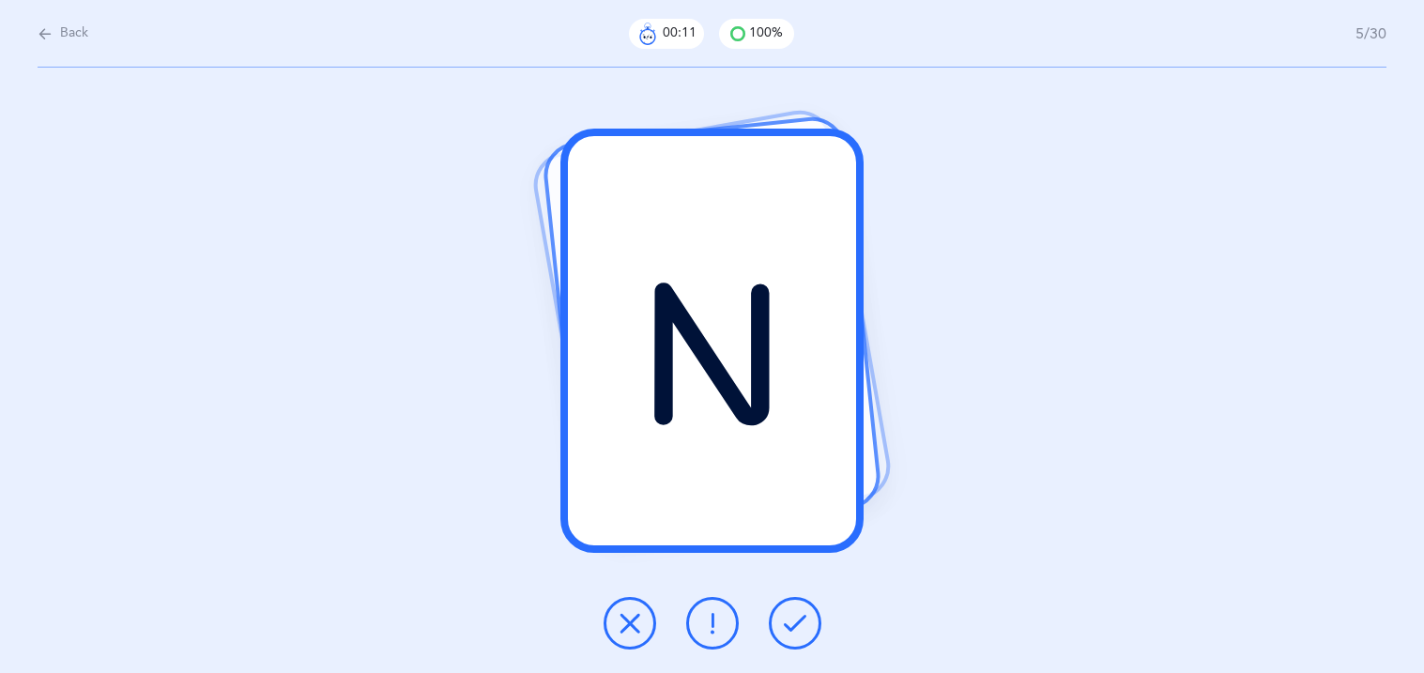
click at [797, 612] on icon at bounding box center [795, 623] width 23 height 23
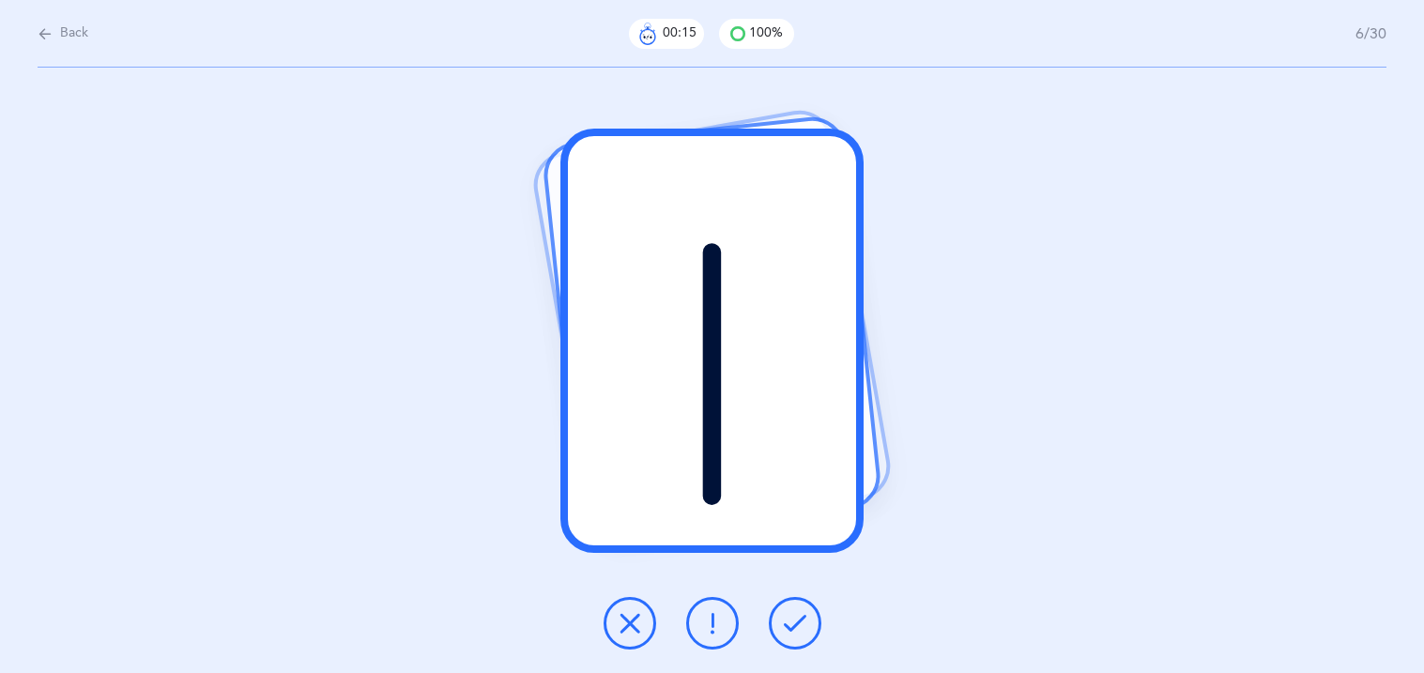
click at [797, 612] on icon at bounding box center [795, 623] width 23 height 23
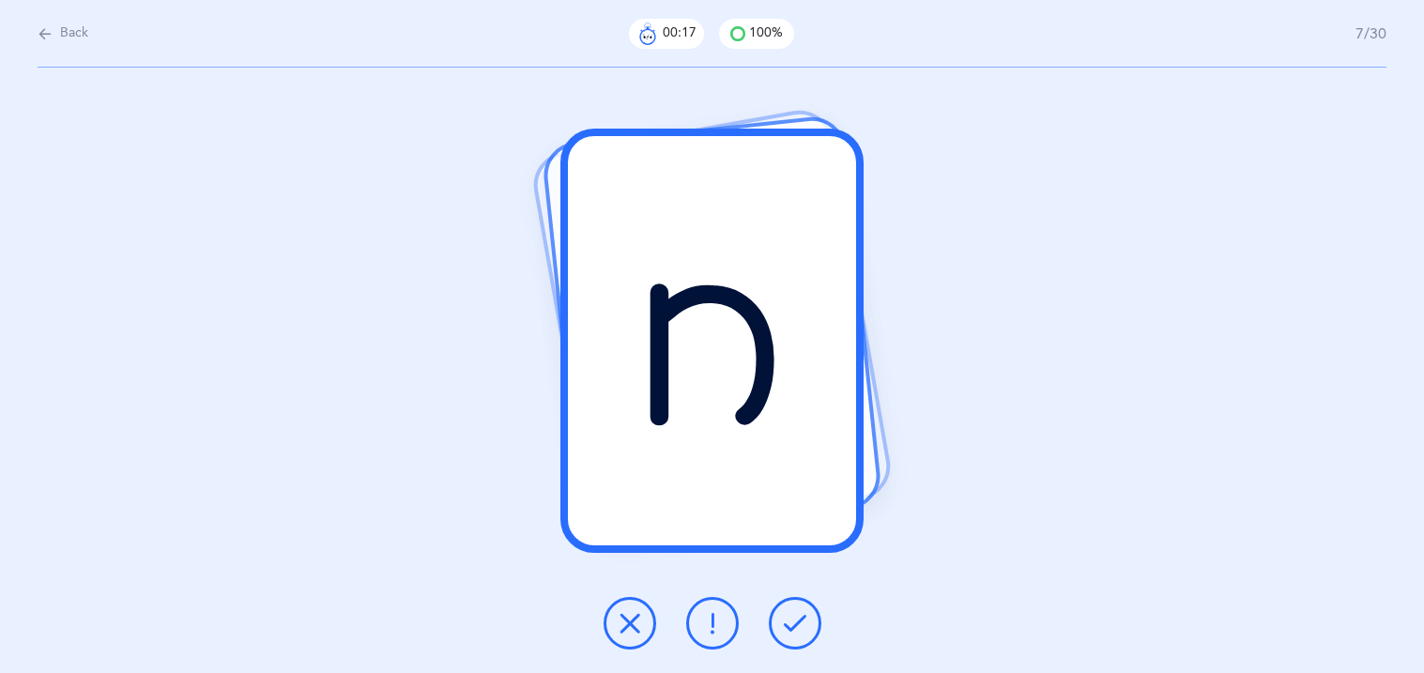
click at [797, 612] on icon at bounding box center [795, 623] width 23 height 23
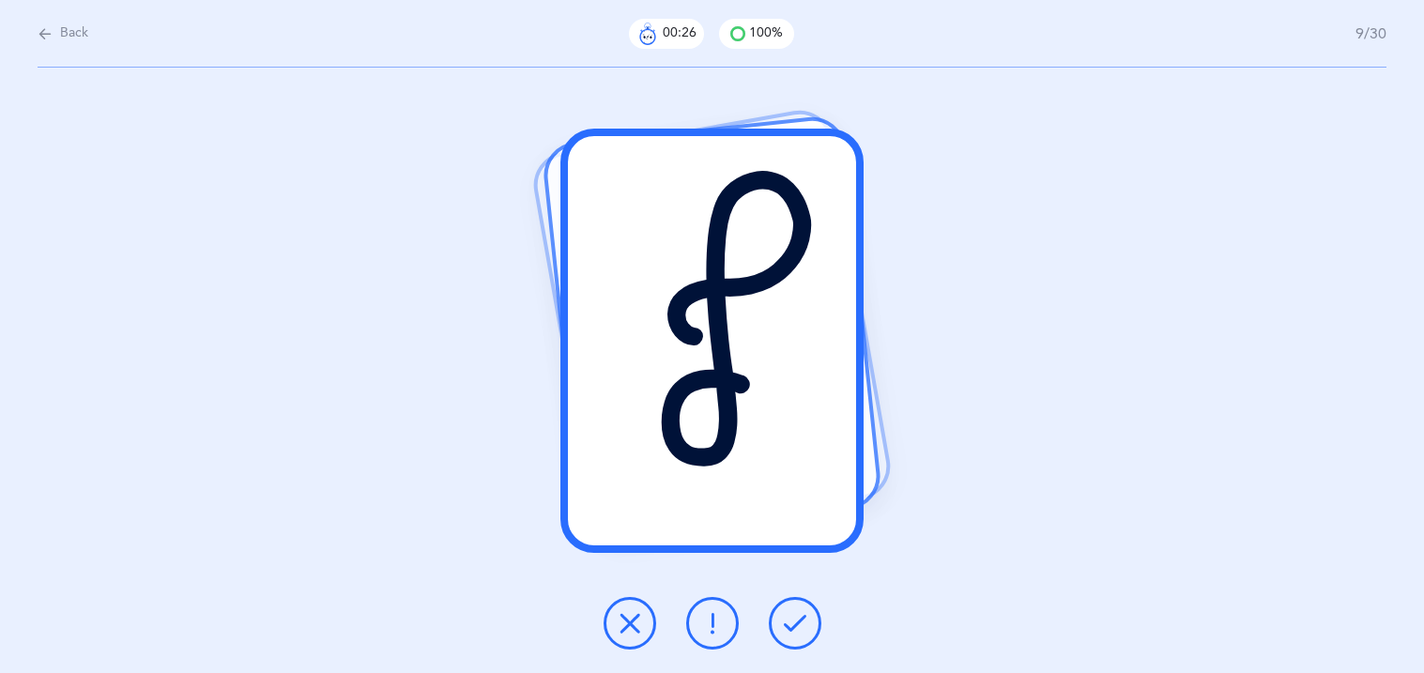
click at [797, 612] on icon at bounding box center [795, 623] width 23 height 23
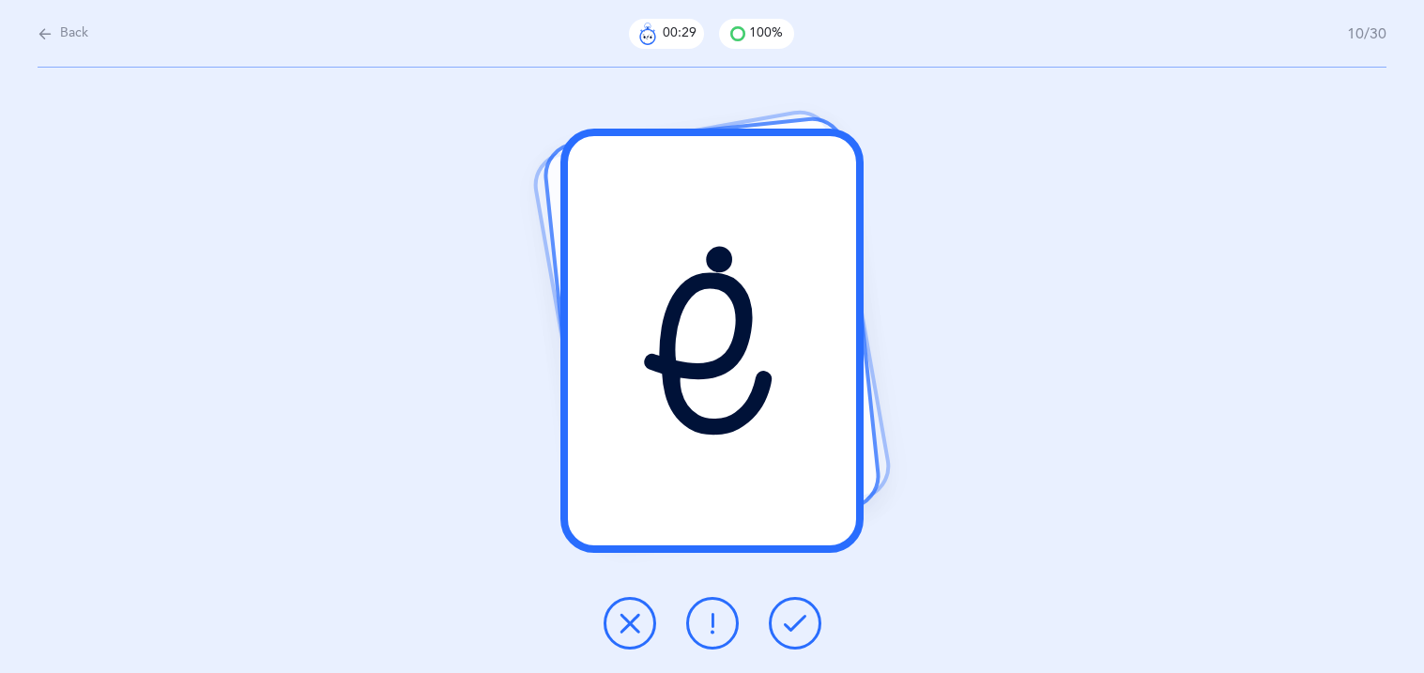
click at [797, 612] on icon at bounding box center [795, 623] width 23 height 23
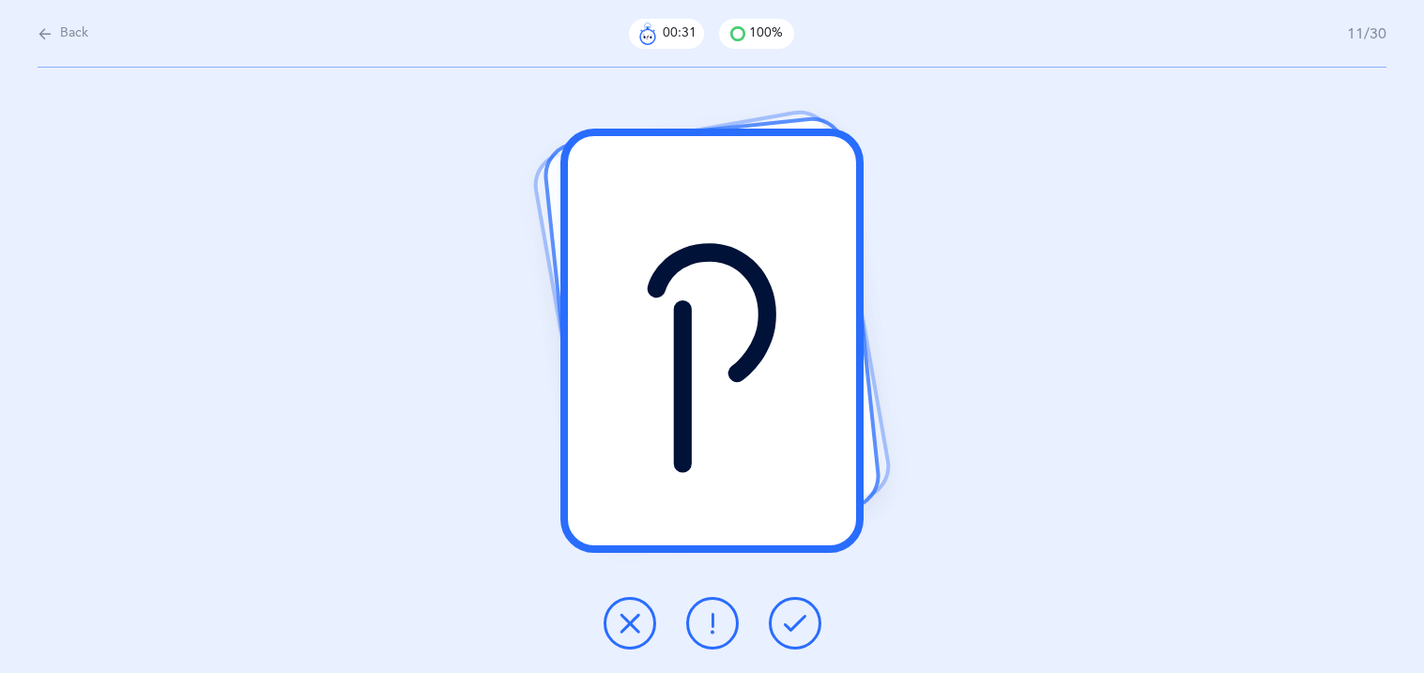
click at [797, 612] on icon at bounding box center [795, 623] width 23 height 23
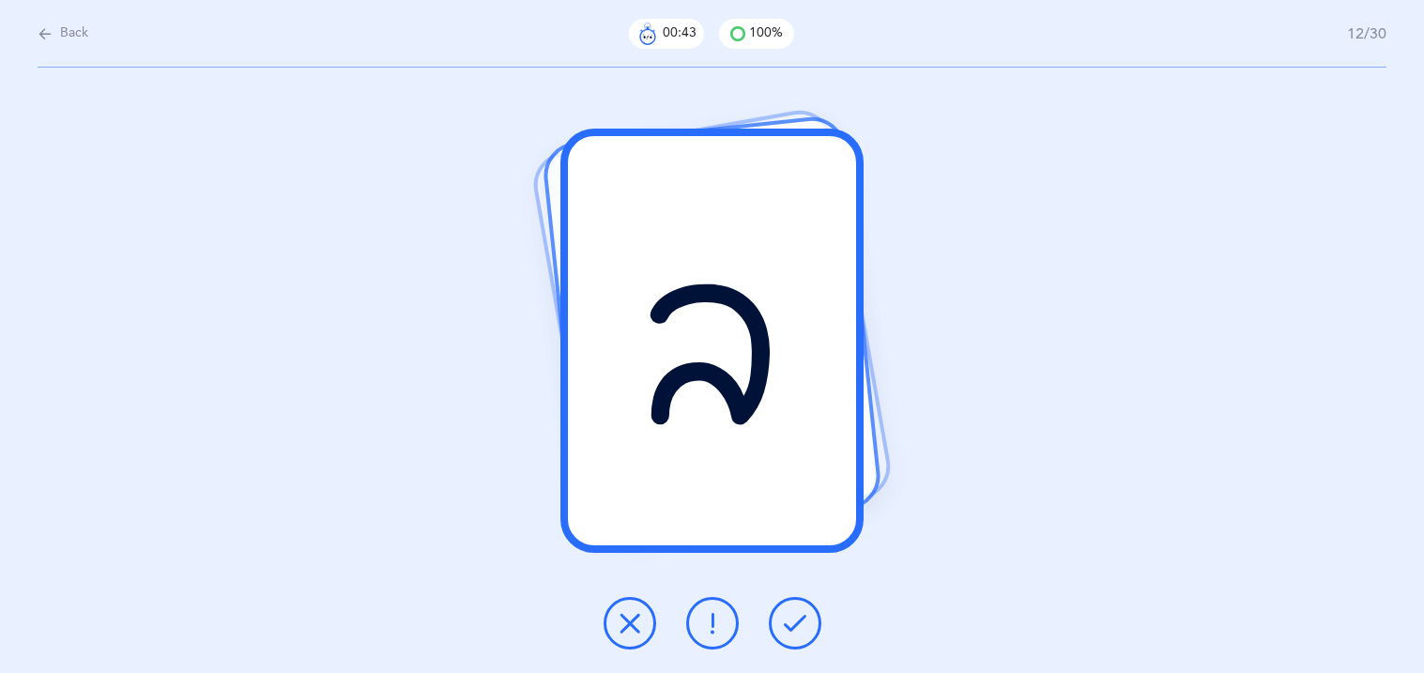
click at [797, 612] on icon at bounding box center [795, 623] width 23 height 23
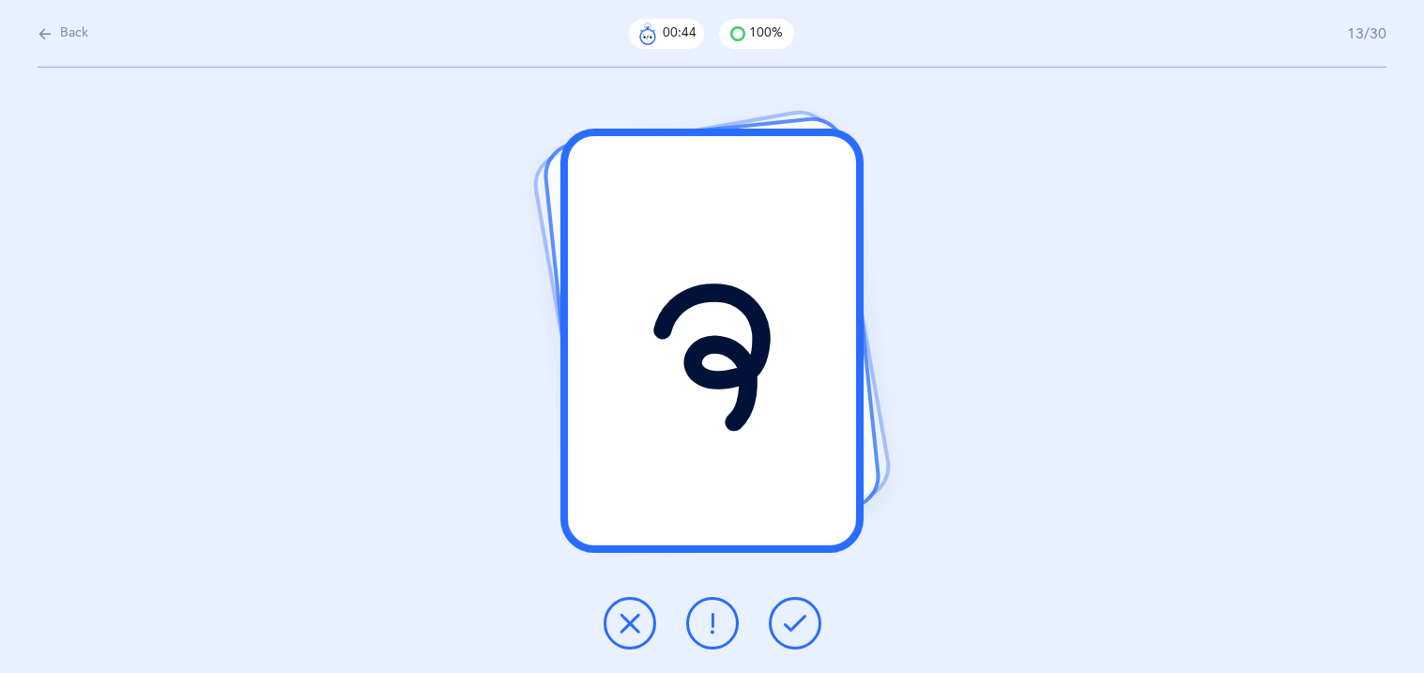
click at [797, 612] on icon at bounding box center [795, 623] width 23 height 23
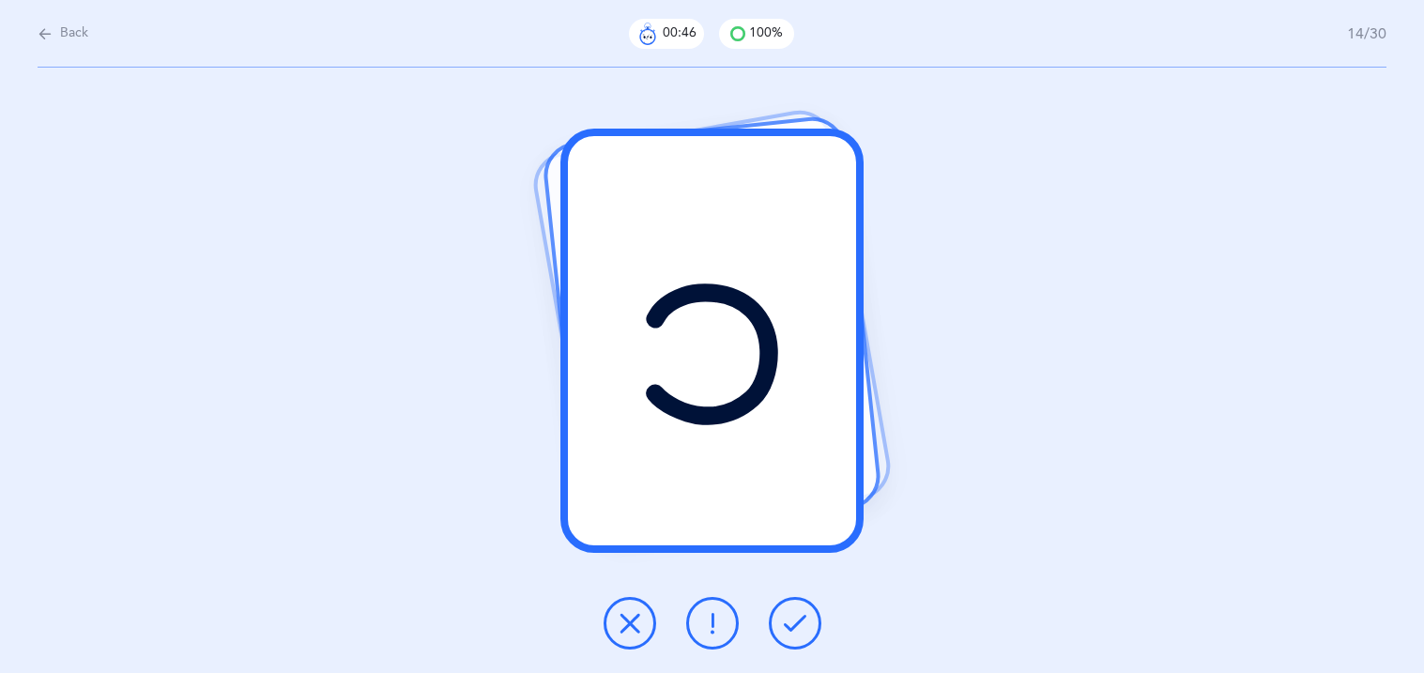
click at [797, 612] on icon at bounding box center [795, 623] width 23 height 23
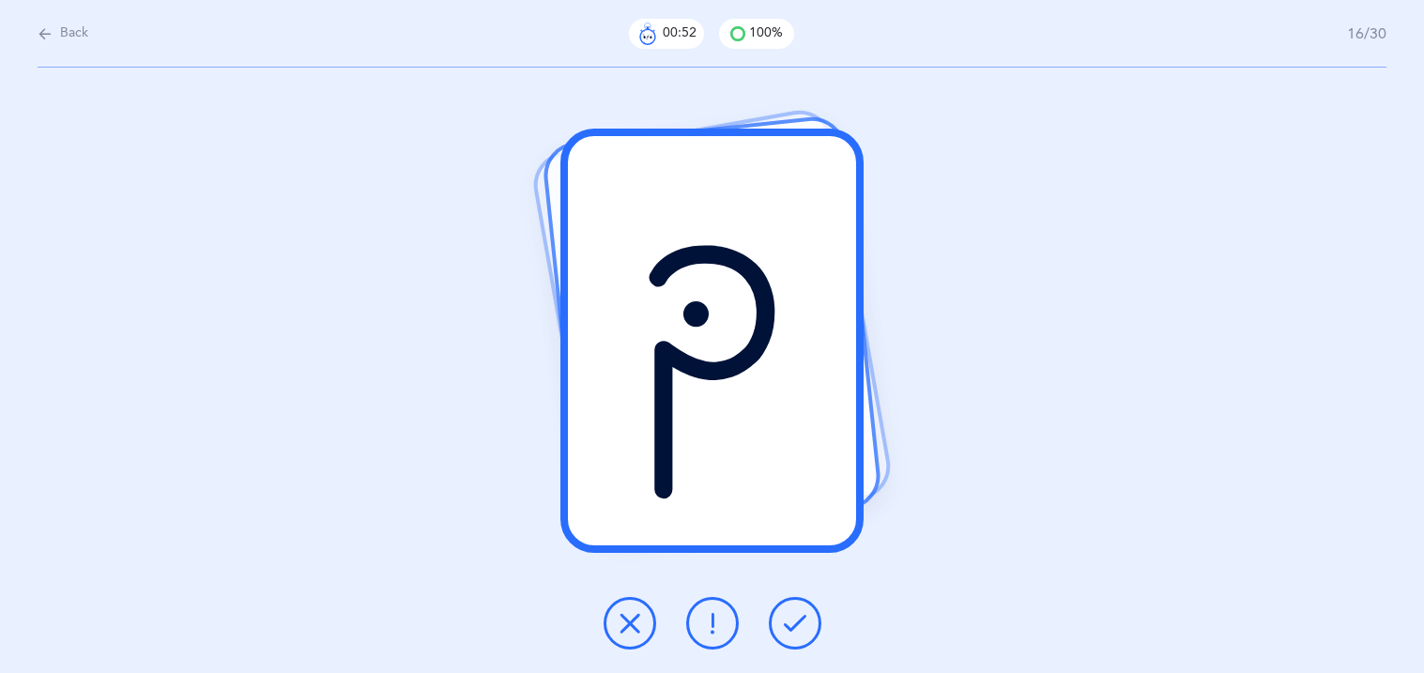
click at [797, 612] on icon at bounding box center [795, 623] width 23 height 23
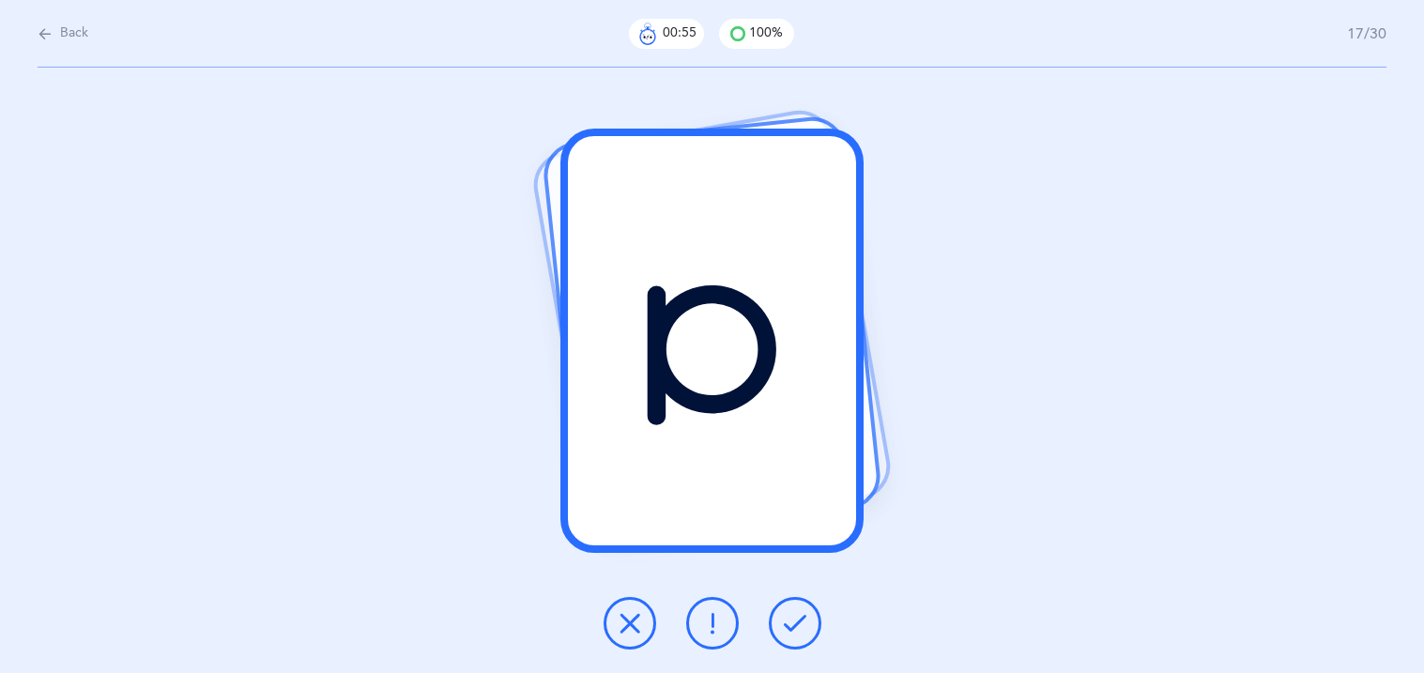
click at [797, 612] on icon at bounding box center [795, 623] width 23 height 23
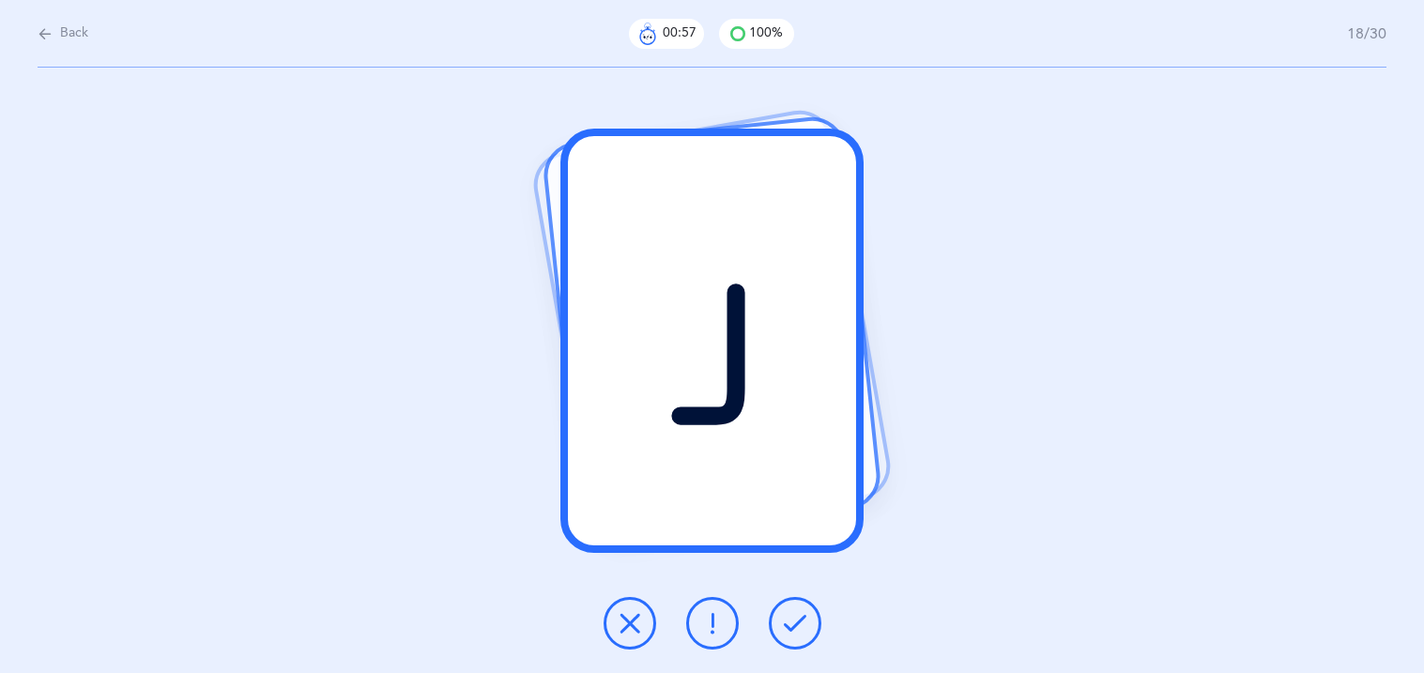
click at [797, 612] on icon at bounding box center [795, 623] width 23 height 23
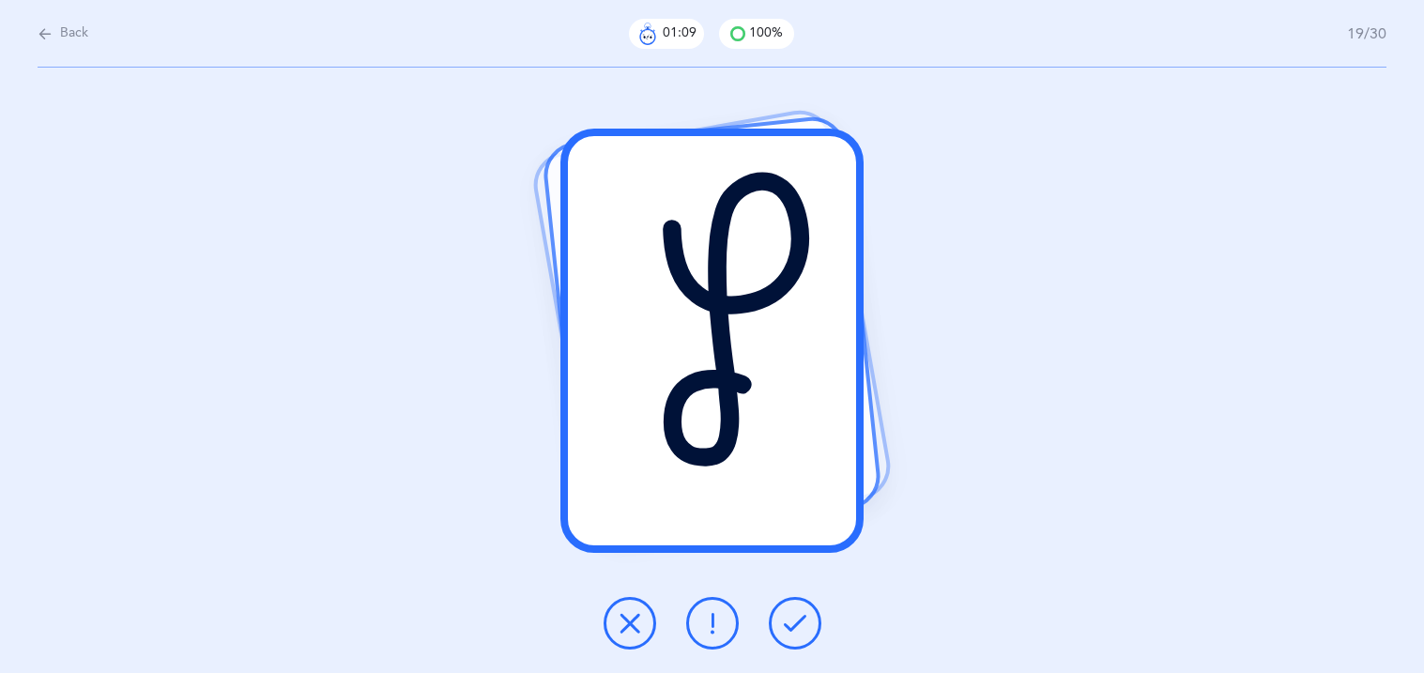
click at [644, 628] on button at bounding box center [630, 623] width 53 height 53
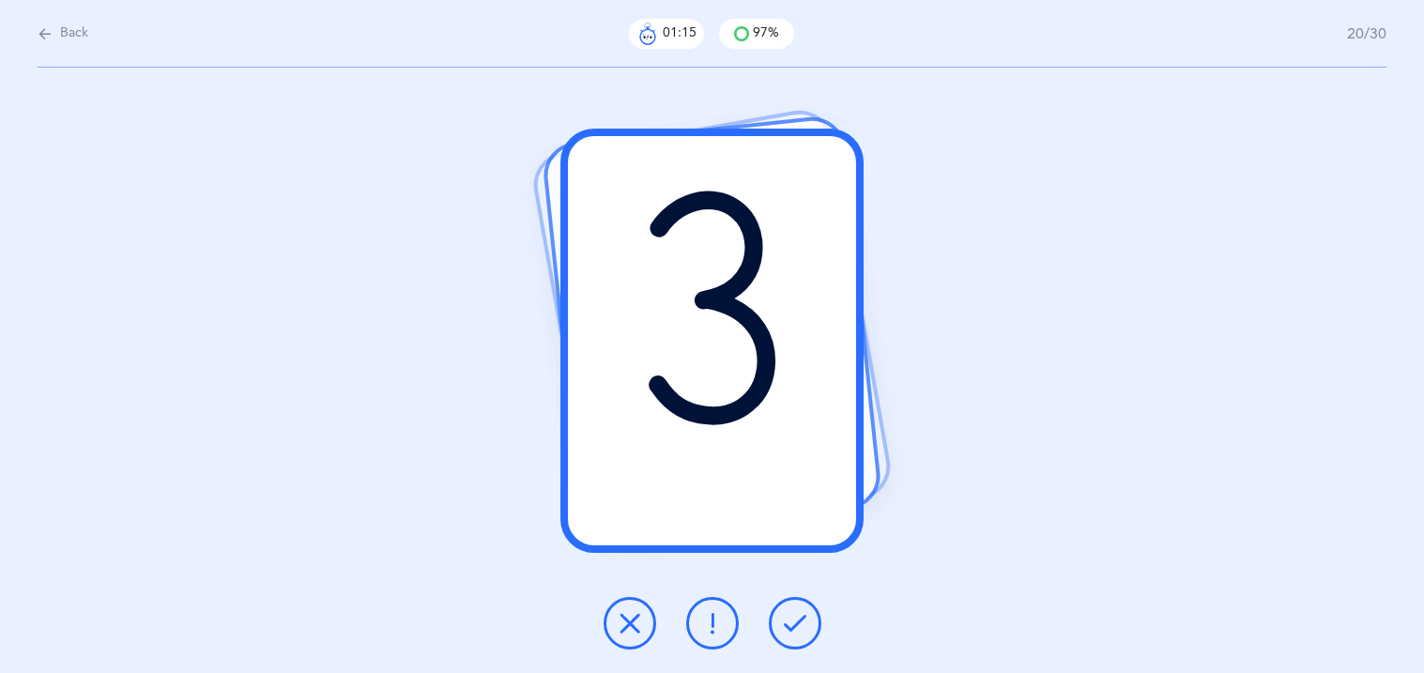
click at [798, 630] on icon at bounding box center [795, 623] width 23 height 23
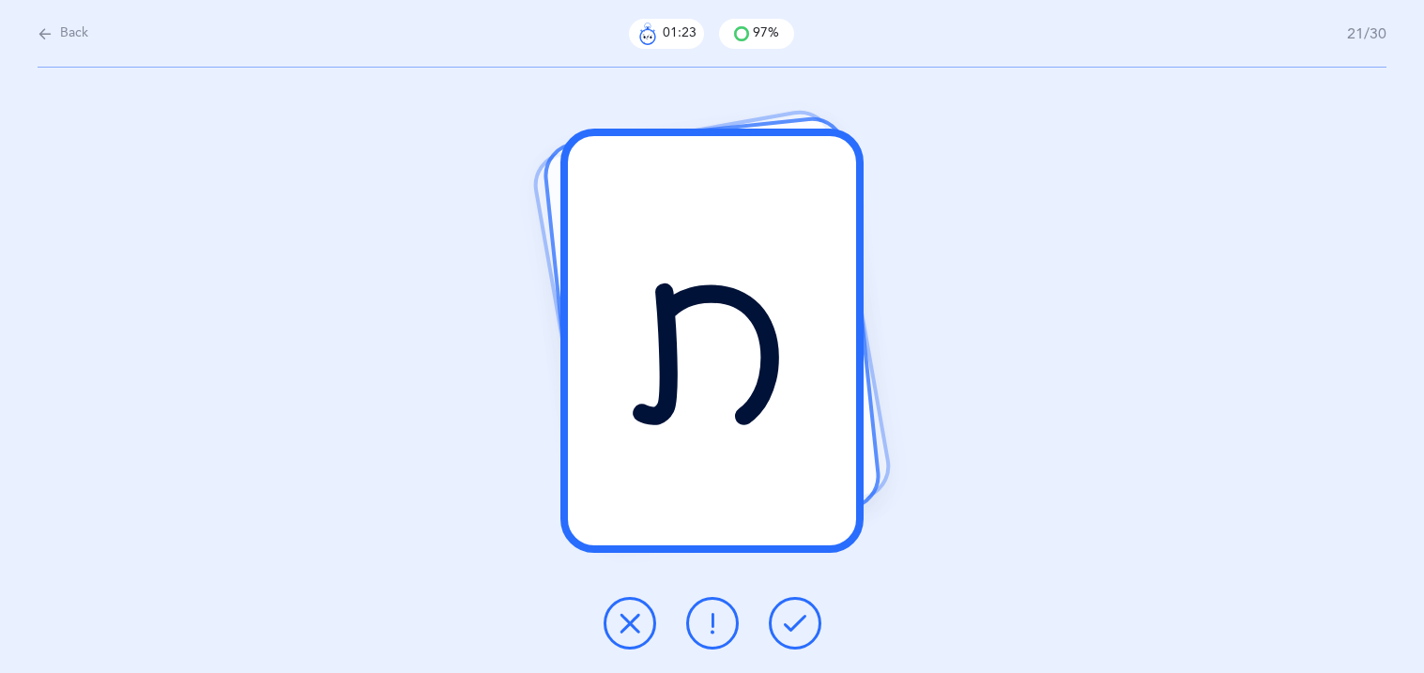
click at [725, 627] on button at bounding box center [712, 623] width 53 height 53
click at [795, 633] on icon at bounding box center [795, 623] width 23 height 23
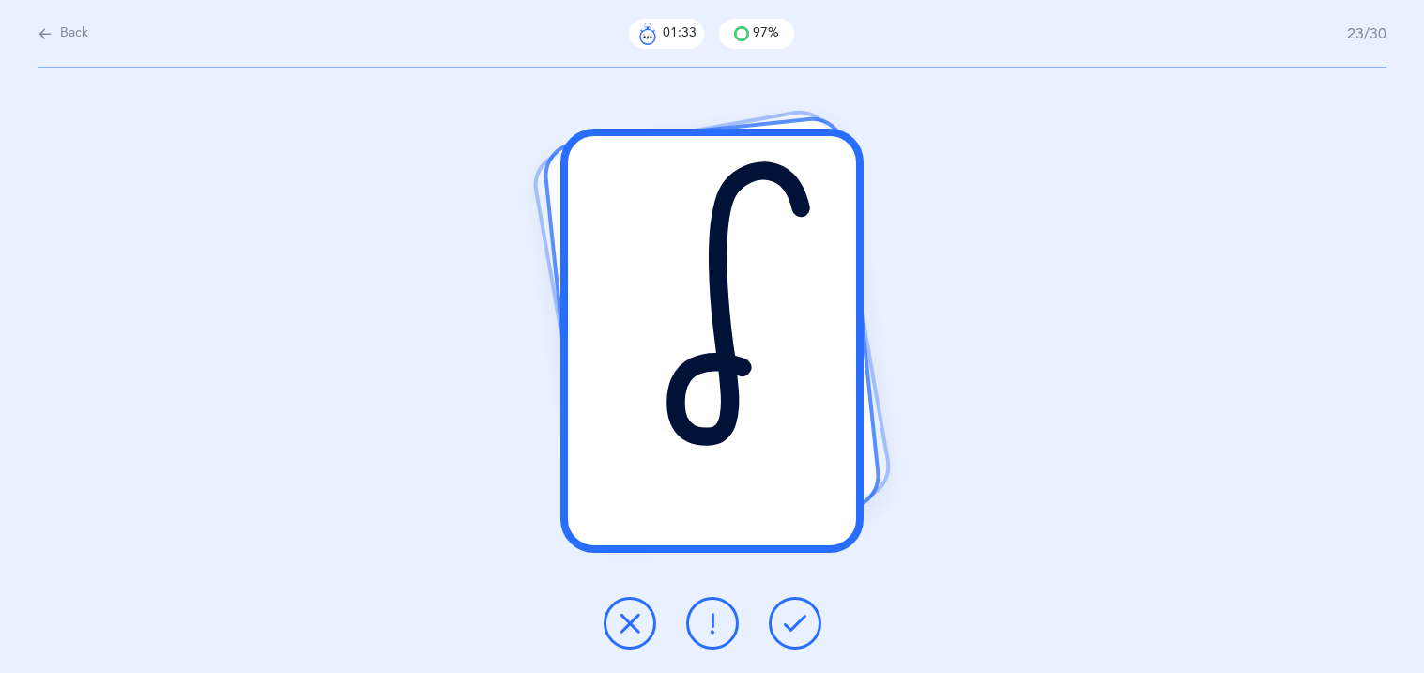
click at [795, 633] on icon at bounding box center [795, 623] width 23 height 23
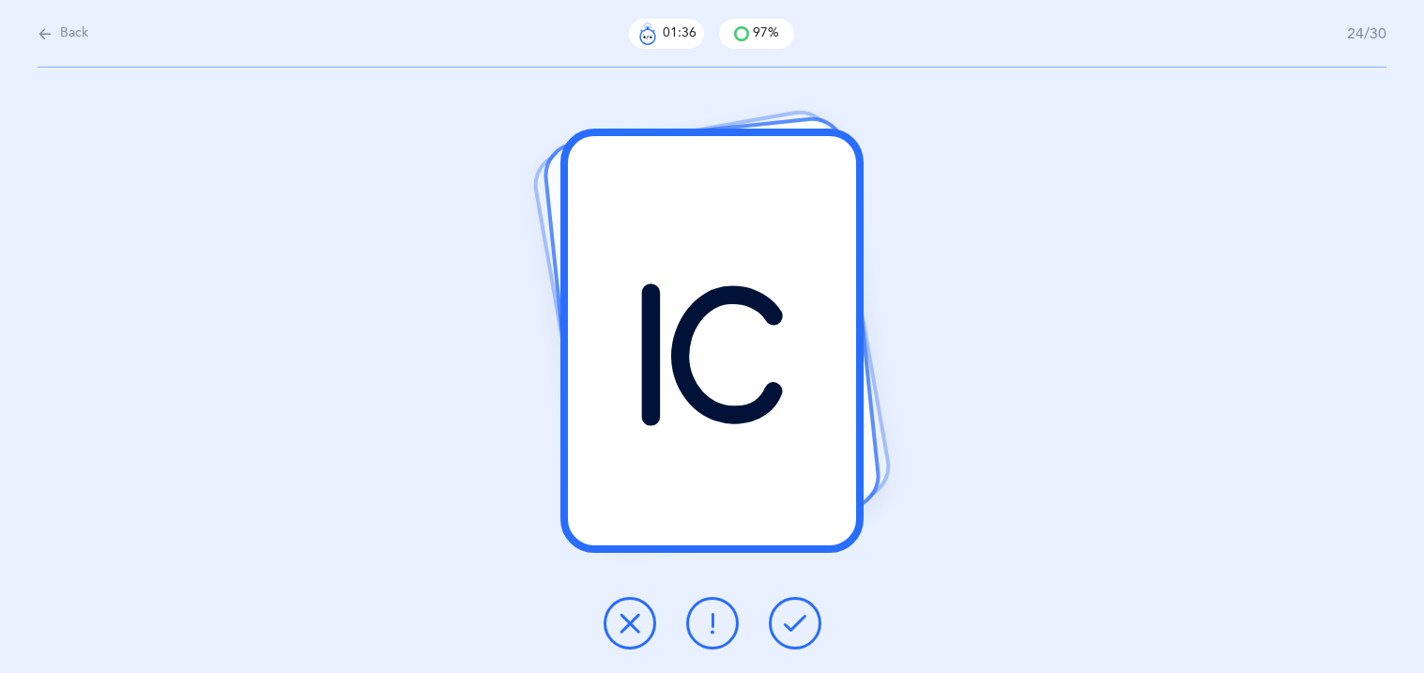
click at [795, 633] on icon at bounding box center [795, 623] width 23 height 23
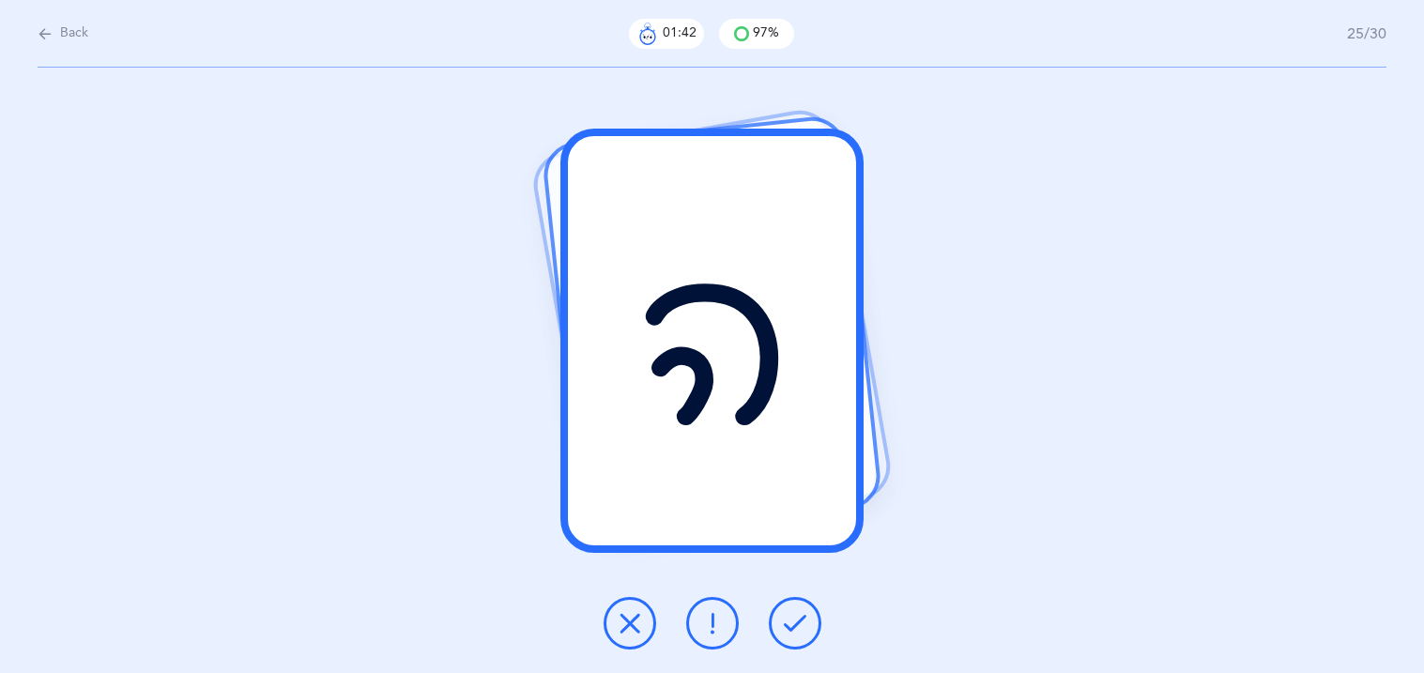
click at [795, 633] on icon at bounding box center [795, 623] width 23 height 23
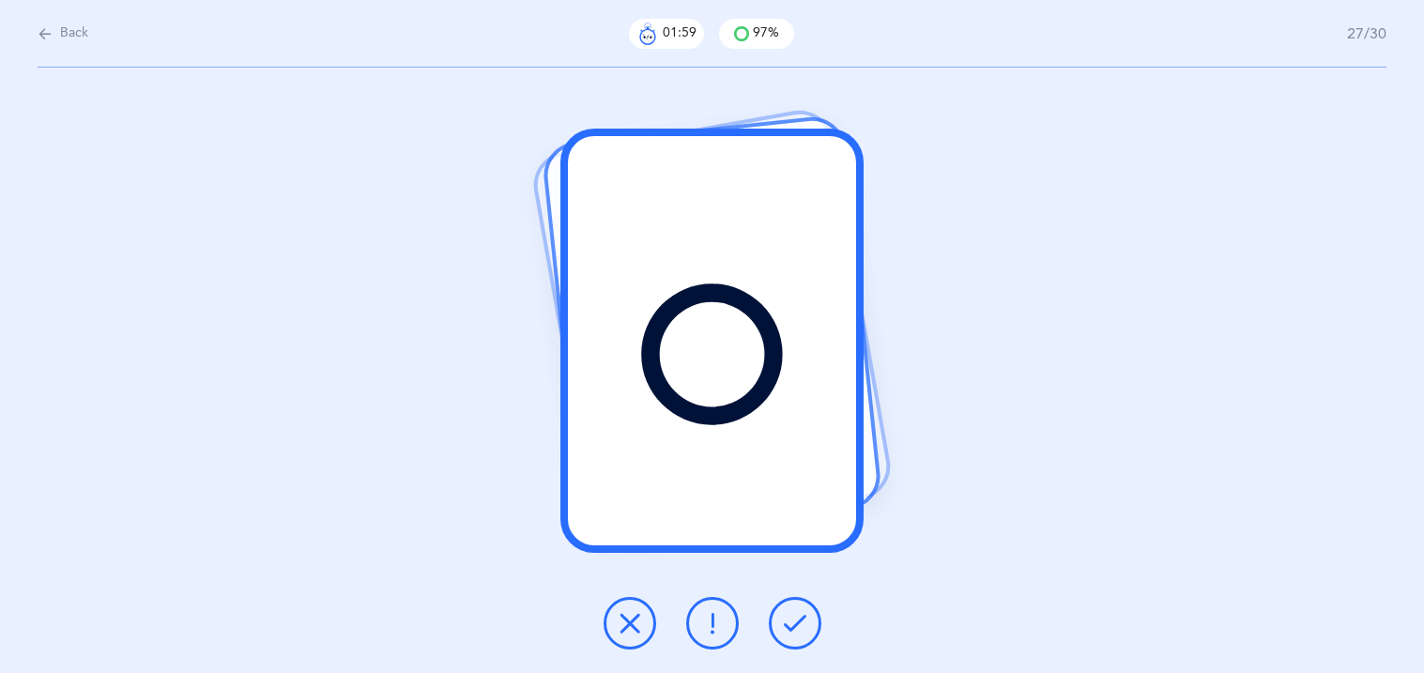
click at [795, 633] on icon at bounding box center [795, 623] width 23 height 23
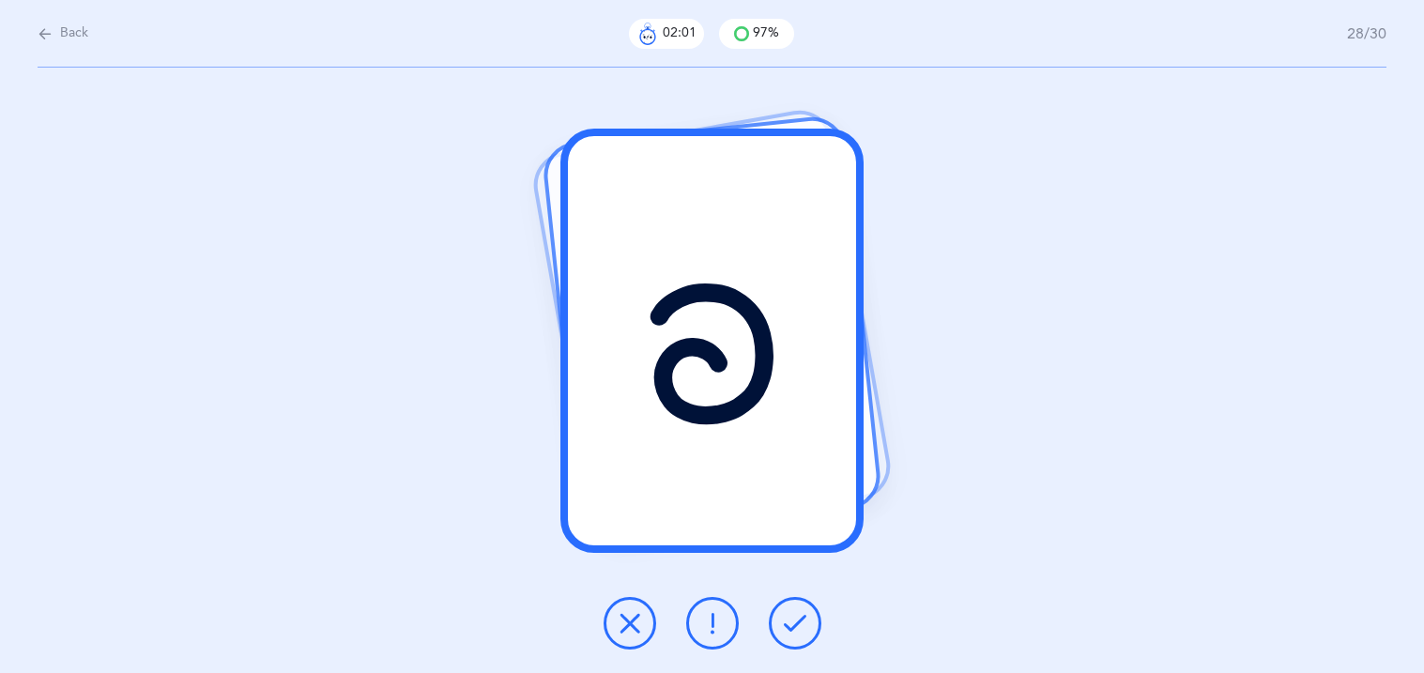
click at [795, 633] on icon at bounding box center [795, 623] width 23 height 23
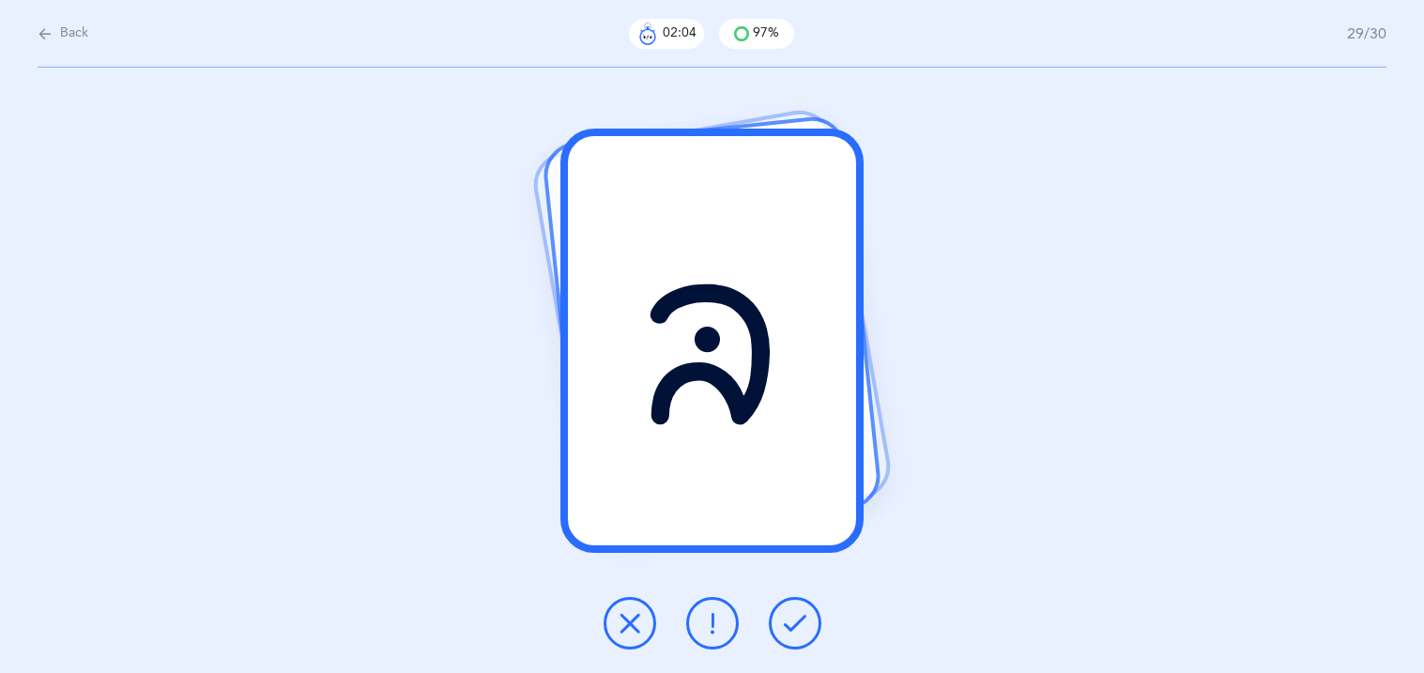
click at [795, 633] on icon at bounding box center [795, 623] width 23 height 23
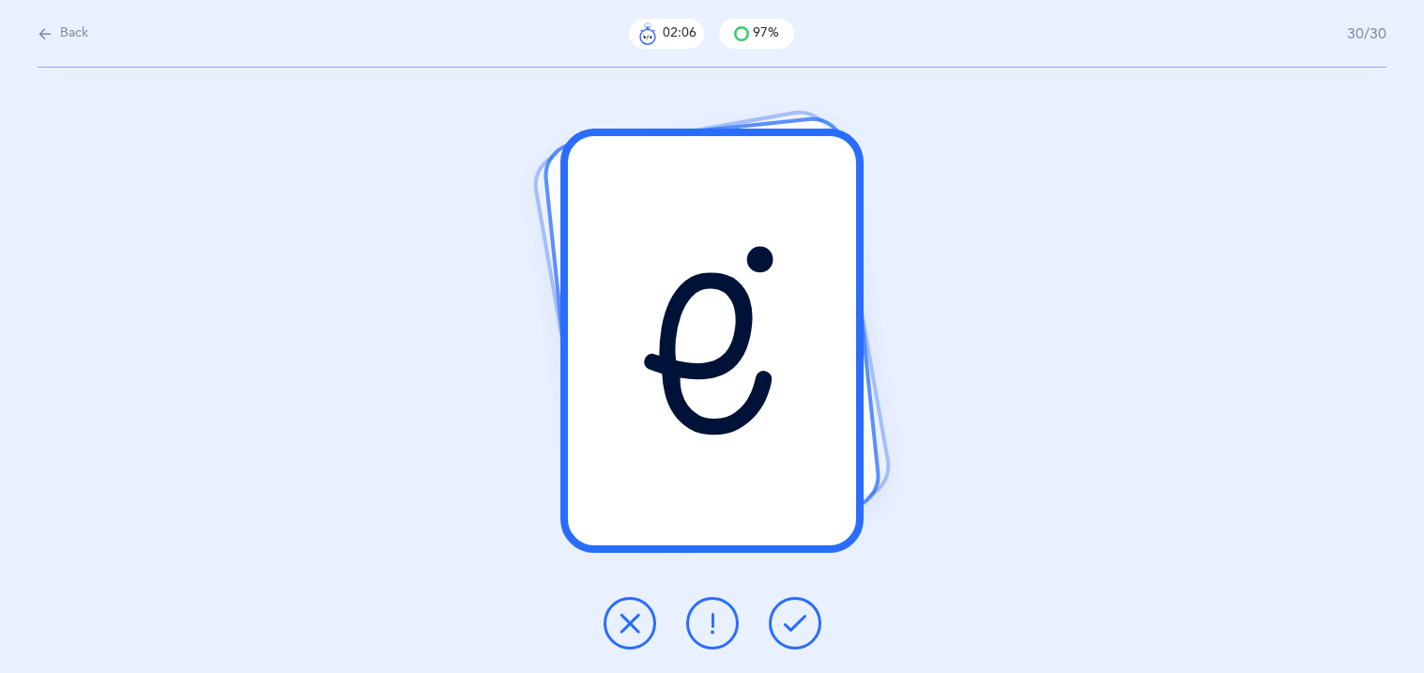
click at [795, 633] on icon at bounding box center [795, 623] width 23 height 23
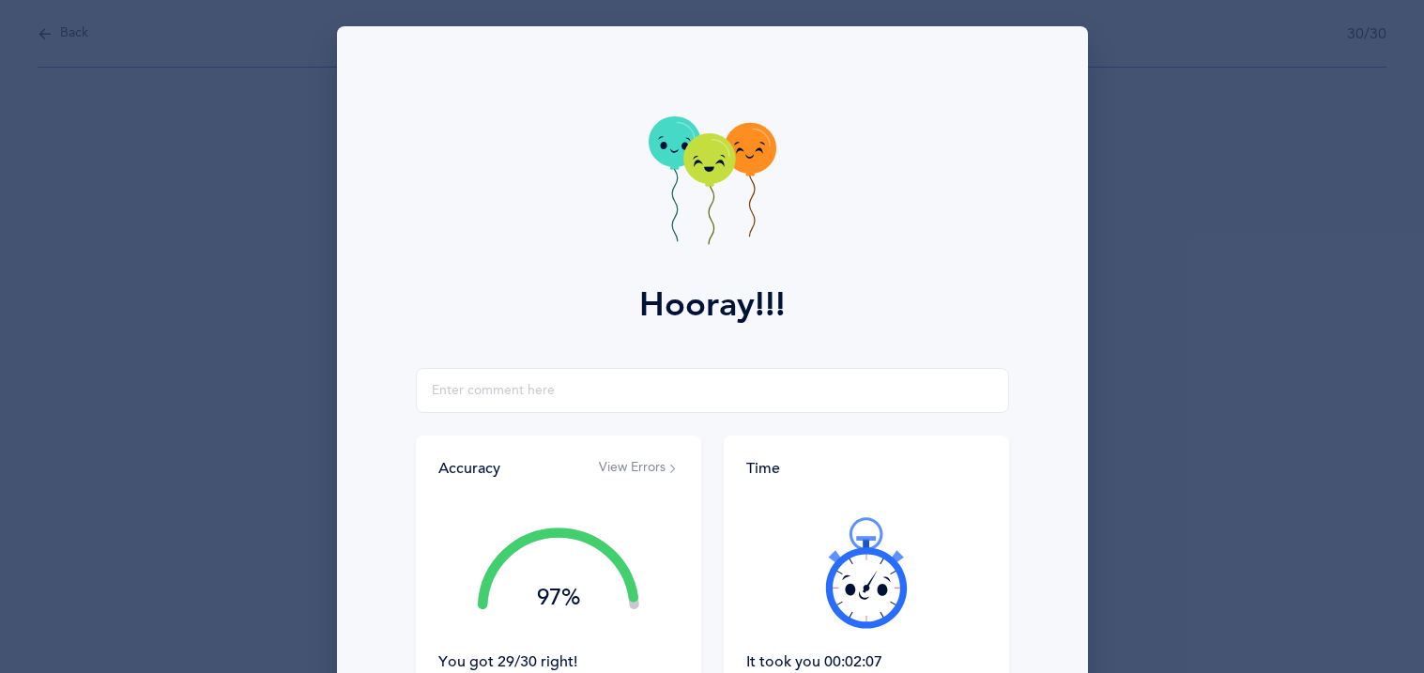
click at [795, 633] on div at bounding box center [866, 573] width 240 height 158
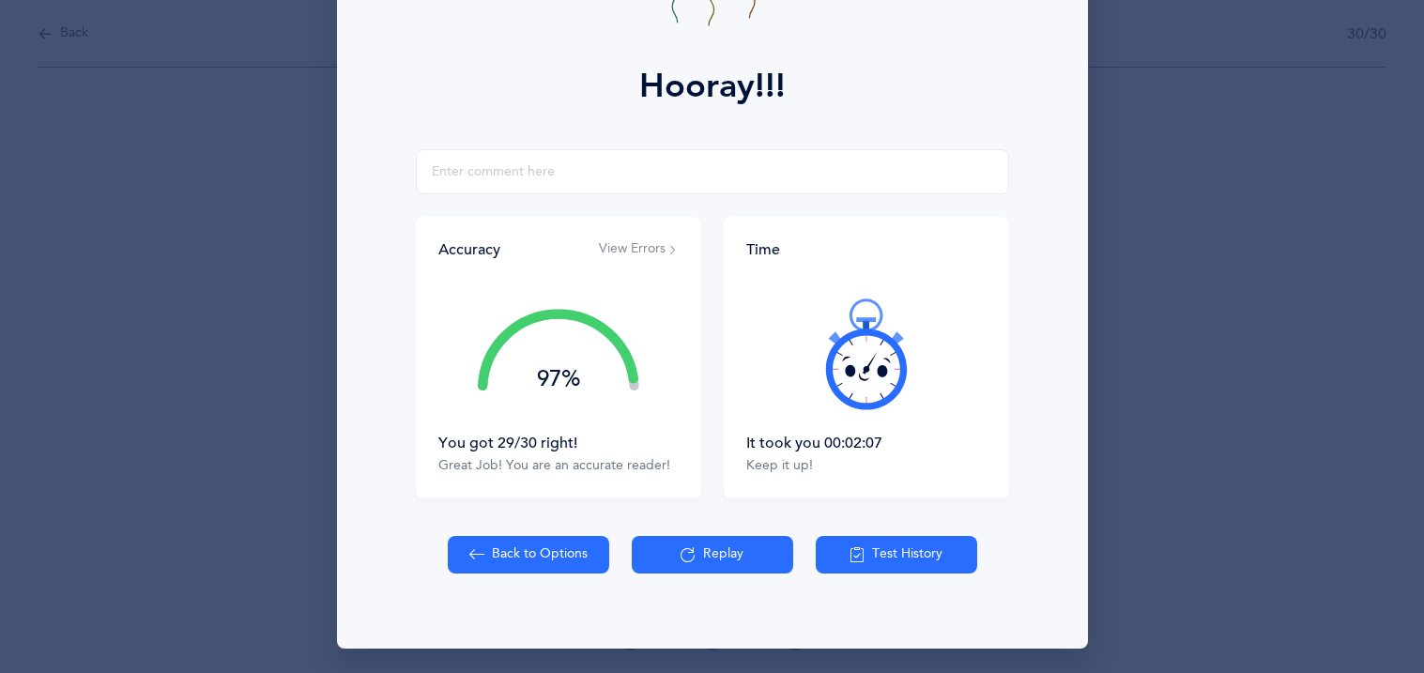
scroll to position [220, 0]
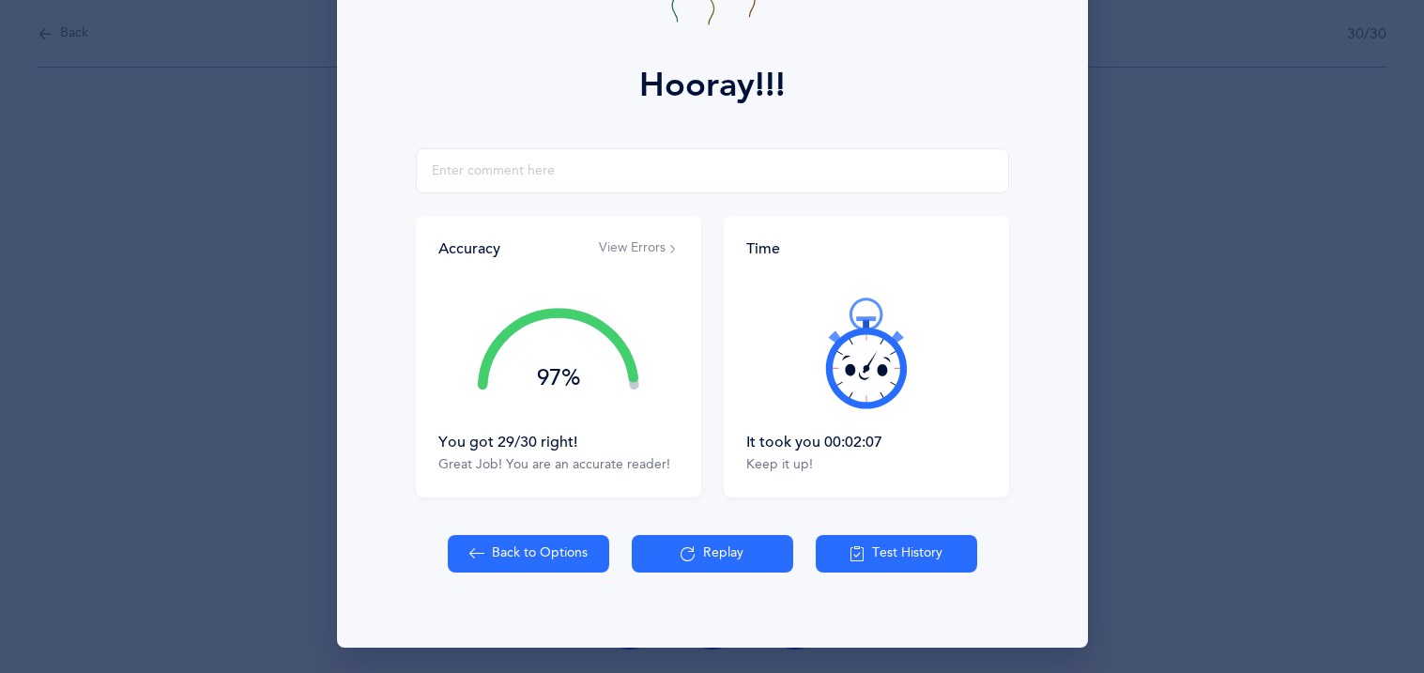
click at [519, 557] on button "Back to Options" at bounding box center [528, 554] width 161 height 38
select select "27"
select select "single"
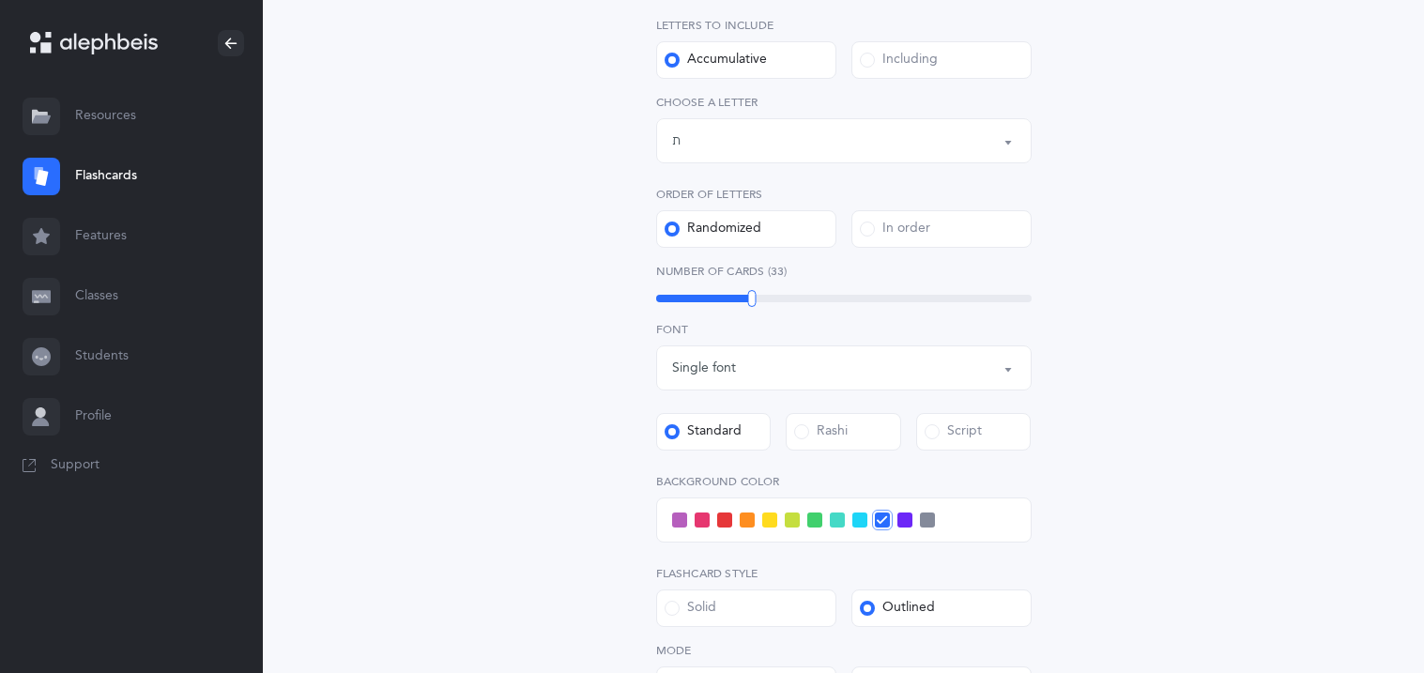
scroll to position [412, 0]
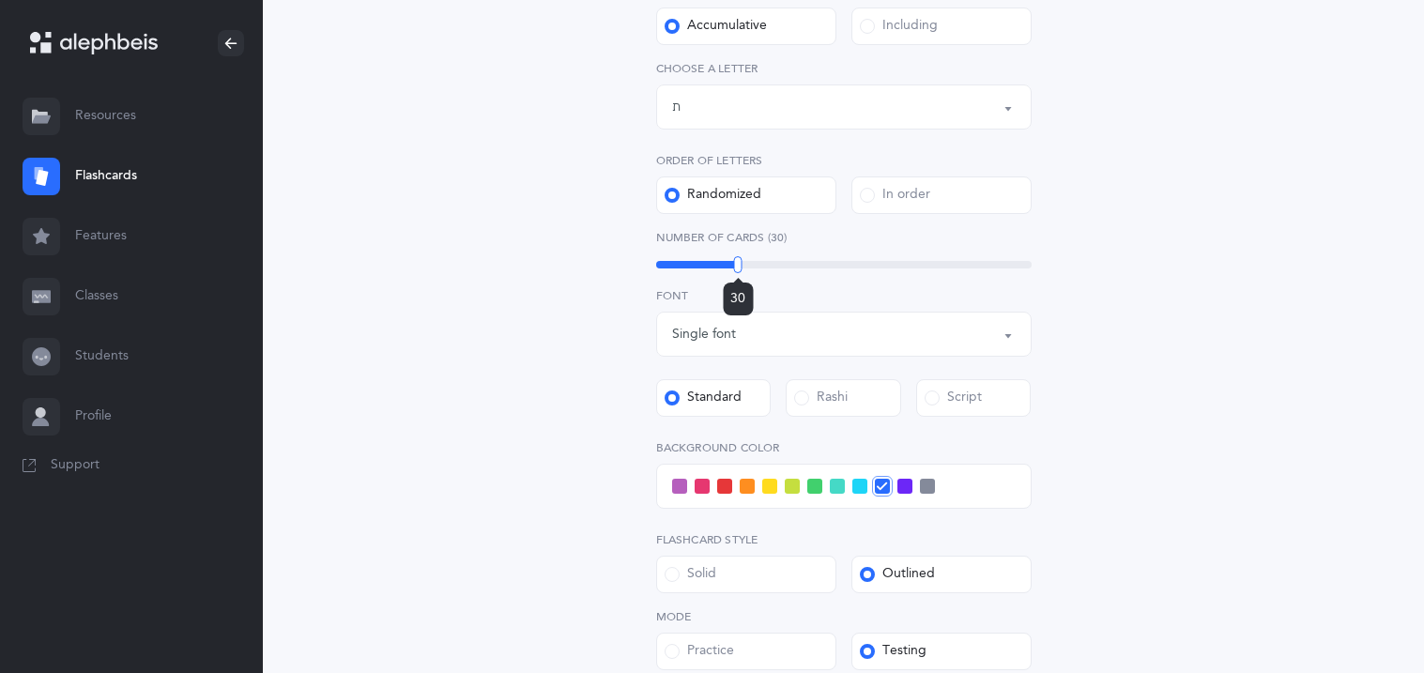
click at [738, 268] on div at bounding box center [738, 264] width 8 height 17
click at [968, 408] on label "Script" at bounding box center [973, 398] width 115 height 38
click at [0, 0] on input "Script" at bounding box center [0, 0] width 0 height 0
click at [459, 411] on div "Letters and Nekudos Choose your Flashcards options Level 1 - Letters only Level…" at bounding box center [844, 318] width 856 height 1204
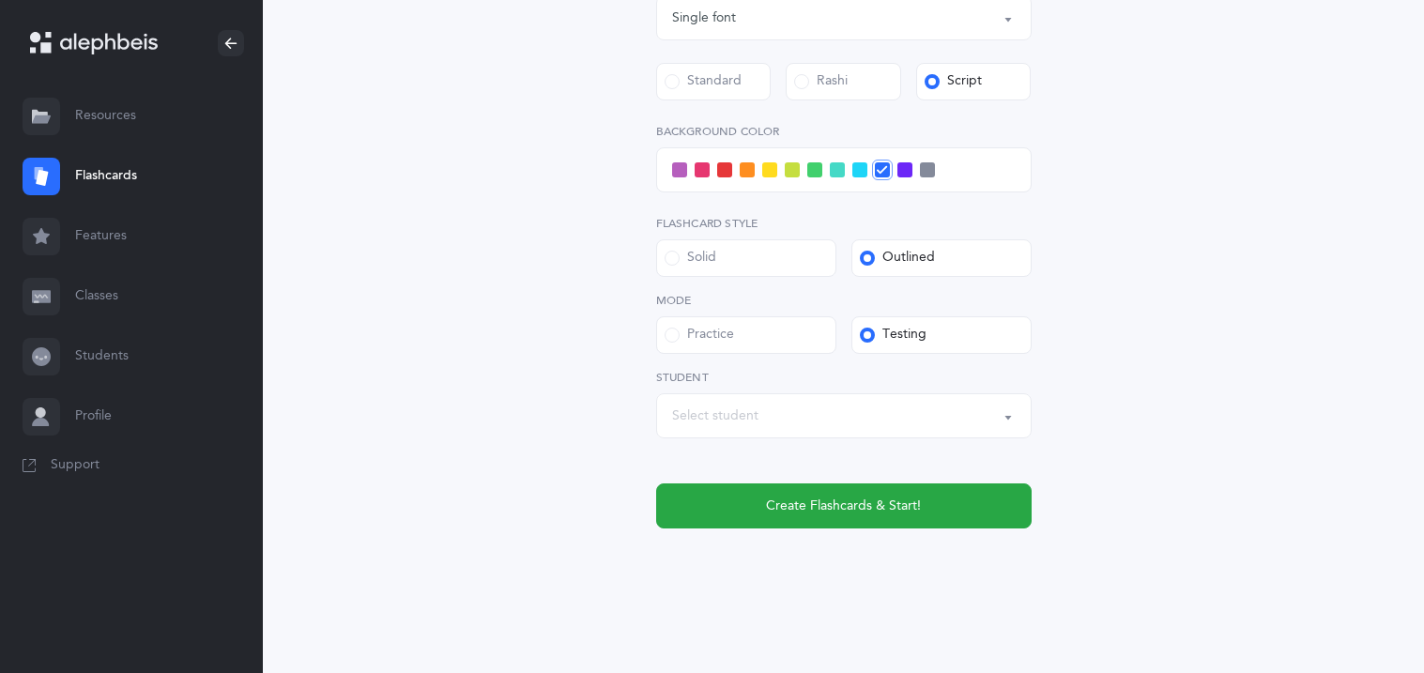
scroll to position [733, 0]
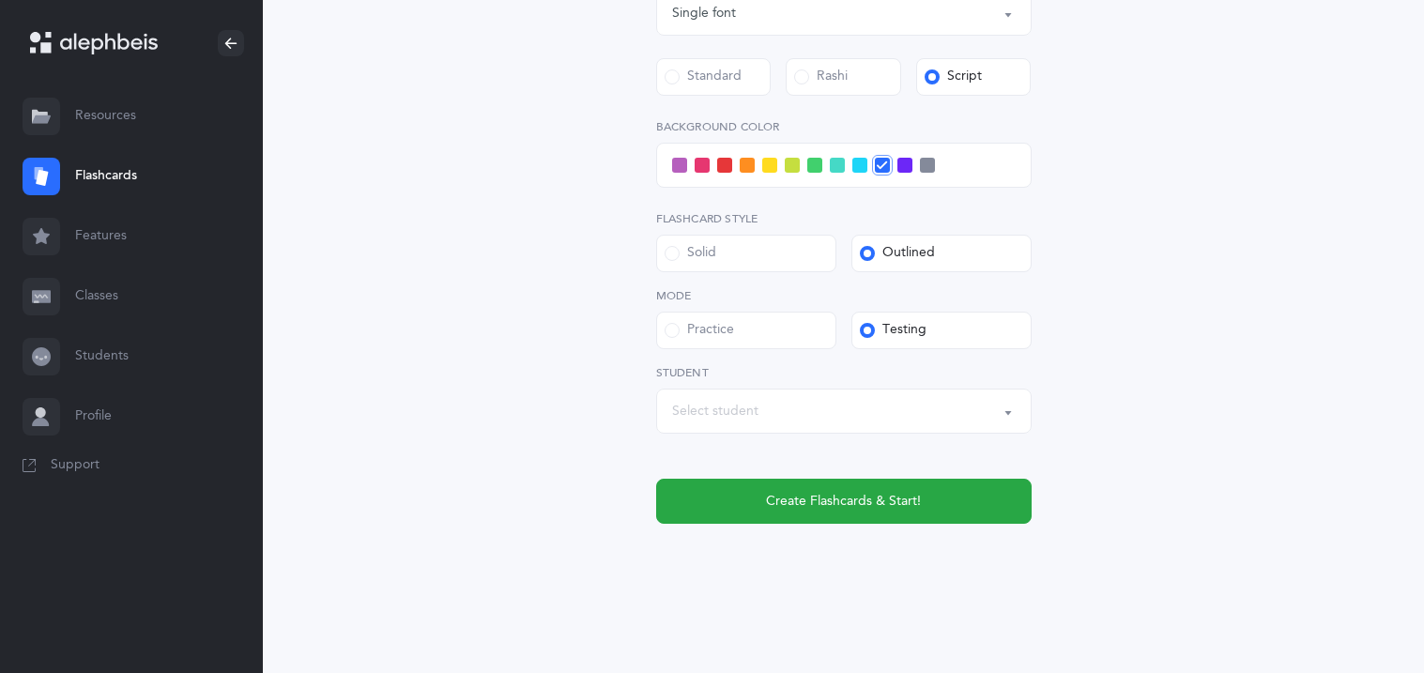
click at [713, 412] on div "Select student" at bounding box center [715, 412] width 86 height 20
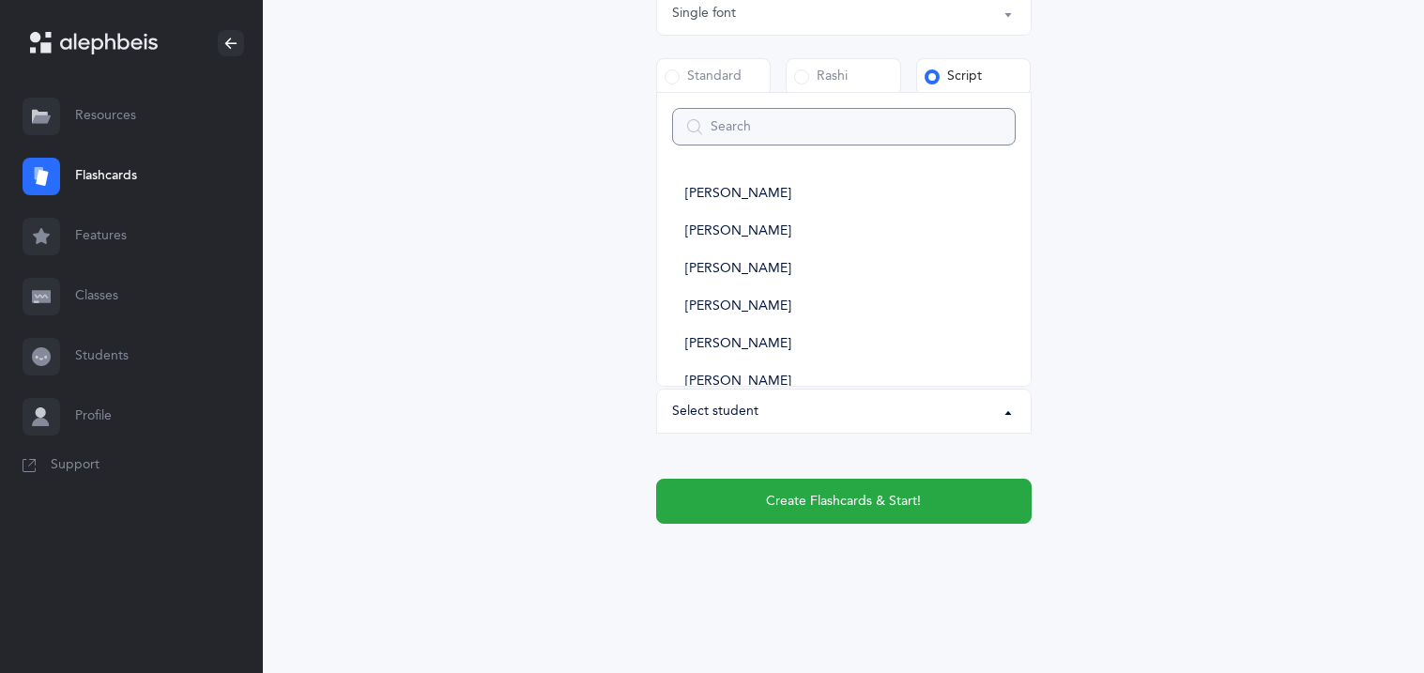
type input "e"
select select
type input "eit"
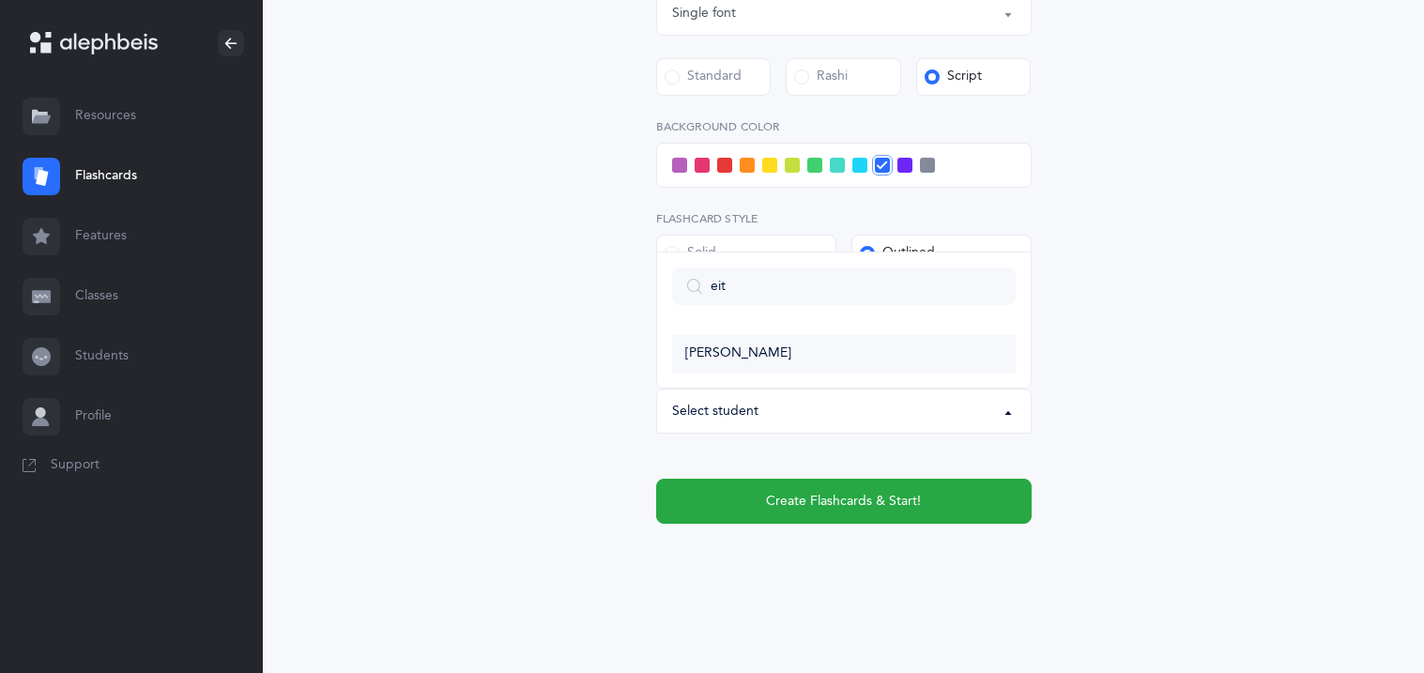
click at [712, 346] on span "[PERSON_NAME]" at bounding box center [738, 353] width 106 height 17
select select "11317"
click at [773, 165] on span at bounding box center [769, 165] width 15 height 15
click at [0, 0] on input "checkbox" at bounding box center [0, 0] width 0 height 0
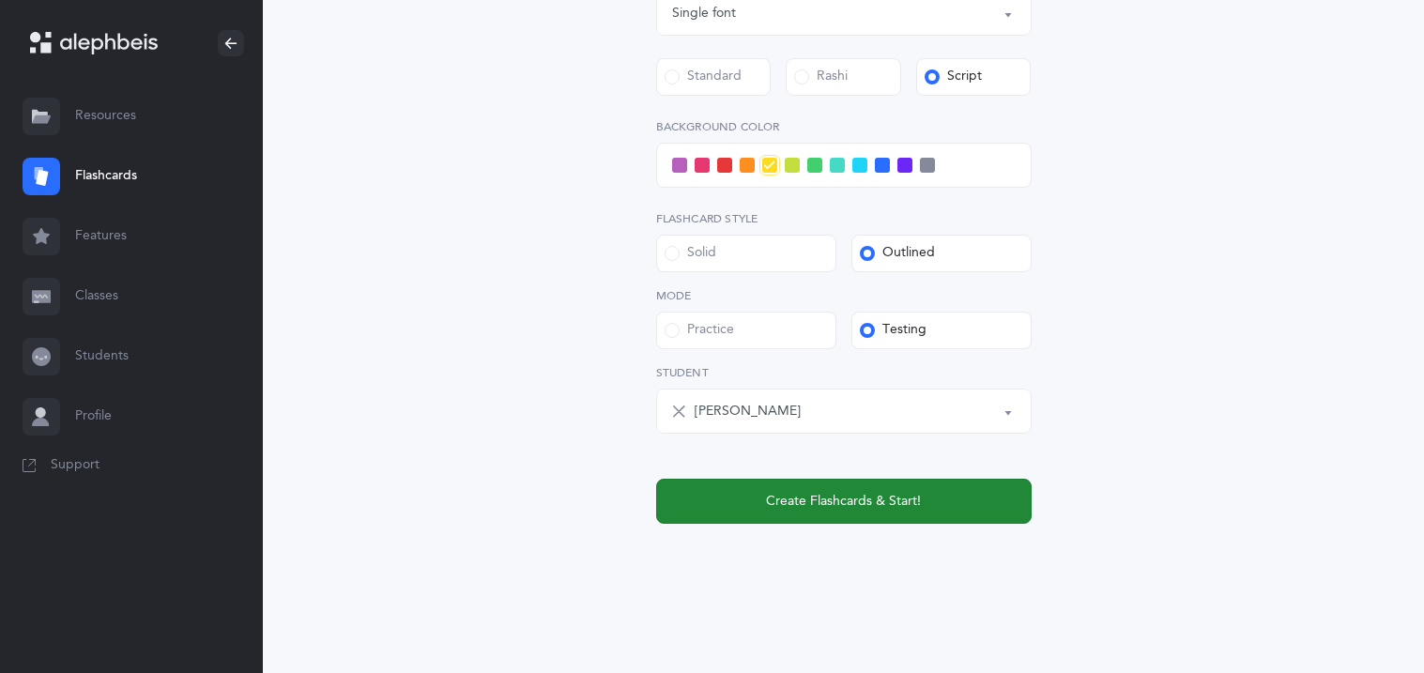
click at [812, 506] on span "Create Flashcards & Start!" at bounding box center [843, 502] width 155 height 20
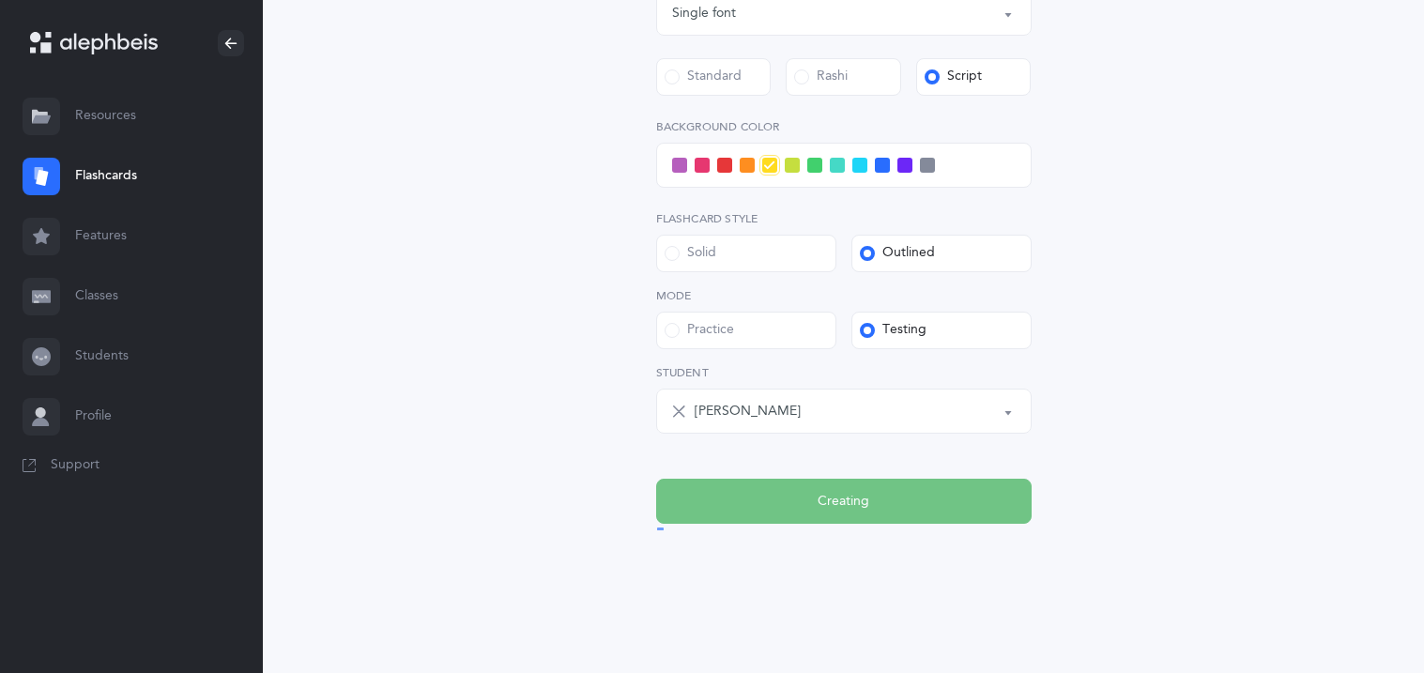
scroll to position [0, 0]
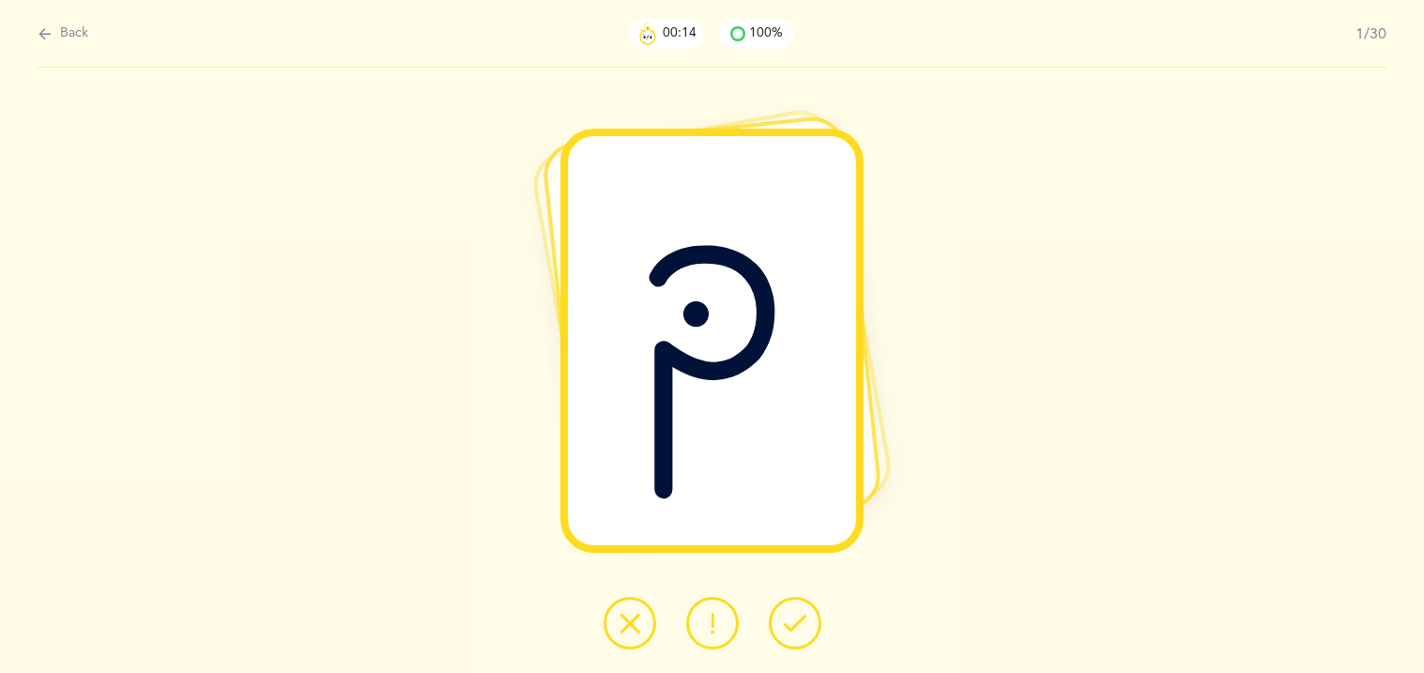
click at [788, 623] on icon at bounding box center [795, 623] width 23 height 23
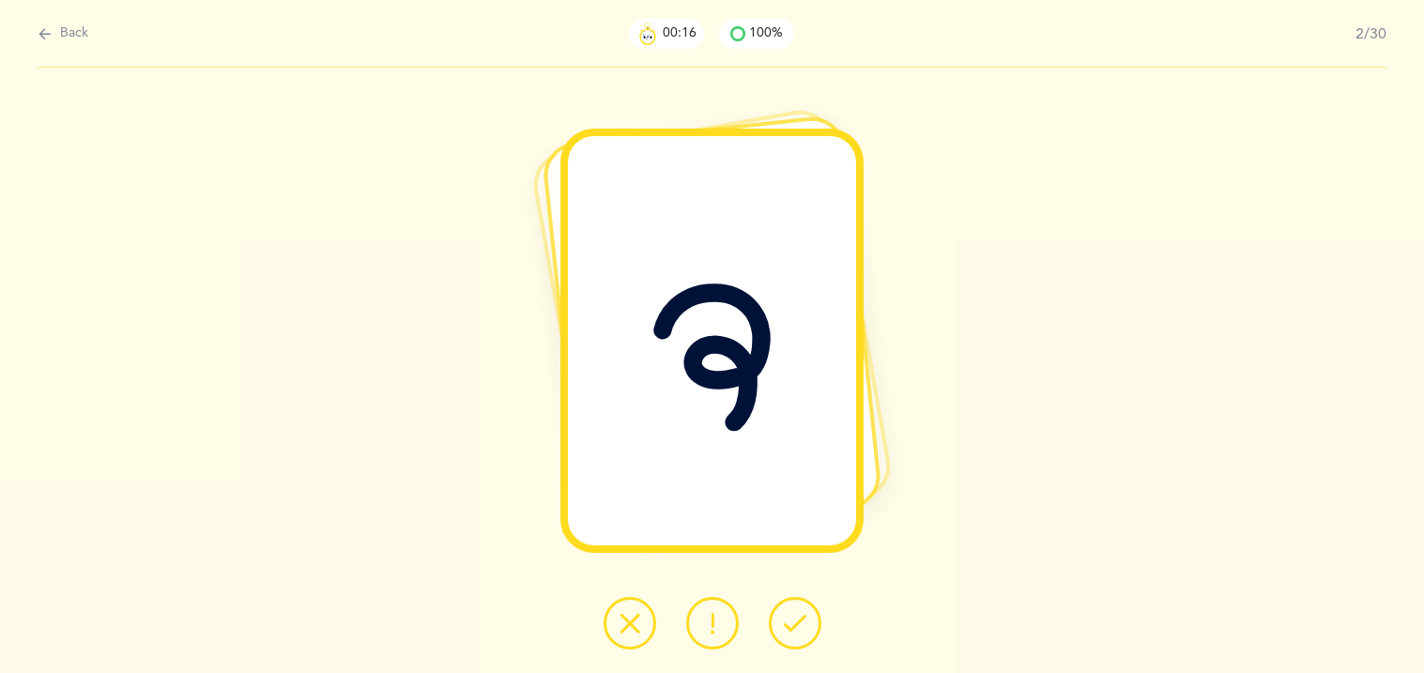
click at [788, 623] on icon at bounding box center [795, 623] width 23 height 23
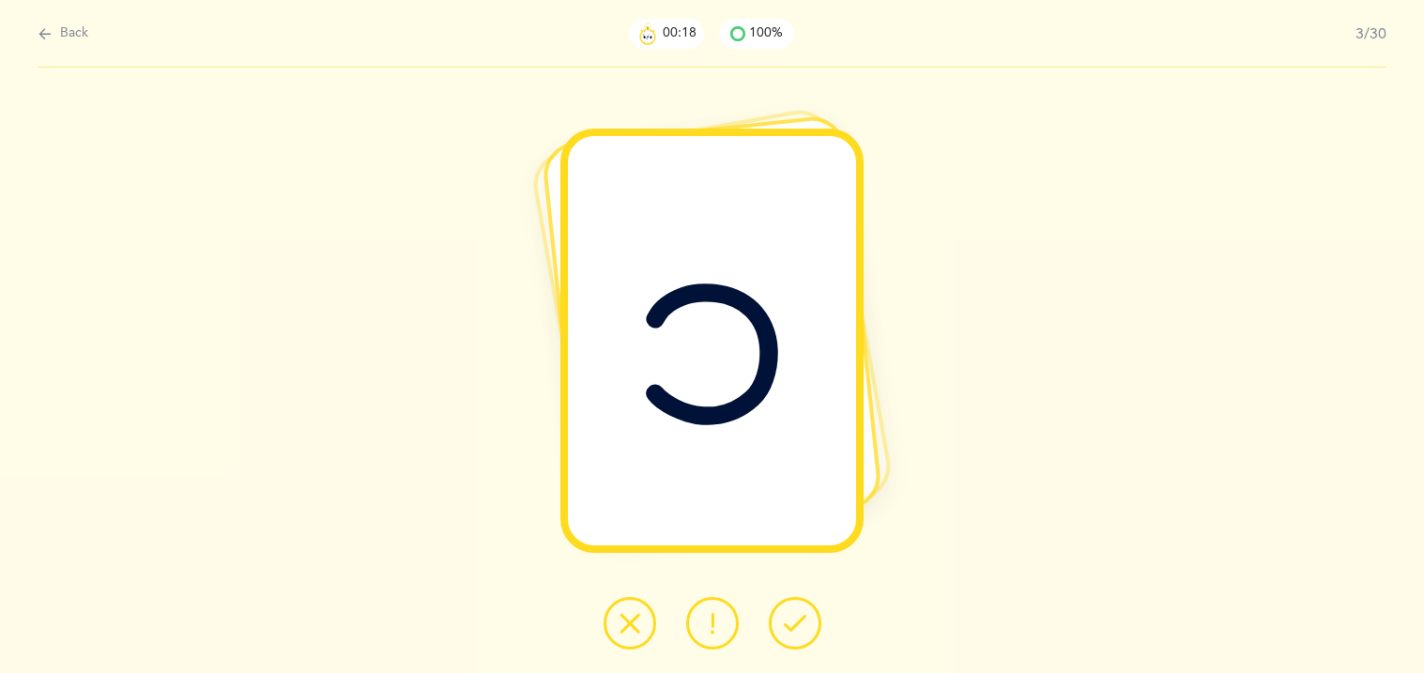
click at [788, 623] on icon at bounding box center [795, 623] width 23 height 23
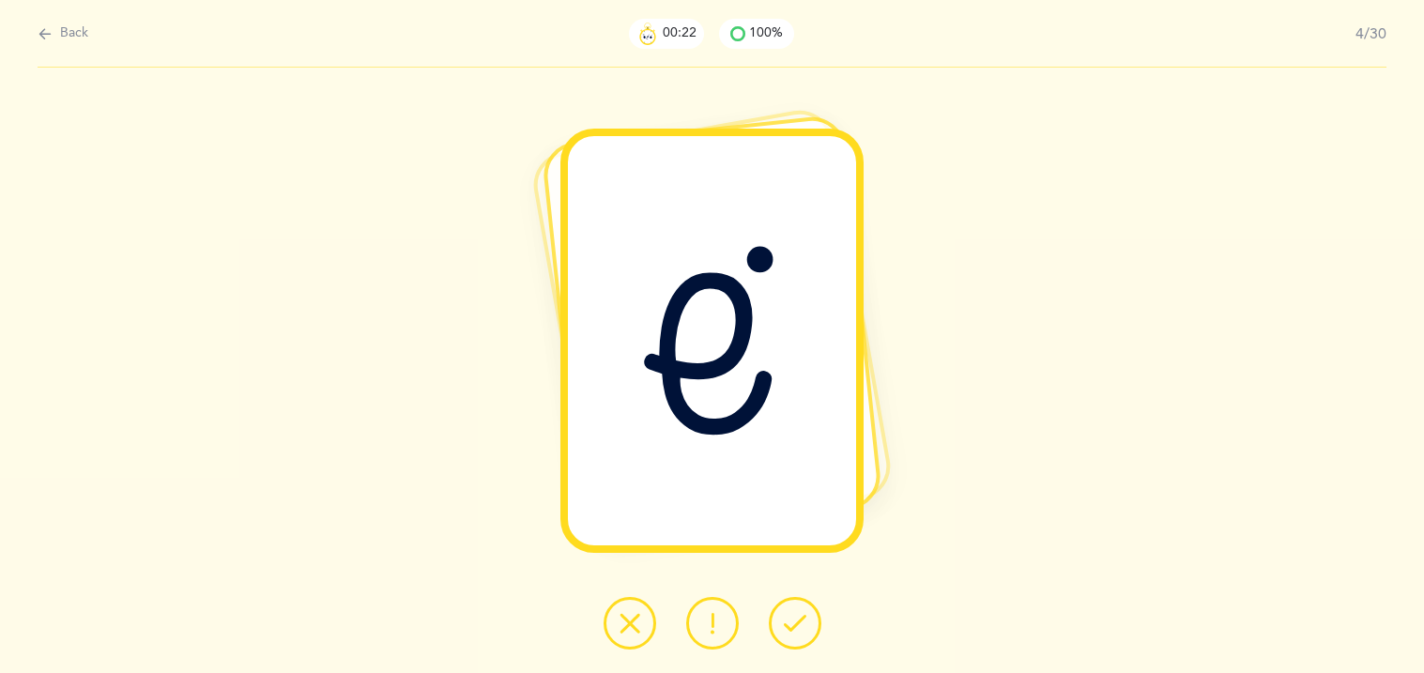
click at [788, 623] on icon at bounding box center [795, 623] width 23 height 23
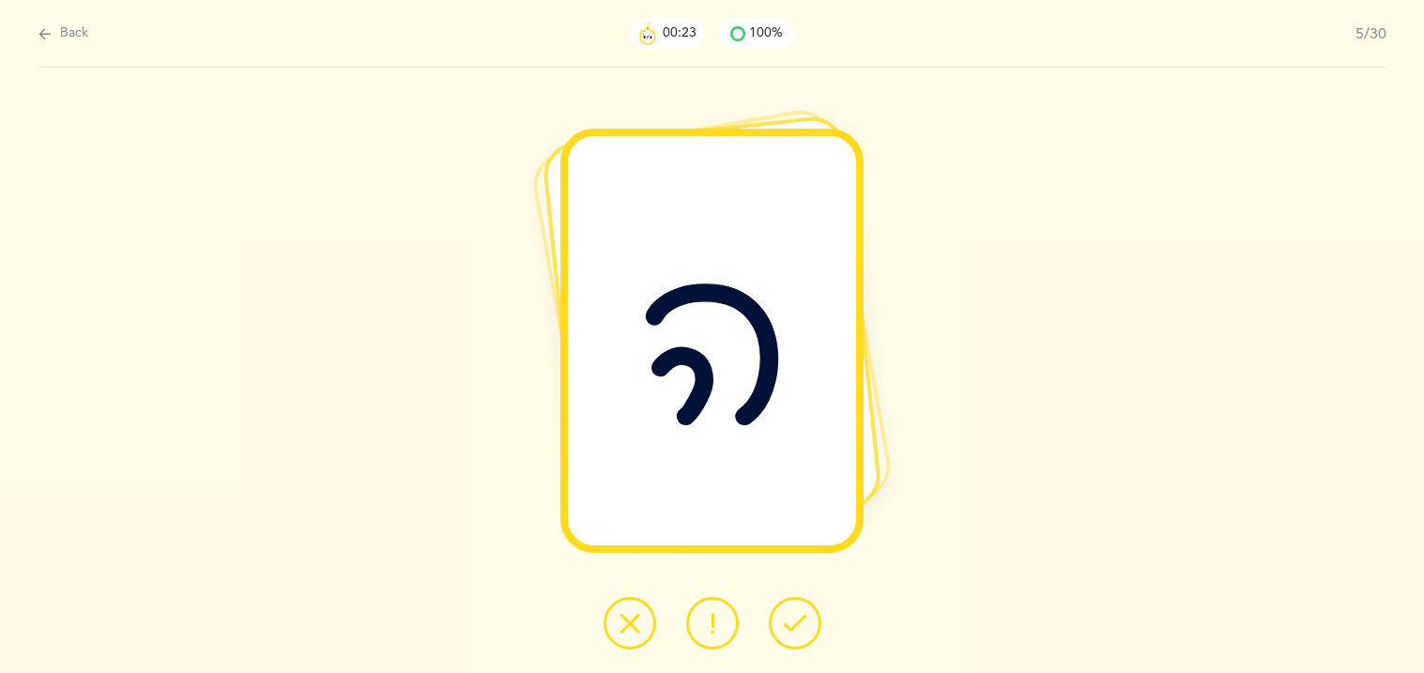
click at [788, 623] on icon at bounding box center [795, 623] width 23 height 23
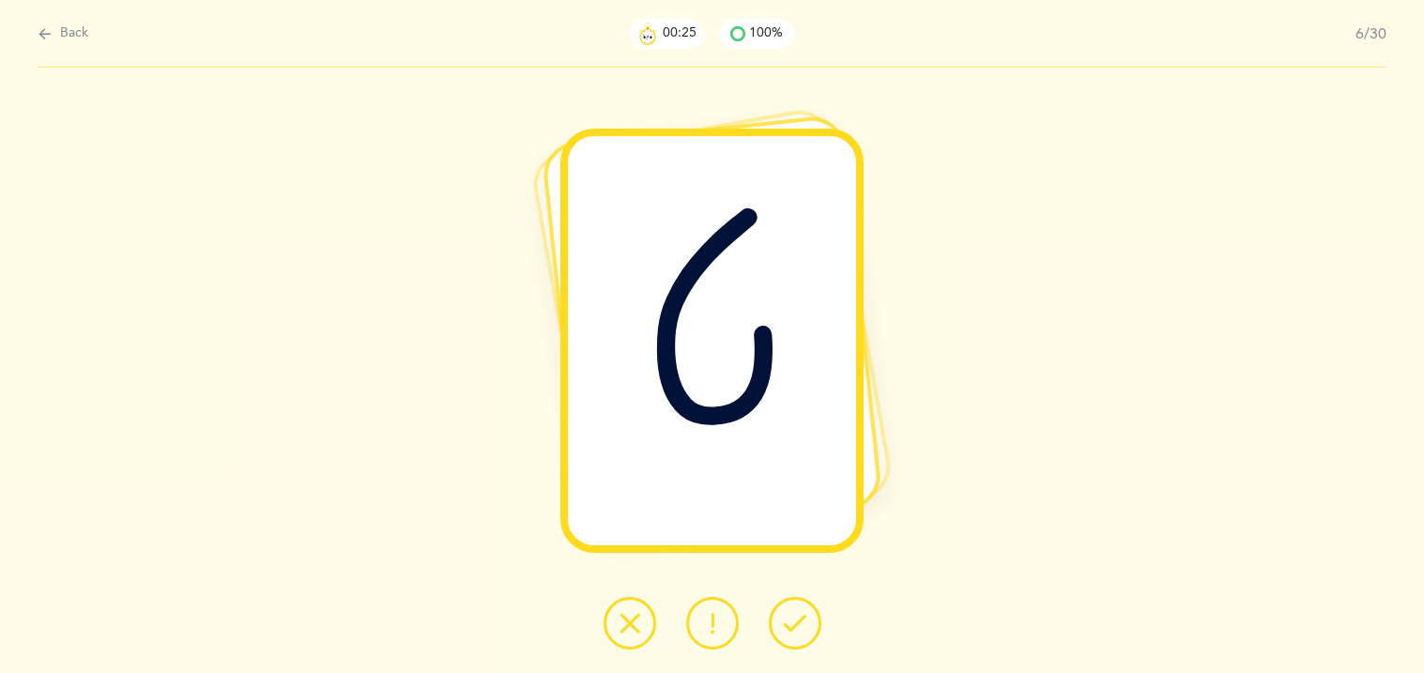
click at [788, 623] on icon at bounding box center [795, 623] width 23 height 23
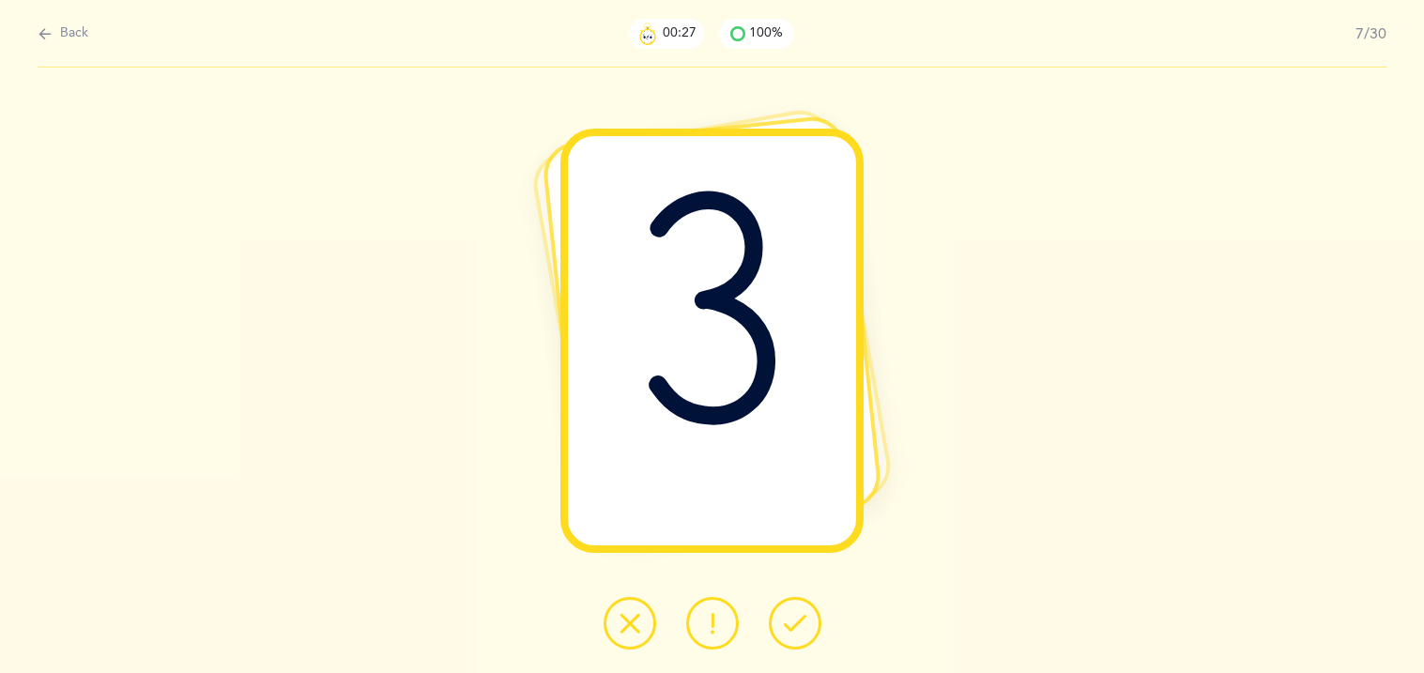
click at [788, 623] on icon at bounding box center [795, 623] width 23 height 23
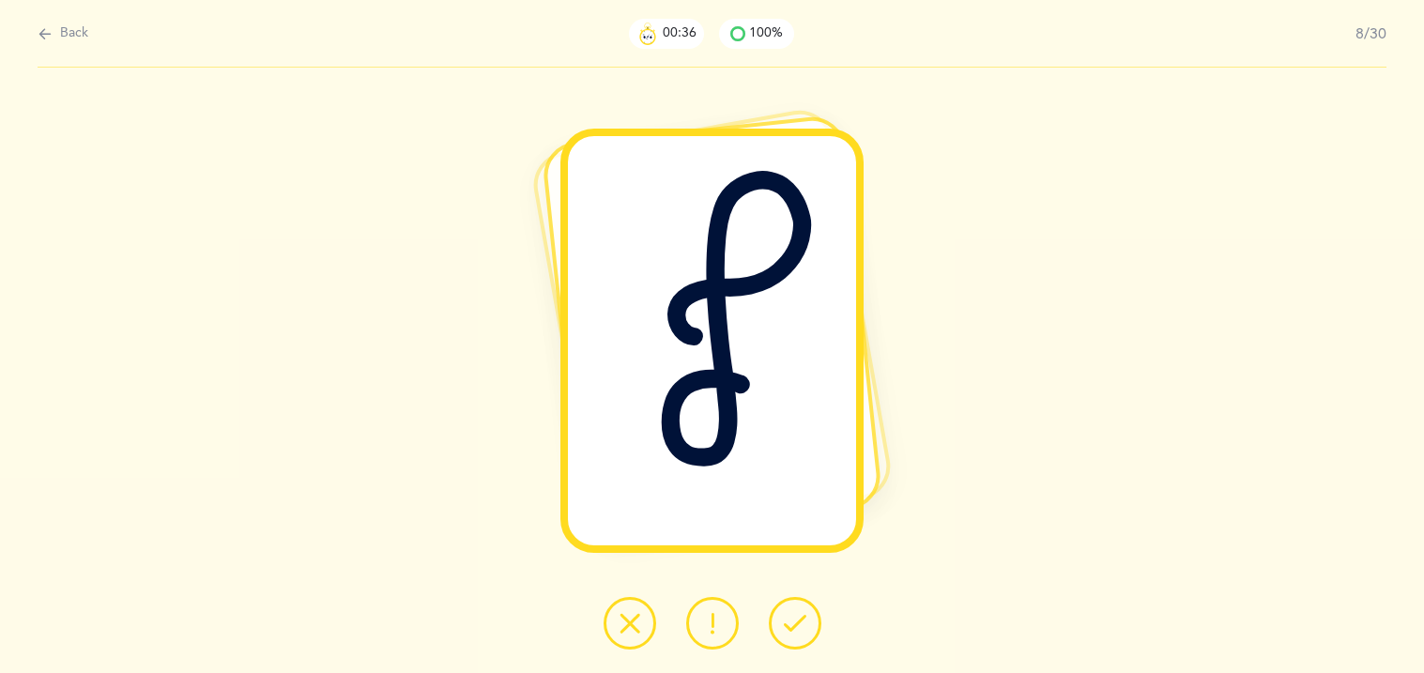
click at [630, 616] on icon at bounding box center [630, 623] width 23 height 23
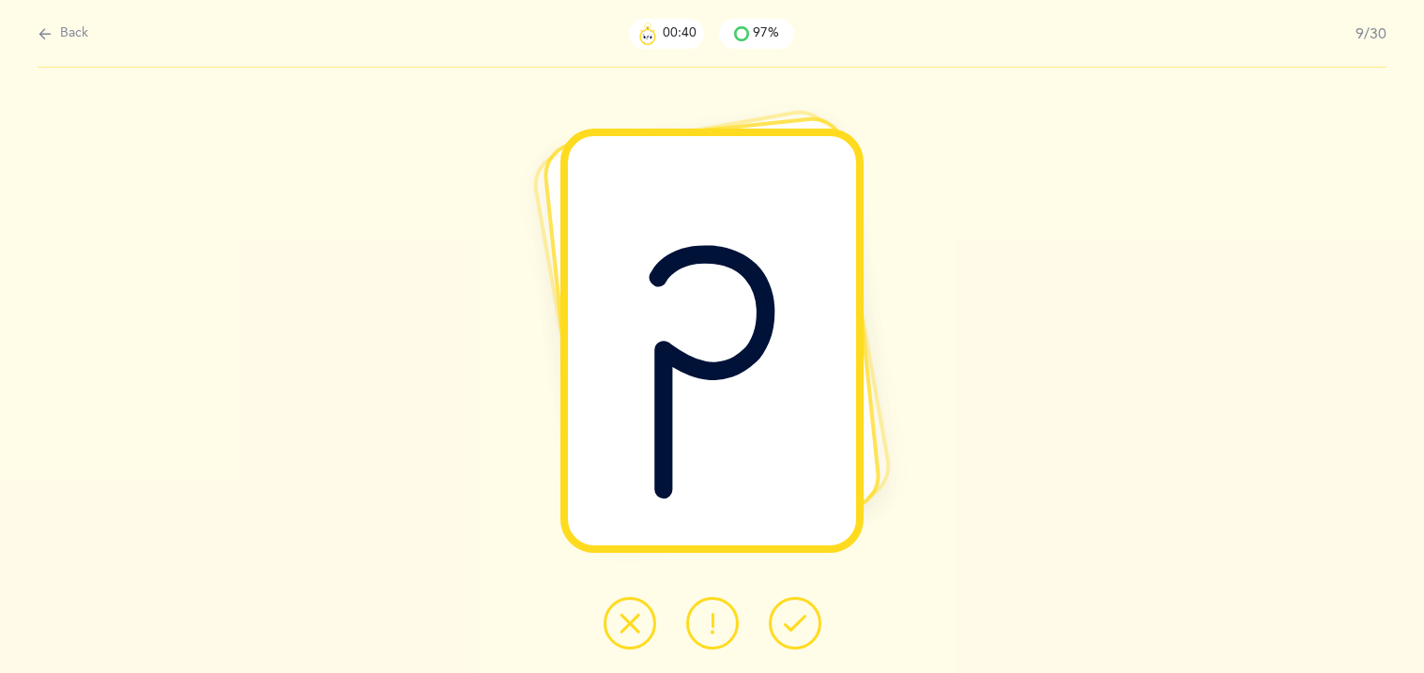
click at [778, 615] on button at bounding box center [795, 623] width 53 height 53
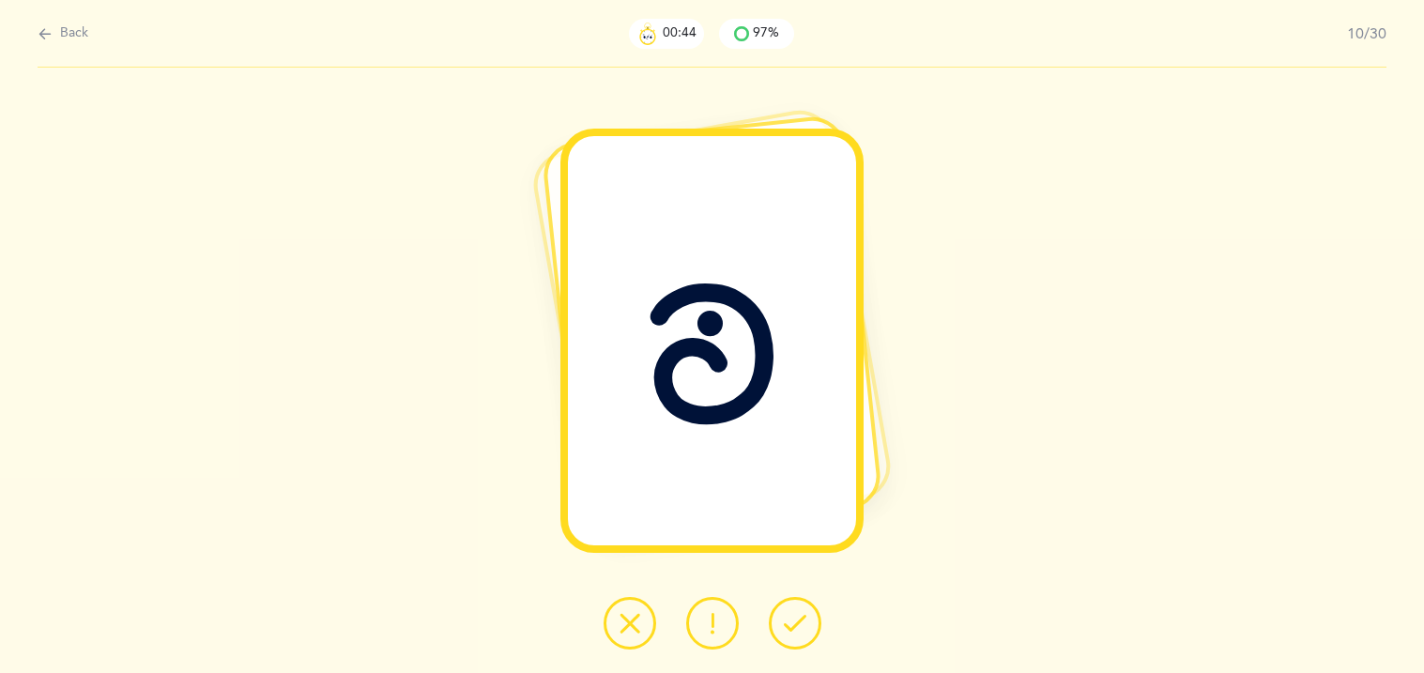
click at [778, 615] on button at bounding box center [795, 623] width 53 height 53
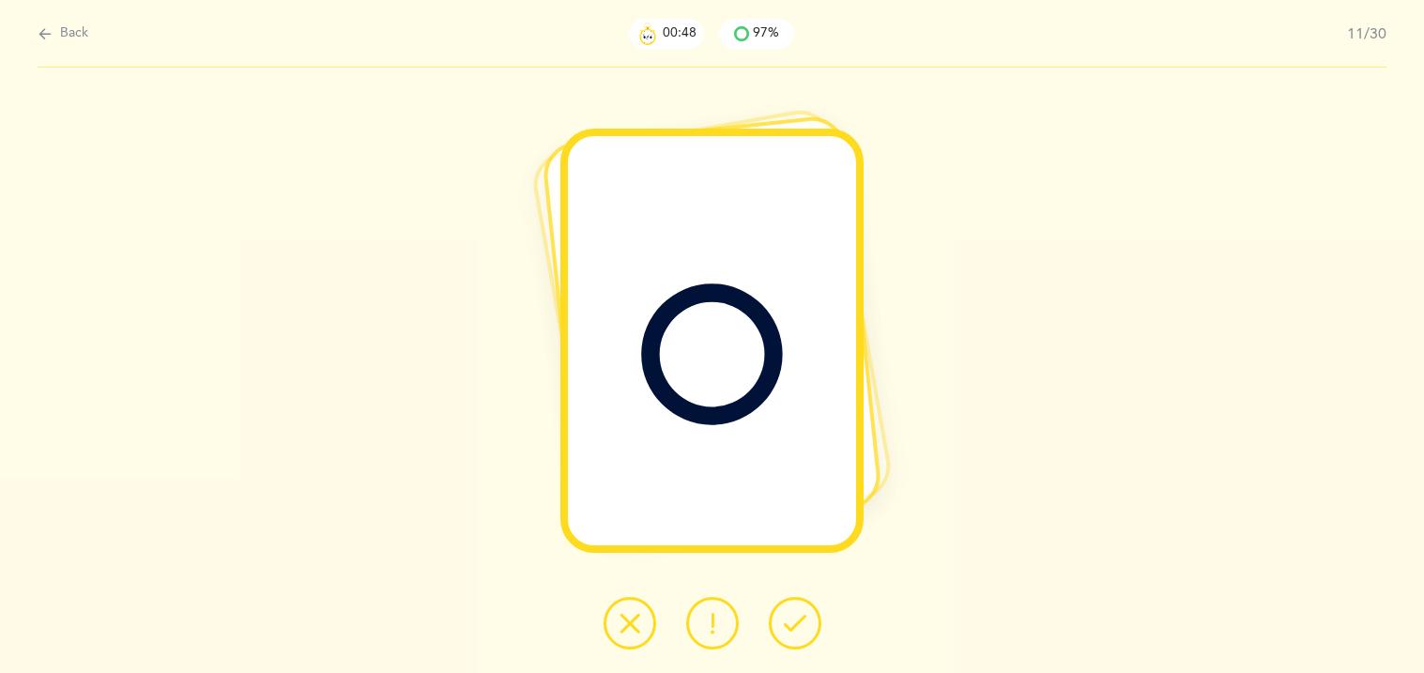
click at [778, 615] on button at bounding box center [795, 623] width 53 height 53
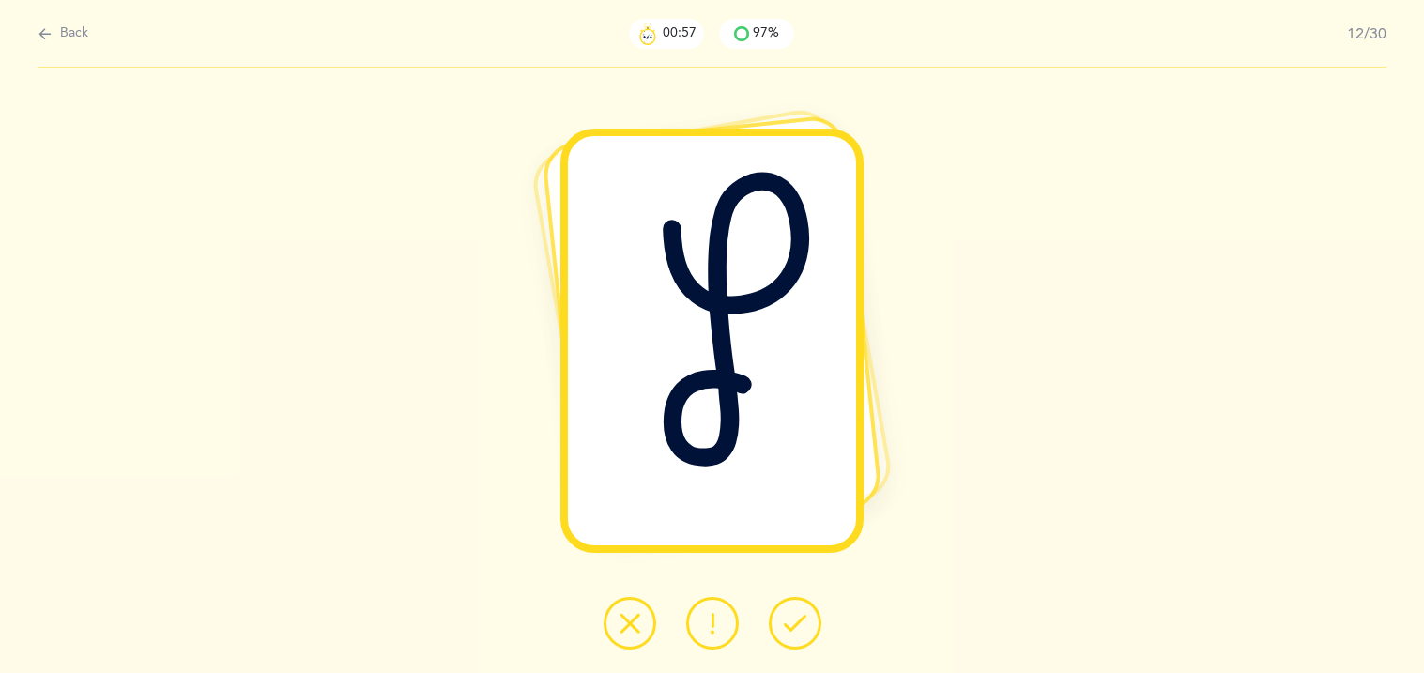
click at [651, 631] on button at bounding box center [630, 623] width 53 height 53
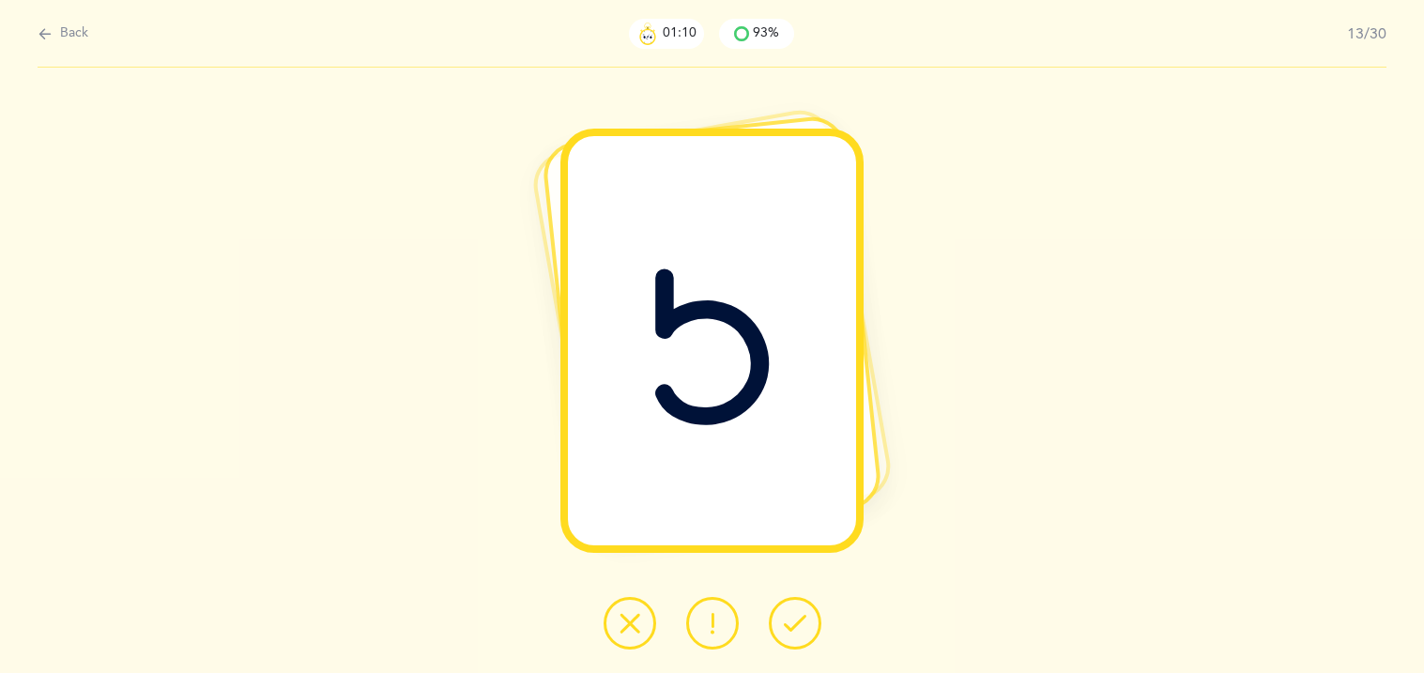
click at [697, 640] on button at bounding box center [712, 623] width 53 height 53
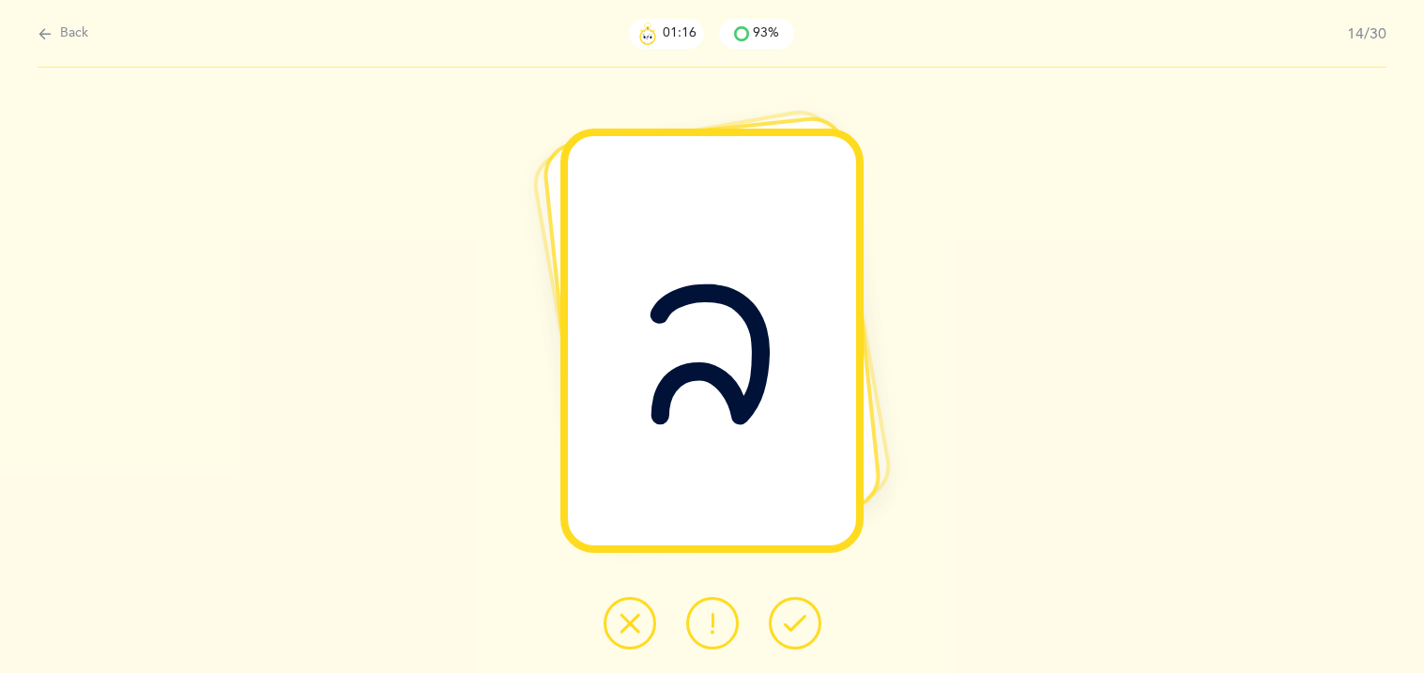
click at [795, 627] on icon at bounding box center [795, 623] width 23 height 23
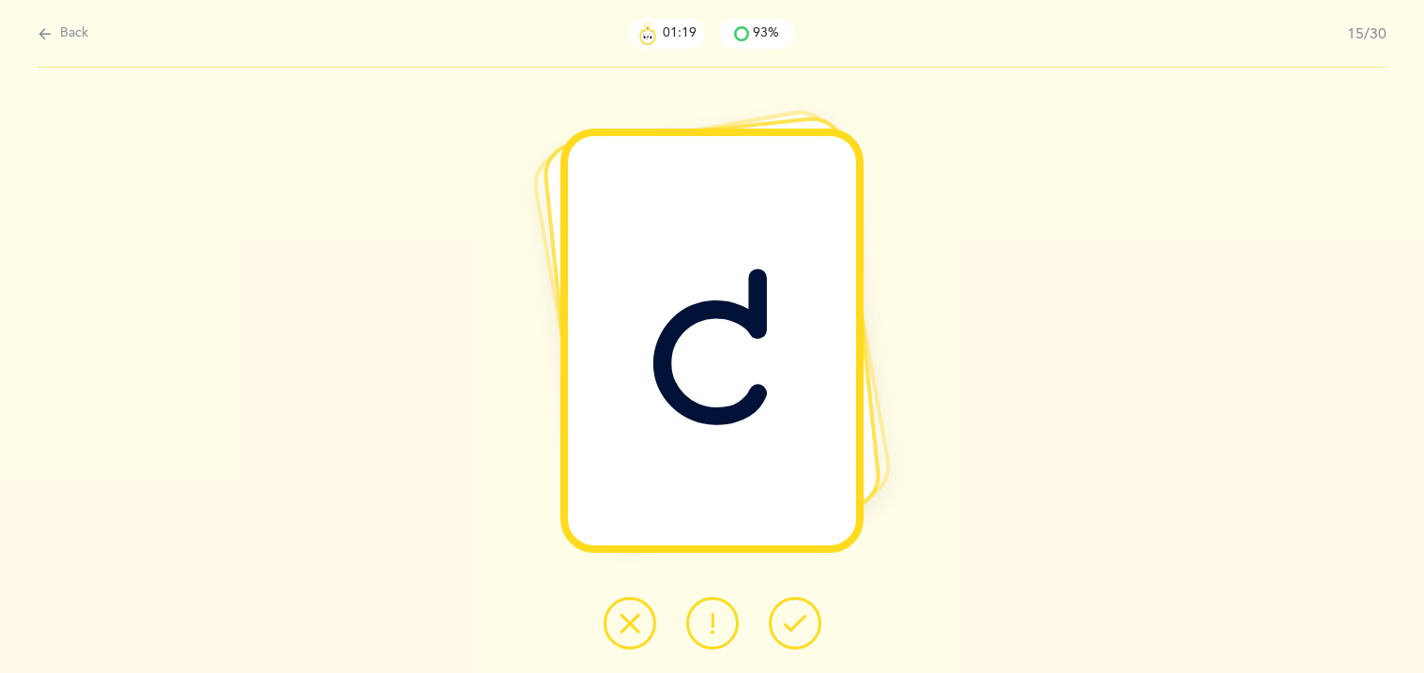
click at [794, 629] on icon at bounding box center [795, 623] width 23 height 23
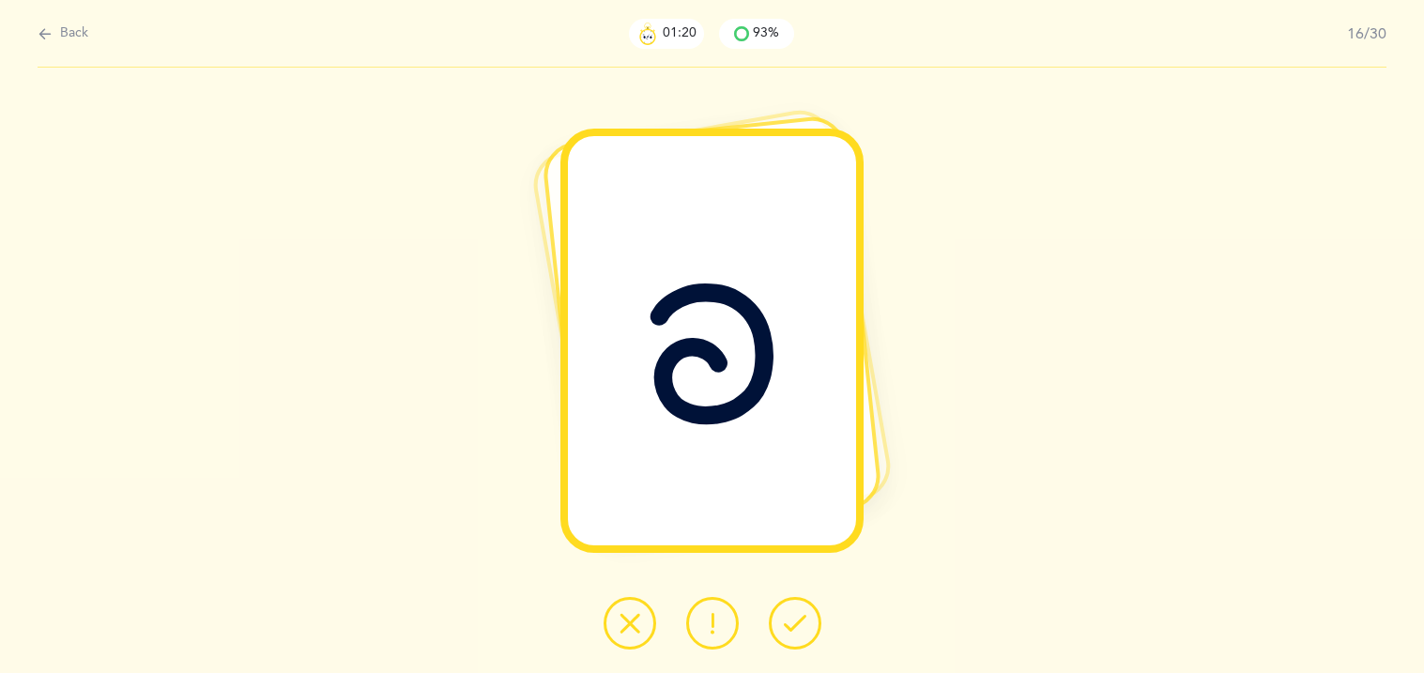
click at [793, 634] on icon at bounding box center [795, 623] width 23 height 23
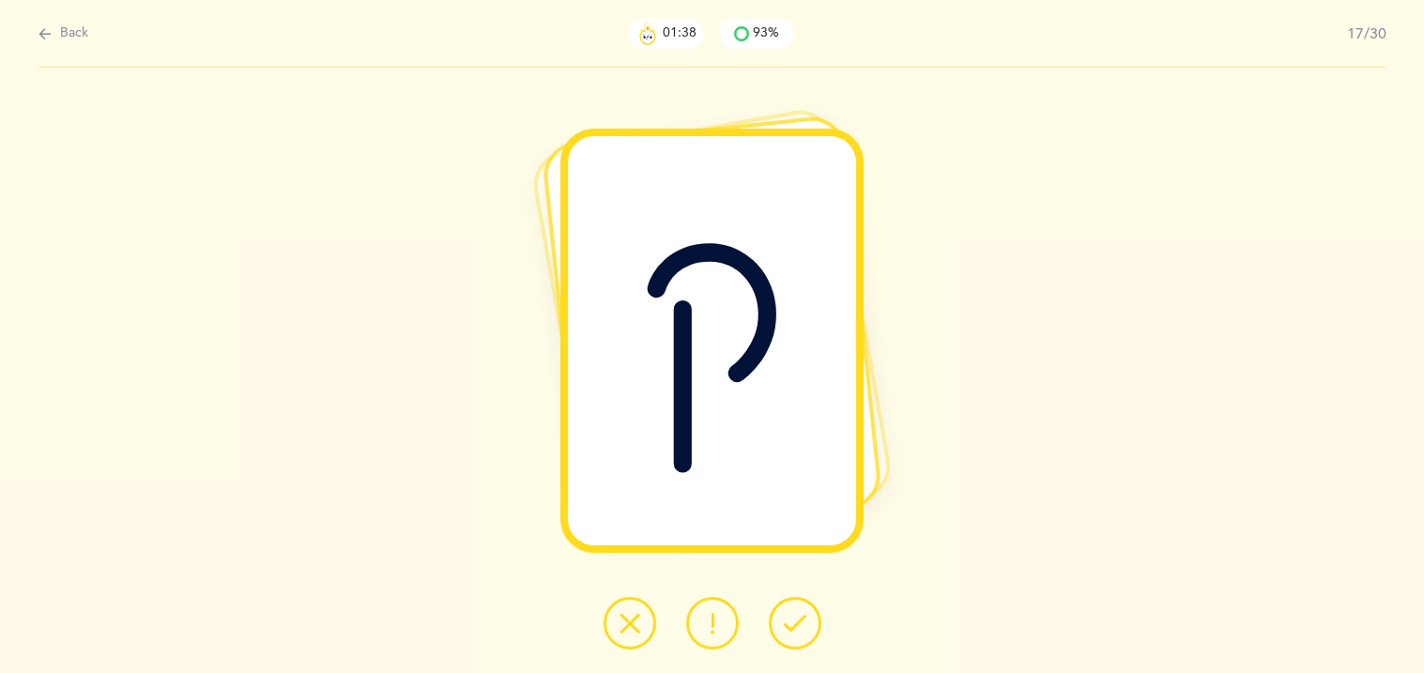
click at [793, 634] on icon at bounding box center [795, 623] width 23 height 23
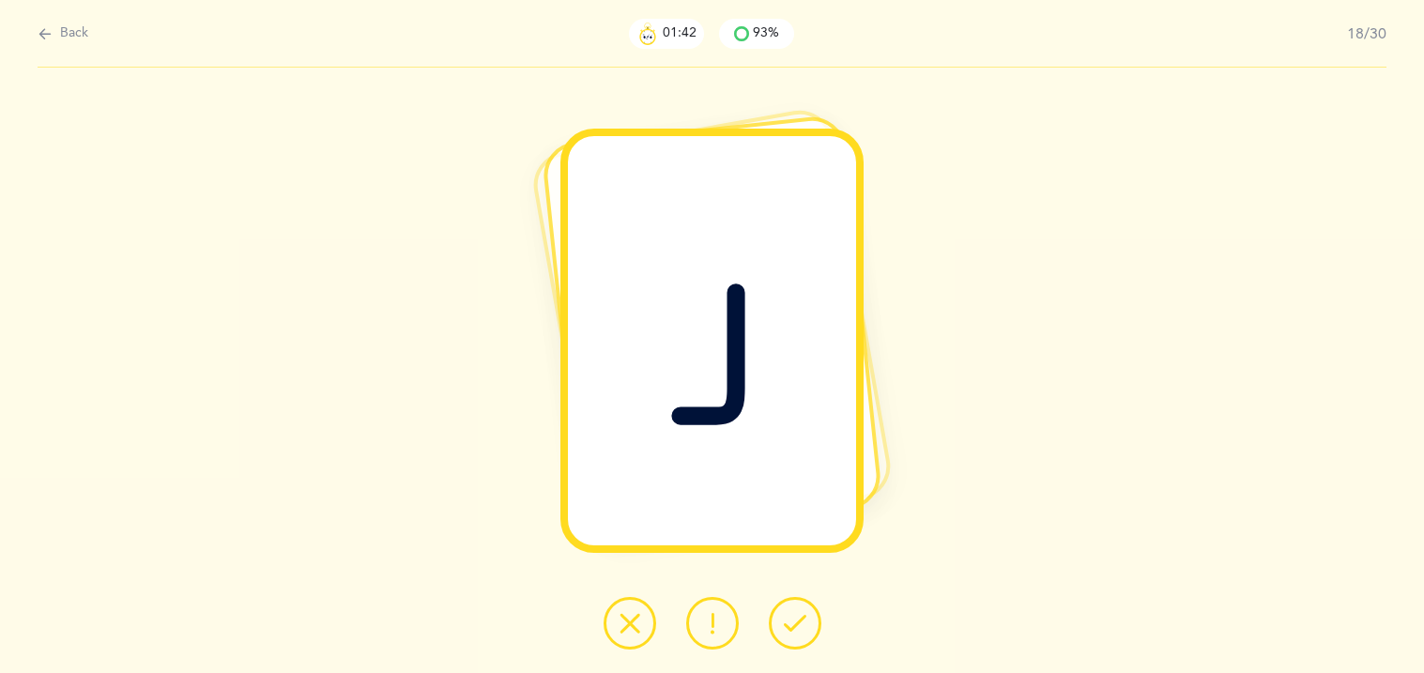
click at [793, 634] on icon at bounding box center [795, 623] width 23 height 23
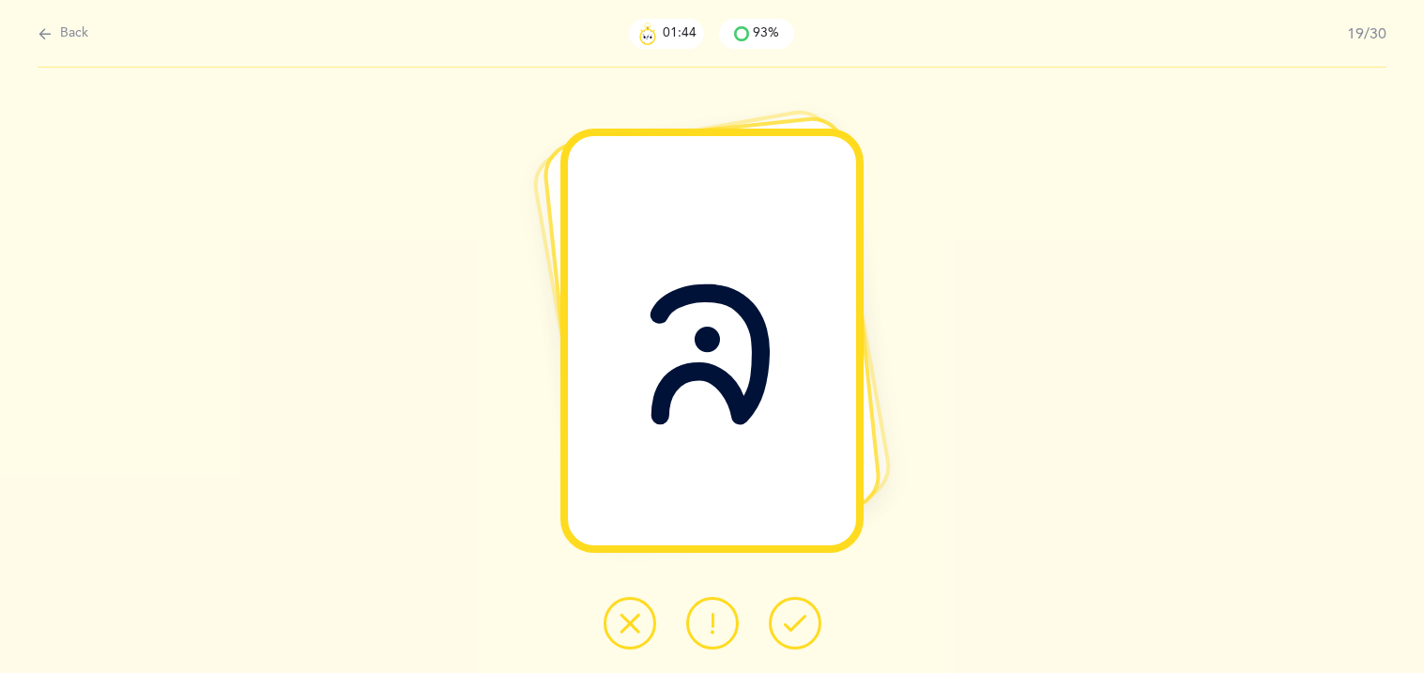
click at [791, 637] on button at bounding box center [795, 623] width 53 height 53
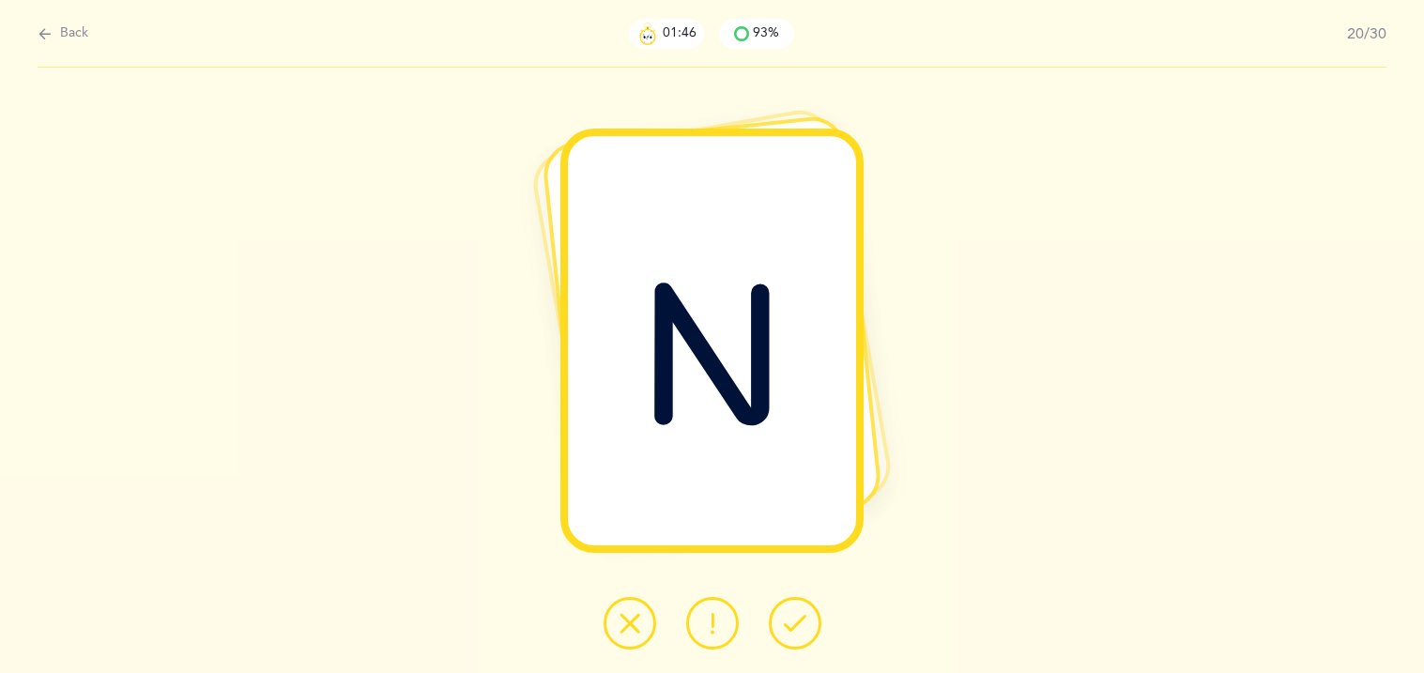
click at [791, 637] on button at bounding box center [795, 623] width 53 height 53
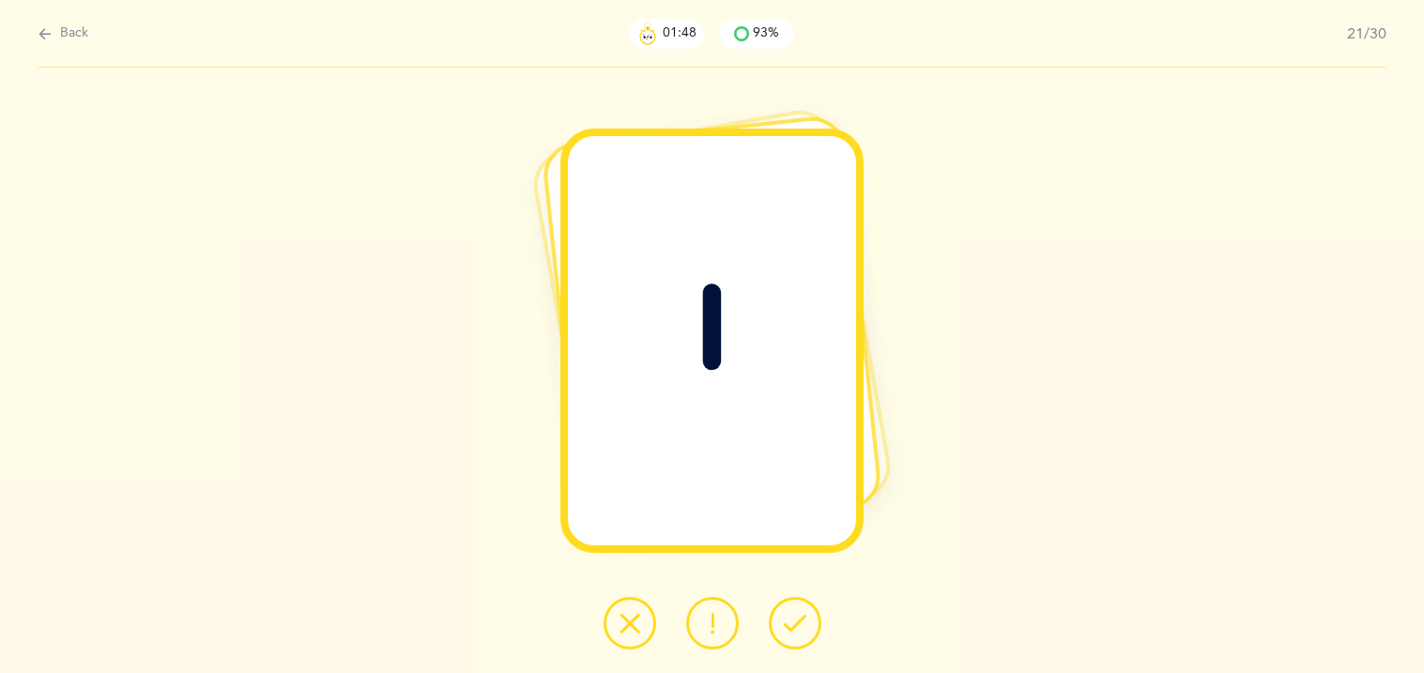
click at [791, 637] on button at bounding box center [795, 623] width 53 height 53
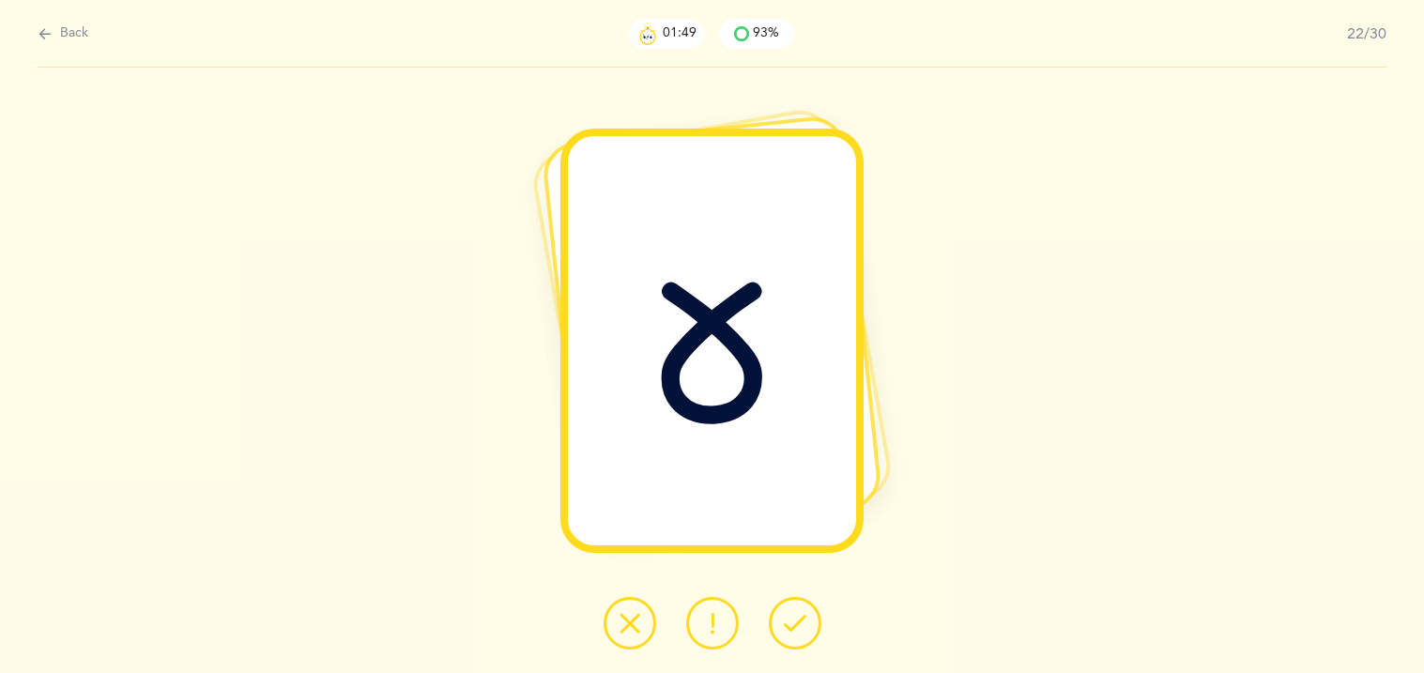
click at [791, 637] on button at bounding box center [795, 623] width 53 height 53
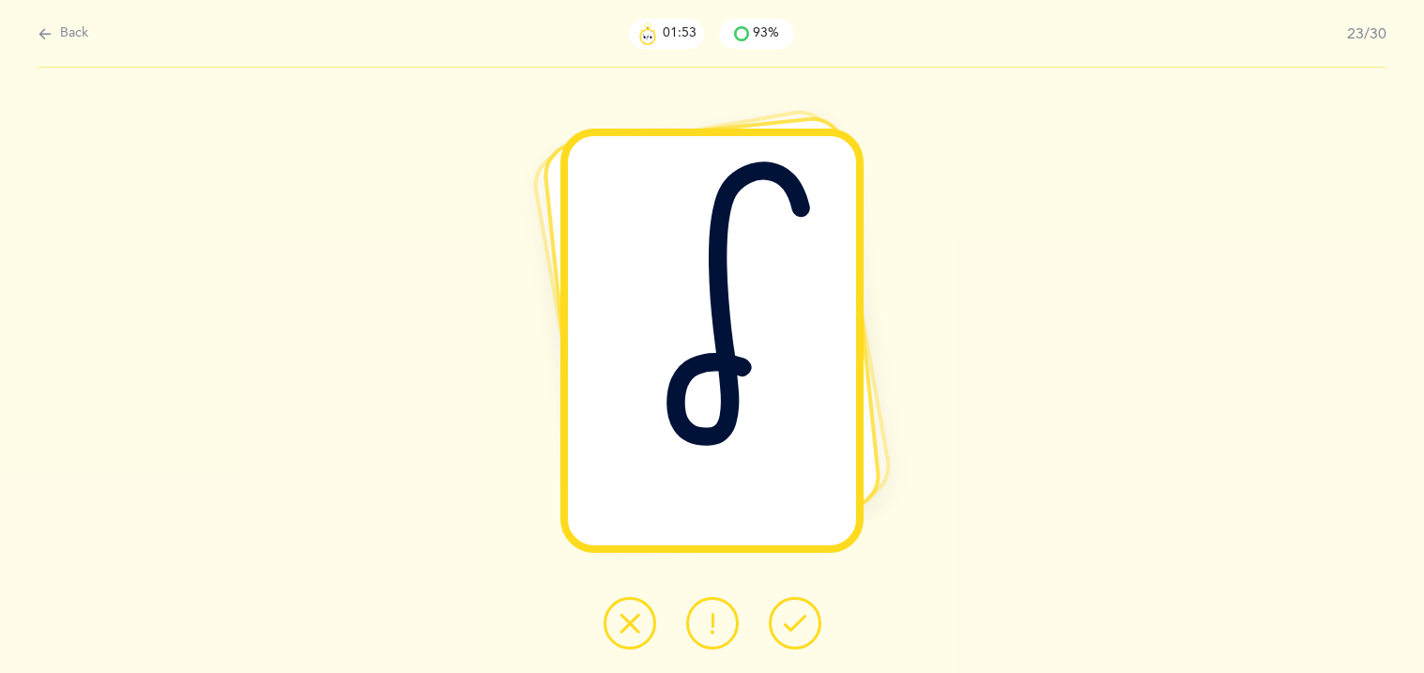
click at [791, 637] on button at bounding box center [795, 623] width 53 height 53
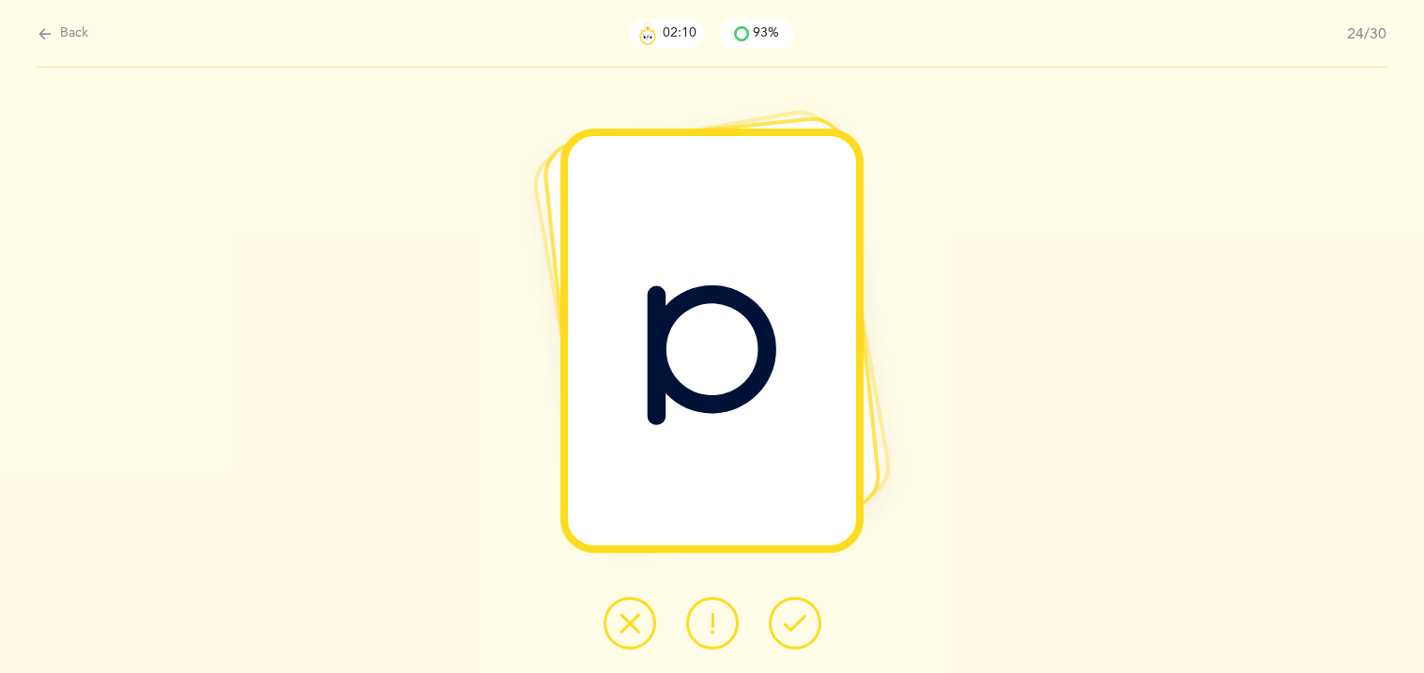
click at [792, 643] on button at bounding box center [795, 623] width 53 height 53
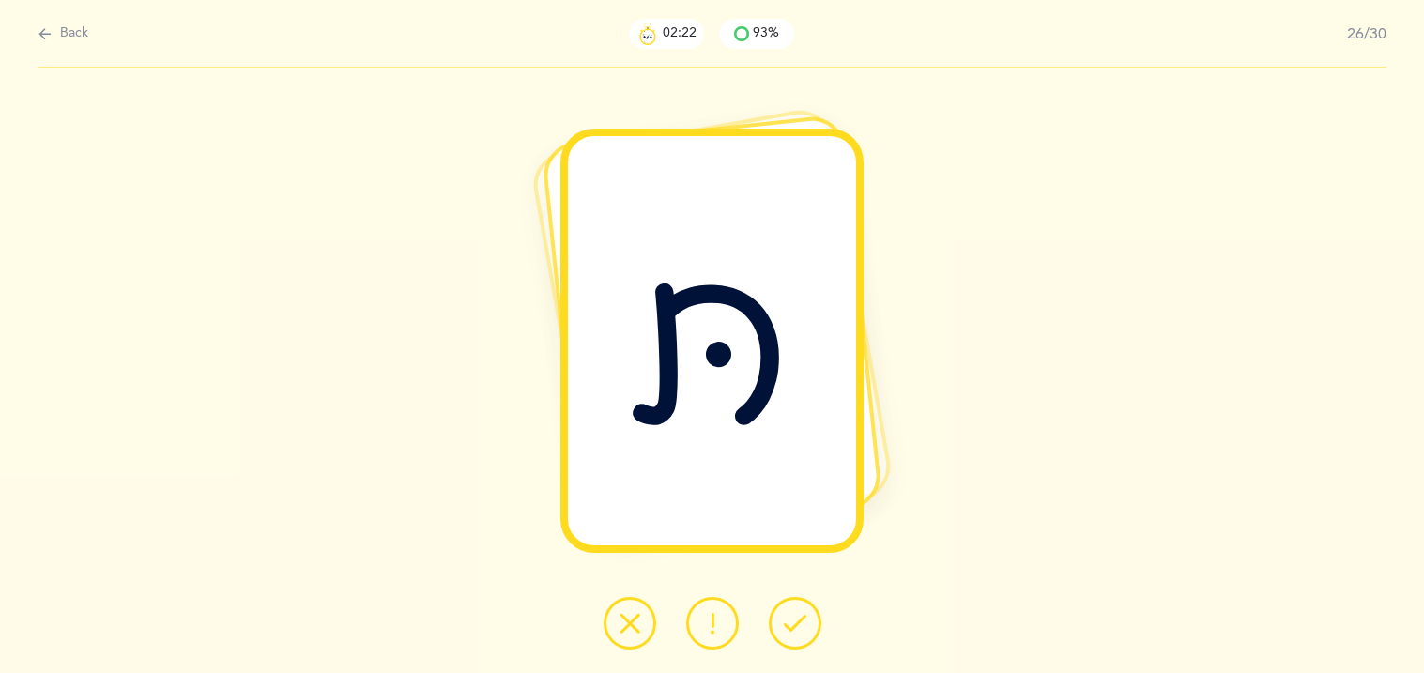
click at [792, 643] on button at bounding box center [795, 623] width 53 height 53
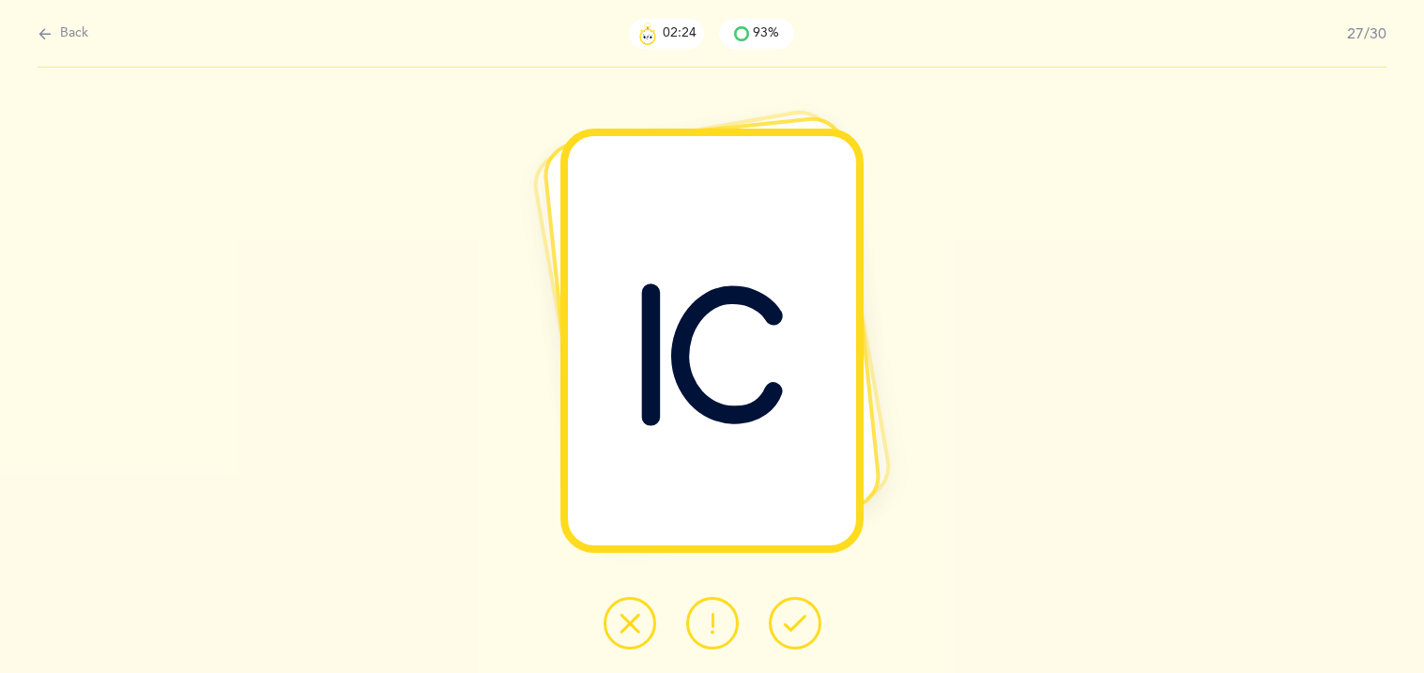
click at [792, 643] on button at bounding box center [795, 623] width 53 height 53
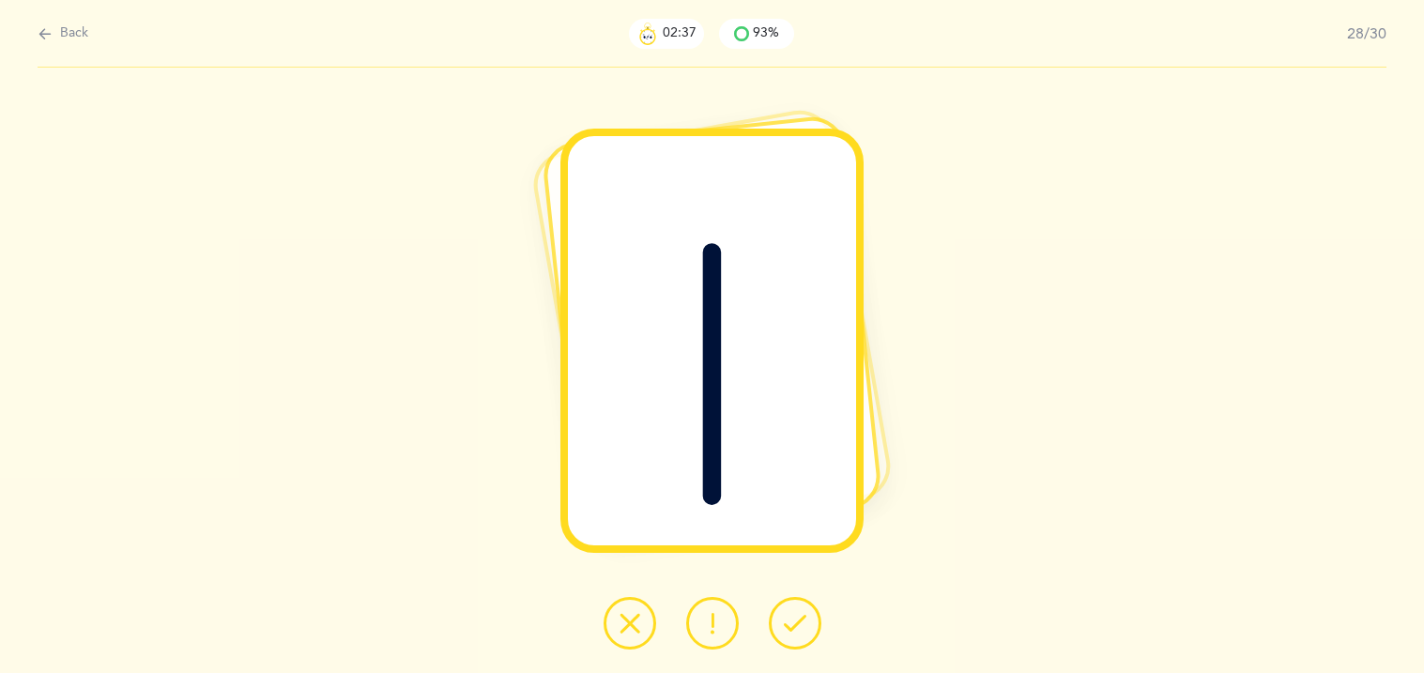
click at [645, 637] on button at bounding box center [630, 623] width 53 height 53
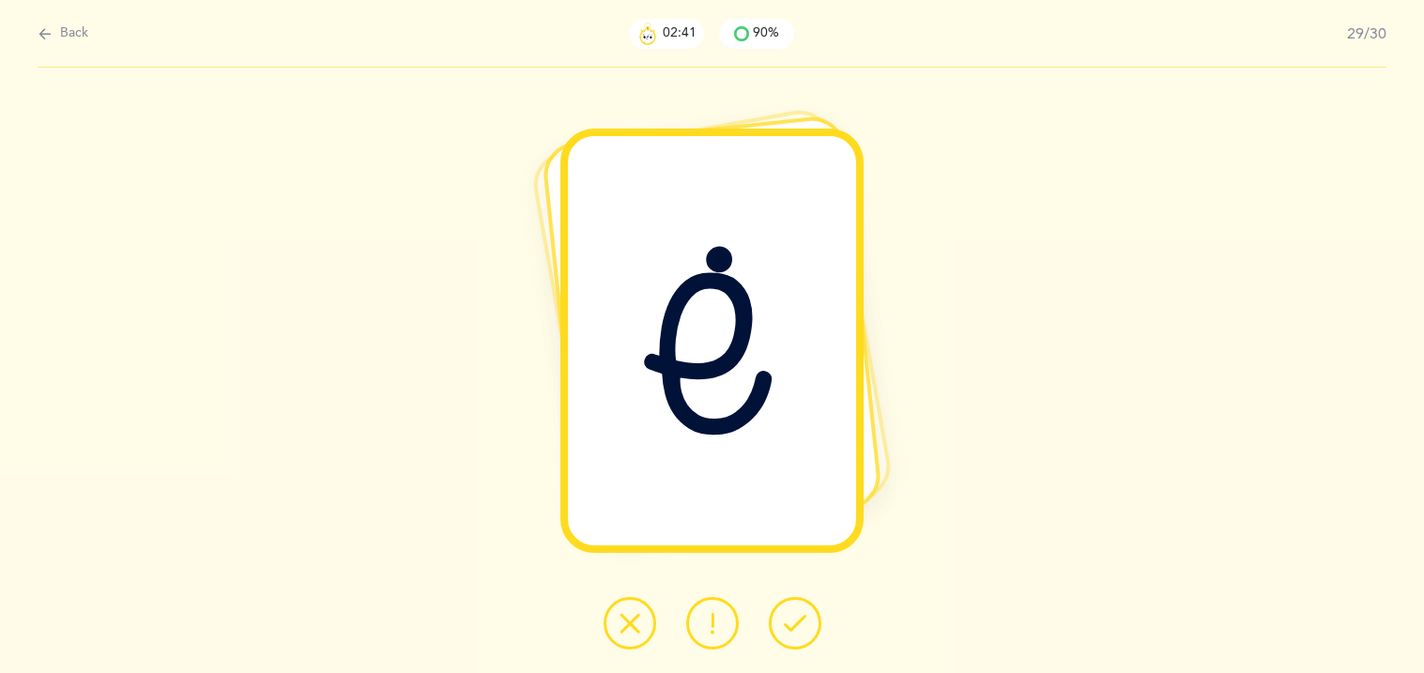
click at [788, 630] on icon at bounding box center [795, 623] width 23 height 23
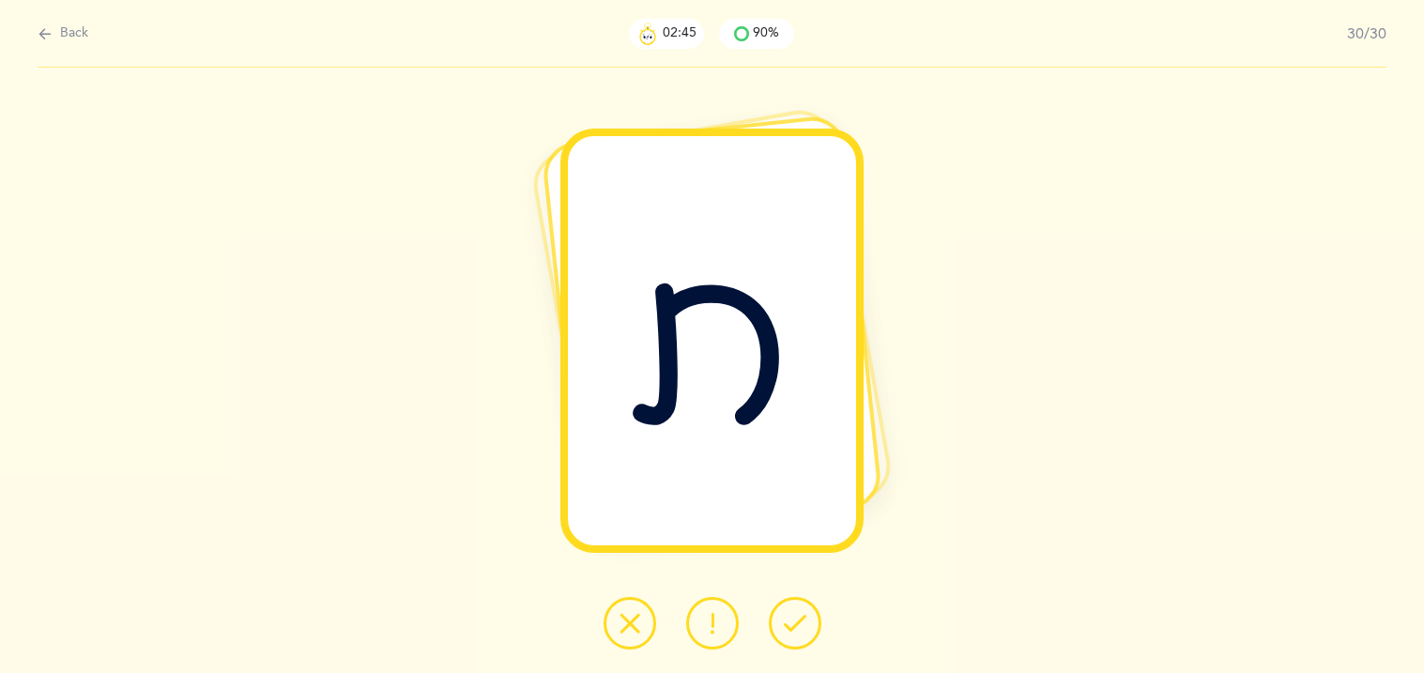
click at [788, 630] on icon at bounding box center [795, 623] width 23 height 23
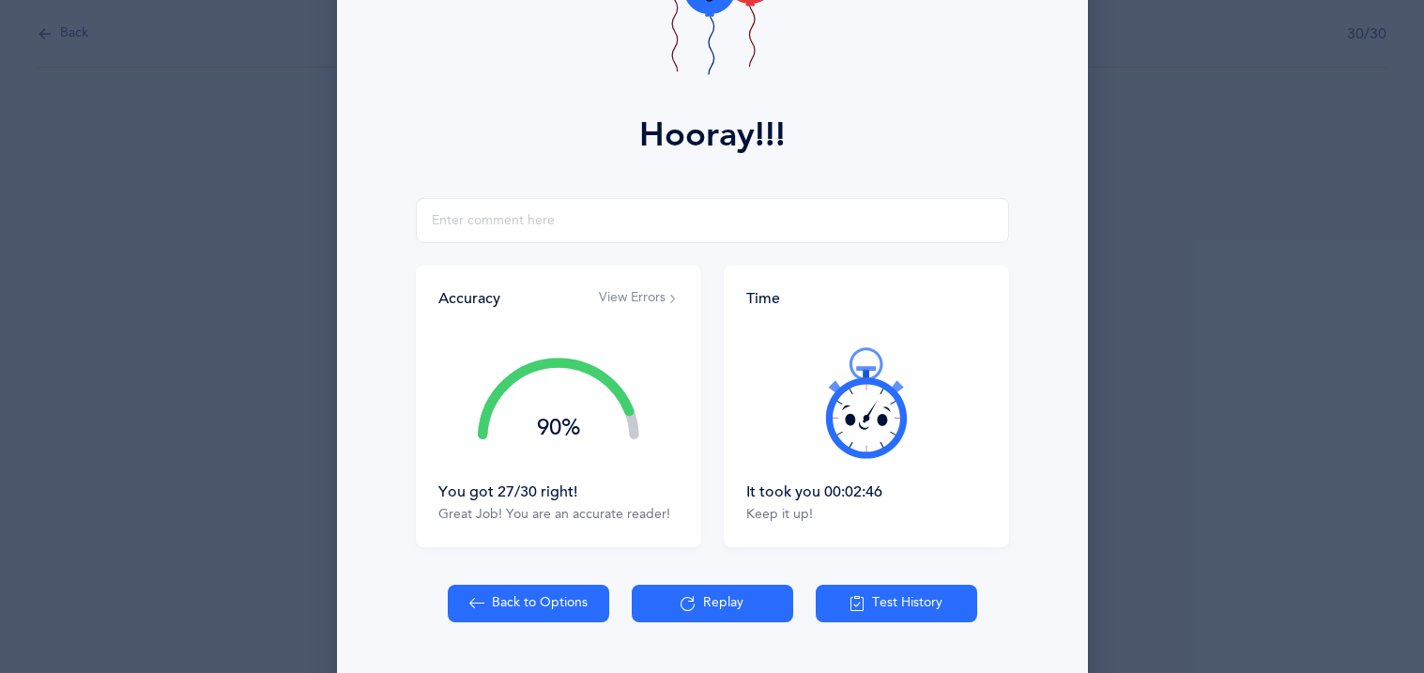
scroll to position [220, 0]
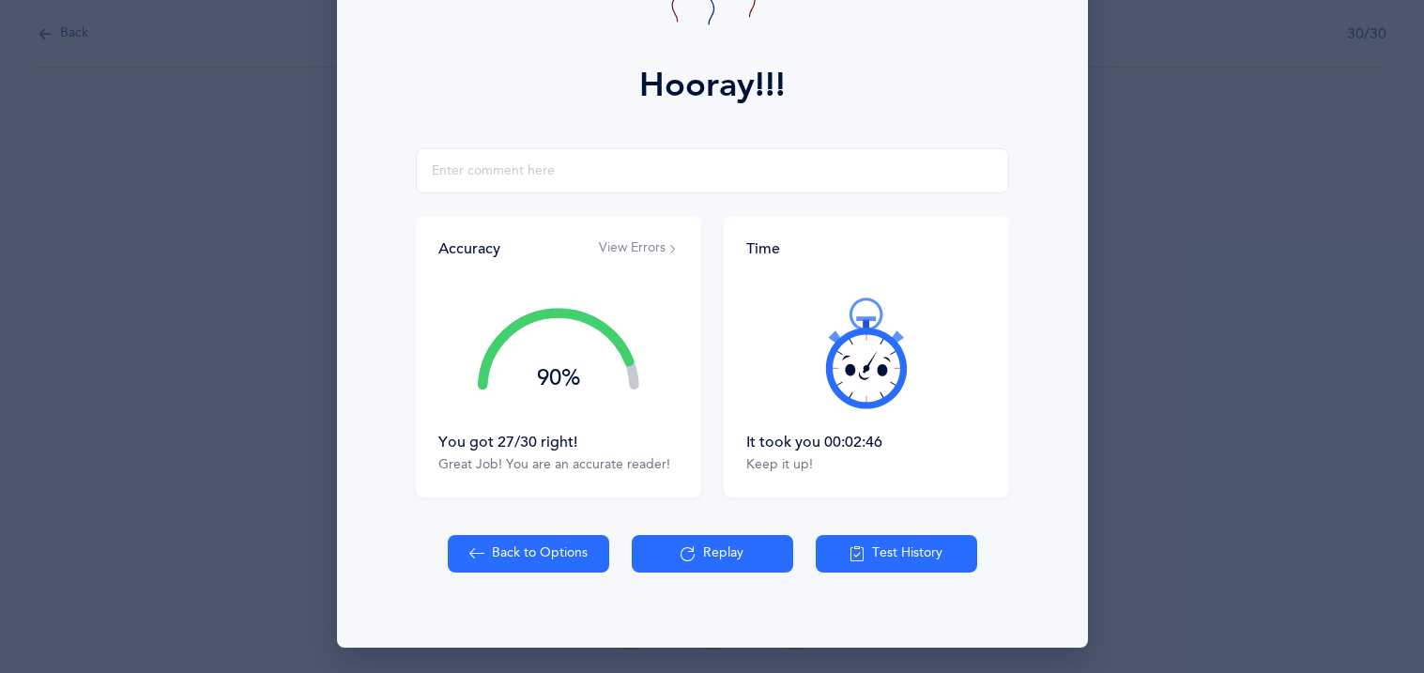
click at [521, 561] on button "Back to Options" at bounding box center [528, 554] width 161 height 38
select select "27"
select select "single"
